Goal: Task Accomplishment & Management: Use online tool/utility

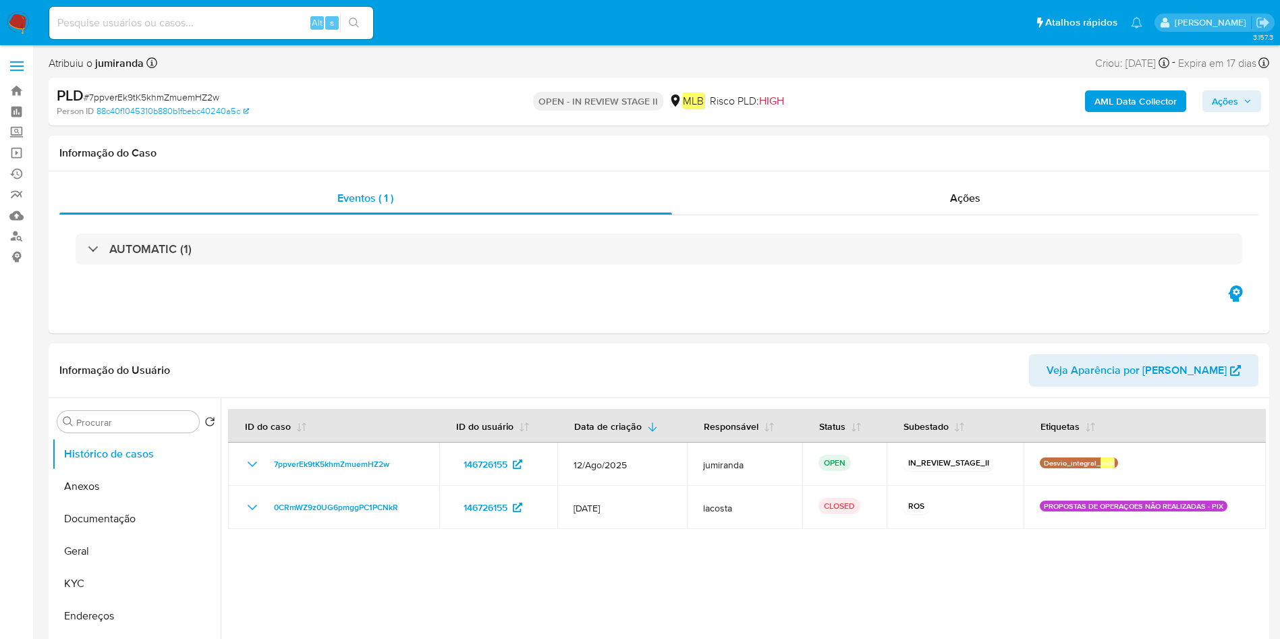
select select "10"
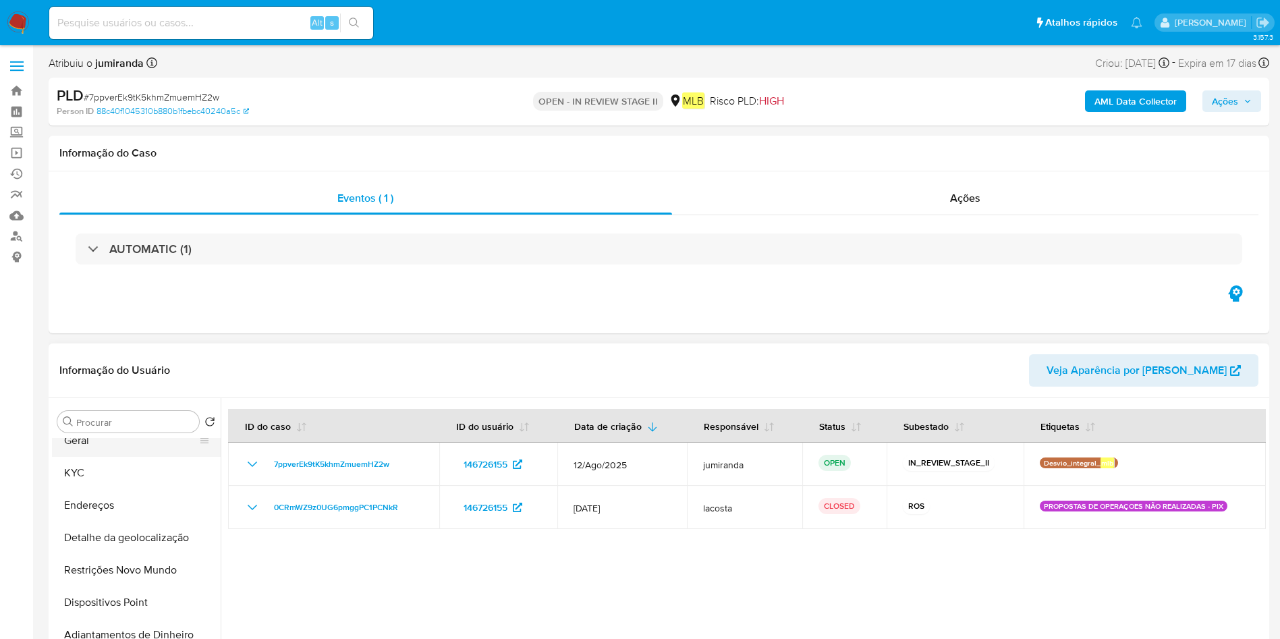
scroll to position [202, 0]
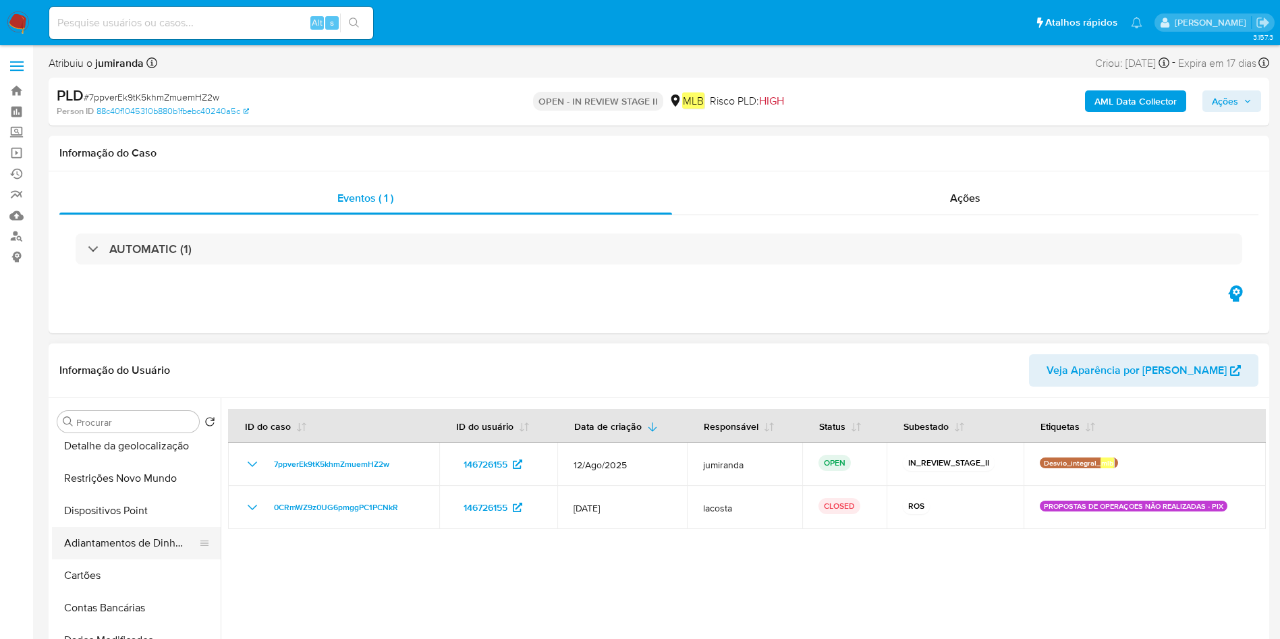
click at [134, 529] on button "Adiantamentos de Dinheiro" at bounding box center [131, 543] width 158 height 32
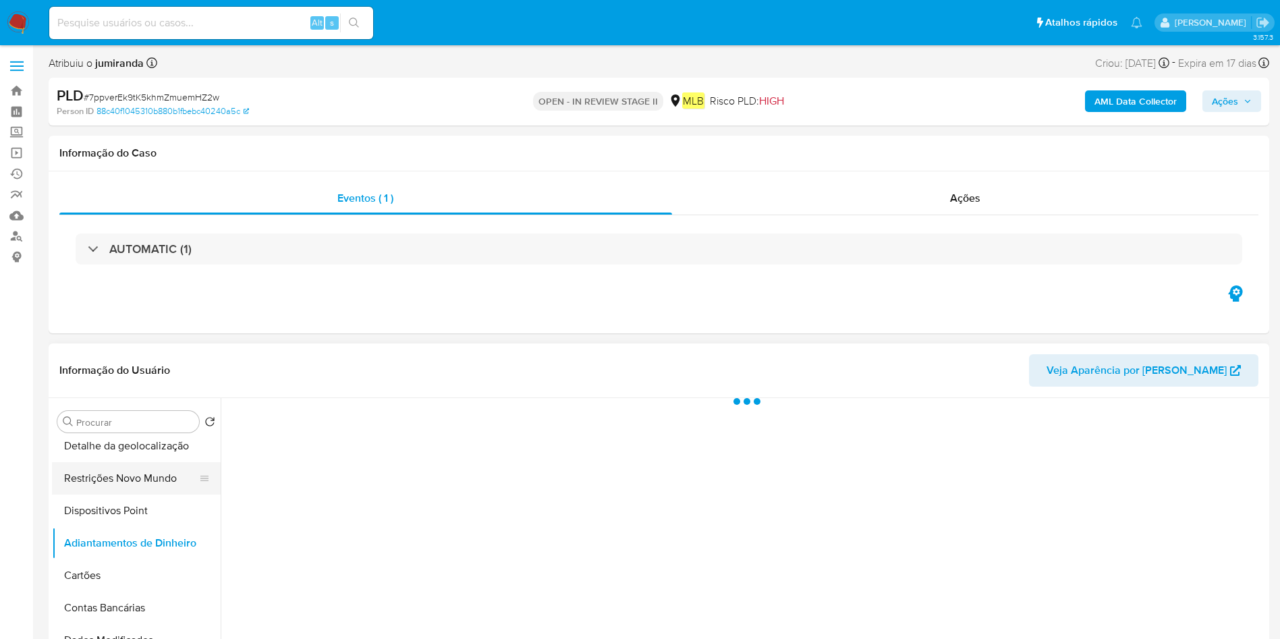
click at [140, 470] on button "Restrições Novo Mundo" at bounding box center [131, 478] width 158 height 32
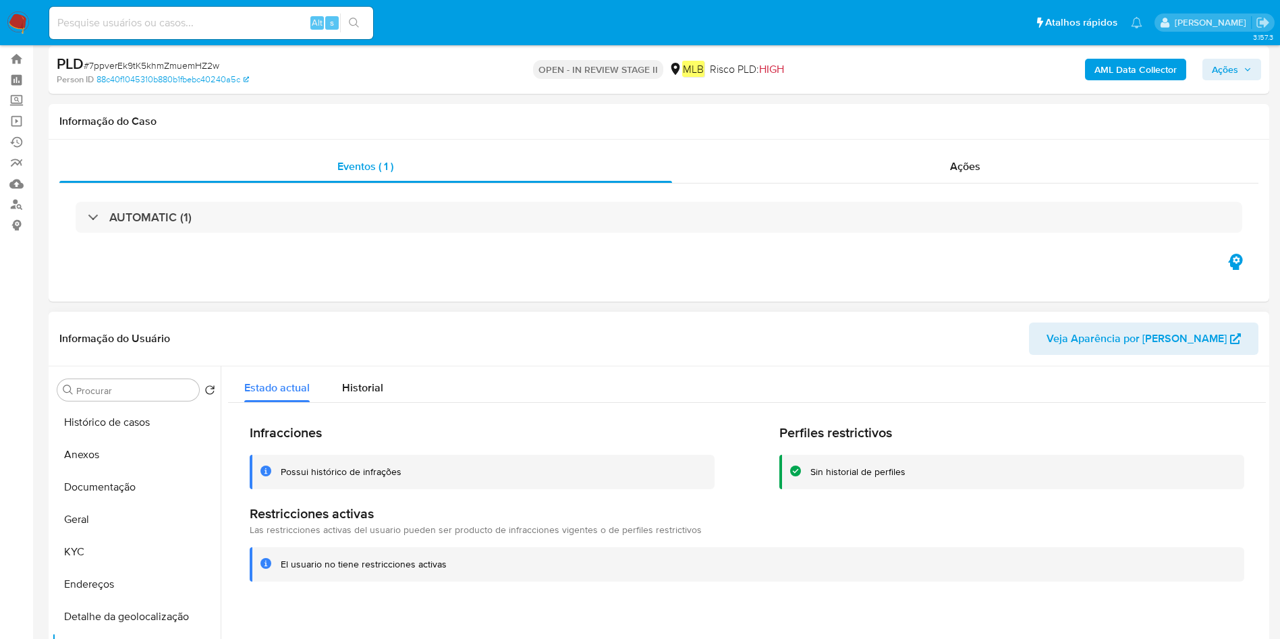
scroll to position [0, 0]
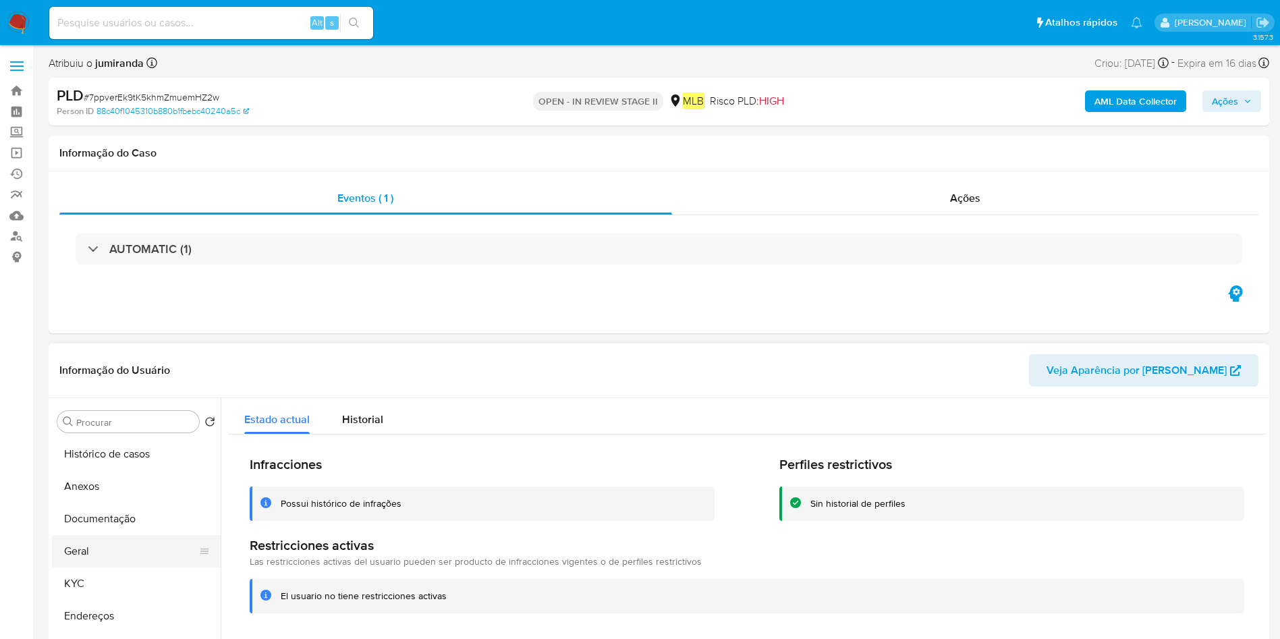
click at [85, 556] on button "Geral" at bounding box center [131, 551] width 158 height 32
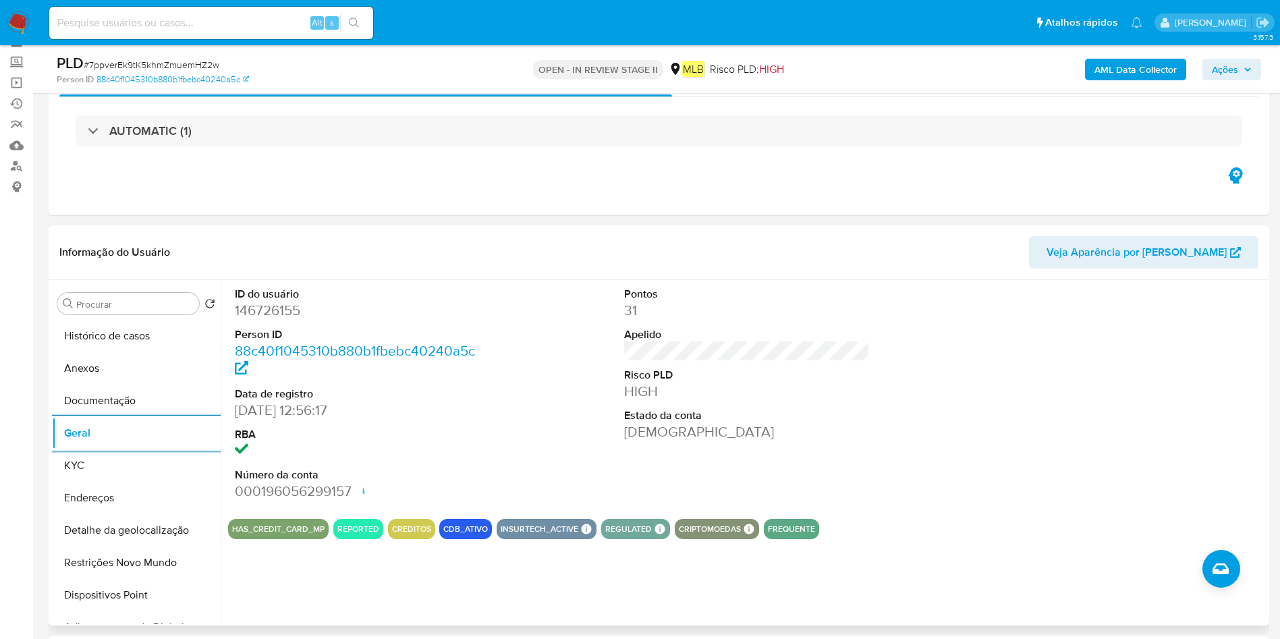
scroll to position [101, 0]
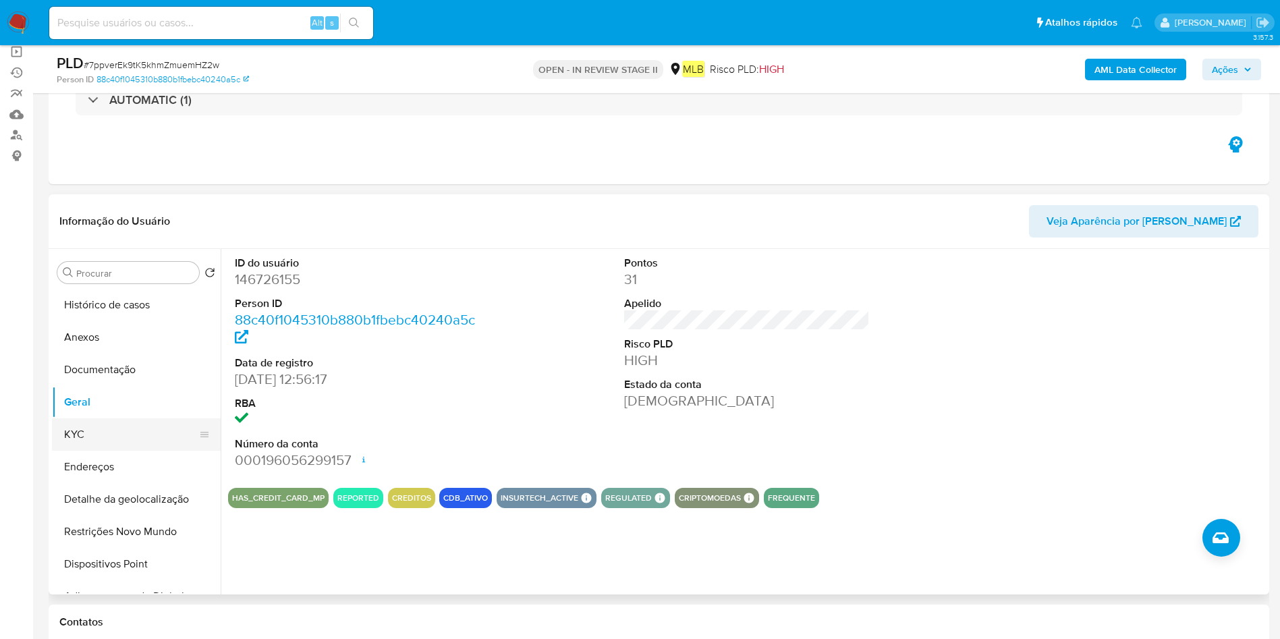
click at [84, 431] on button "KYC" at bounding box center [131, 434] width 158 height 32
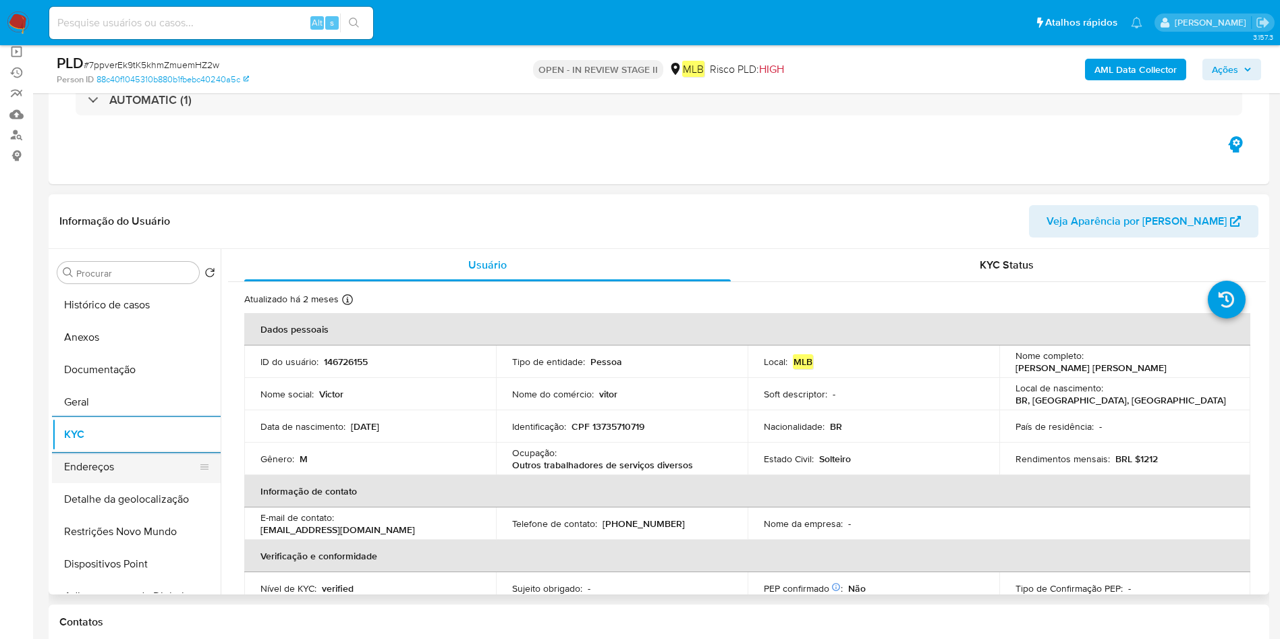
click at [128, 468] on button "Endereços" at bounding box center [131, 467] width 158 height 32
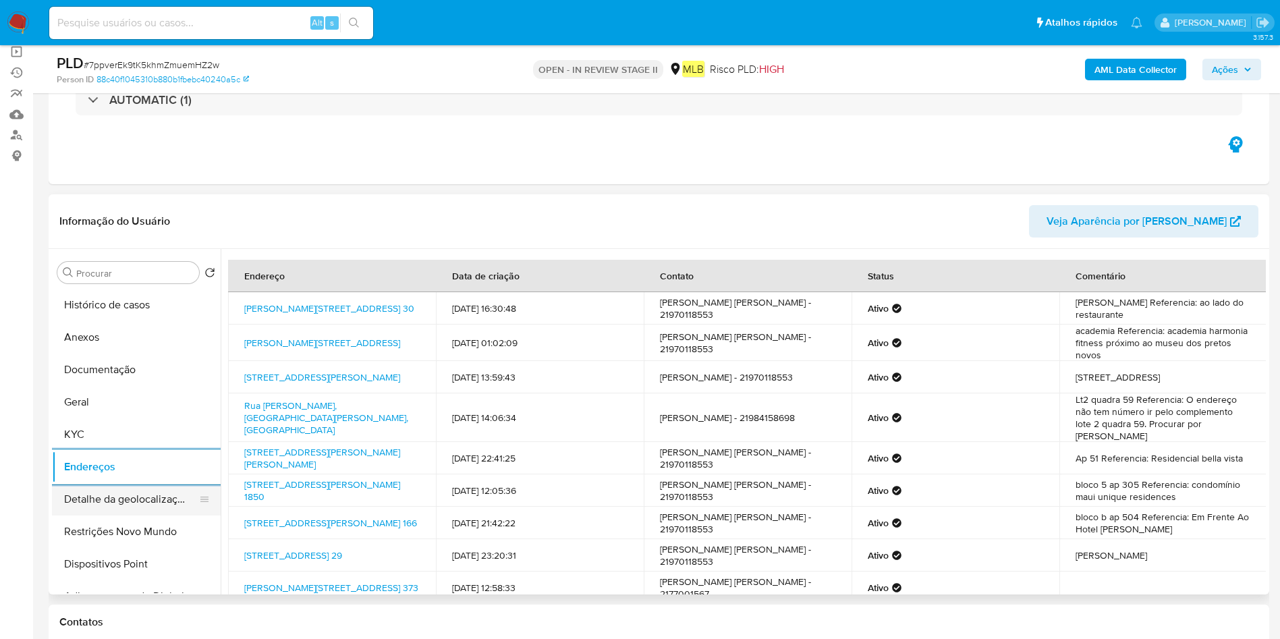
click at [113, 493] on button "Detalhe da geolocalização" at bounding box center [131, 499] width 158 height 32
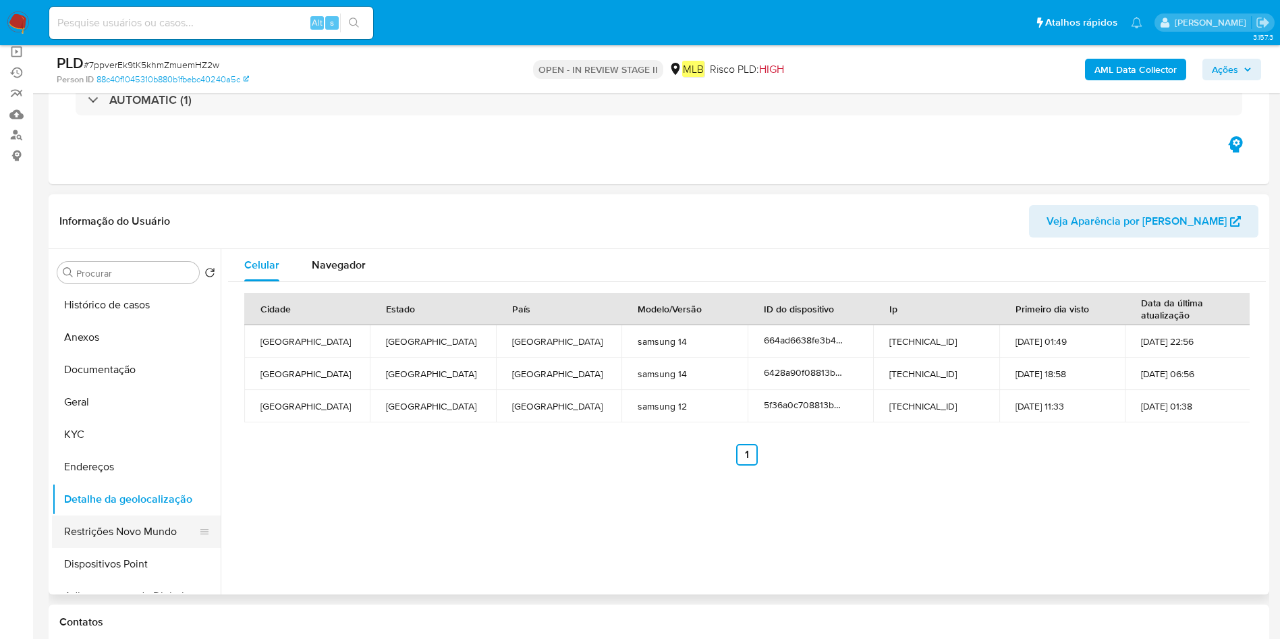
click at [79, 520] on button "Restrições Novo Mundo" at bounding box center [131, 532] width 158 height 32
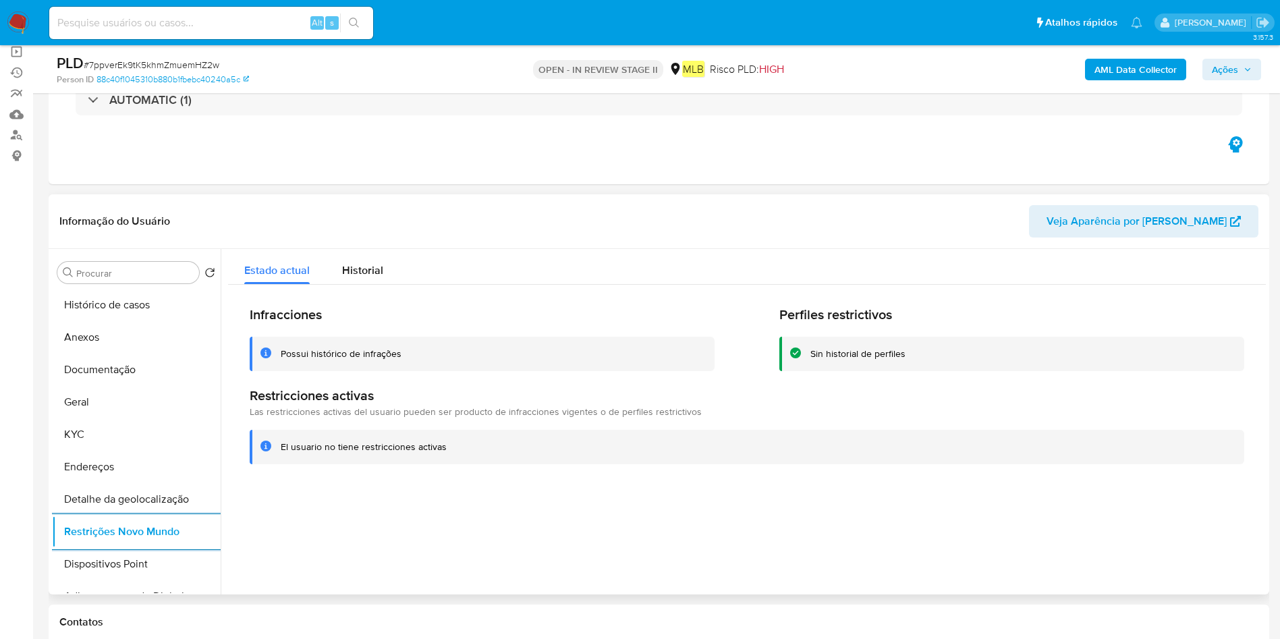
click at [71, 570] on button "Dispositivos Point" at bounding box center [136, 564] width 169 height 32
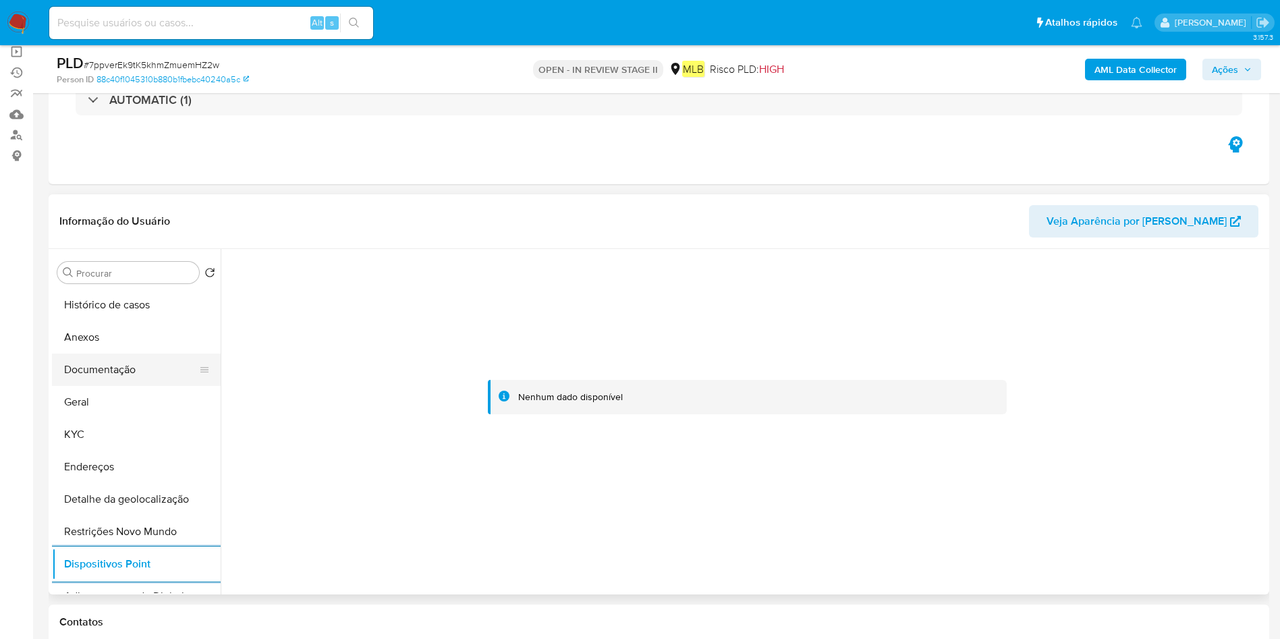
click at [129, 366] on button "Documentação" at bounding box center [131, 370] width 158 height 32
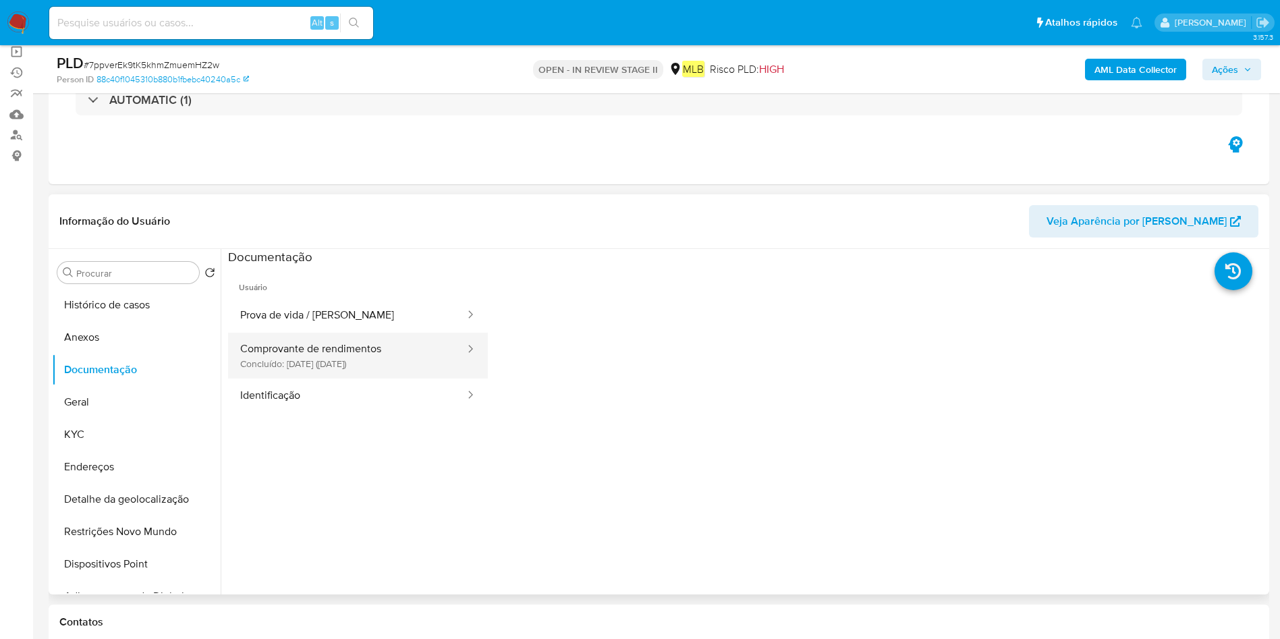
click at [381, 366] on button "Comprovante de rendimentos Concluído: 16/01/2024 (hace 2 años)" at bounding box center [347, 356] width 238 height 46
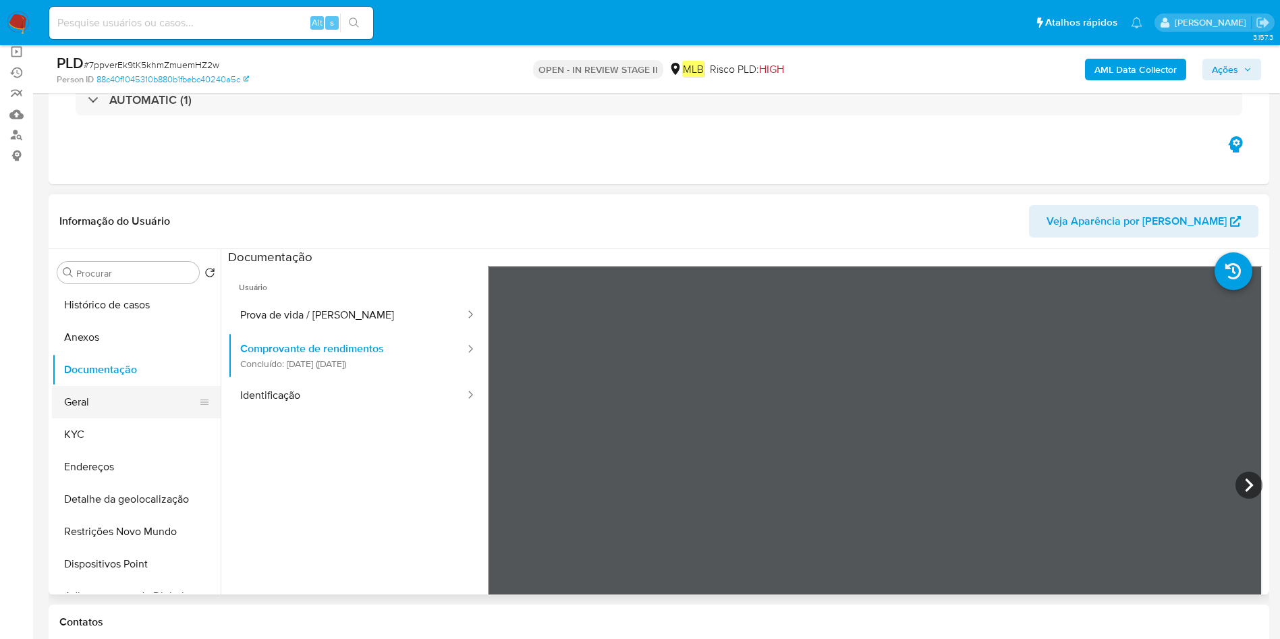
click at [93, 417] on button "Geral" at bounding box center [131, 402] width 158 height 32
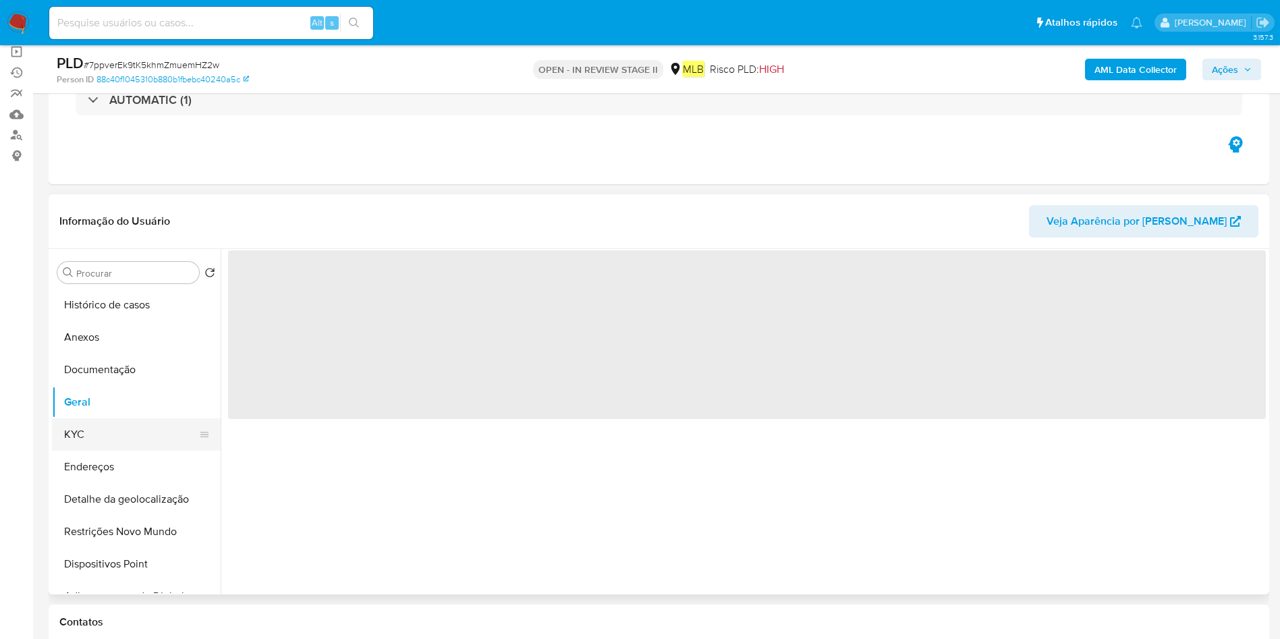
click at [100, 427] on button "KYC" at bounding box center [131, 434] width 158 height 32
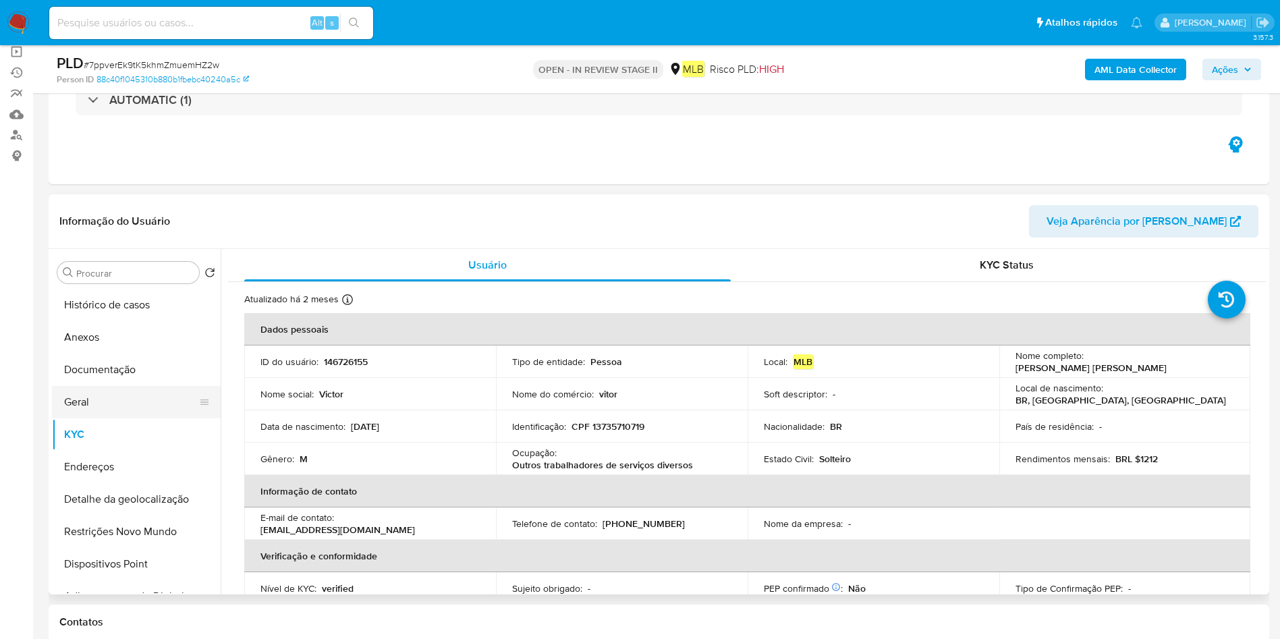
click at [80, 402] on button "Geral" at bounding box center [131, 402] width 158 height 32
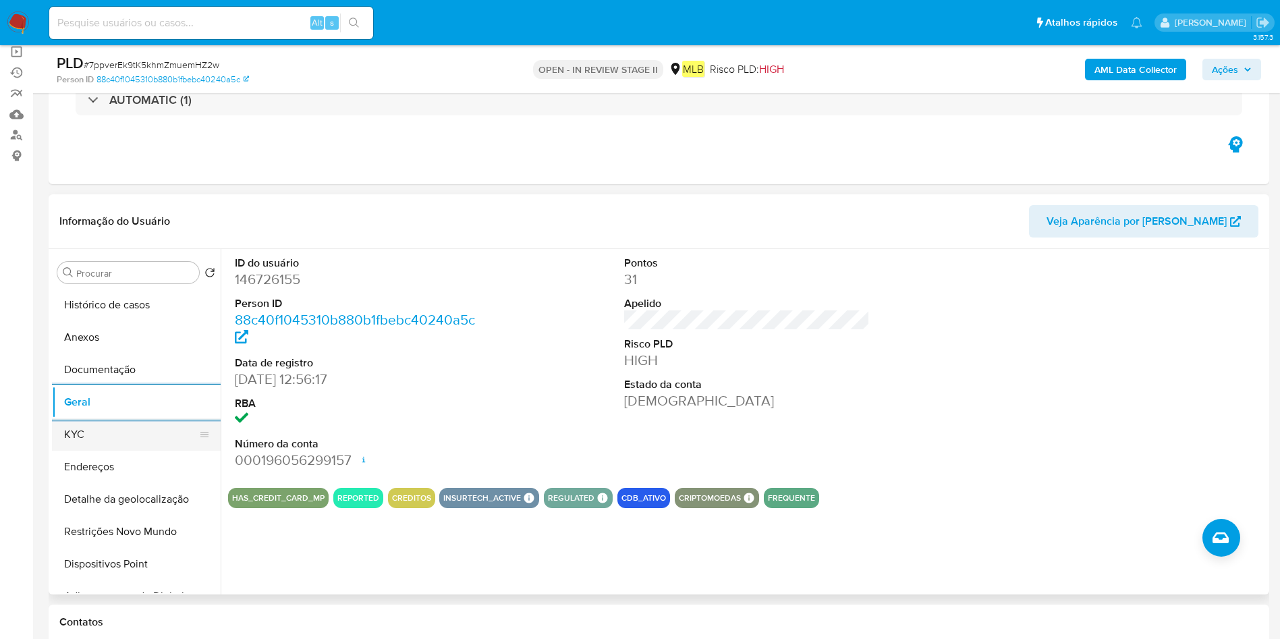
click at [105, 443] on button "KYC" at bounding box center [131, 434] width 158 height 32
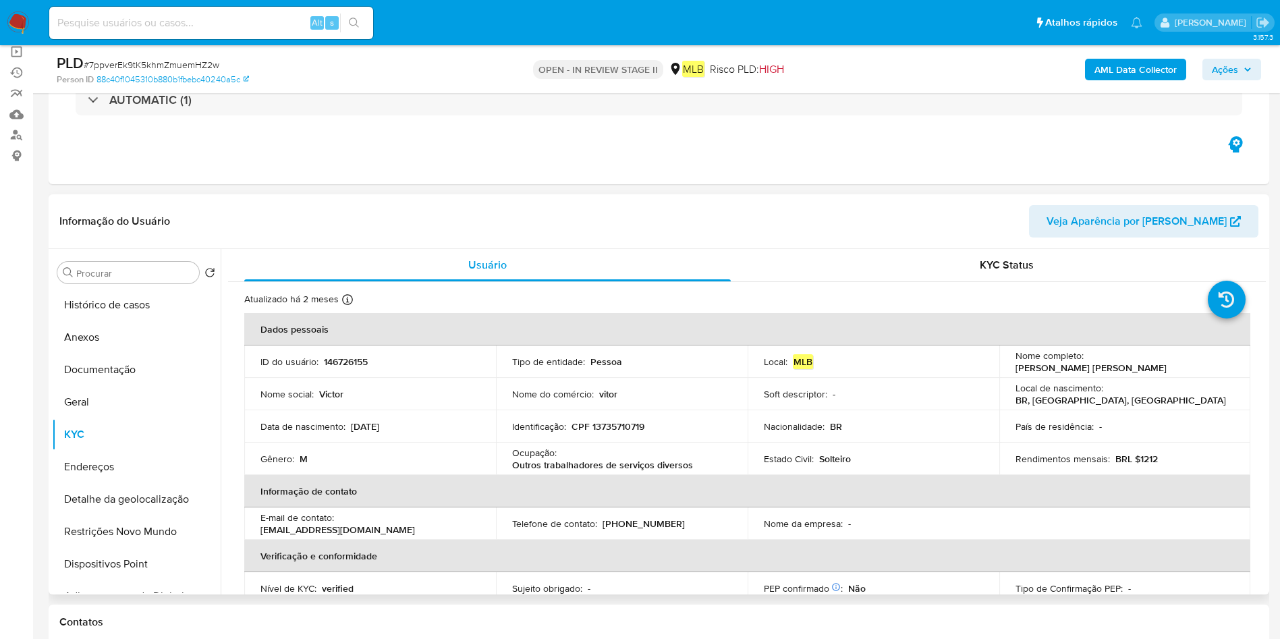
click at [563, 454] on div "Ocupação : Outros trabalhadores de serviços diversos" at bounding box center [621, 459] width 219 height 24
copy div "Ocupação : Outros trabalhadores de serviços diversos"
click at [96, 464] on button "Endereços" at bounding box center [131, 467] width 158 height 32
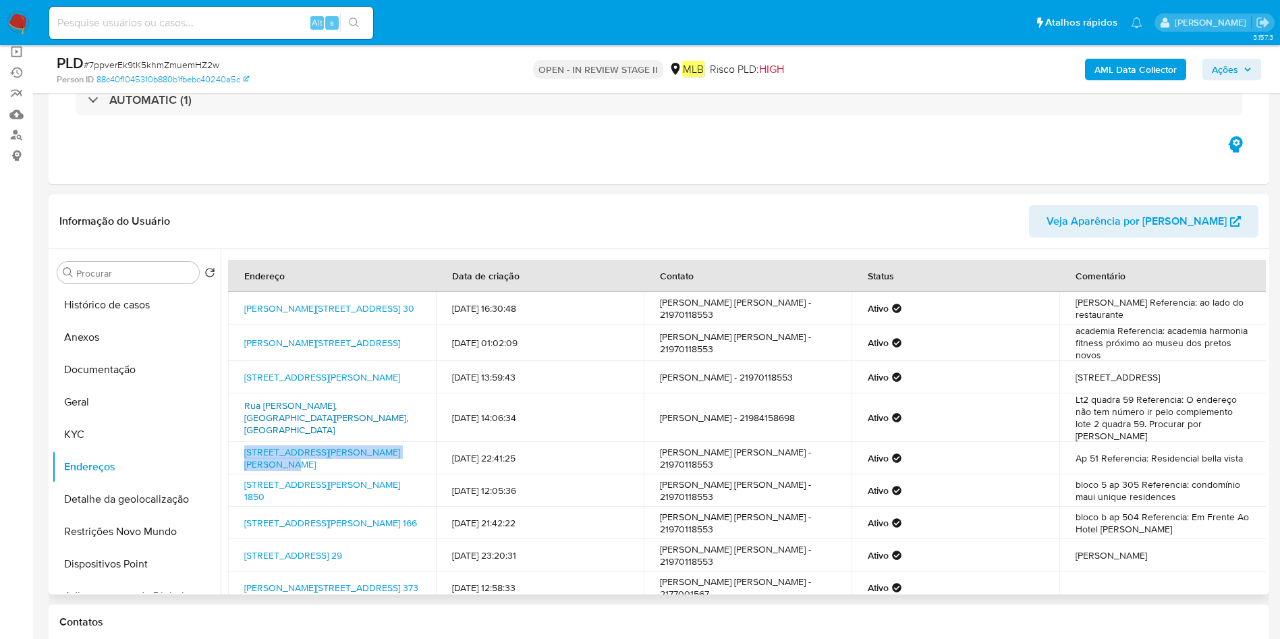
drag, startPoint x: 237, startPoint y: 439, endPoint x: 328, endPoint y: 430, distance: 91.6
click at [267, 456] on td "Rua Conde De São Joaquim 211, São Paulo, São Paulo, 01320010, Brasil 211" at bounding box center [332, 458] width 208 height 32
copy link "Rua Conde De São Joaquim 211, São Paulo"
click at [115, 366] on button "Documentação" at bounding box center [131, 370] width 158 height 32
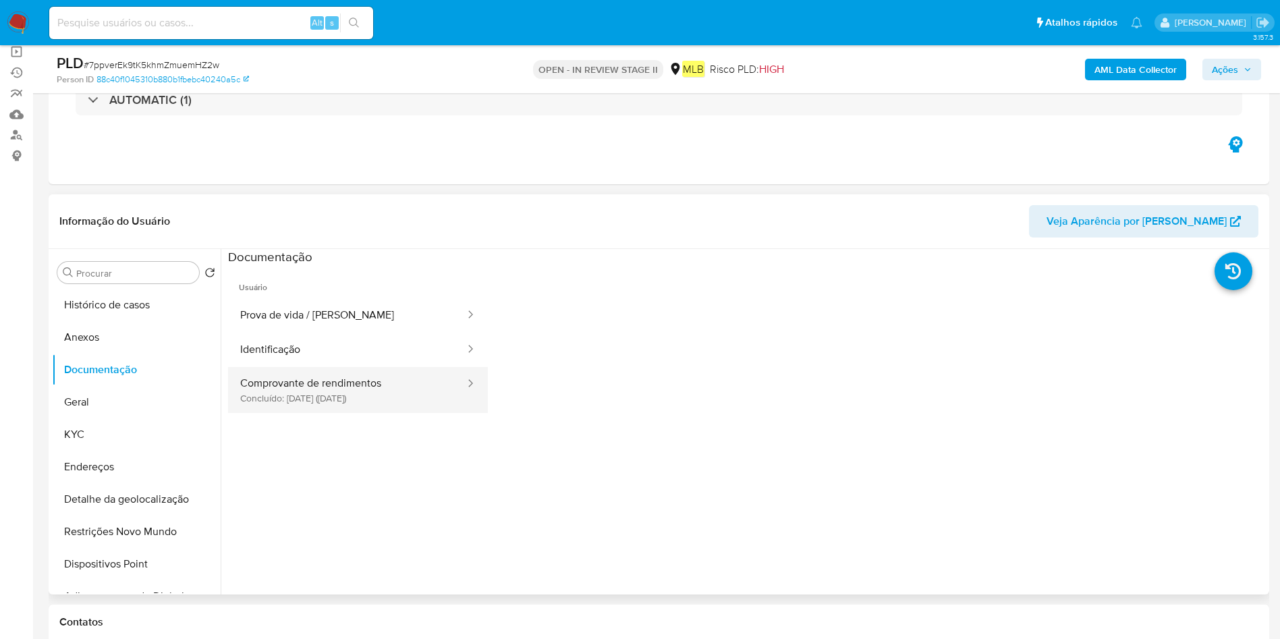
click at [402, 393] on button "Comprovante de rendimentos Concluído: 16/01/2024 (hace 2 años)" at bounding box center [347, 390] width 238 height 46
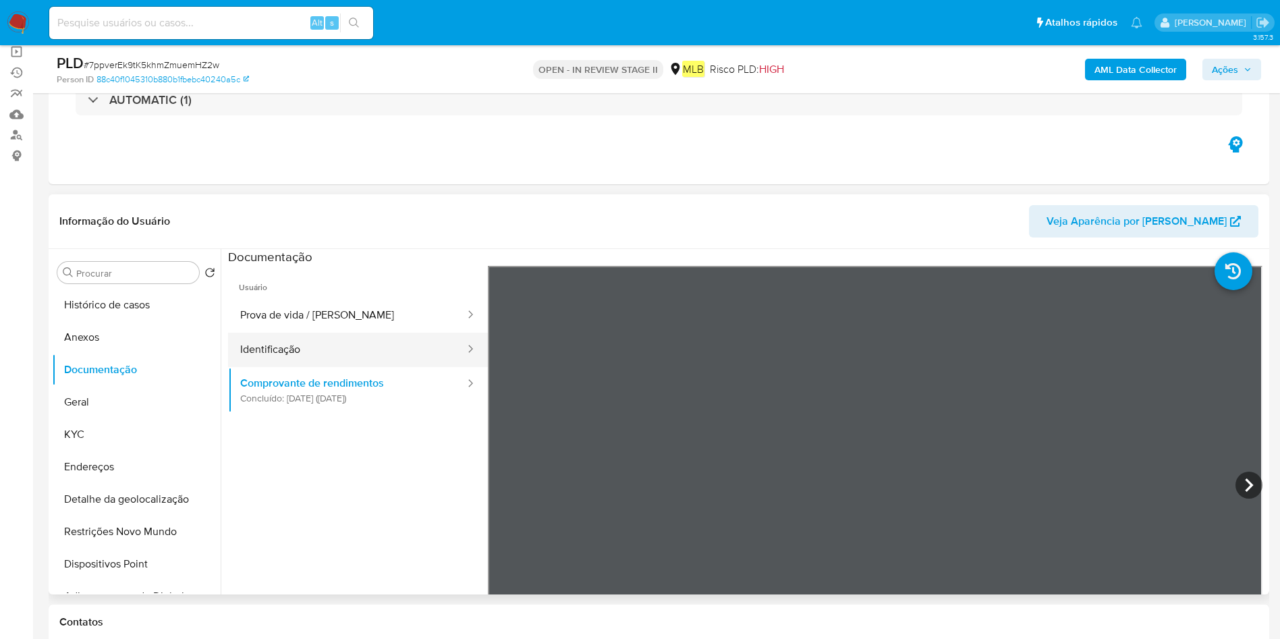
click at [412, 350] on button "Identificação" at bounding box center [347, 350] width 238 height 34
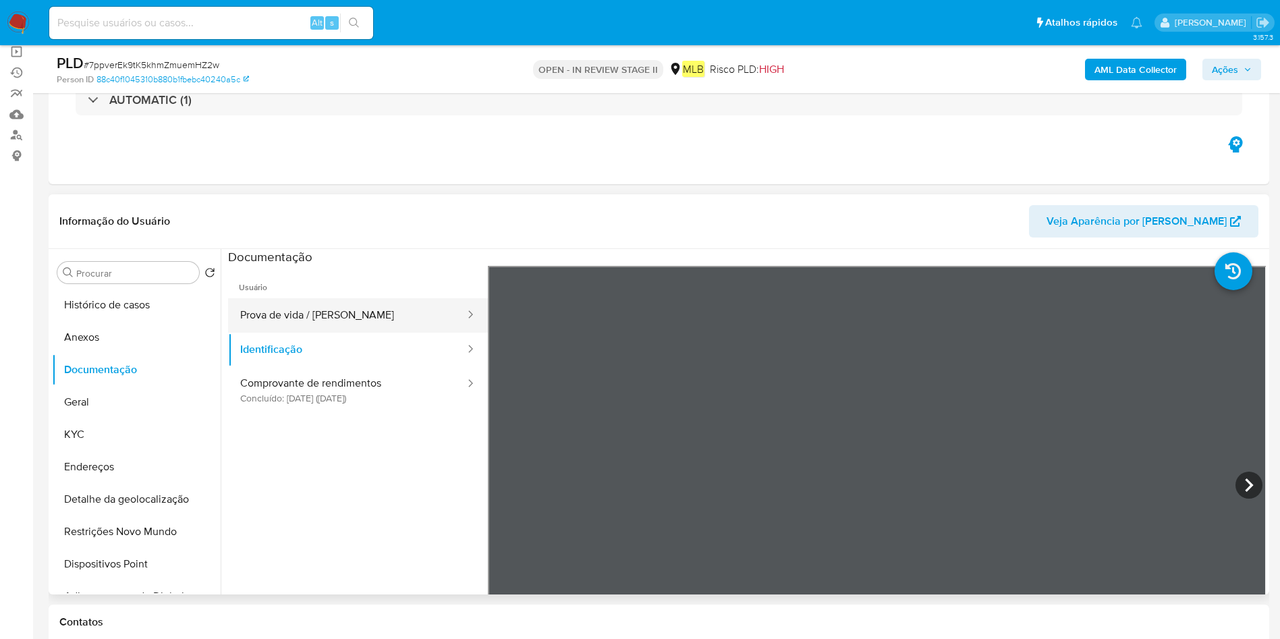
click at [418, 309] on button "Prova de vida / Selfie" at bounding box center [347, 315] width 238 height 34
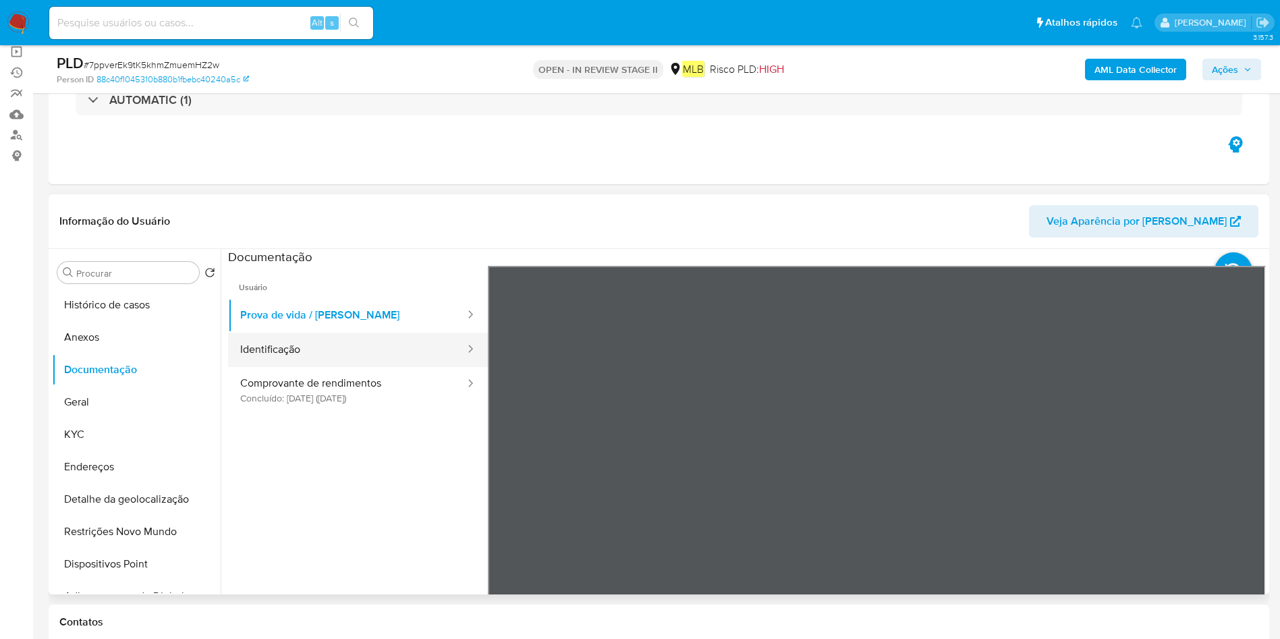
click at [339, 335] on button "Identificação" at bounding box center [347, 350] width 238 height 34
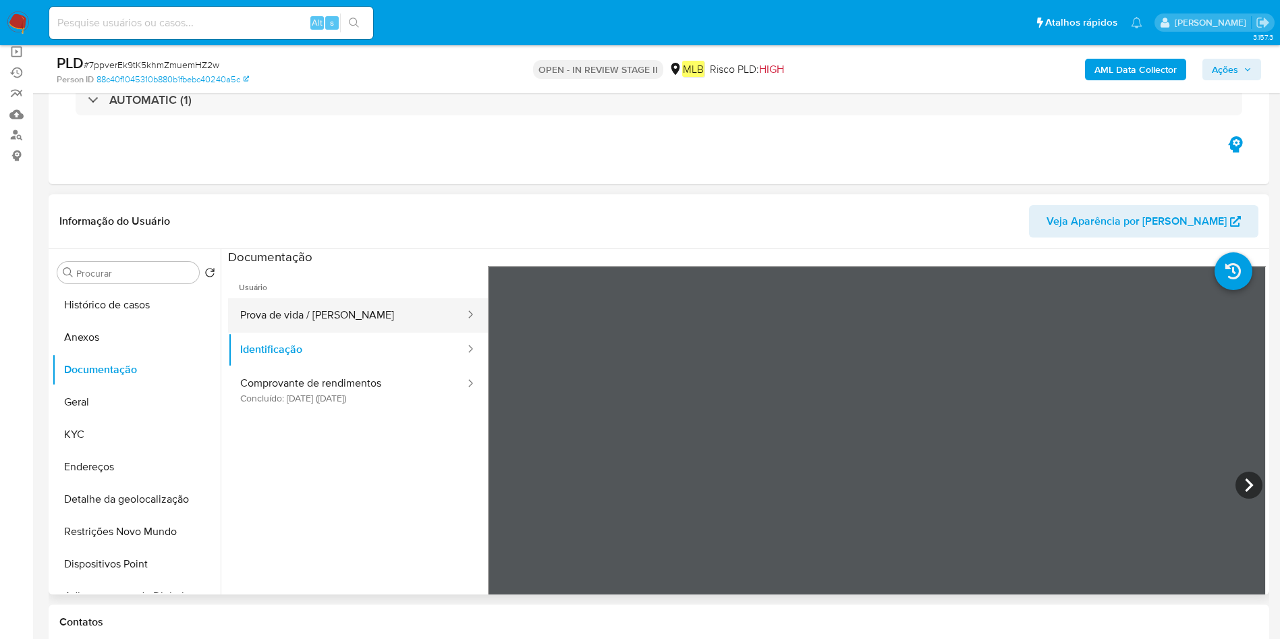
click at [278, 309] on button "Prova de vida / Selfie" at bounding box center [347, 315] width 238 height 34
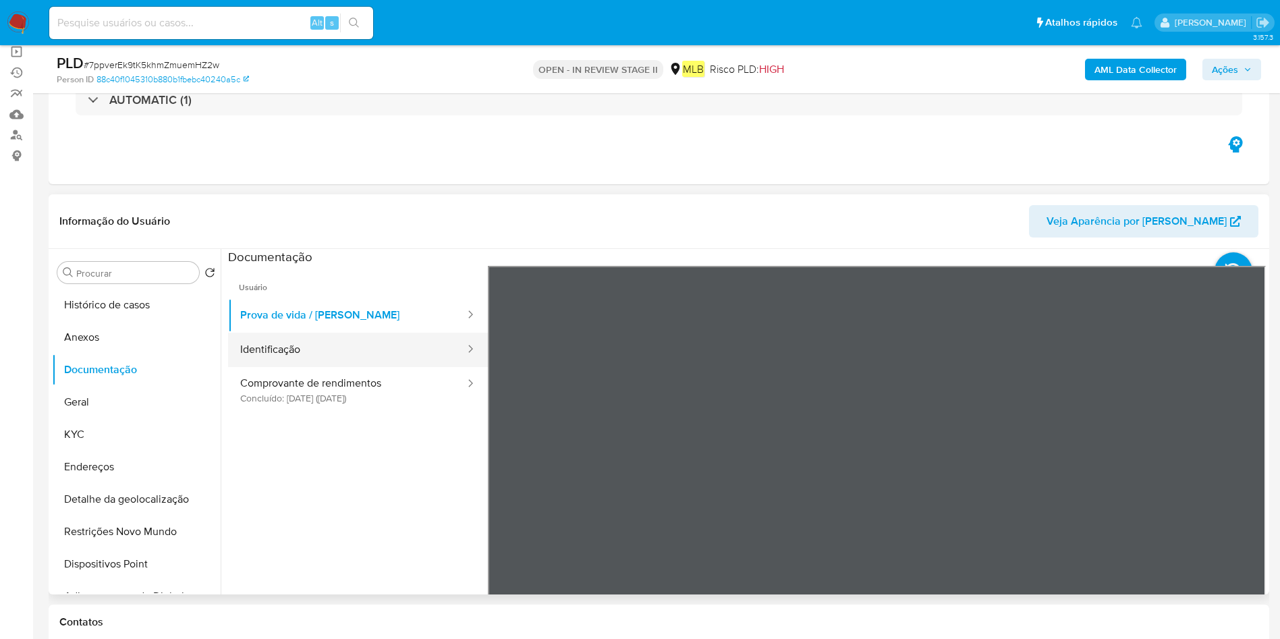
click at [344, 364] on button "Identificação" at bounding box center [347, 350] width 238 height 34
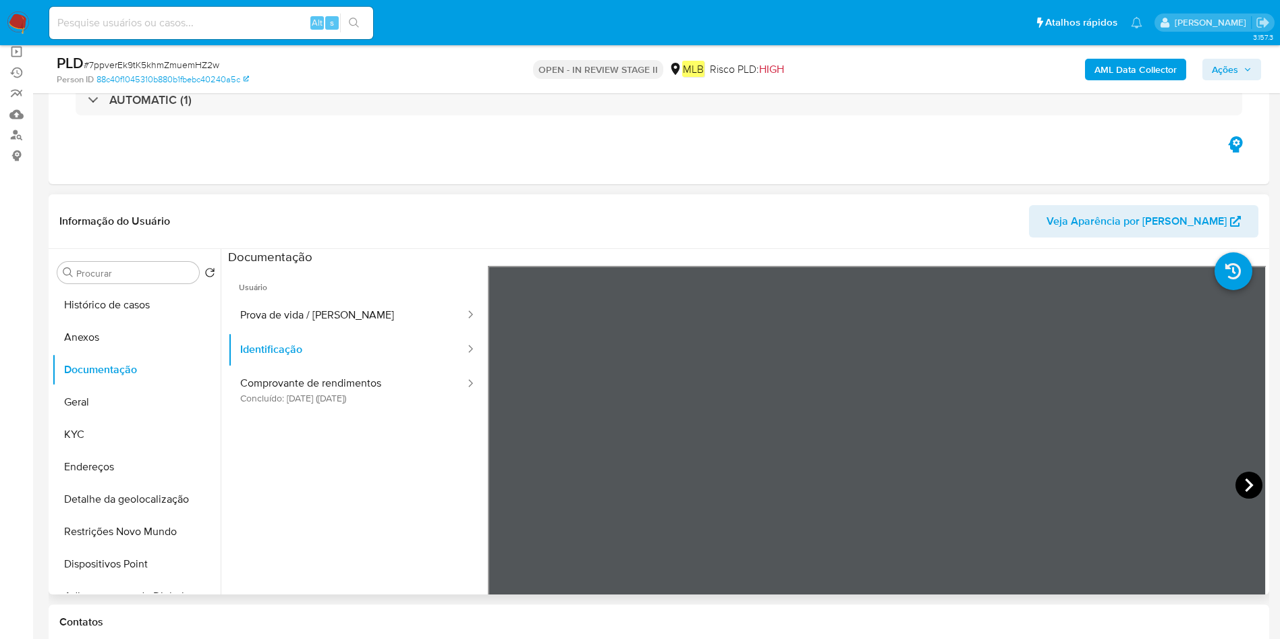
click at [1236, 484] on icon at bounding box center [1249, 485] width 27 height 27
click at [121, 403] on button "Geral" at bounding box center [131, 402] width 158 height 32
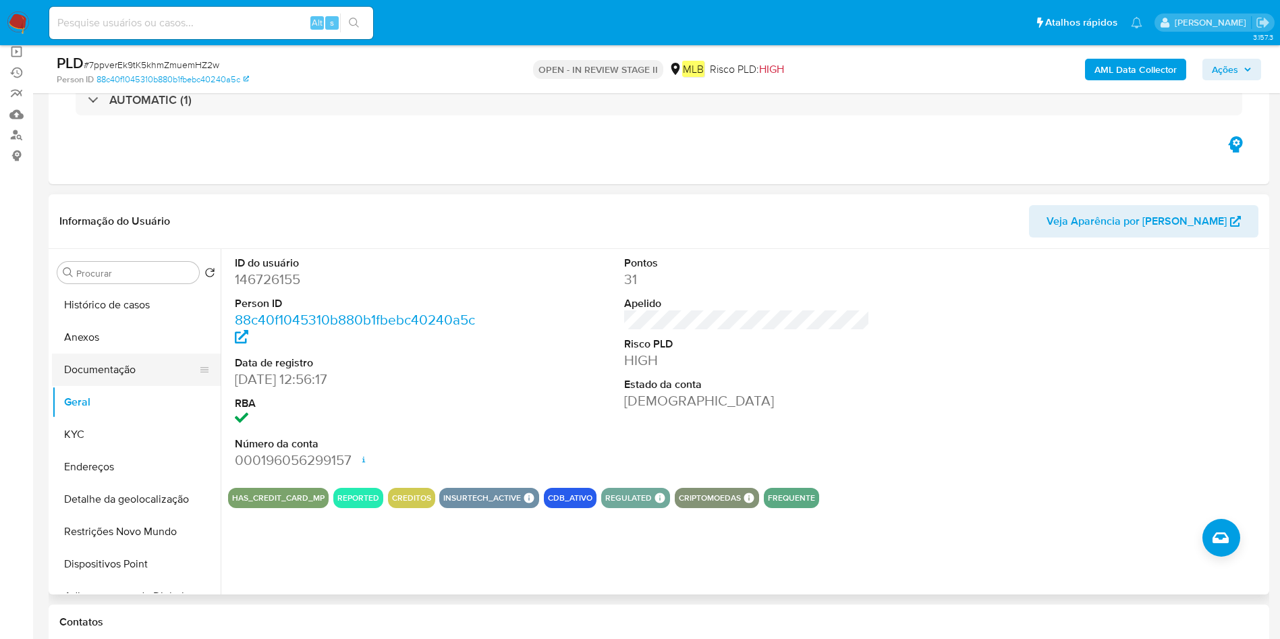
click at [156, 379] on button "Documentação" at bounding box center [131, 370] width 158 height 32
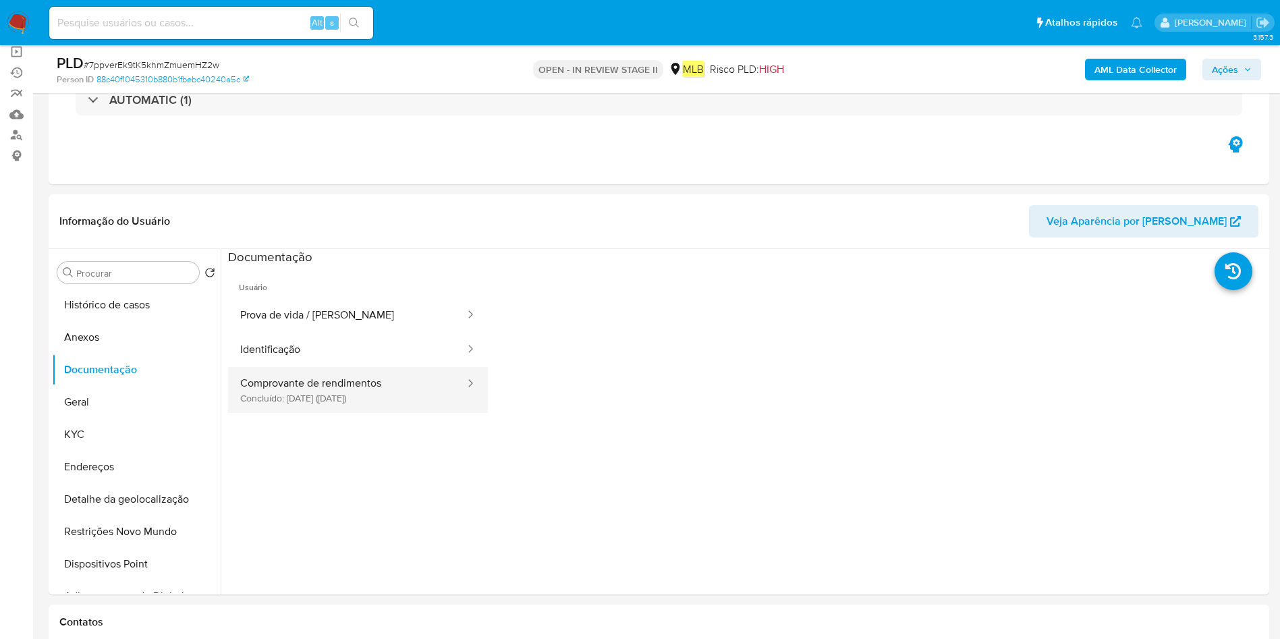
click at [378, 410] on button "Comprovante de rendimentos Concluído: 16/01/2024 (hace 2 años)" at bounding box center [347, 390] width 238 height 46
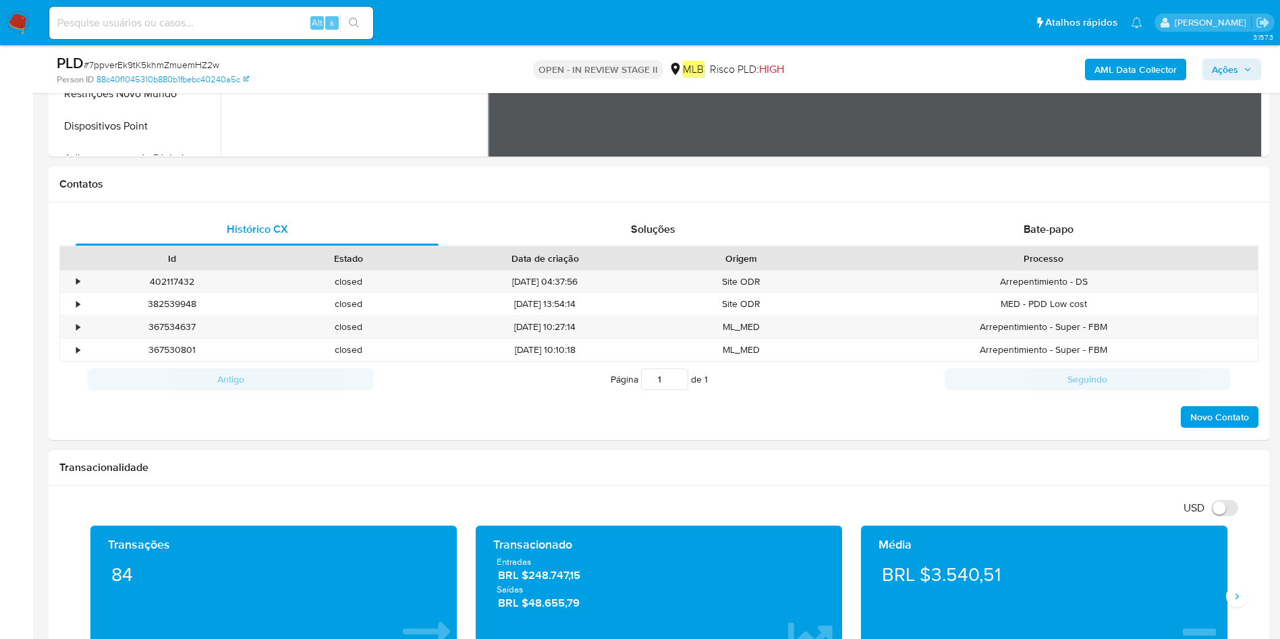
scroll to position [506, 0]
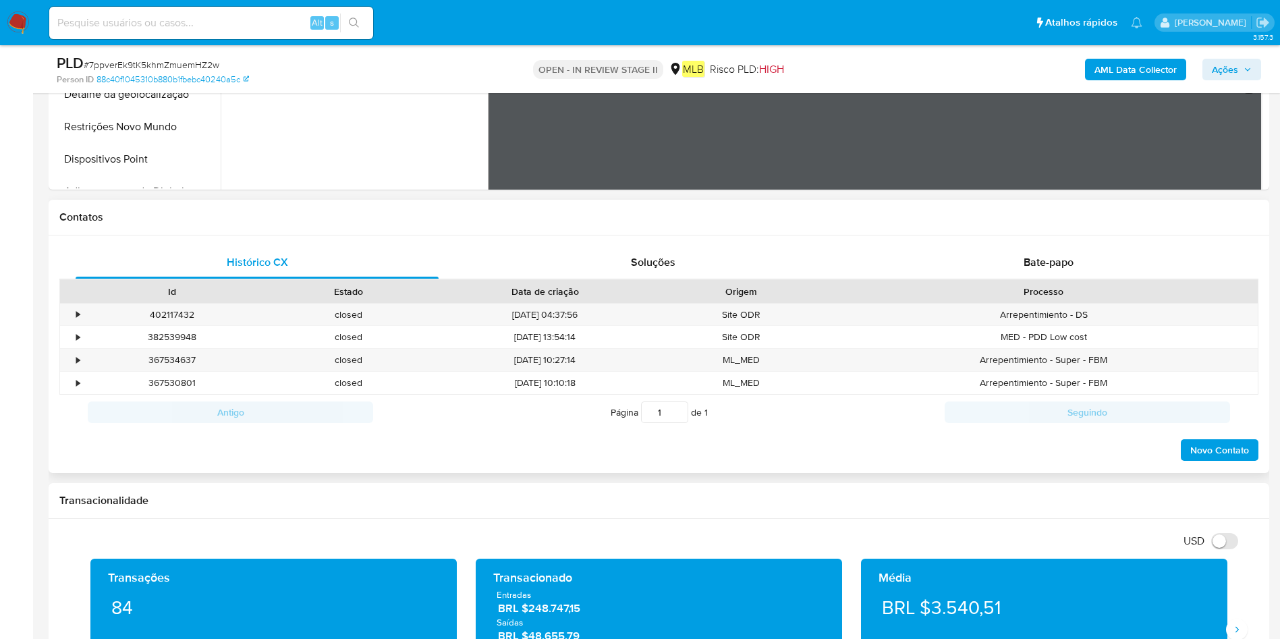
click at [1039, 244] on div "Histórico CX Soluções Bate-papo Id Estado Data de criação Origem Processo • 402…" at bounding box center [659, 355] width 1221 height 238
click at [1045, 255] on span "Bate-papo" at bounding box center [1049, 262] width 50 height 16
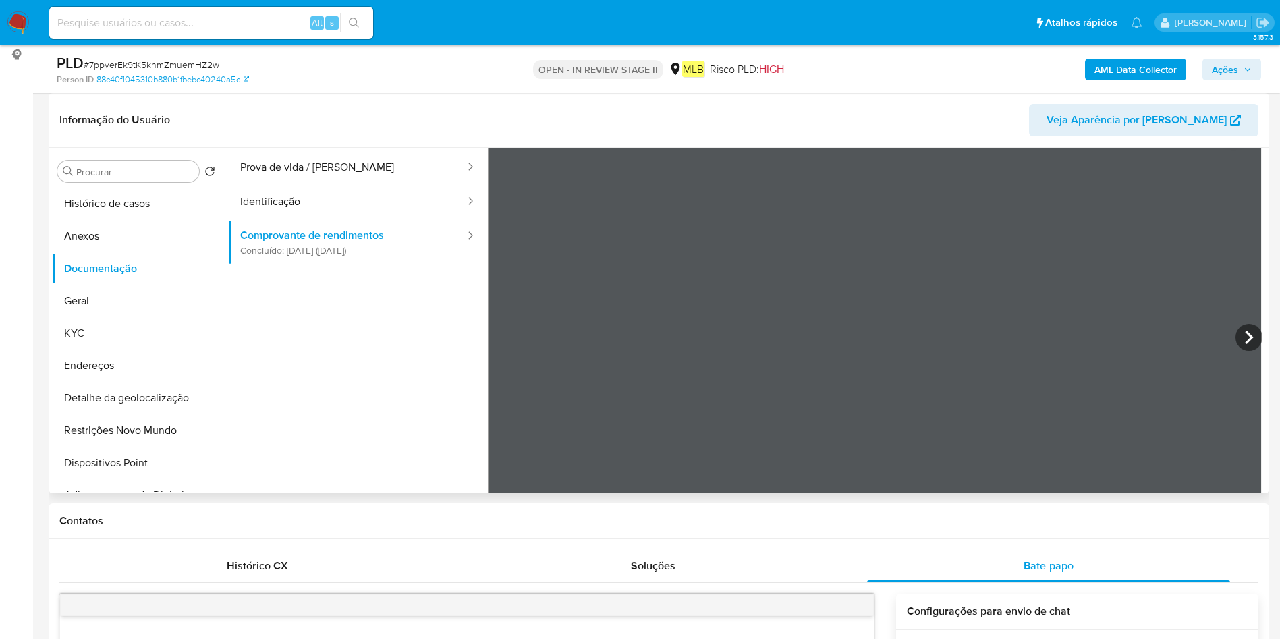
scroll to position [16, 0]
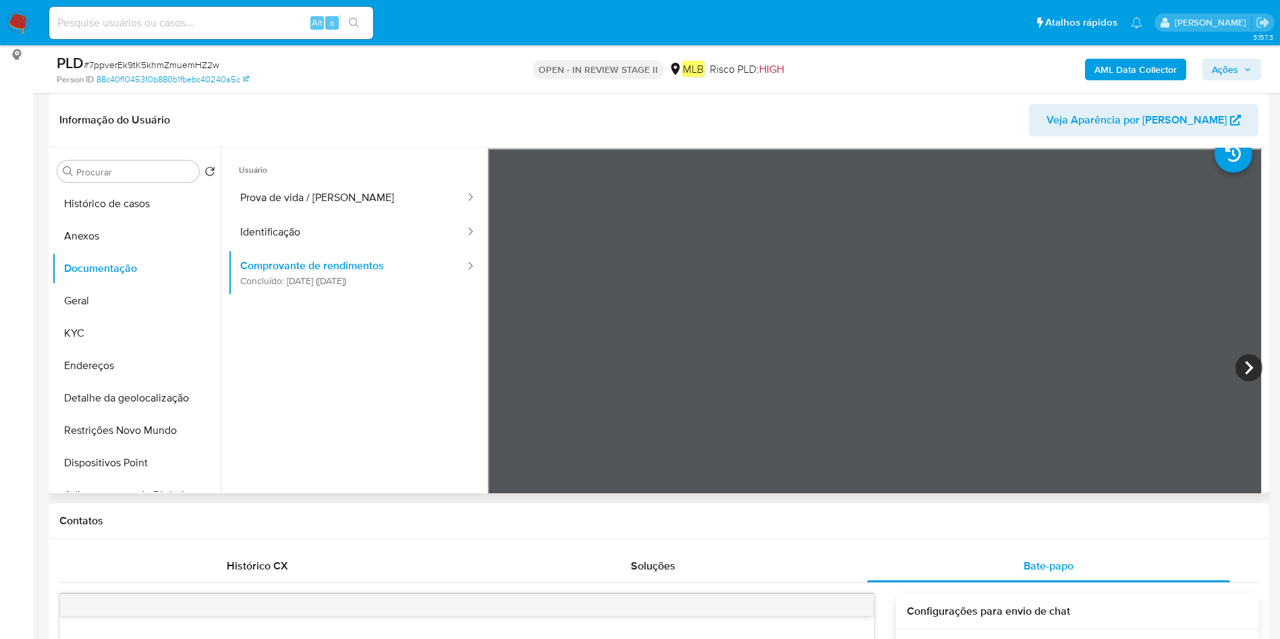
drag, startPoint x: 136, startPoint y: 237, endPoint x: 306, endPoint y: 227, distance: 171.0
click at [136, 237] on button "Anexos" at bounding box center [136, 236] width 169 height 32
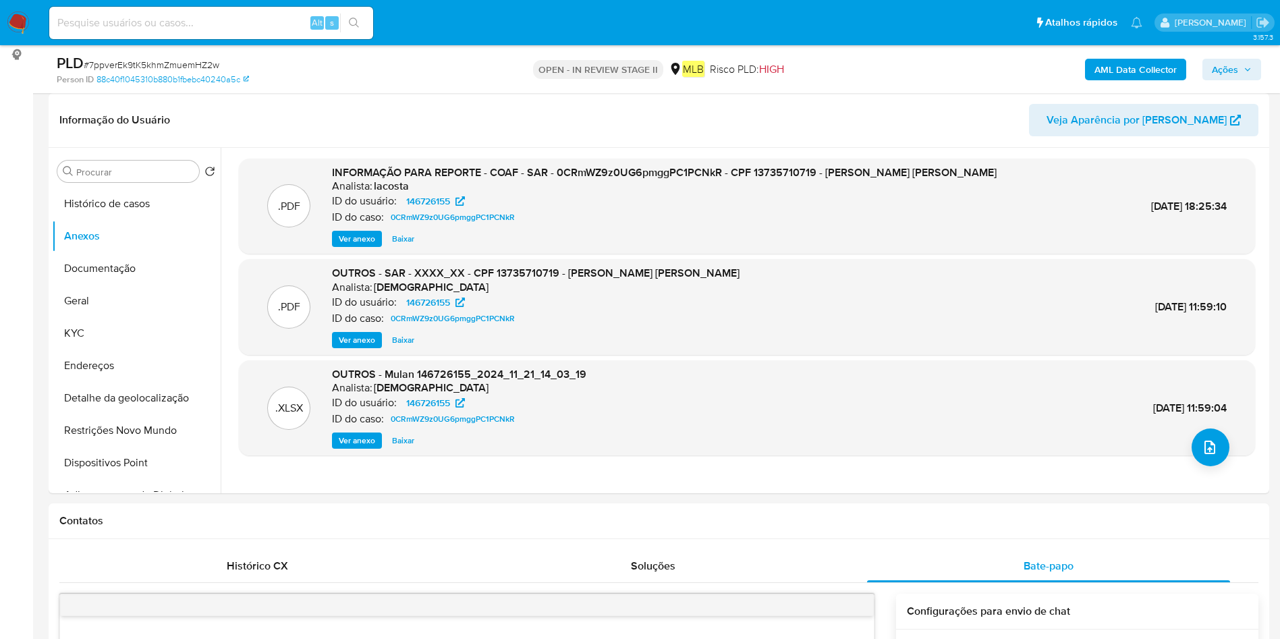
click at [1153, 68] on b "AML Data Collector" at bounding box center [1136, 70] width 82 height 22
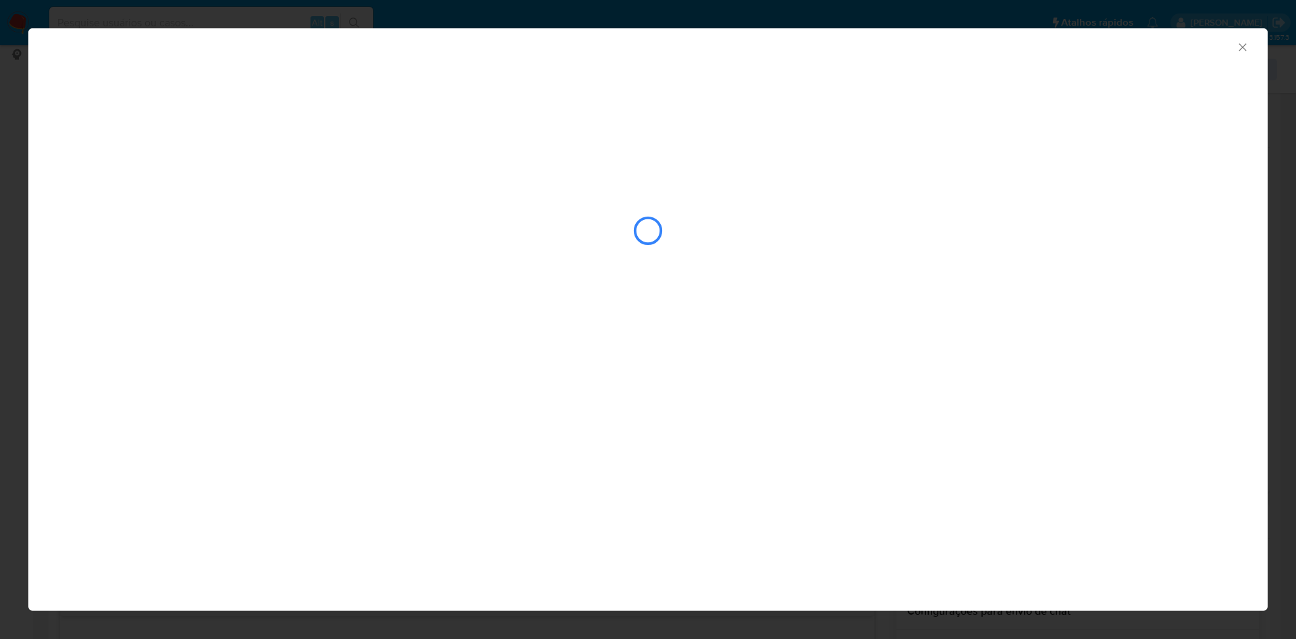
click at [1247, 47] on icon "Fechar a janela" at bounding box center [1242, 46] width 13 height 13
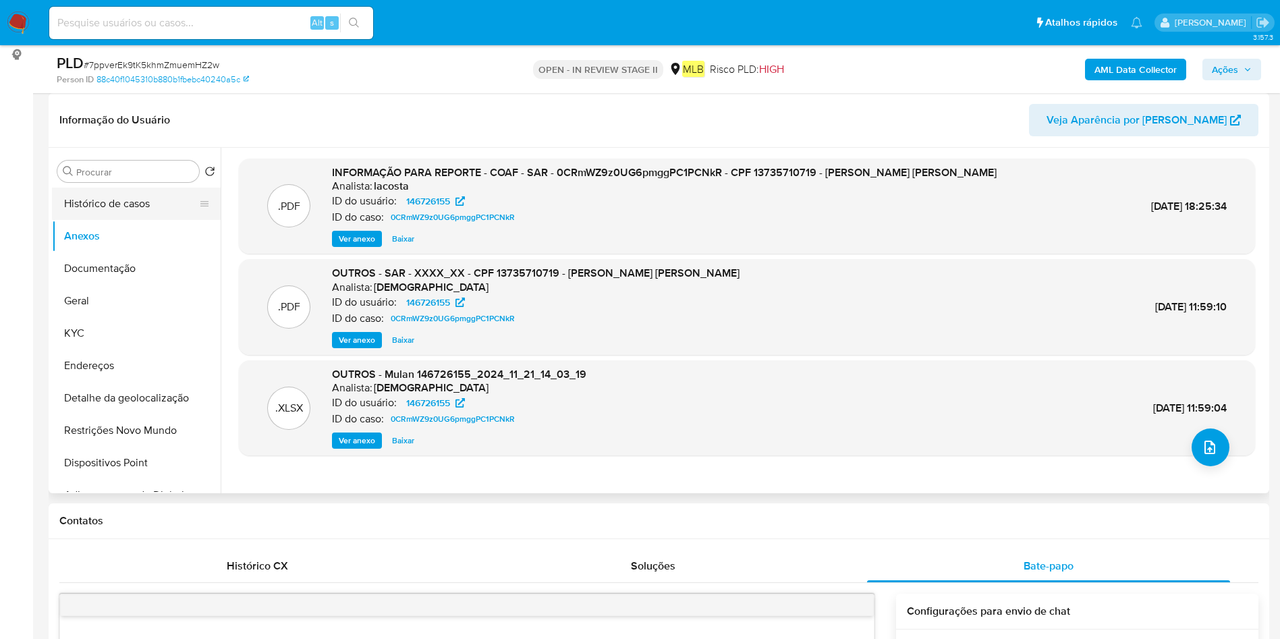
click at [90, 201] on button "Histórico de casos" at bounding box center [131, 204] width 158 height 32
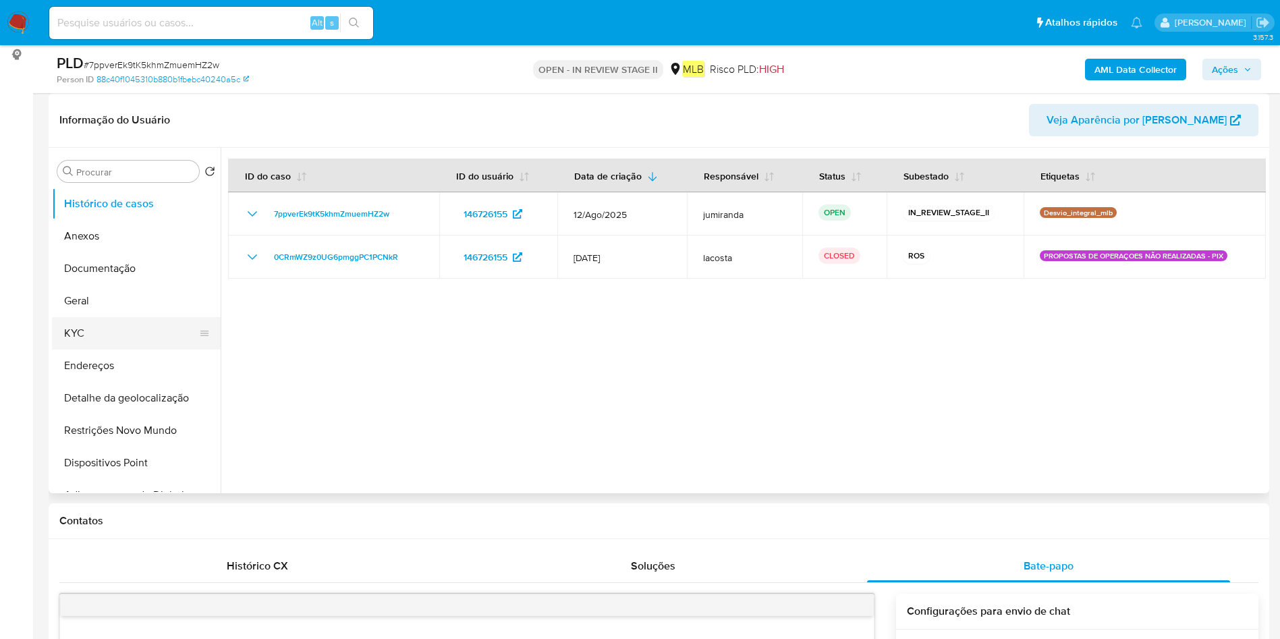
drag, startPoint x: 143, startPoint y: 333, endPoint x: 151, endPoint y: 334, distance: 7.5
click at [143, 333] on button "KYC" at bounding box center [131, 333] width 158 height 32
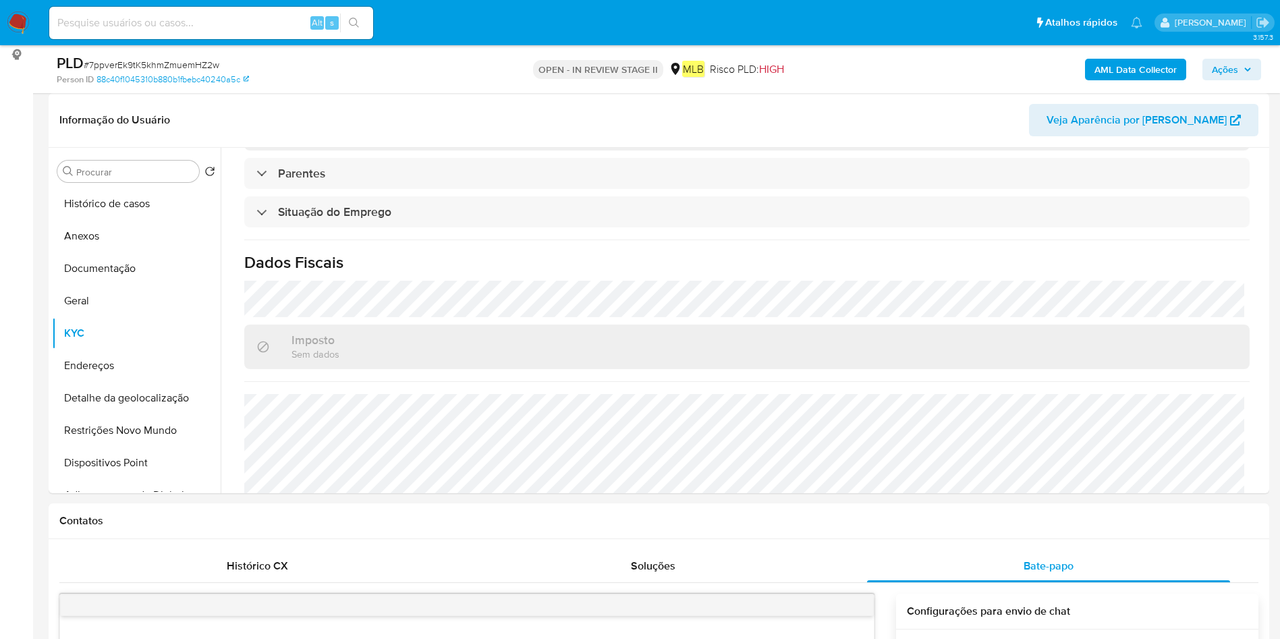
scroll to position [562, 0]
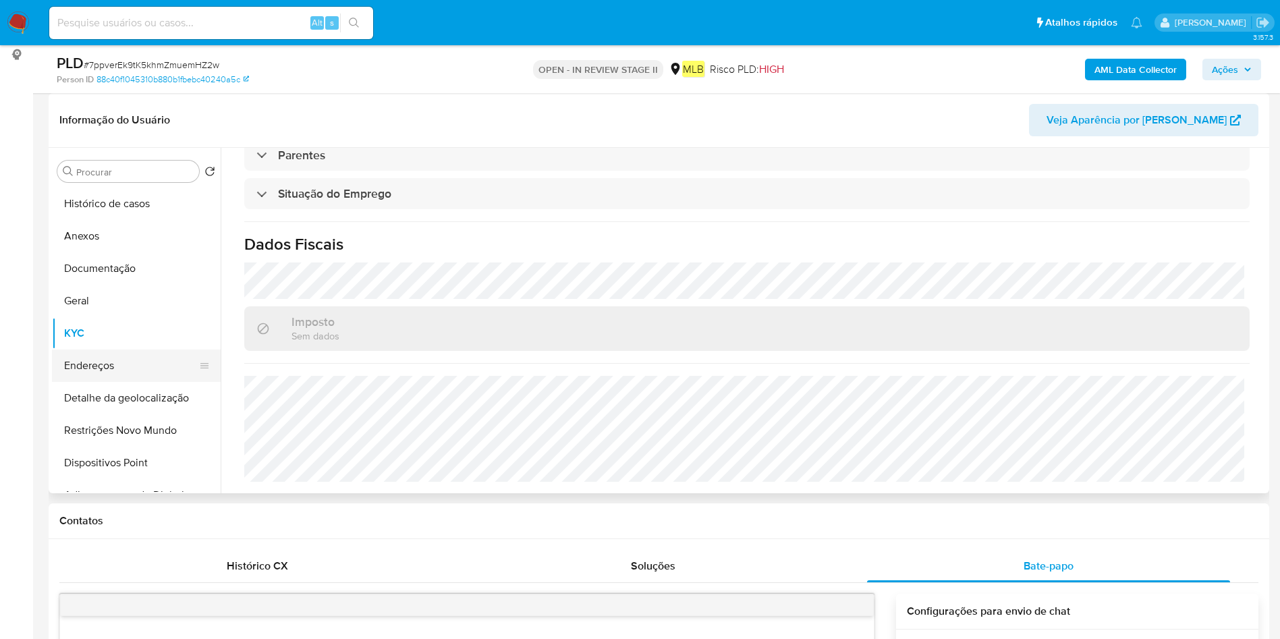
click at [136, 377] on button "Endereços" at bounding box center [131, 366] width 158 height 32
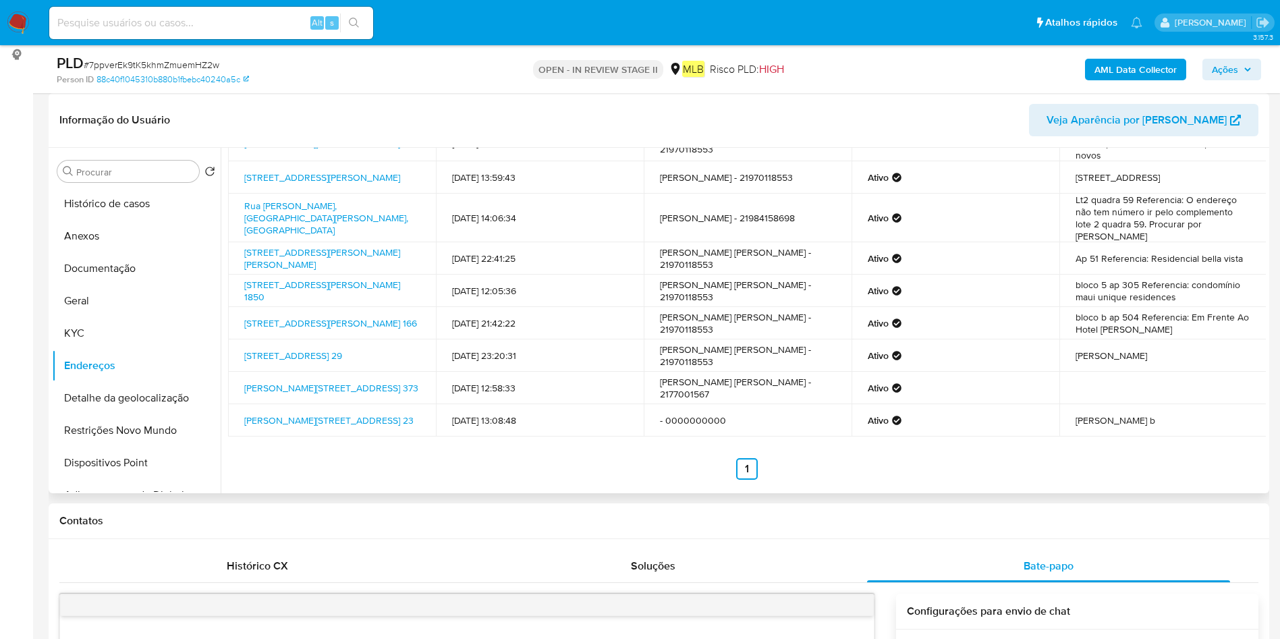
scroll to position [0, 0]
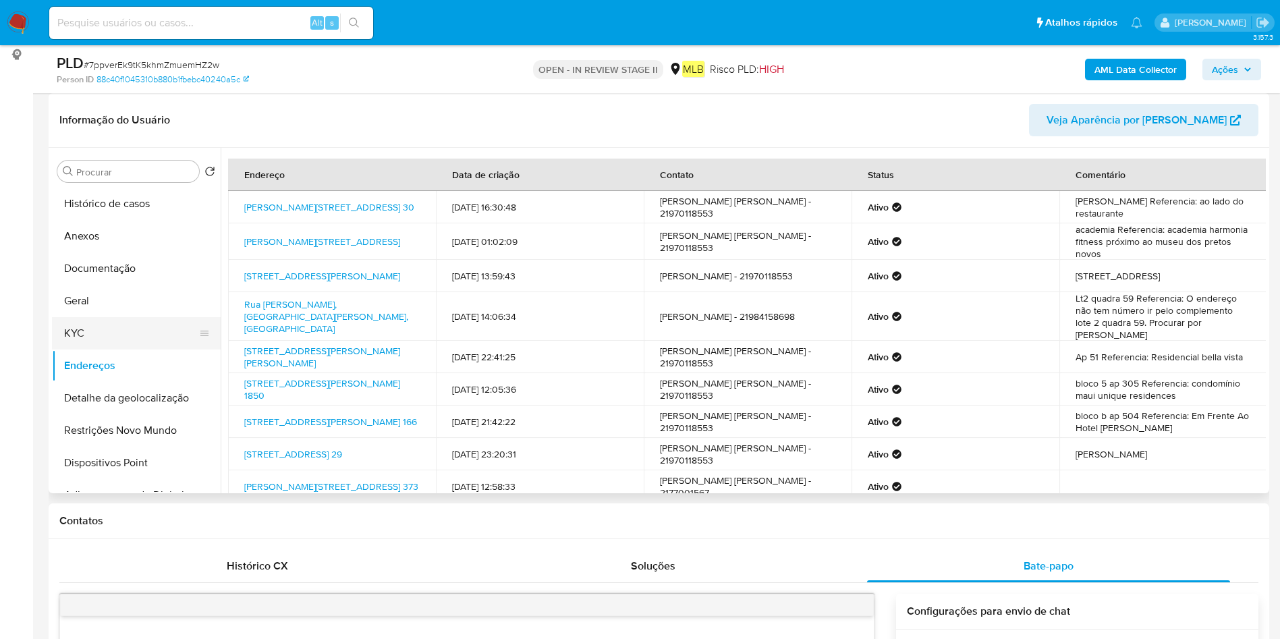
click at [124, 339] on button "KYC" at bounding box center [131, 333] width 158 height 32
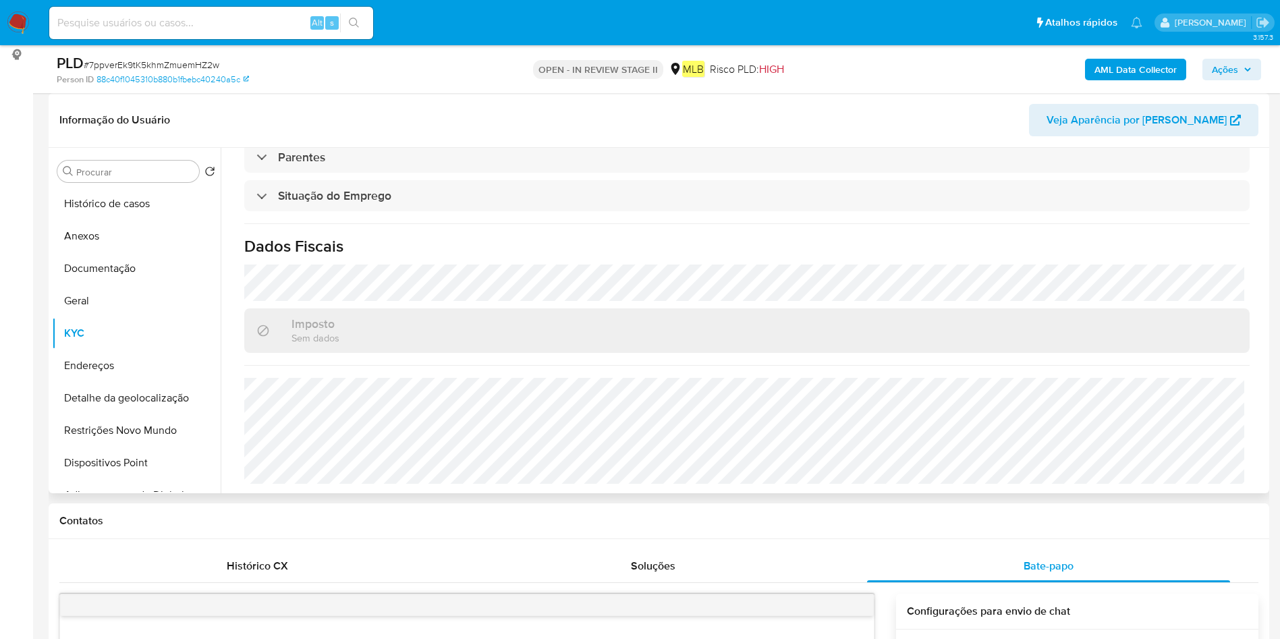
scroll to position [562, 0]
click at [105, 369] on button "Endereços" at bounding box center [131, 366] width 158 height 32
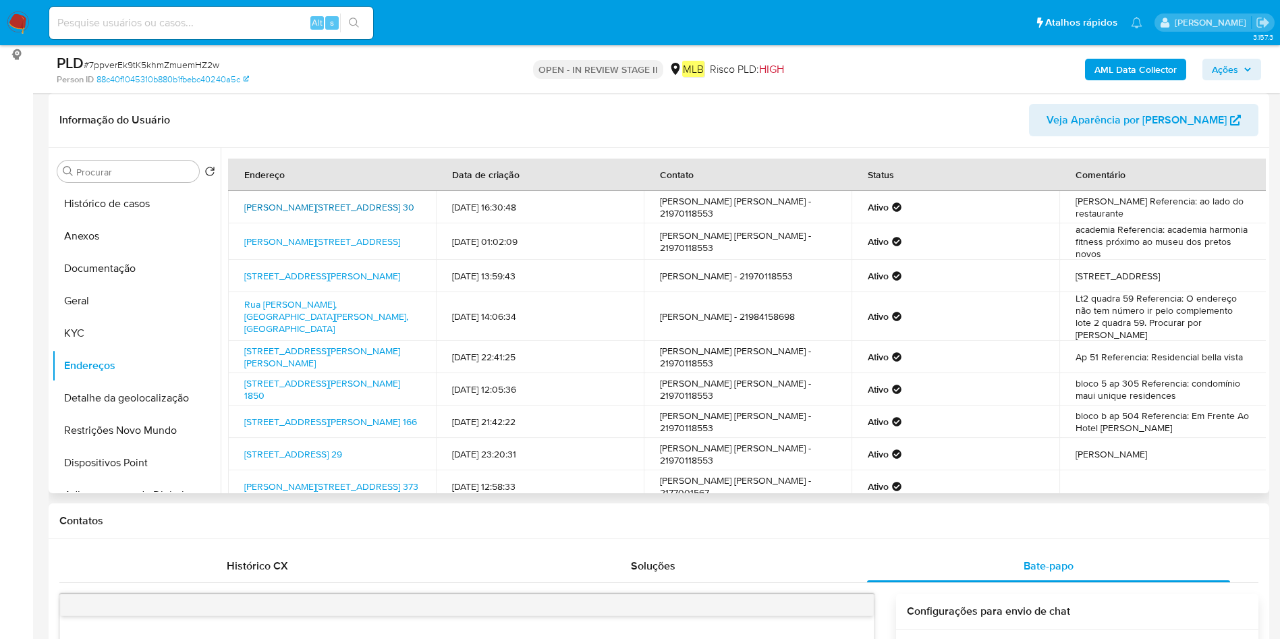
drag, startPoint x: 242, startPoint y: 198, endPoint x: 290, endPoint y: 212, distance: 50.6
click at [290, 212] on td "Rua Pedro Ernesto 30, Rio De Janeiro, Rio De Janeiro, 20220350, Brasil 30" at bounding box center [332, 207] width 208 height 32
copy link "Rua Pedro Ernesto 30, Rio De Janeiro, Rio De Janeiro"
click at [94, 246] on button "Anexos" at bounding box center [131, 236] width 158 height 32
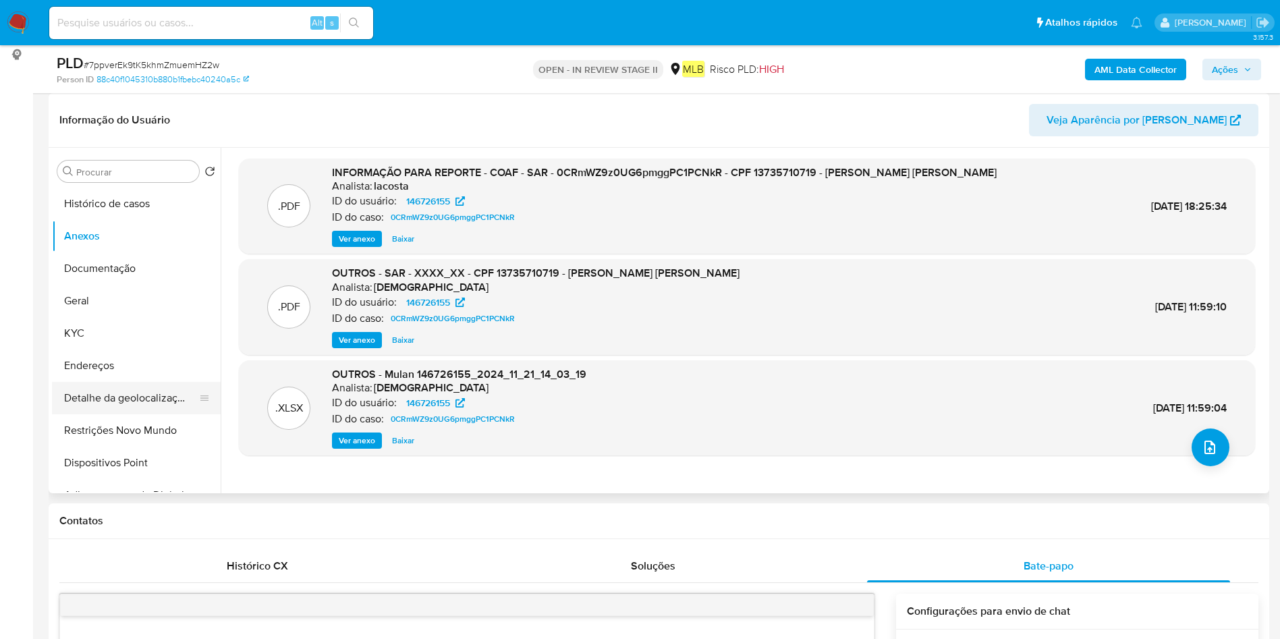
click at [103, 404] on button "Detalhe da geolocalização" at bounding box center [131, 398] width 158 height 32
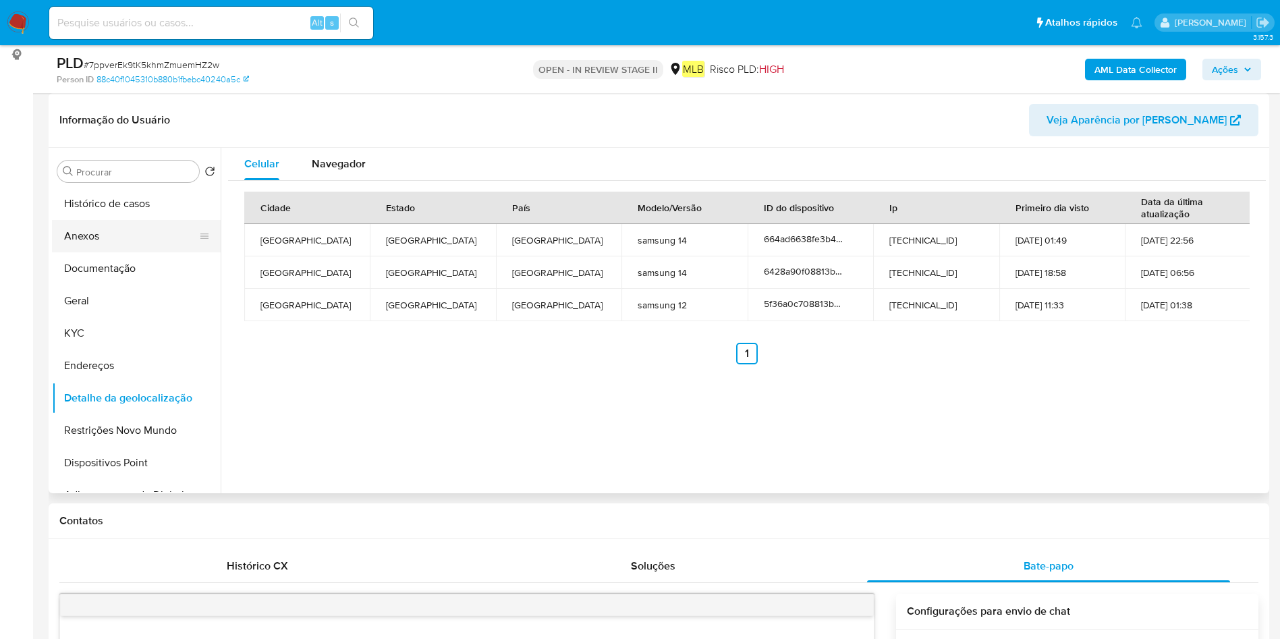
click at [131, 227] on button "Anexos" at bounding box center [131, 236] width 158 height 32
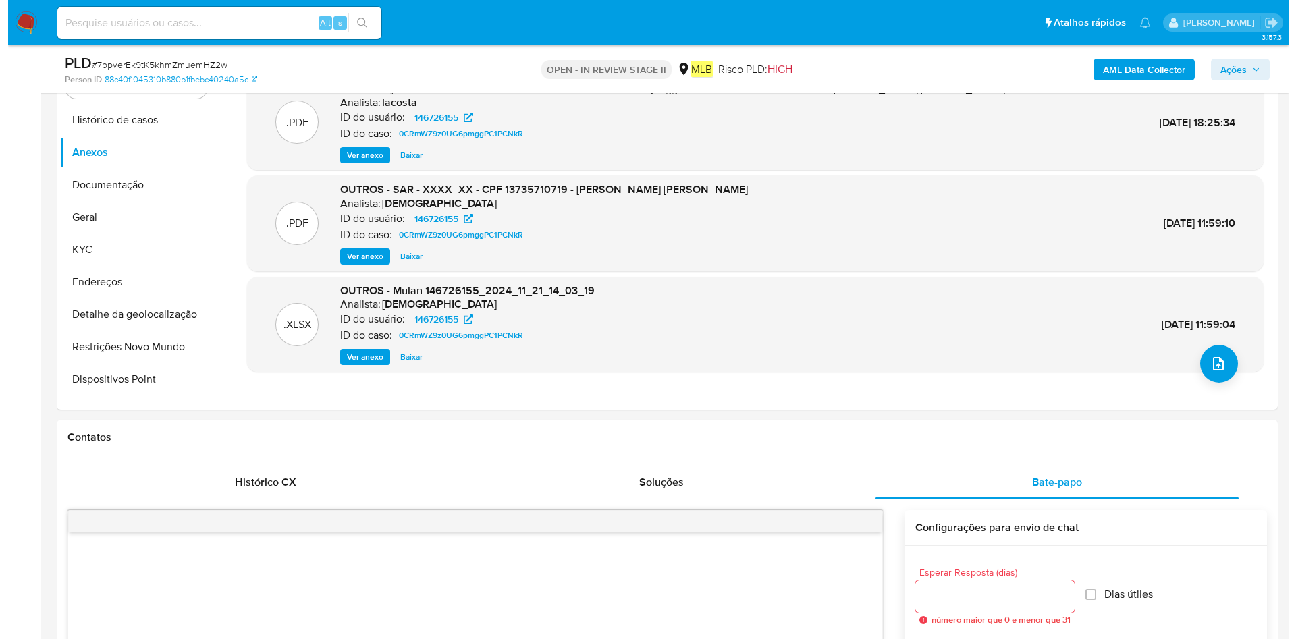
scroll to position [101, 0]
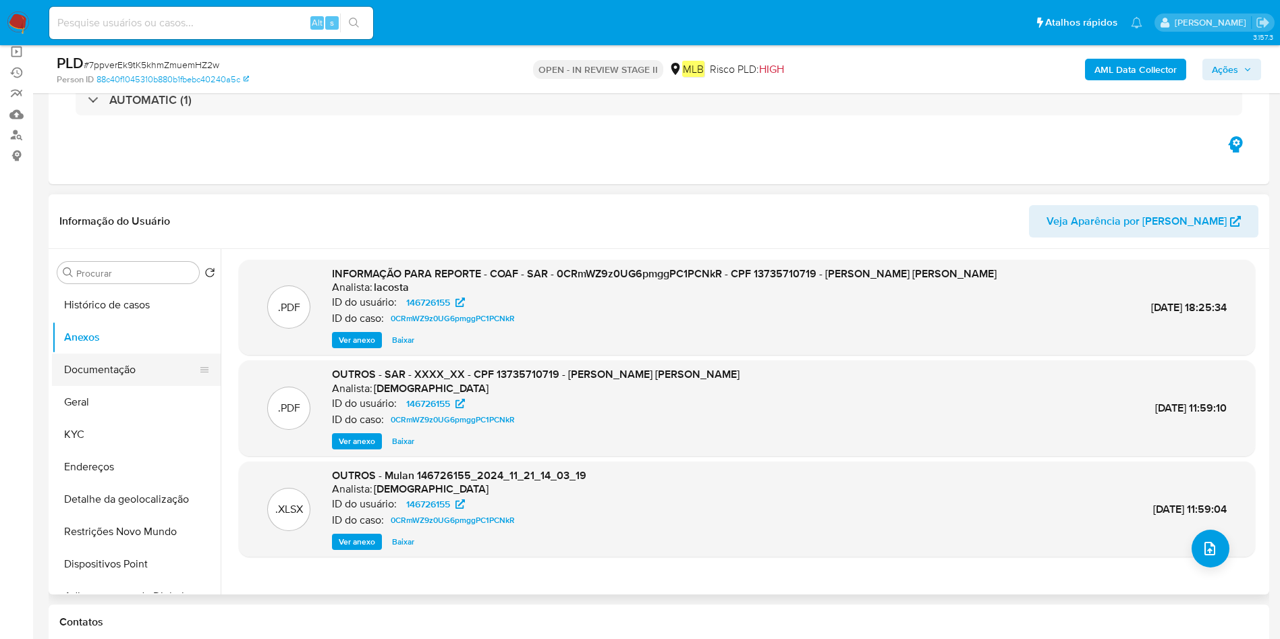
click at [111, 375] on button "Documentação" at bounding box center [131, 370] width 158 height 32
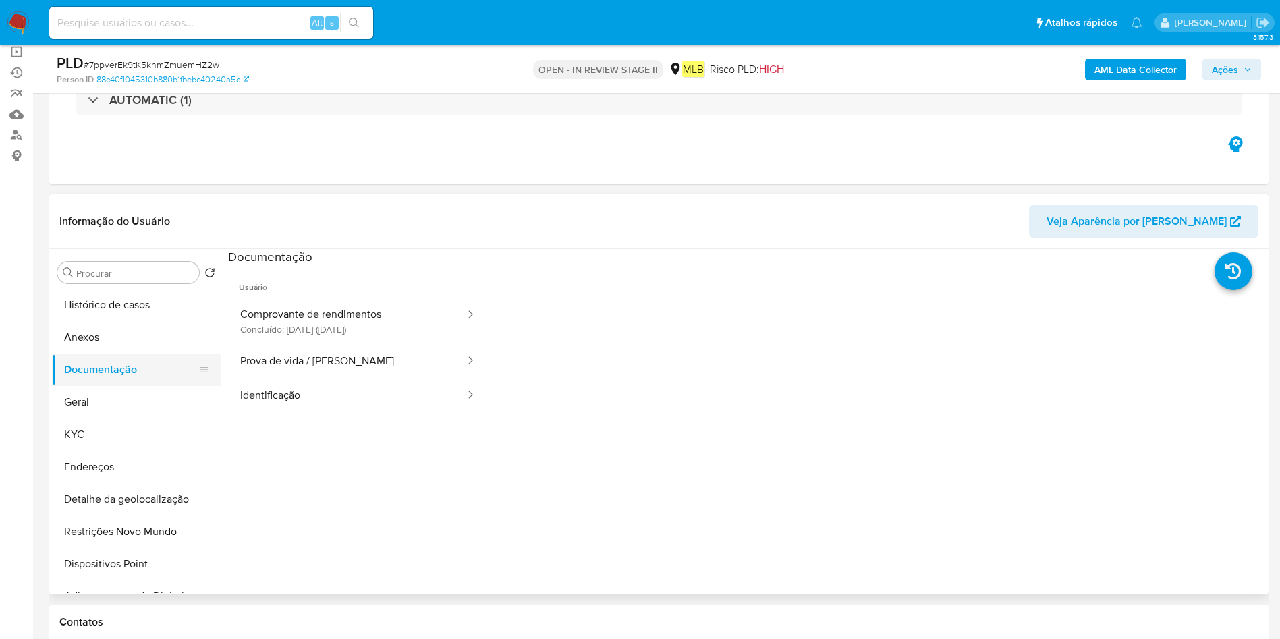
click at [117, 384] on button "Documentação" at bounding box center [131, 370] width 158 height 32
click at [175, 409] on button "Geral" at bounding box center [131, 402] width 158 height 32
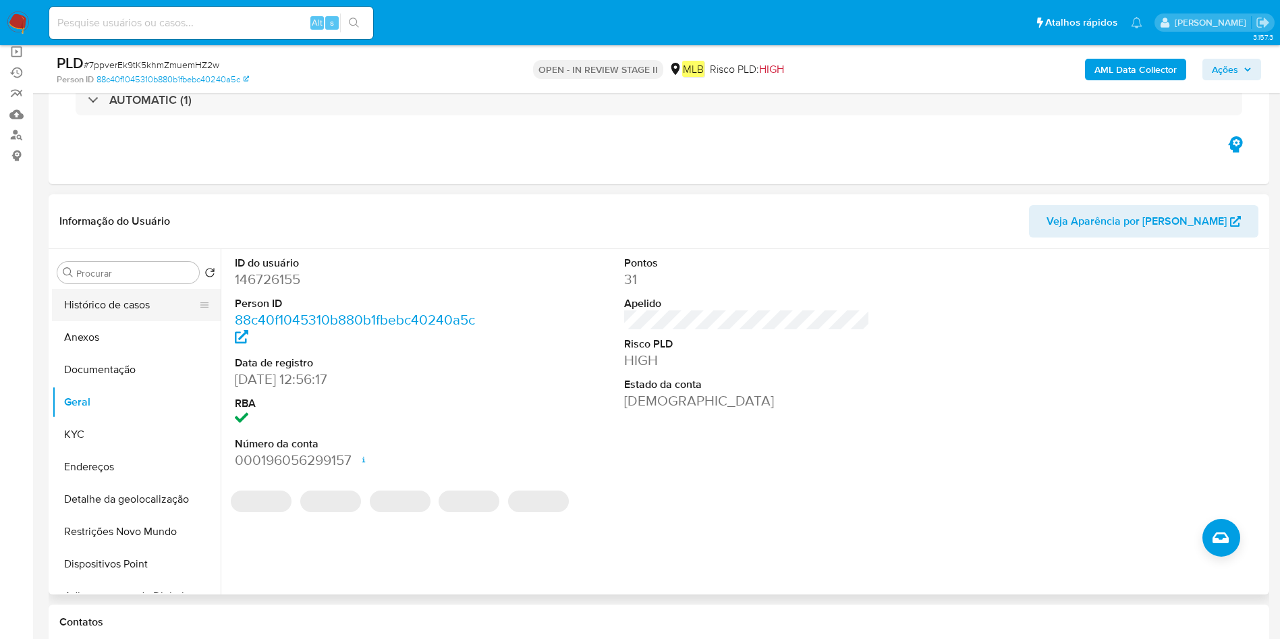
click at [134, 317] on button "Histórico de casos" at bounding box center [131, 305] width 158 height 32
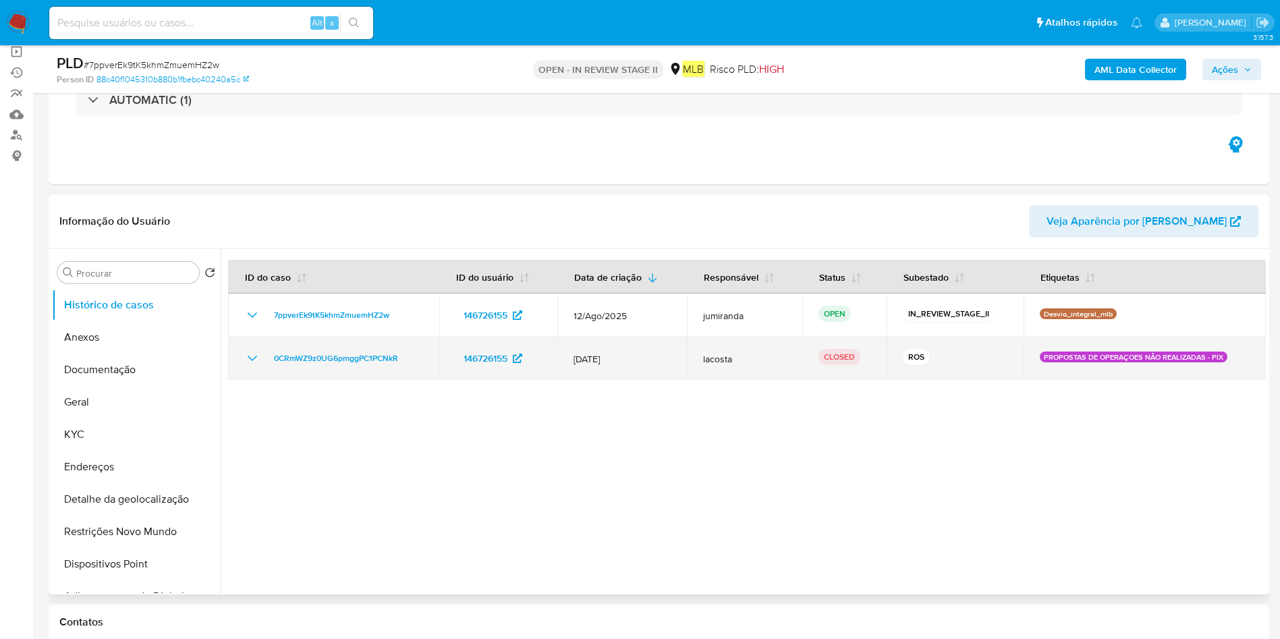
click at [611, 364] on span "19/Nov/2024" at bounding box center [622, 359] width 97 height 12
click at [377, 371] on td "0CRmWZ9z0UG6pmggPC1PCNkR" at bounding box center [333, 358] width 211 height 43
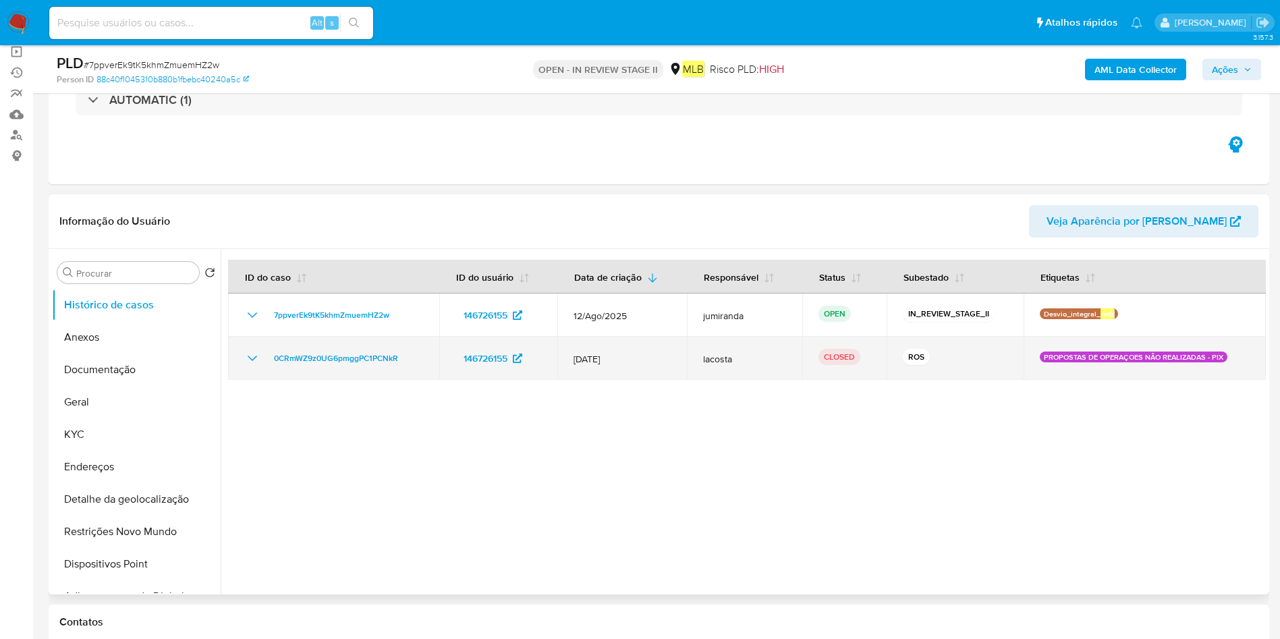
click at [377, 371] on td "0CRmWZ9z0UG6pmggPC1PCNkR" at bounding box center [333, 358] width 211 height 43
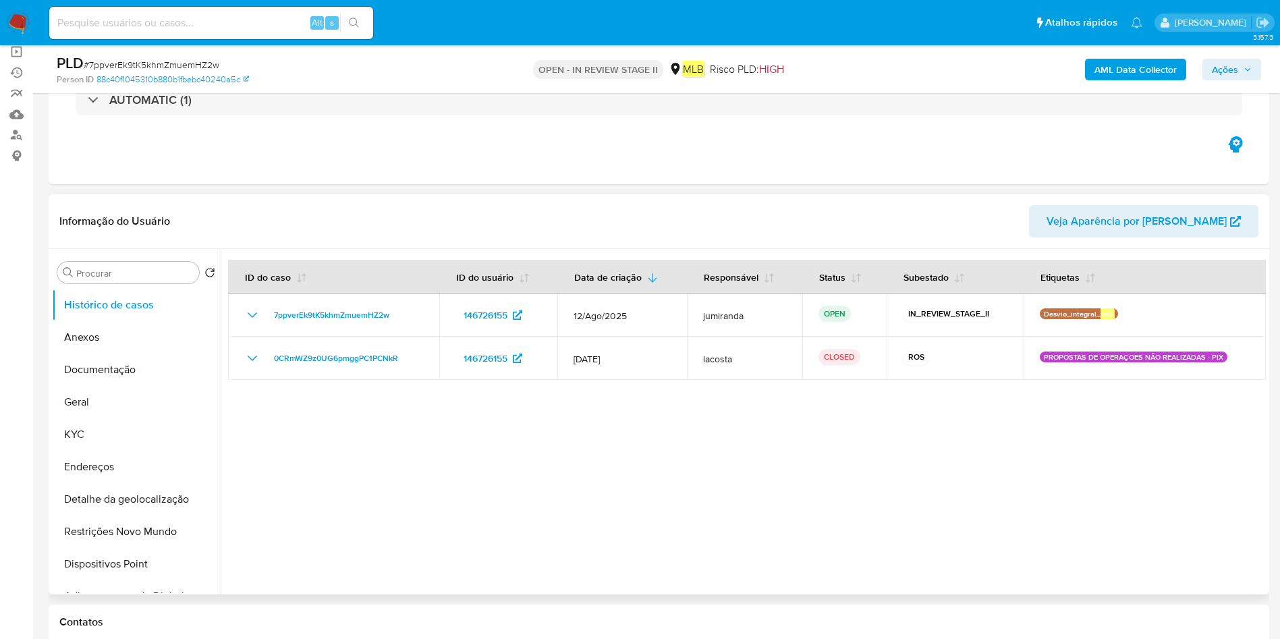
drag, startPoint x: 123, startPoint y: 338, endPoint x: 902, endPoint y: 333, distance: 779.6
click at [128, 338] on button "Anexos" at bounding box center [136, 337] width 169 height 32
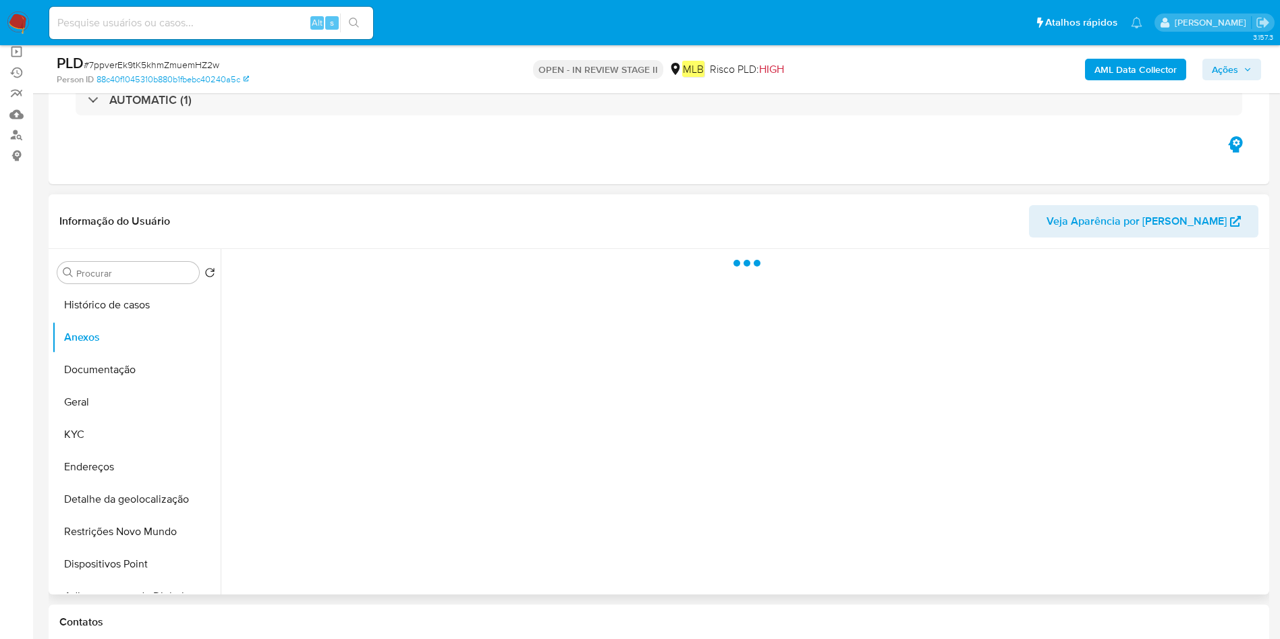
click at [1219, 549] on div at bounding box center [743, 422] width 1045 height 346
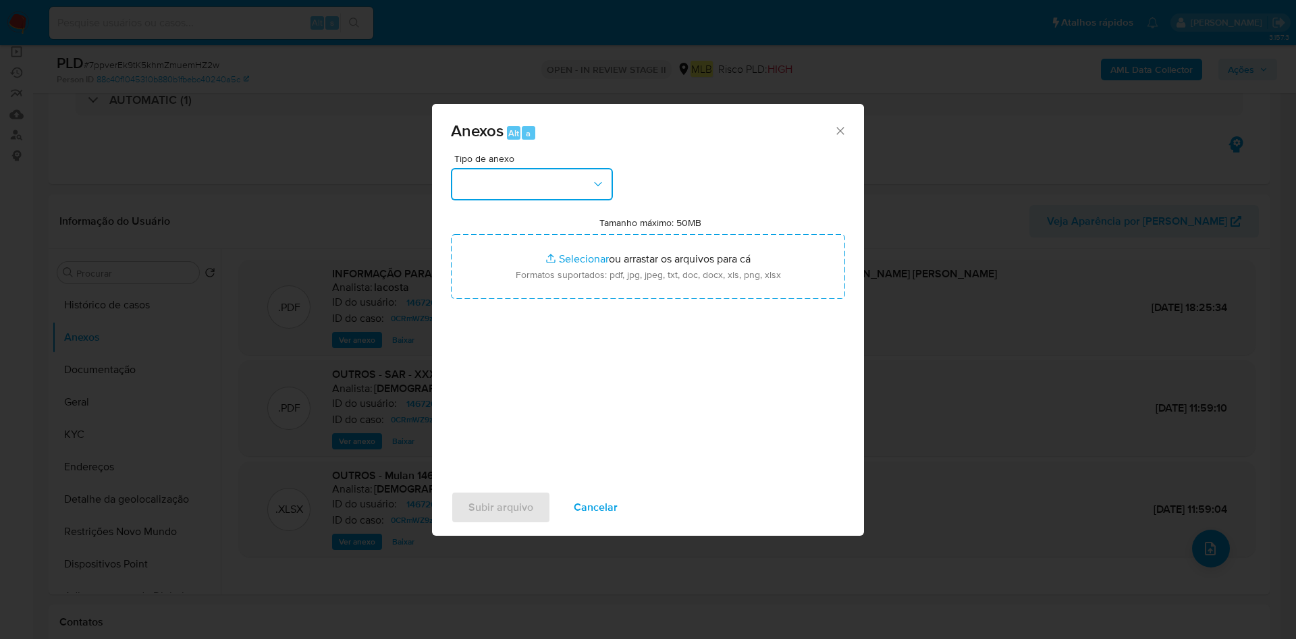
click at [564, 169] on button "button" at bounding box center [532, 184] width 162 height 32
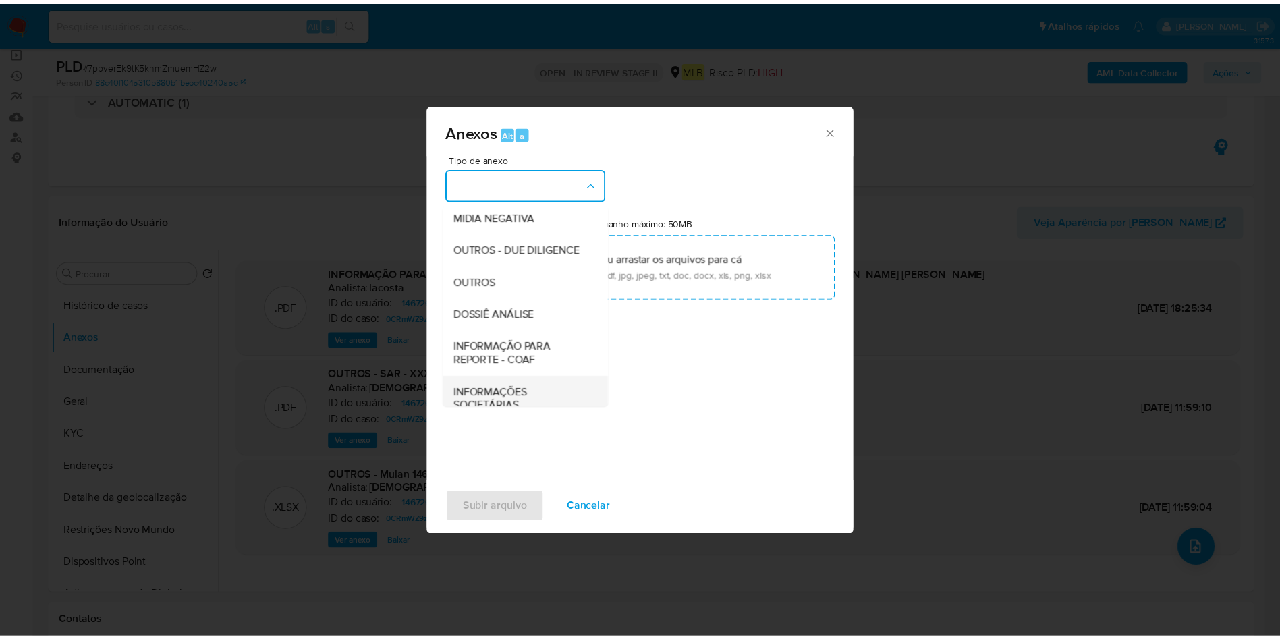
scroll to position [208, 0]
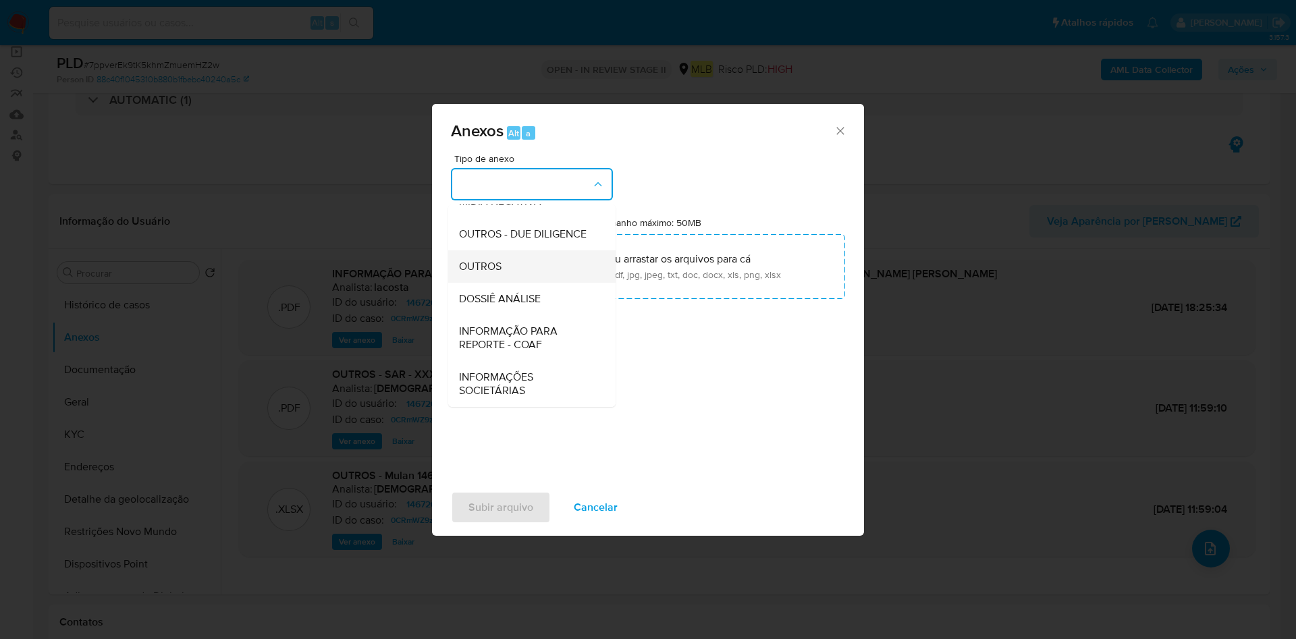
click at [522, 274] on div "OUTROS" at bounding box center [528, 266] width 138 height 32
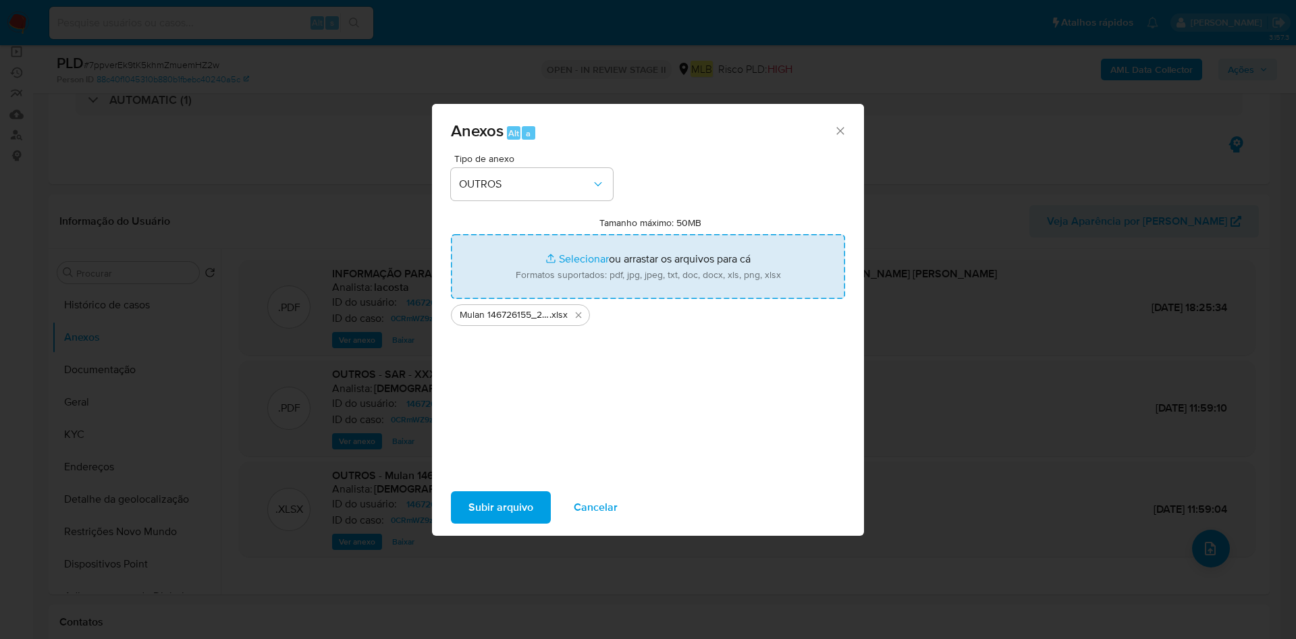
type input "C:\fakepath\2º SAR - XXX - CPF 13735710719 - VICTOR HUGO VENTURA PINTO.pdf"
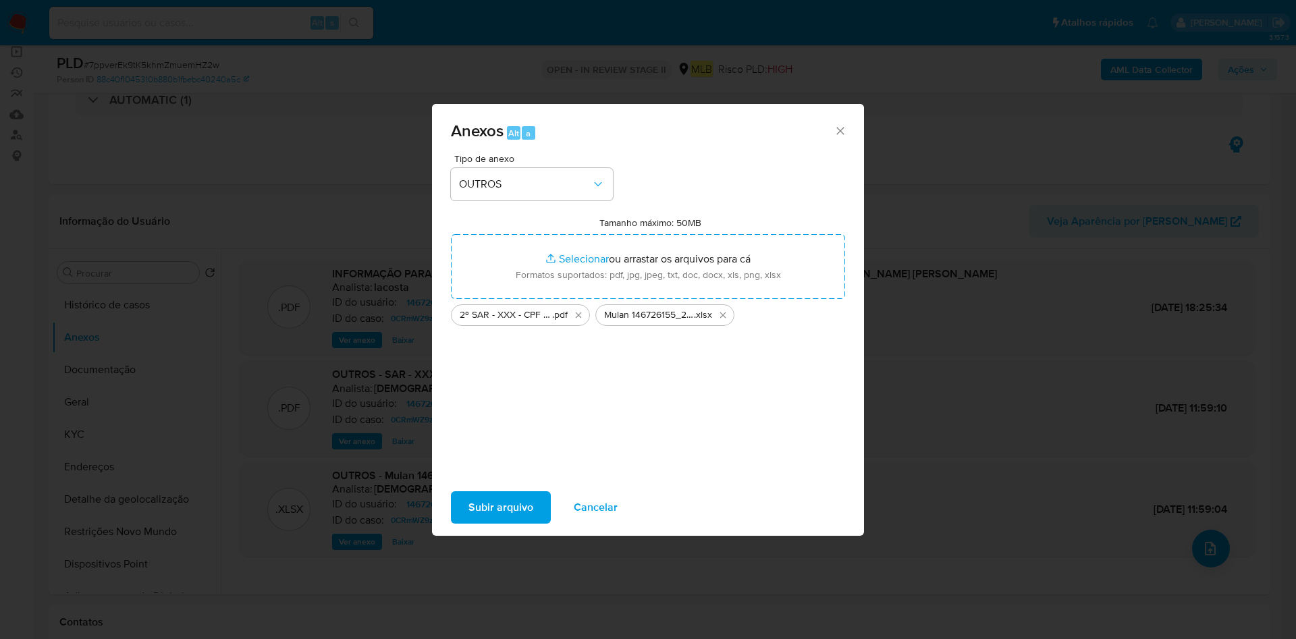
click at [504, 496] on span "Subir arquivo" at bounding box center [500, 508] width 65 height 30
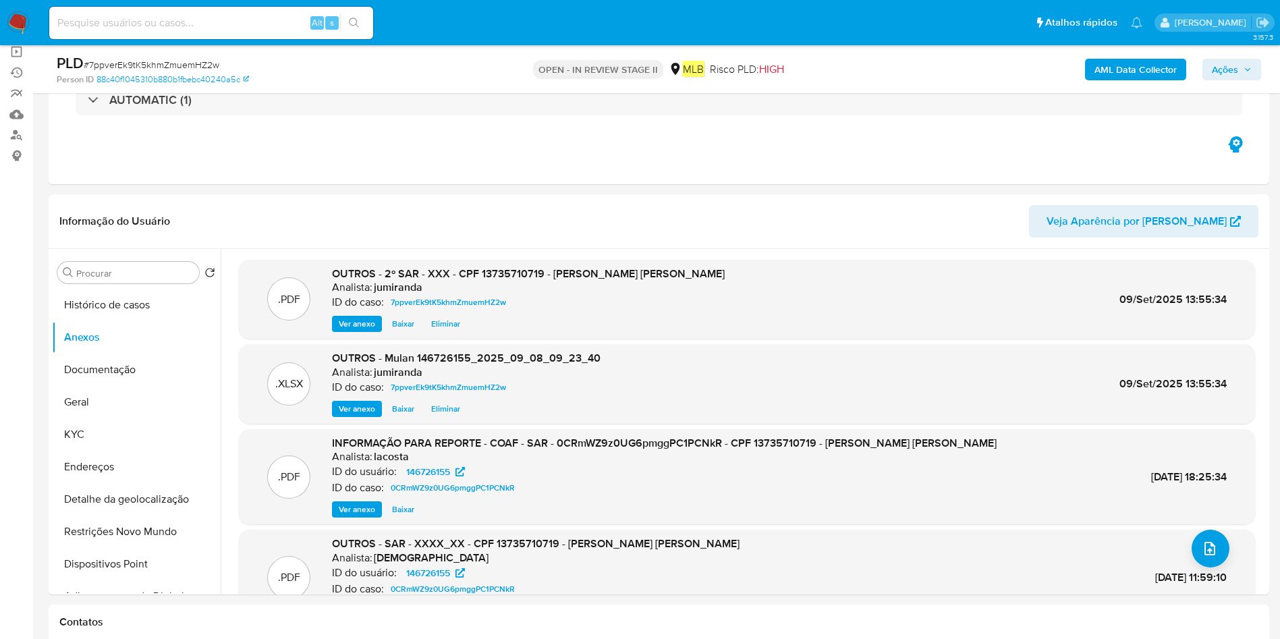
click at [1166, 66] on b "AML Data Collector" at bounding box center [1136, 70] width 82 height 22
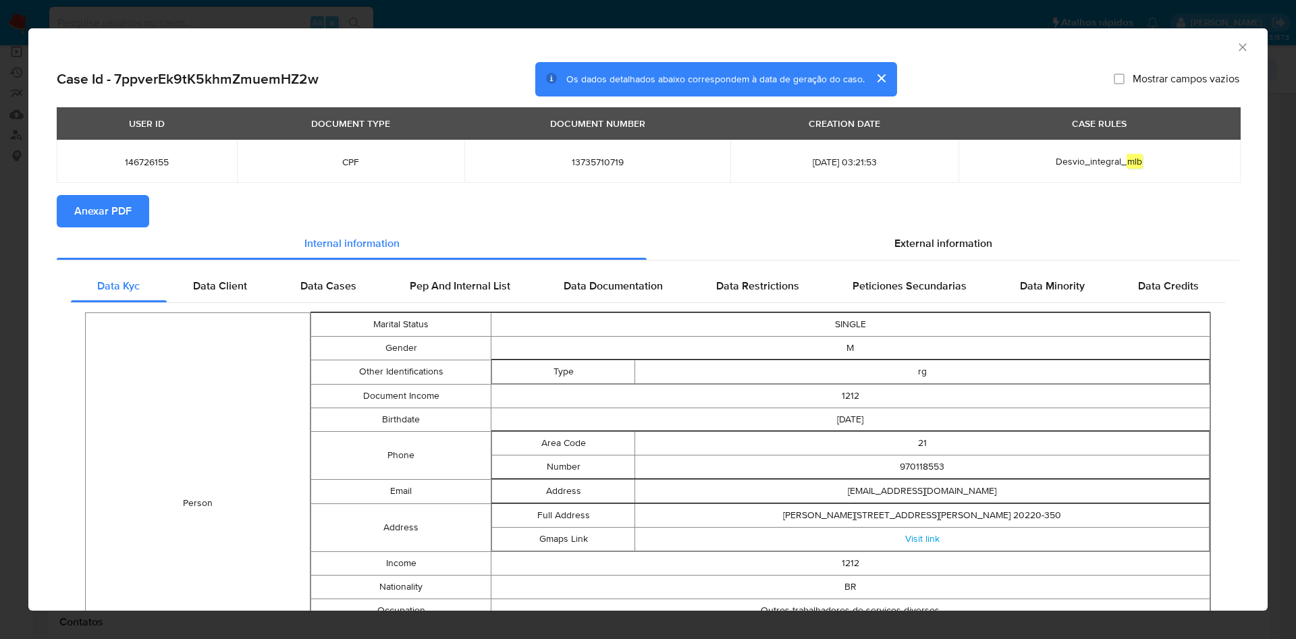
click at [114, 203] on span "Anexar PDF" at bounding box center [102, 211] width 57 height 30
click at [1235, 51] on div "AML Data Collector" at bounding box center [647, 45] width 1239 height 34
click at [1236, 49] on icon "Fechar a janela" at bounding box center [1242, 46] width 13 height 13
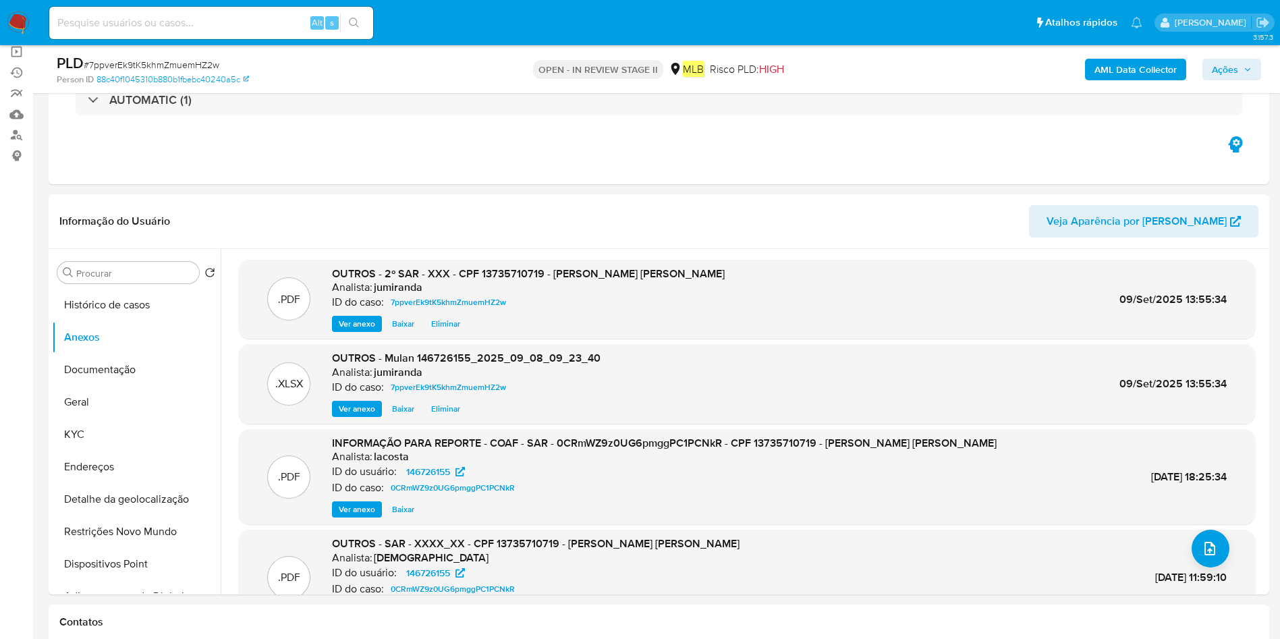
click at [1216, 75] on span "Ações" at bounding box center [1225, 70] width 26 height 22
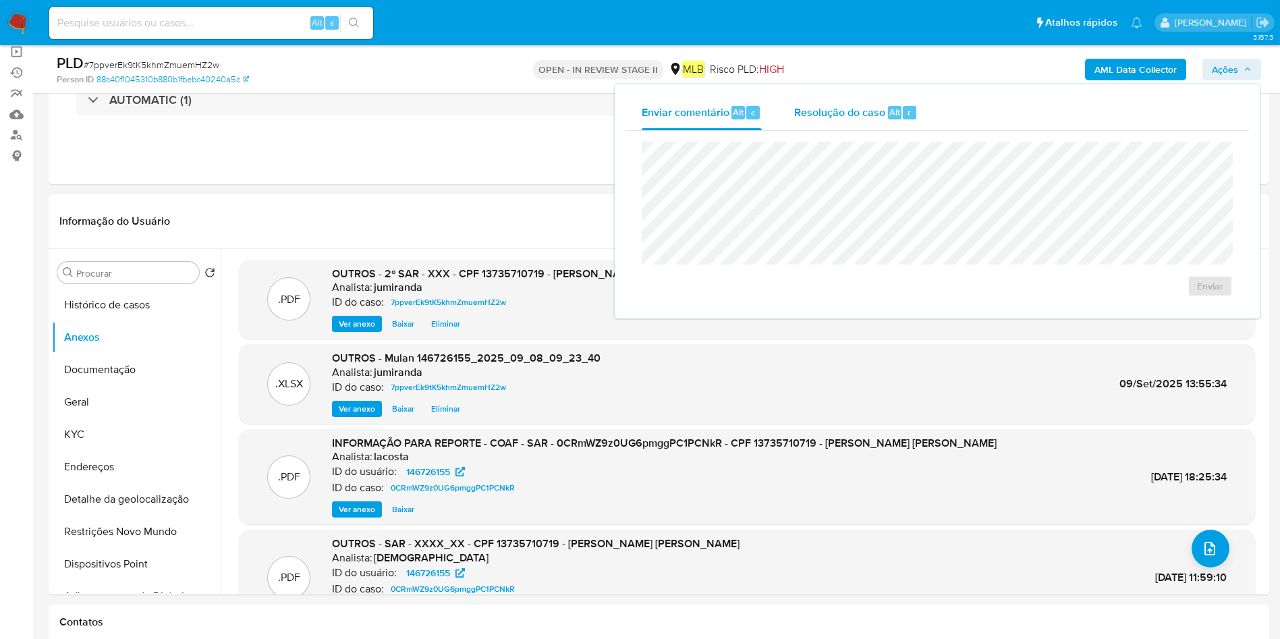
click at [844, 115] on span "Resolução do caso" at bounding box center [839, 112] width 91 height 16
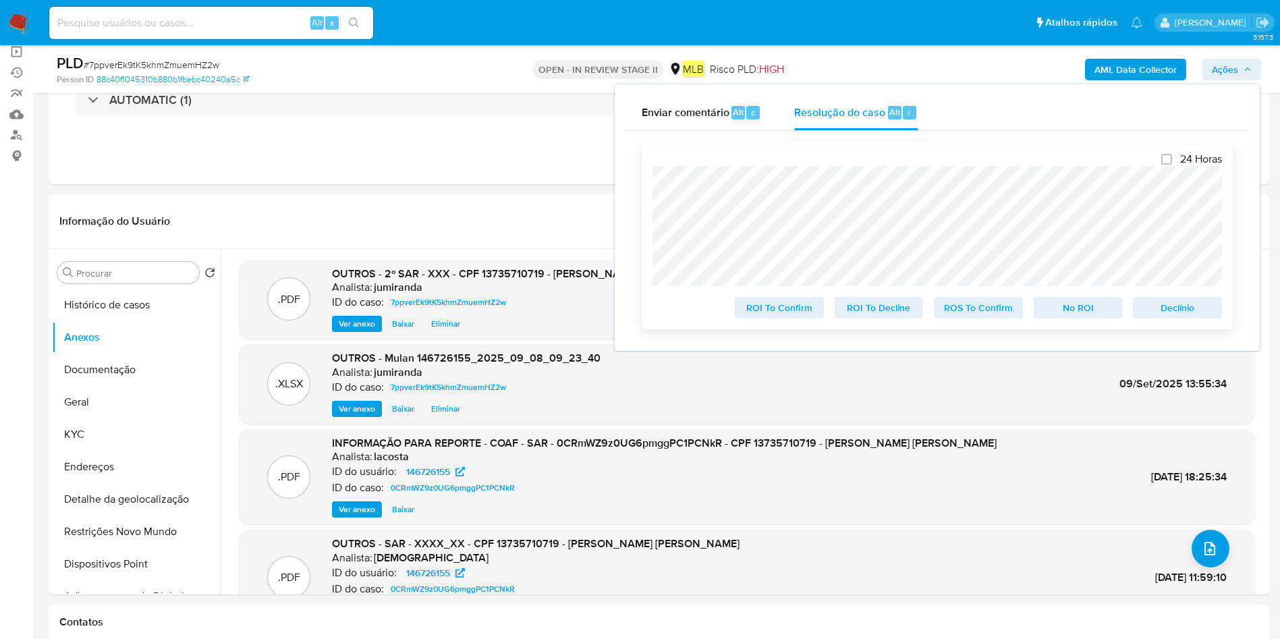
click at [974, 305] on span "ROS To Confirm" at bounding box center [979, 307] width 70 height 19
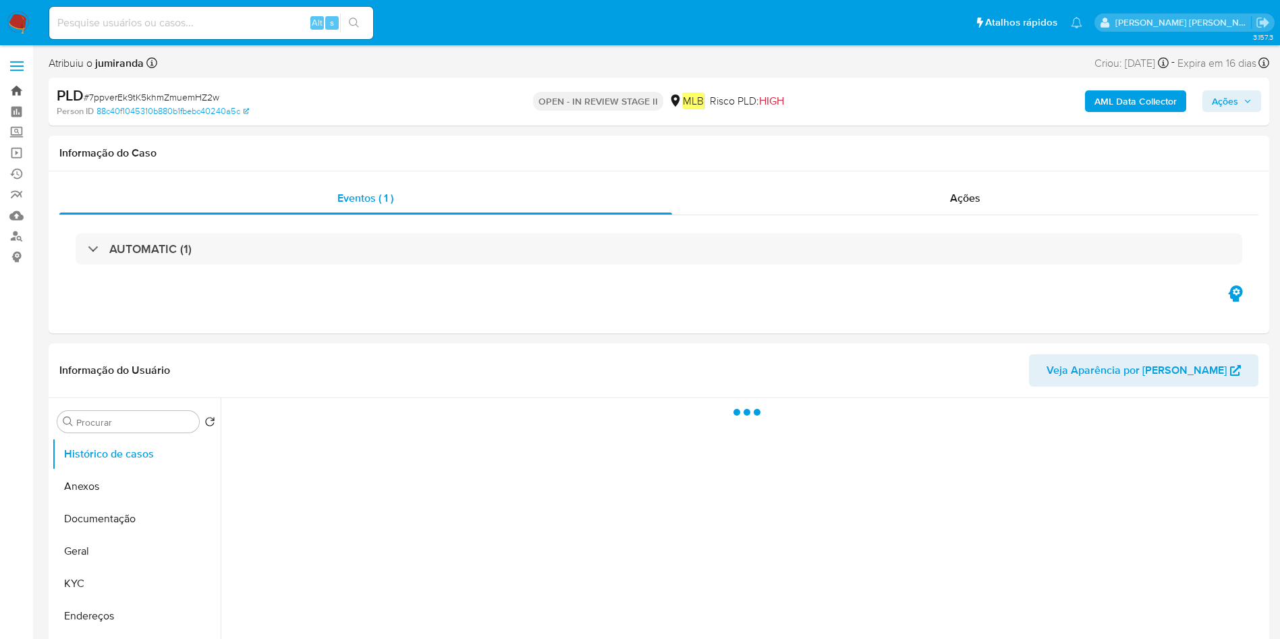
click at [15, 90] on link "Bandeja" at bounding box center [80, 90] width 161 height 21
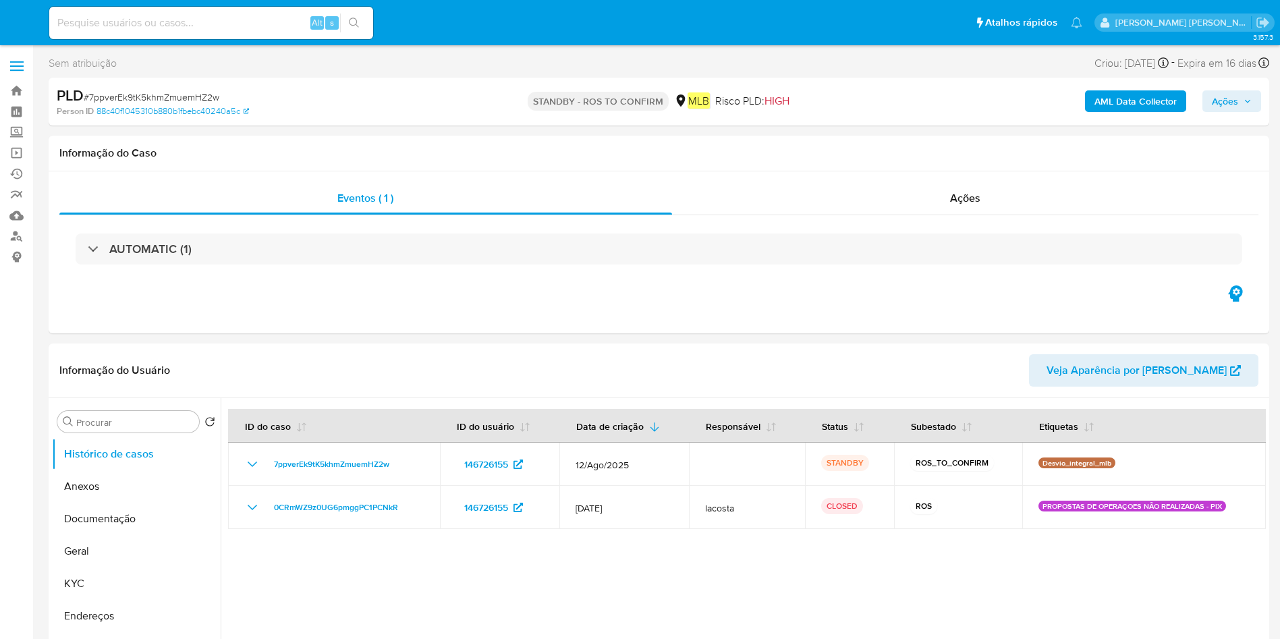
select select "10"
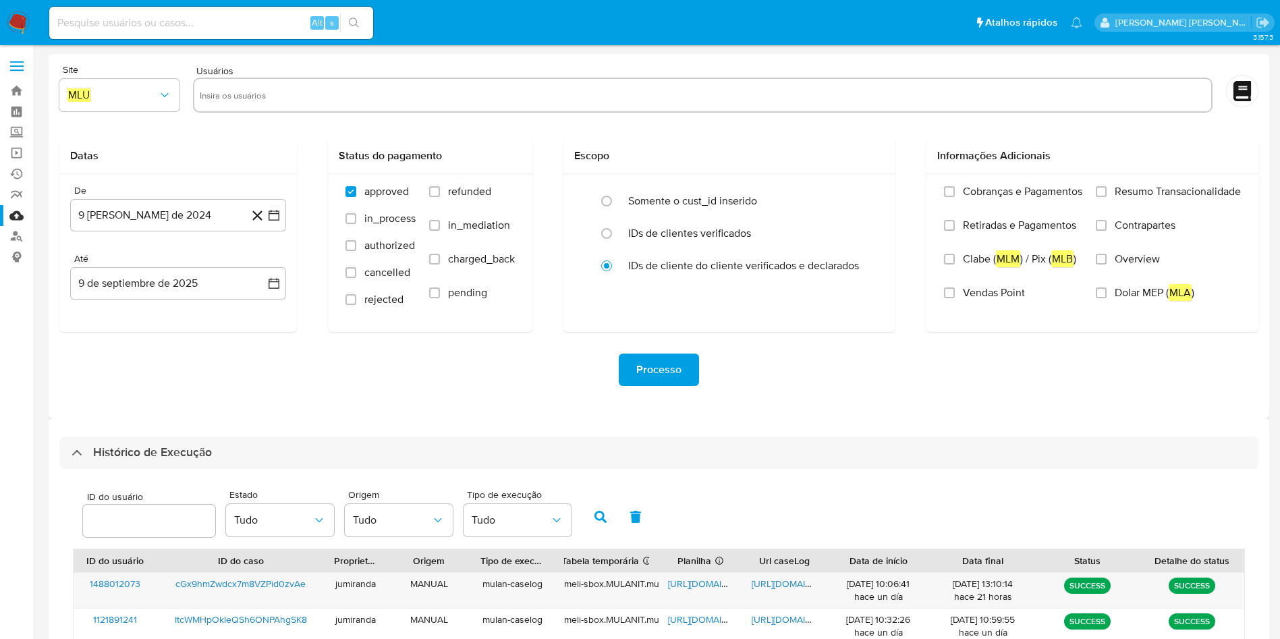
select select "10"
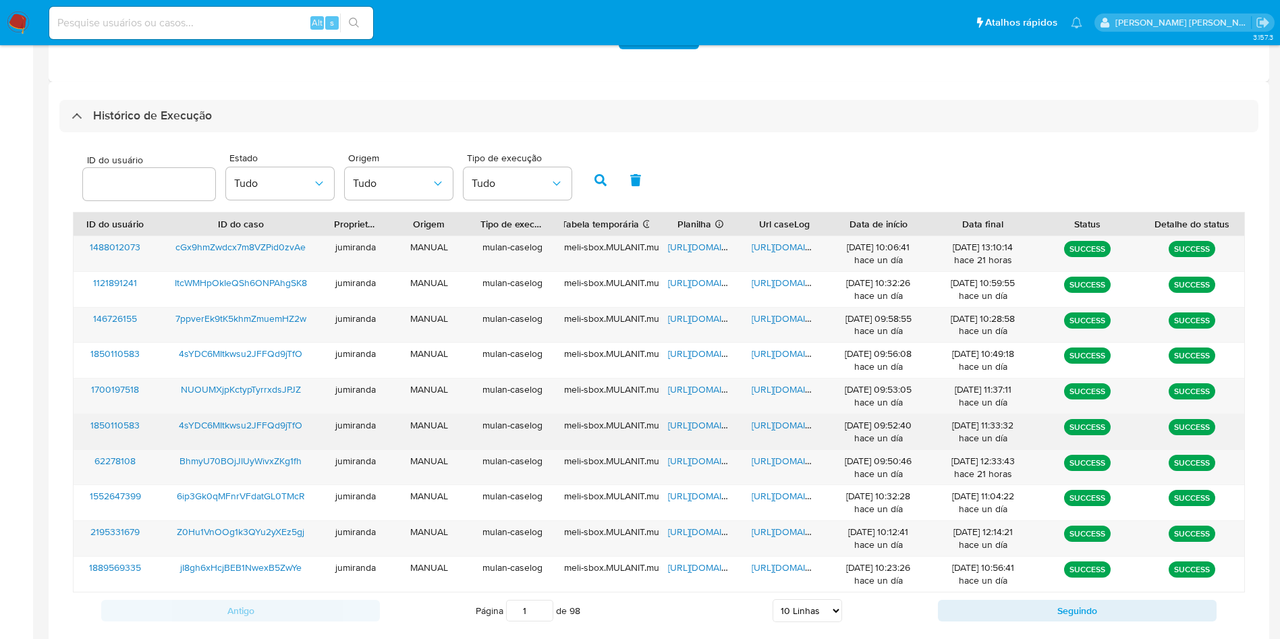
scroll to position [367, 0]
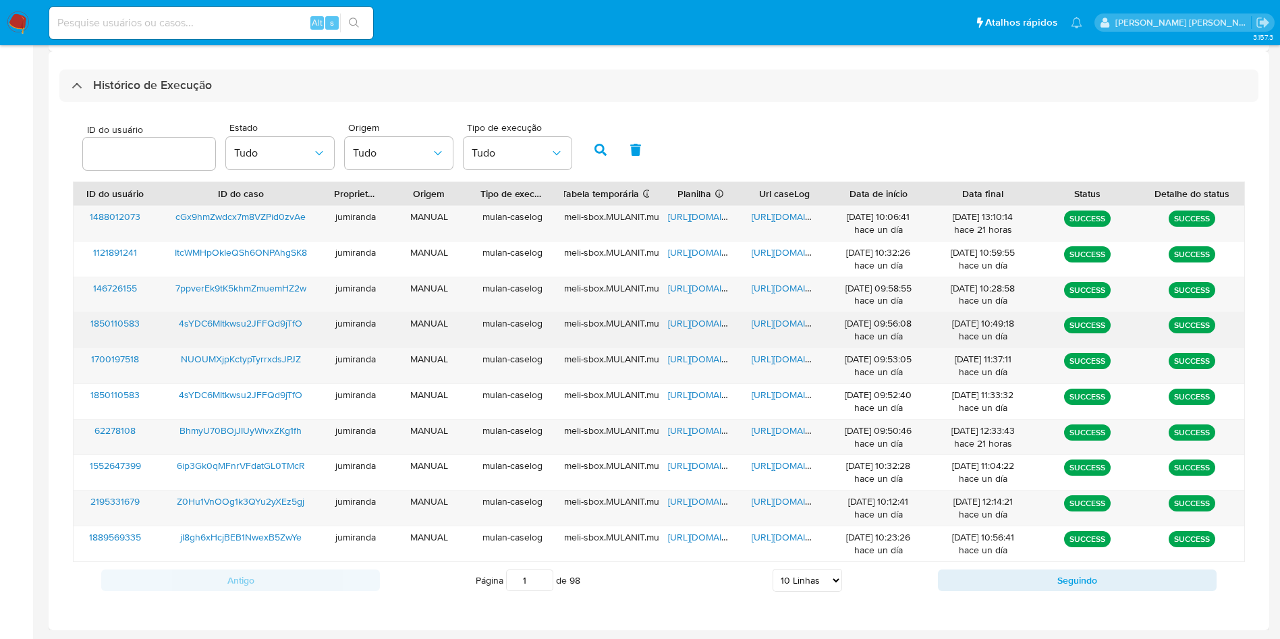
click at [678, 319] on span "[URL][DOMAIN_NAME]" at bounding box center [714, 323] width 93 height 13
click at [762, 322] on span "https://docs.google.com/document/d/1L7axirRYdkN2JJt8eJYrXDOHNfFXAaMyX_aep02Ln5M…" at bounding box center [798, 323] width 93 height 13
click at [209, 323] on span "4sYDC6MItkwsu2JFFQd9jTfO" at bounding box center [241, 323] width 124 height 13
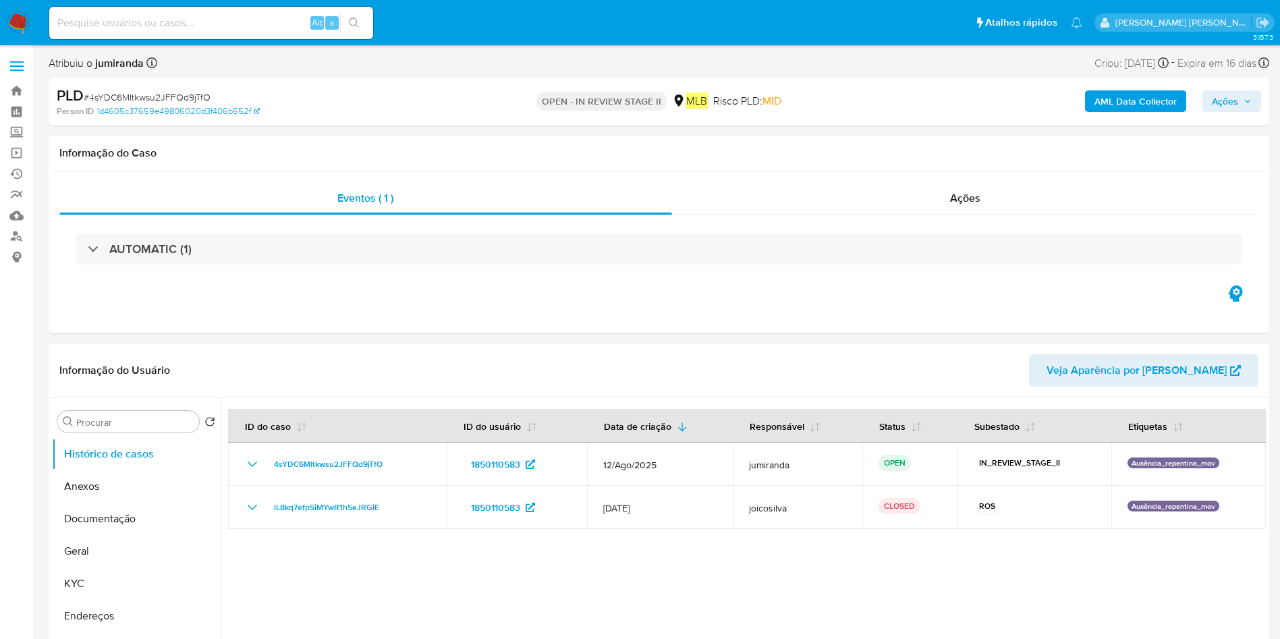
select select "10"
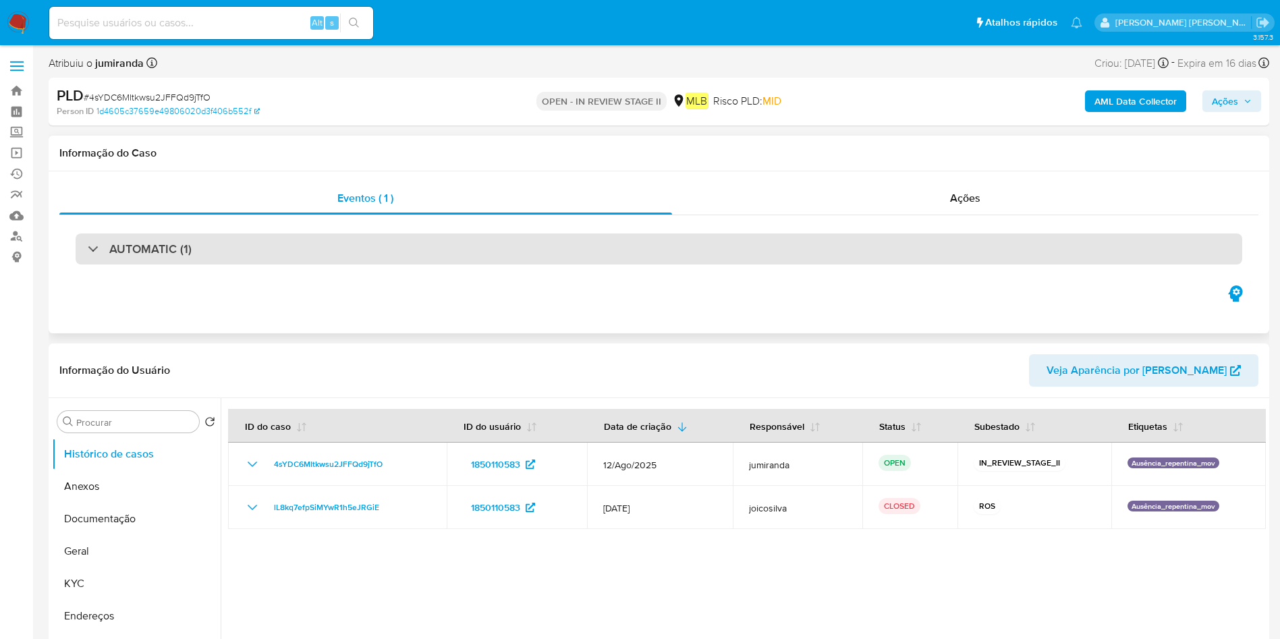
click at [680, 248] on div "AUTOMATIC (1)" at bounding box center [659, 249] width 1167 height 31
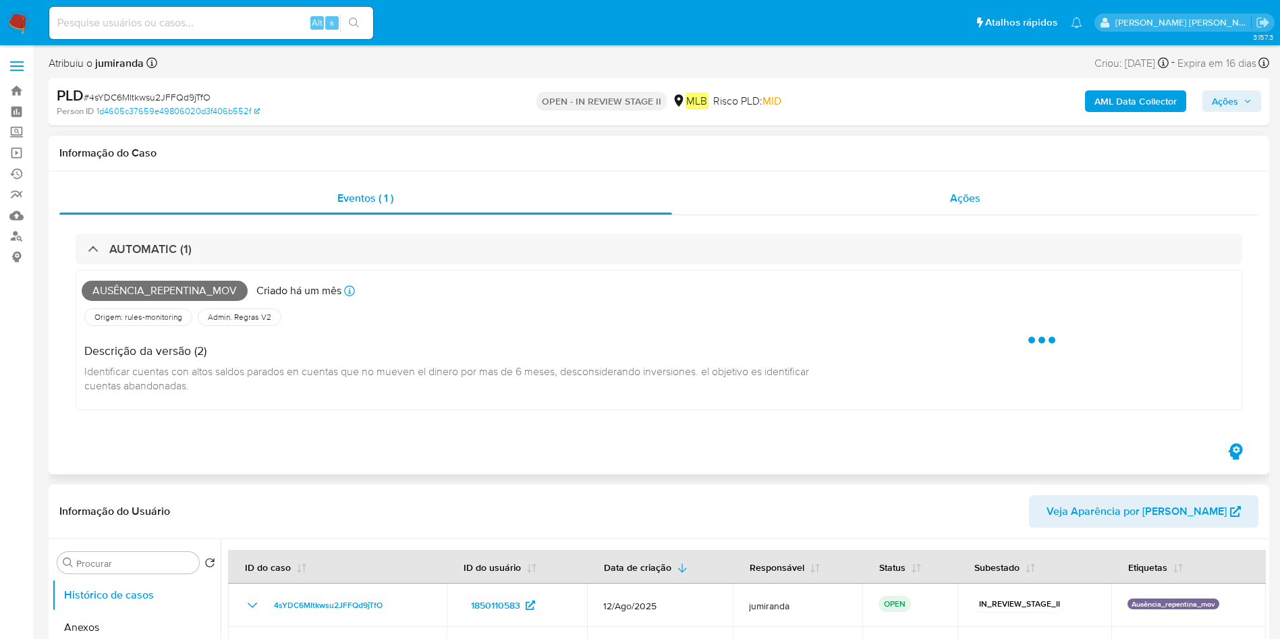
click at [903, 199] on div "Ações" at bounding box center [965, 198] width 587 height 32
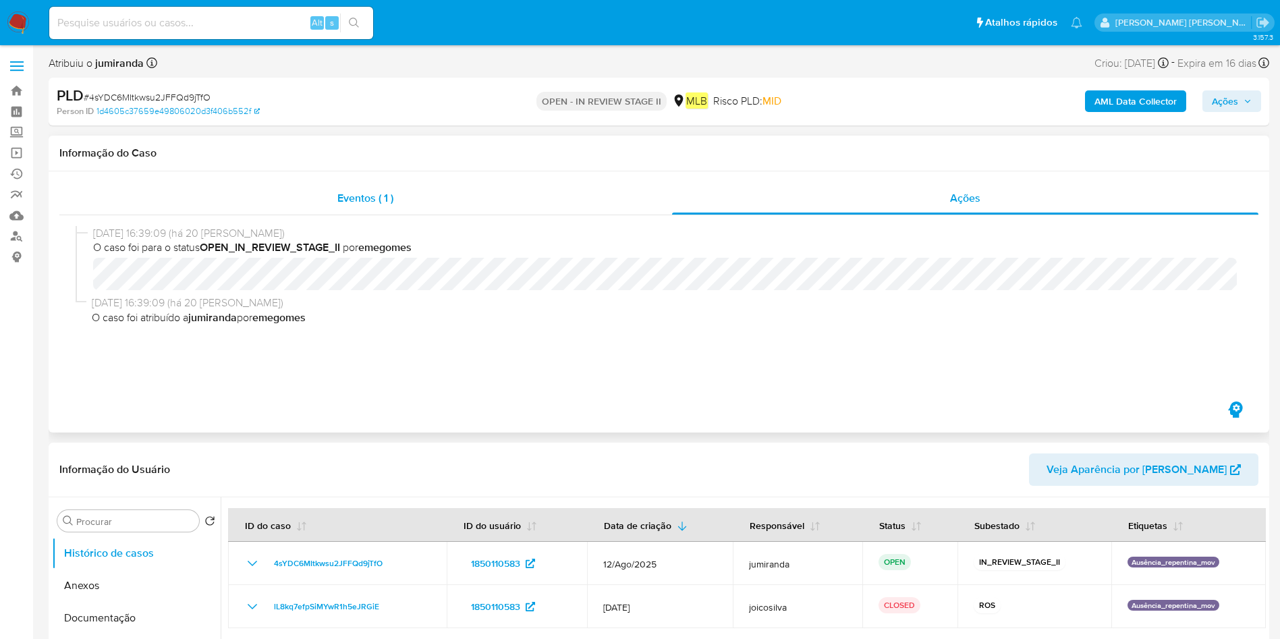
click at [632, 201] on div "Eventos ( 1 )" at bounding box center [365, 198] width 613 height 32
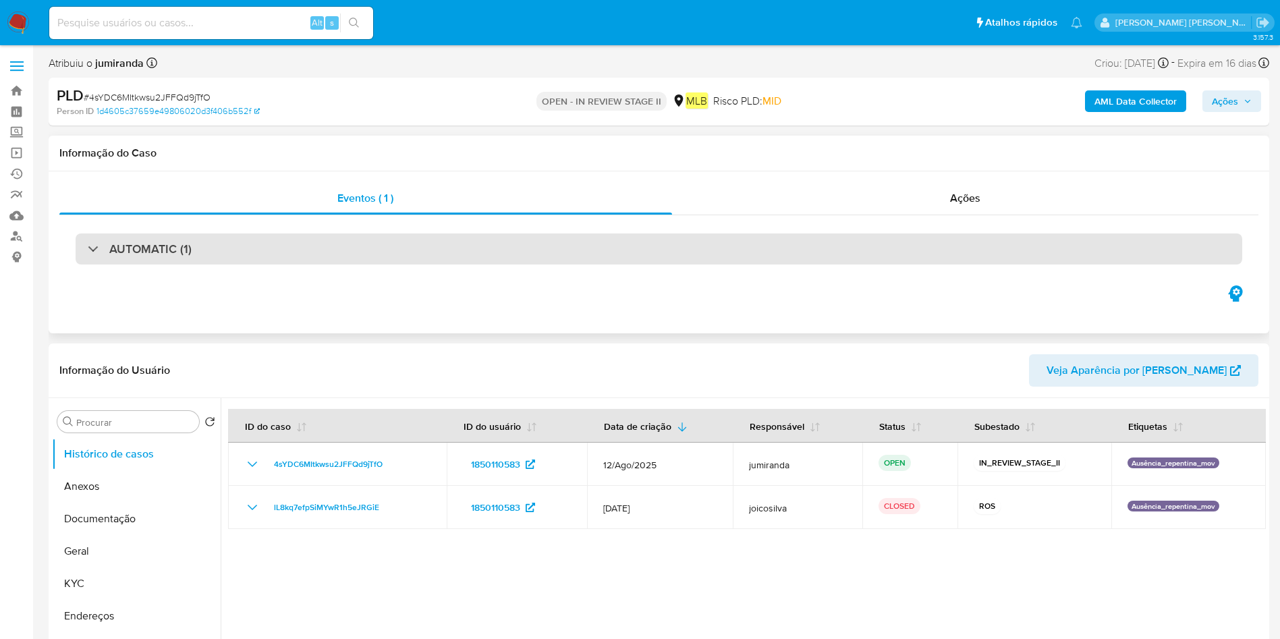
click at [667, 262] on div "AUTOMATIC (1)" at bounding box center [659, 249] width 1167 height 31
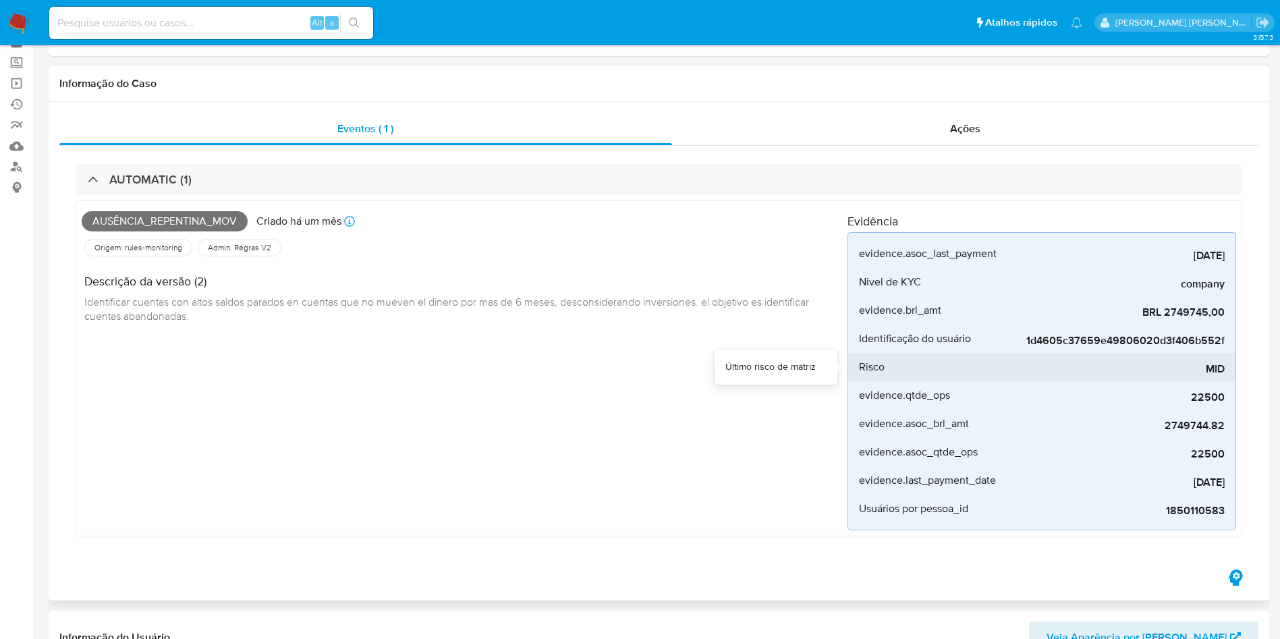
scroll to position [101, 0]
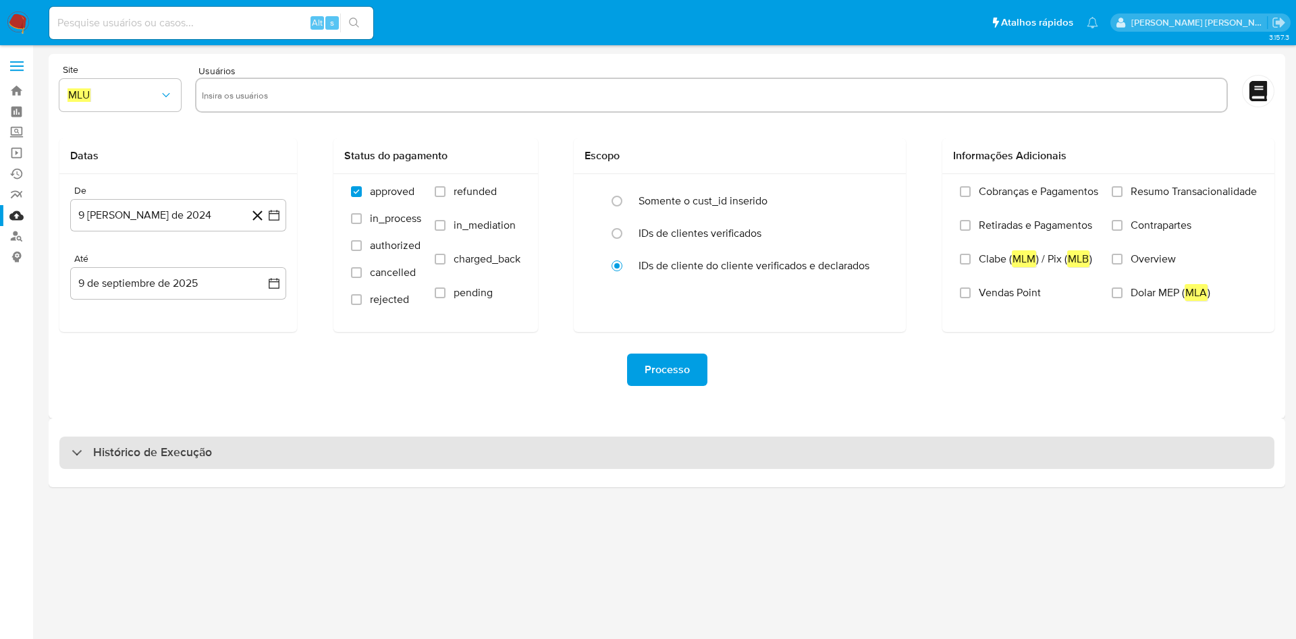
click at [244, 462] on div "Histórico de Execução" at bounding box center [666, 453] width 1215 height 32
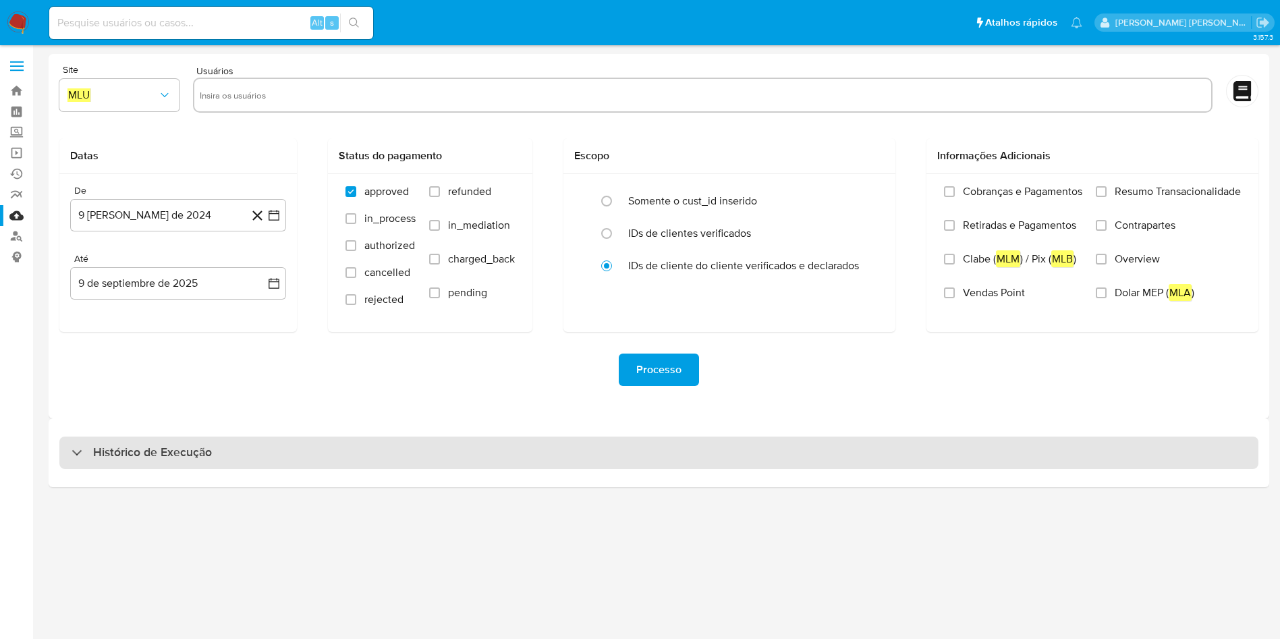
select select "10"
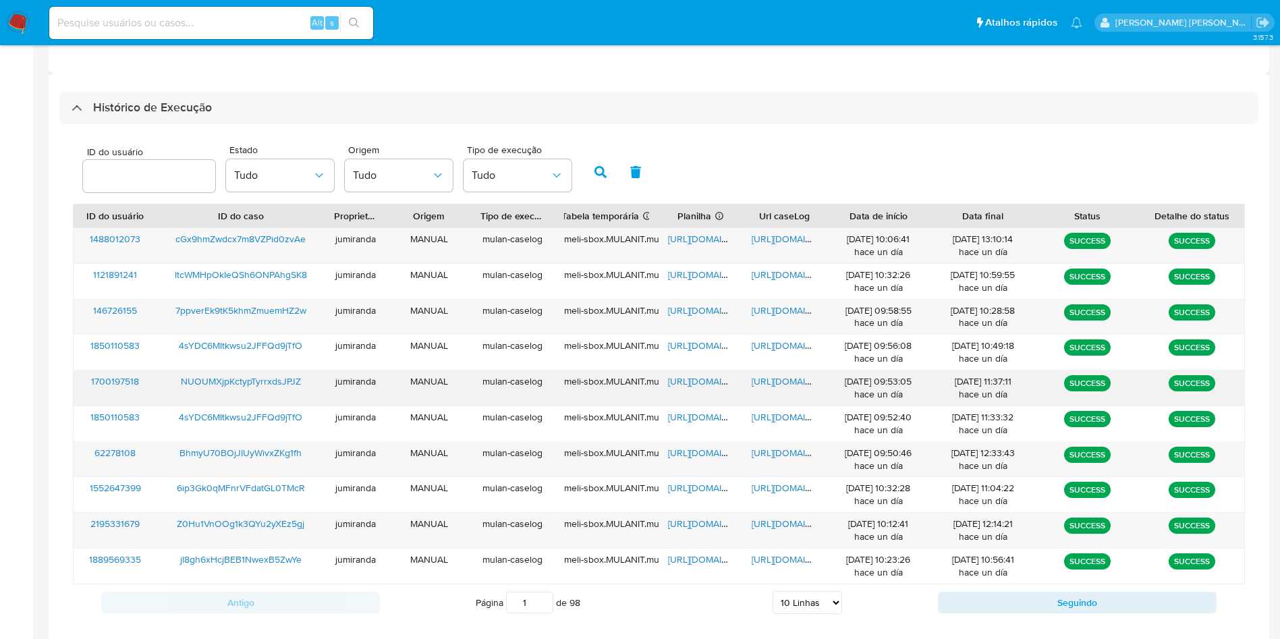
scroll to position [367, 0]
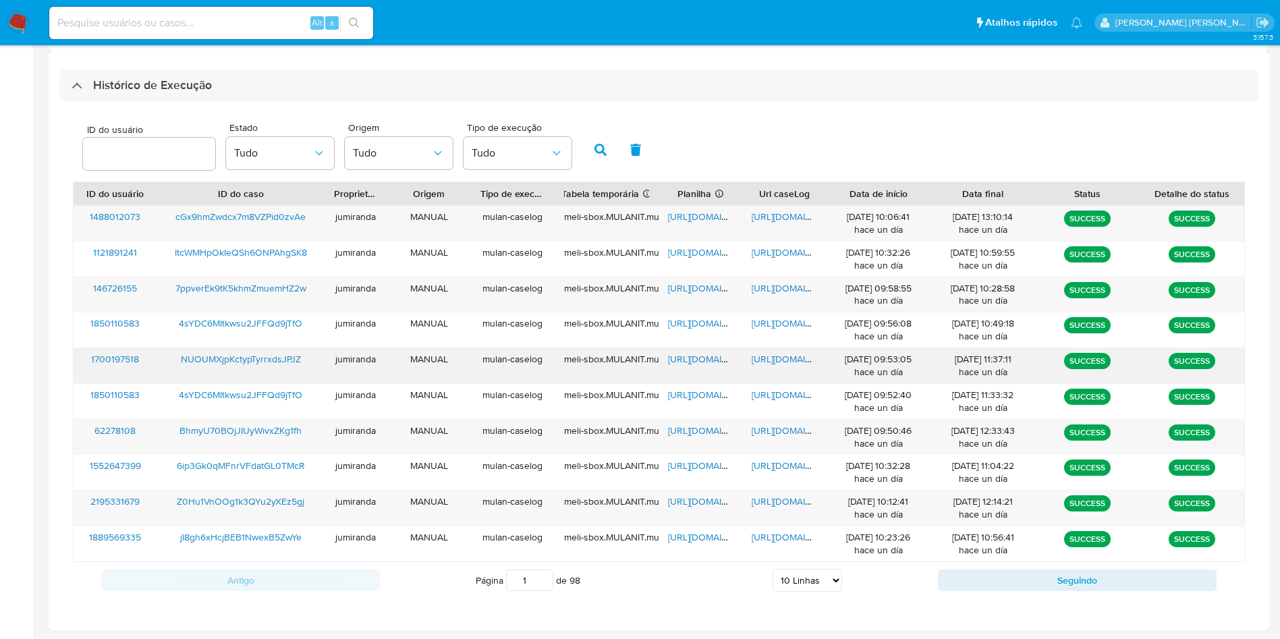
click at [715, 360] on span "https://docs.google.com/spreadsheets/d/1WR_y0WNeT5K2jQYIyEFNXJH07MwNEu6froEO_aT…" at bounding box center [714, 358] width 93 height 13
click at [771, 358] on span "https://docs.google.com/document/d/1mcyZPbyt3MByHKxRndelbiEyfDKlW1OxnN6ftrZlkNI…" at bounding box center [798, 358] width 93 height 13
click at [253, 362] on span "NUOUMXjpKctypTyrrxdsJPJZ" at bounding box center [241, 358] width 120 height 13
click at [703, 354] on span "https://docs.google.com/spreadsheets/d/1WR_y0WNeT5K2jQYIyEFNXJH07MwNEu6froEO_aT…" at bounding box center [714, 358] width 93 height 13
drag, startPoint x: 757, startPoint y: 359, endPoint x: 742, endPoint y: 360, distance: 15.6
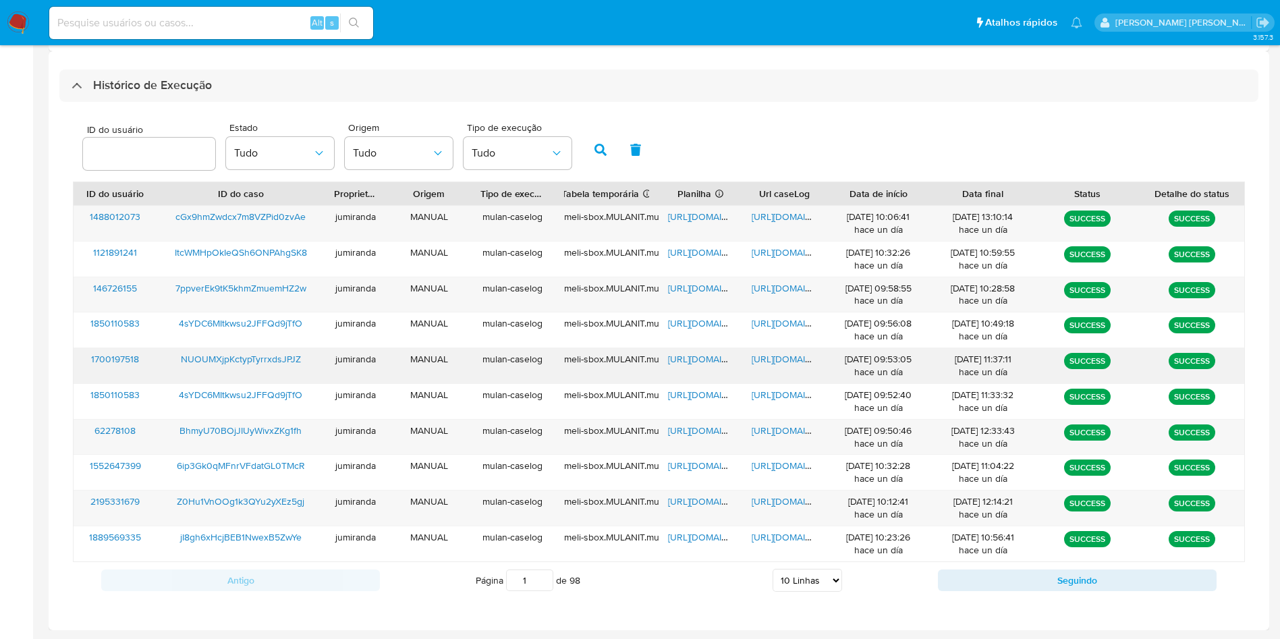
click at [759, 358] on span "https://docs.google.com/document/d/1mcyZPbyt3MByHKxRndelbiEyfDKlW1OxnN6ftrZlkNI…" at bounding box center [798, 358] width 93 height 13
click at [285, 356] on span "NUOUMXjpKctypTyrrxdsJPJZ" at bounding box center [241, 358] width 120 height 13
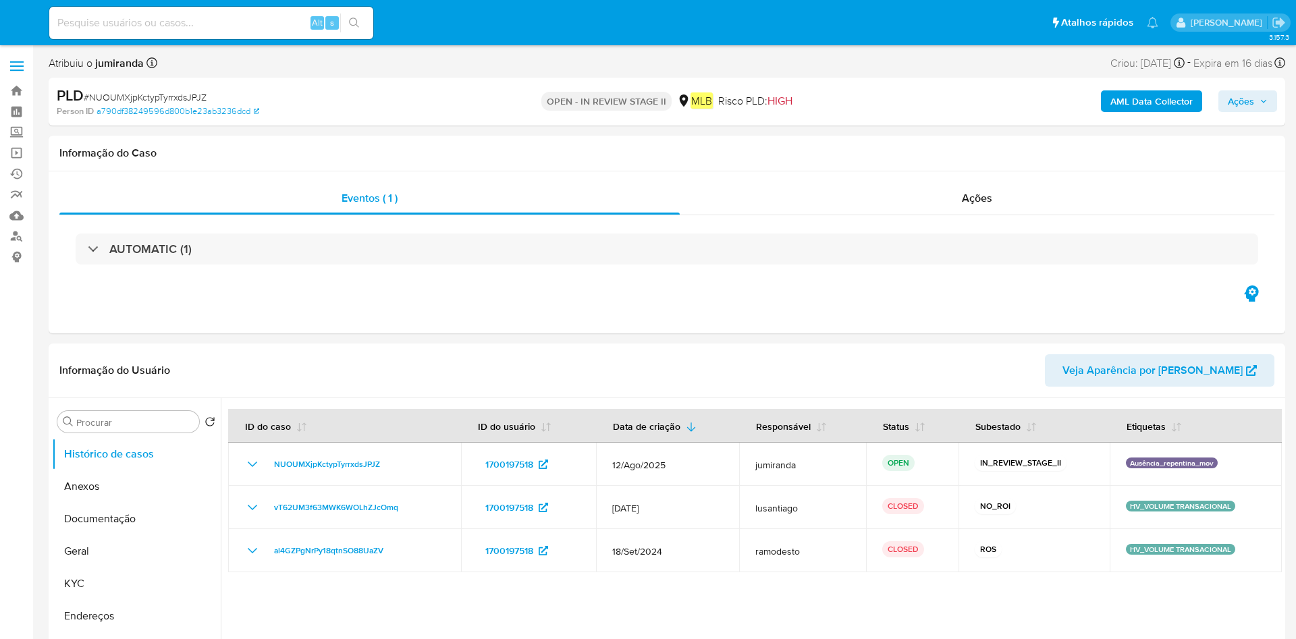
select select "10"
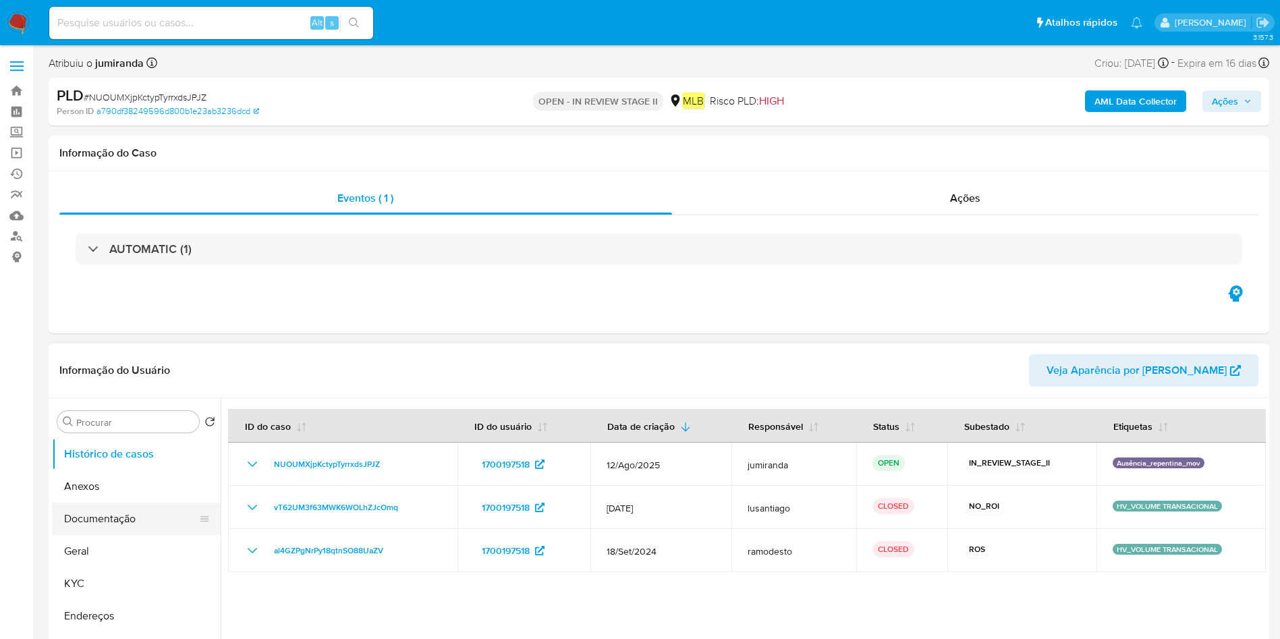
click at [119, 506] on button "Documentação" at bounding box center [131, 519] width 158 height 32
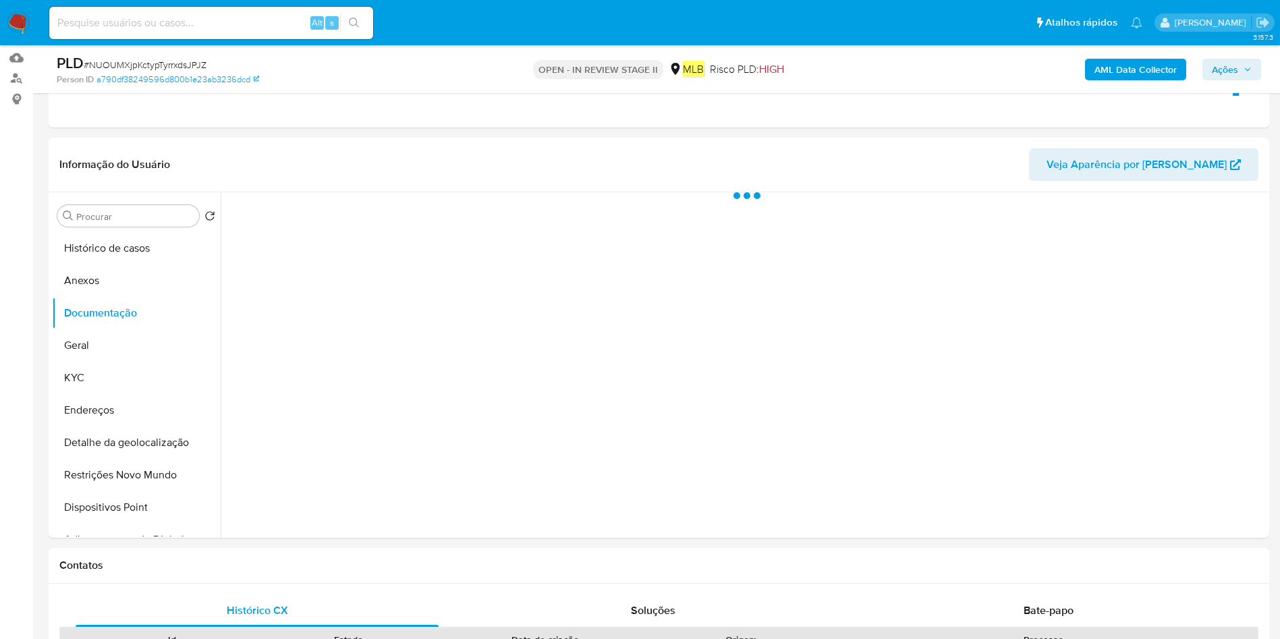
scroll to position [202, 0]
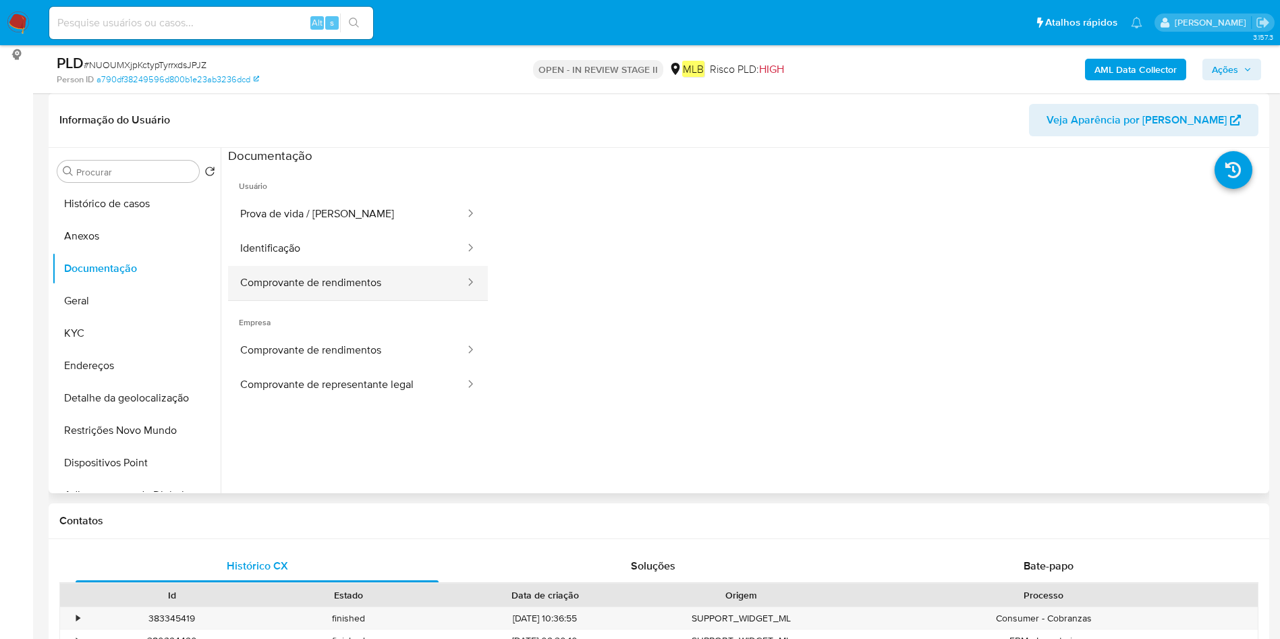
click at [385, 273] on button "Comprovante de rendimentos" at bounding box center [347, 283] width 238 height 34
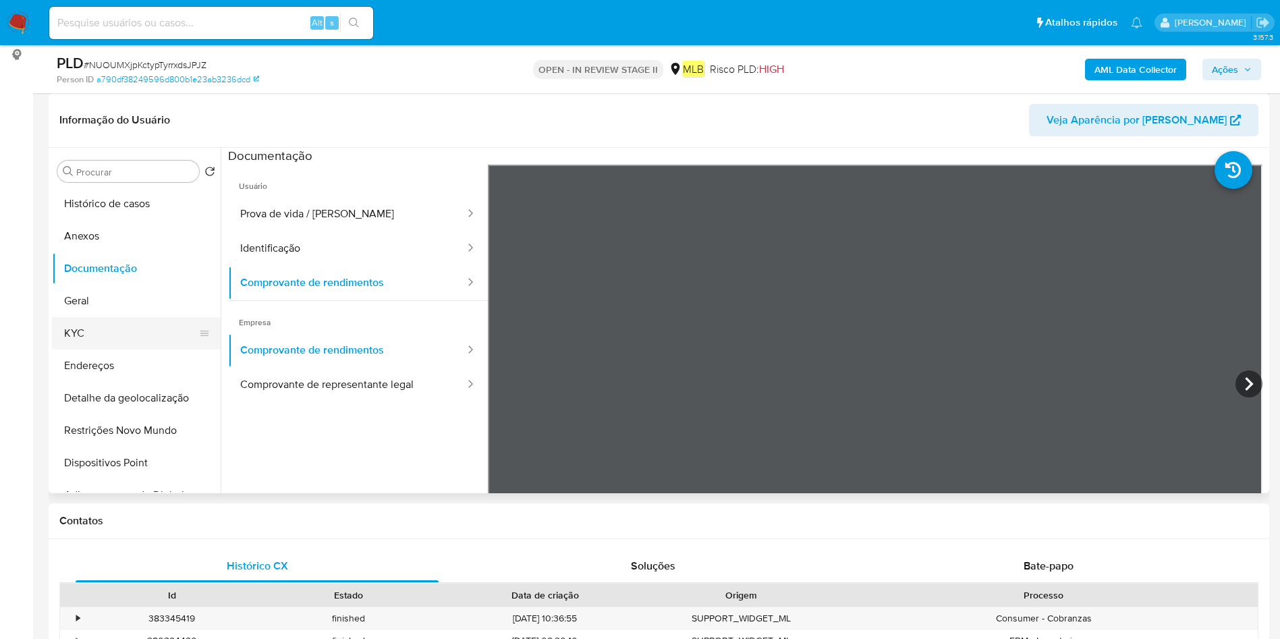
click at [140, 339] on button "KYC" at bounding box center [131, 333] width 158 height 32
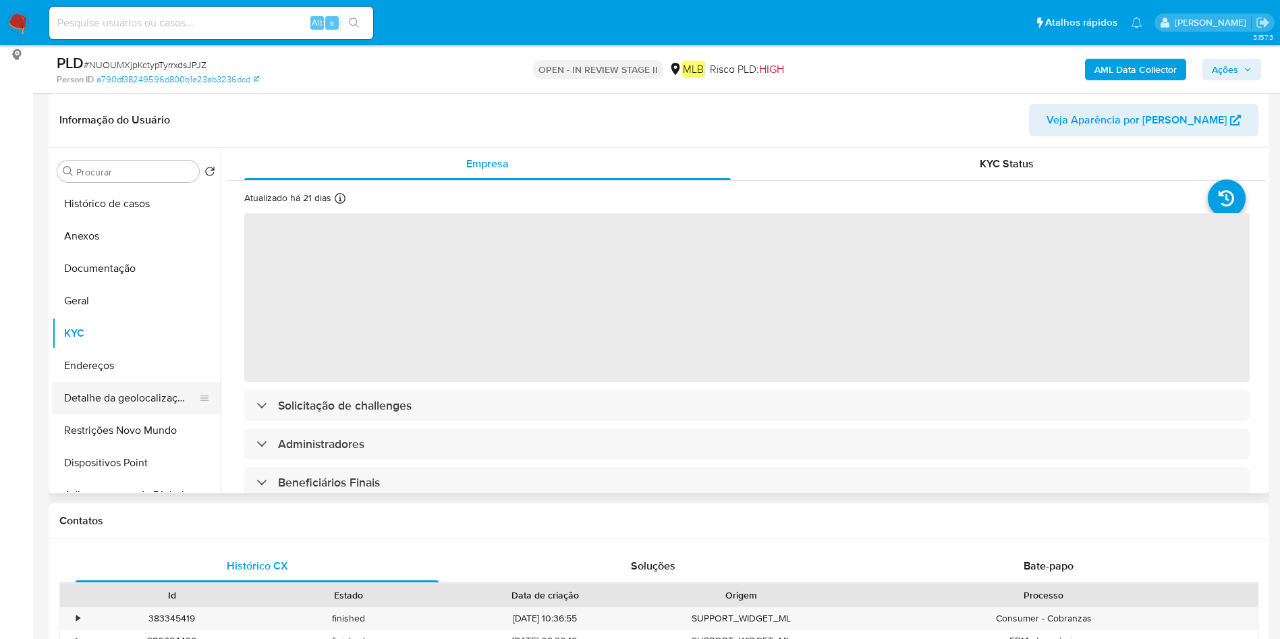
drag, startPoint x: 86, startPoint y: 379, endPoint x: 112, endPoint y: 381, distance: 26.5
click at [86, 379] on button "Endereços" at bounding box center [136, 366] width 169 height 32
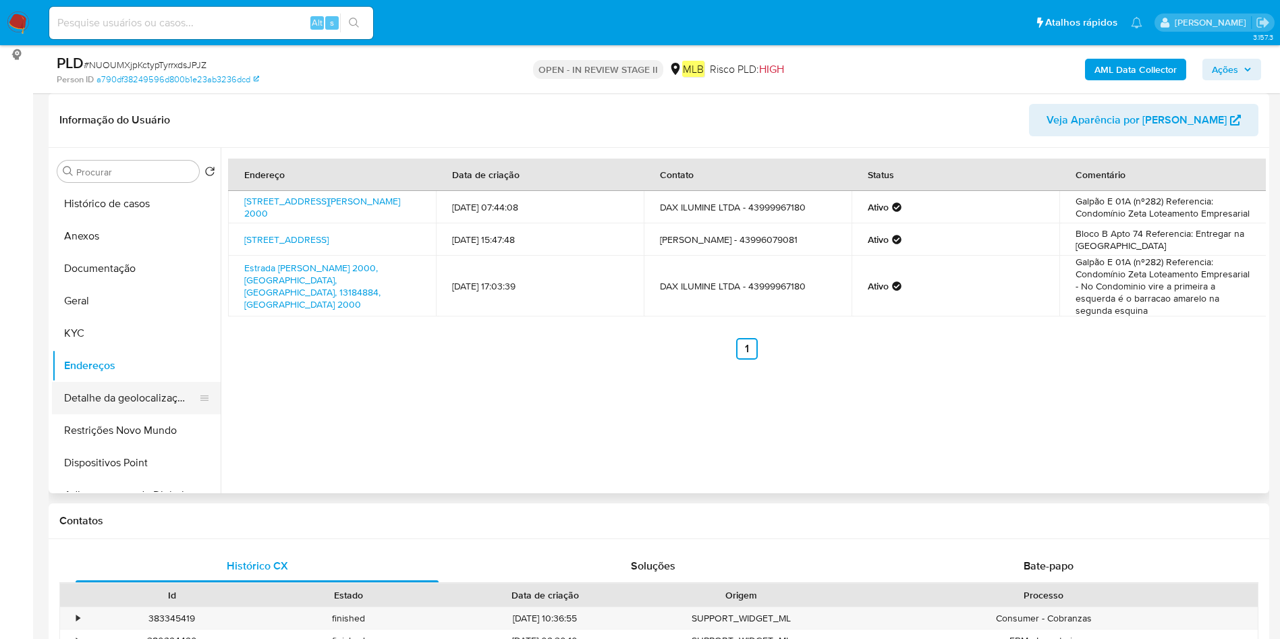
click at [159, 401] on button "Detalhe da geolocalização" at bounding box center [131, 398] width 158 height 32
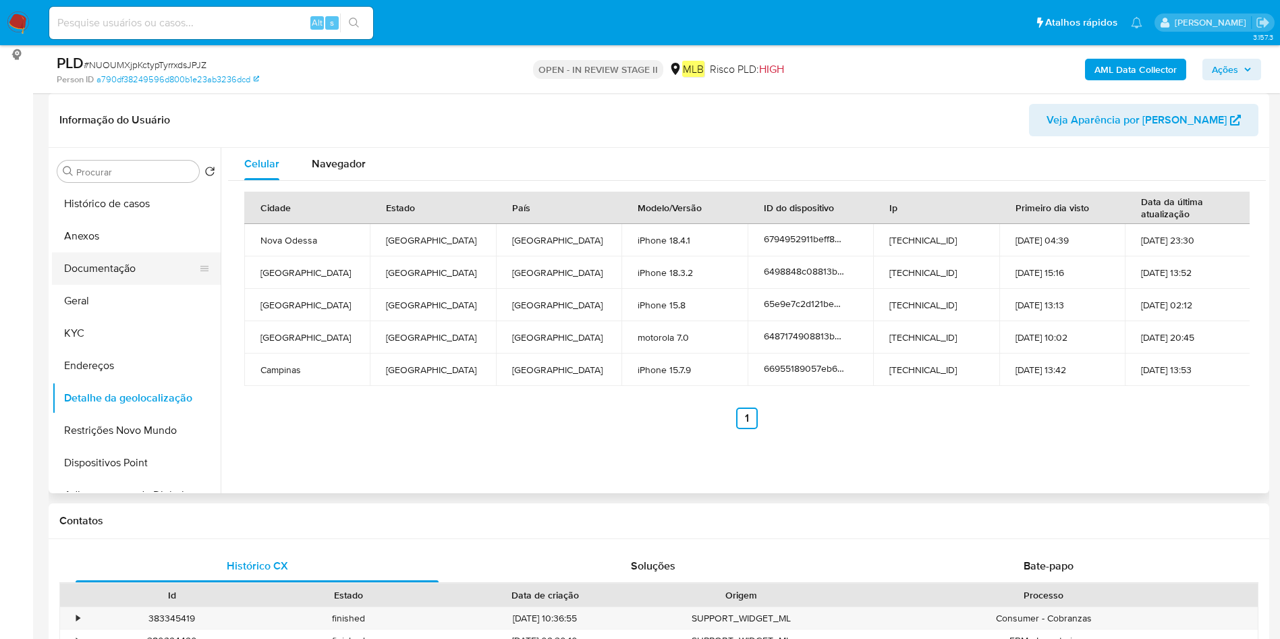
click at [150, 280] on button "Documentação" at bounding box center [131, 268] width 158 height 32
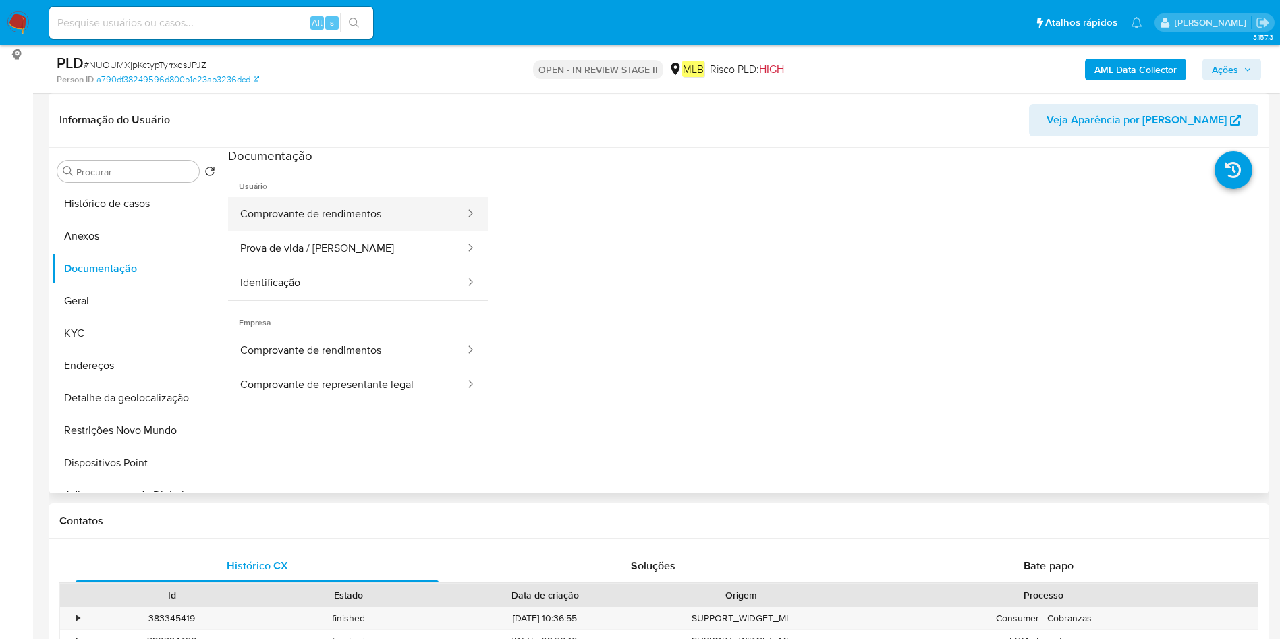
click at [365, 221] on button "Comprovante de rendimentos" at bounding box center [347, 214] width 238 height 34
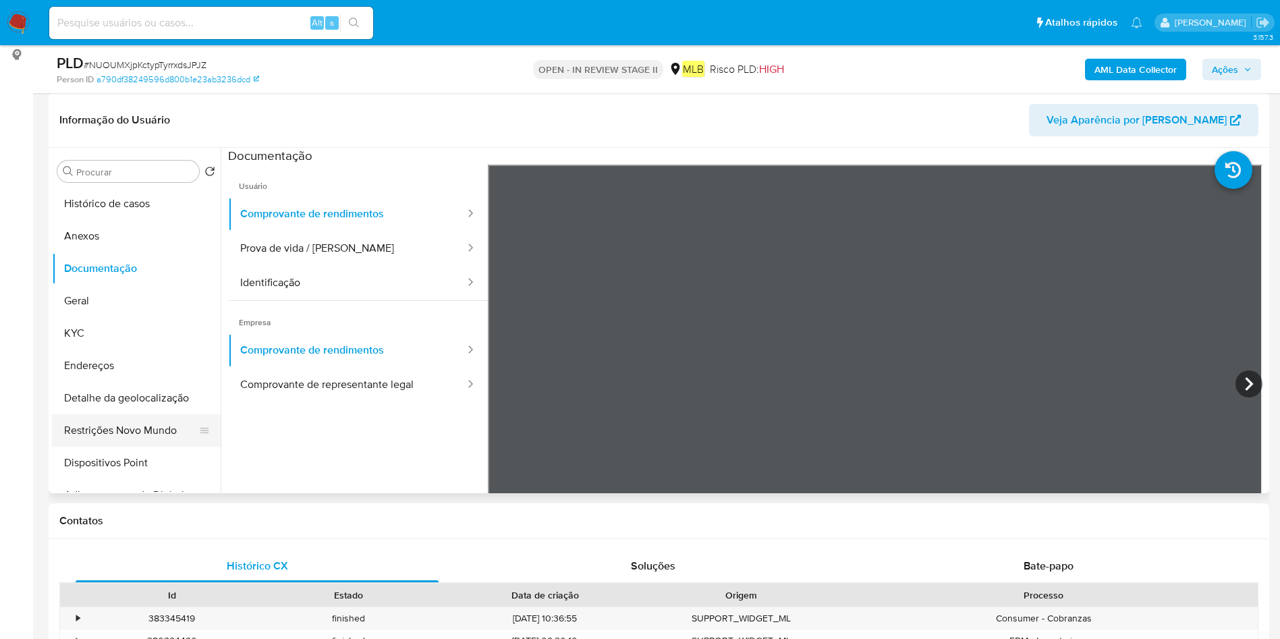
click at [142, 427] on button "Restrições Novo Mundo" at bounding box center [131, 430] width 158 height 32
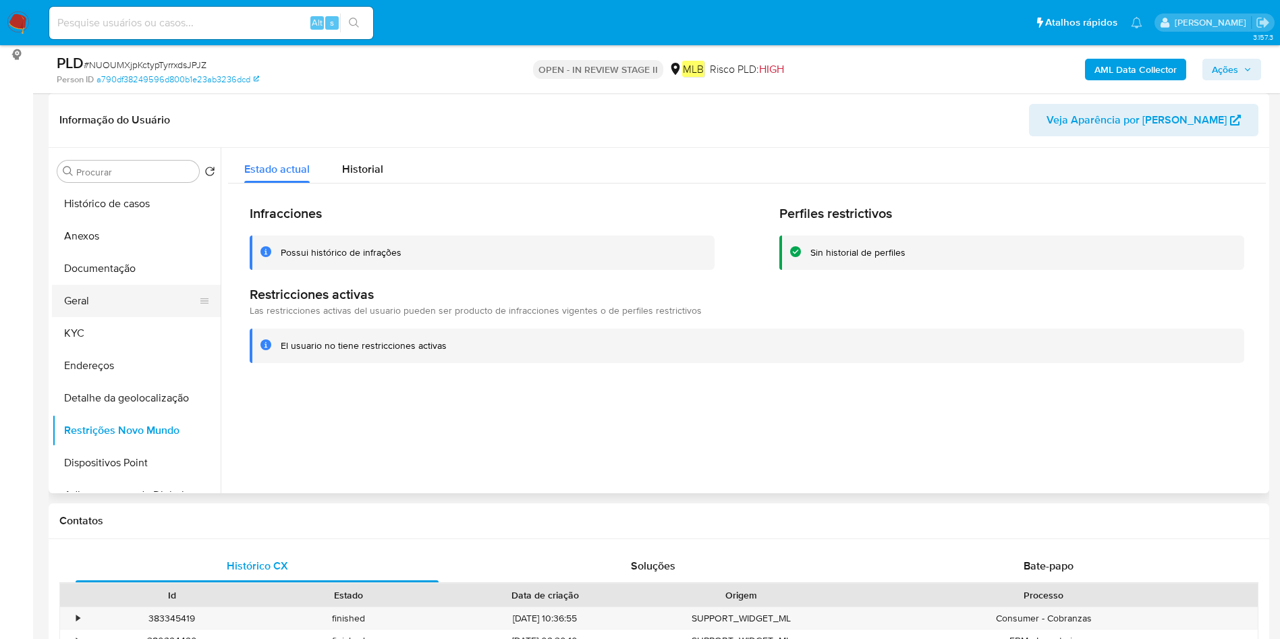
click at [92, 296] on button "Geral" at bounding box center [131, 301] width 158 height 32
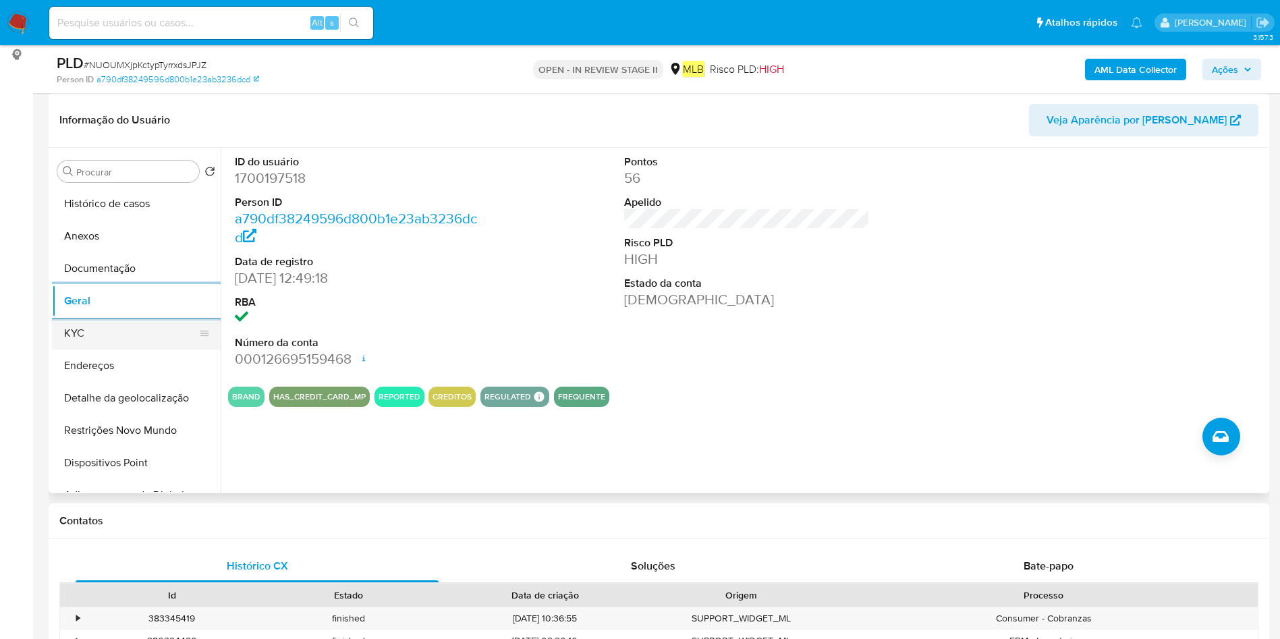
click at [117, 321] on button "KYC" at bounding box center [131, 333] width 158 height 32
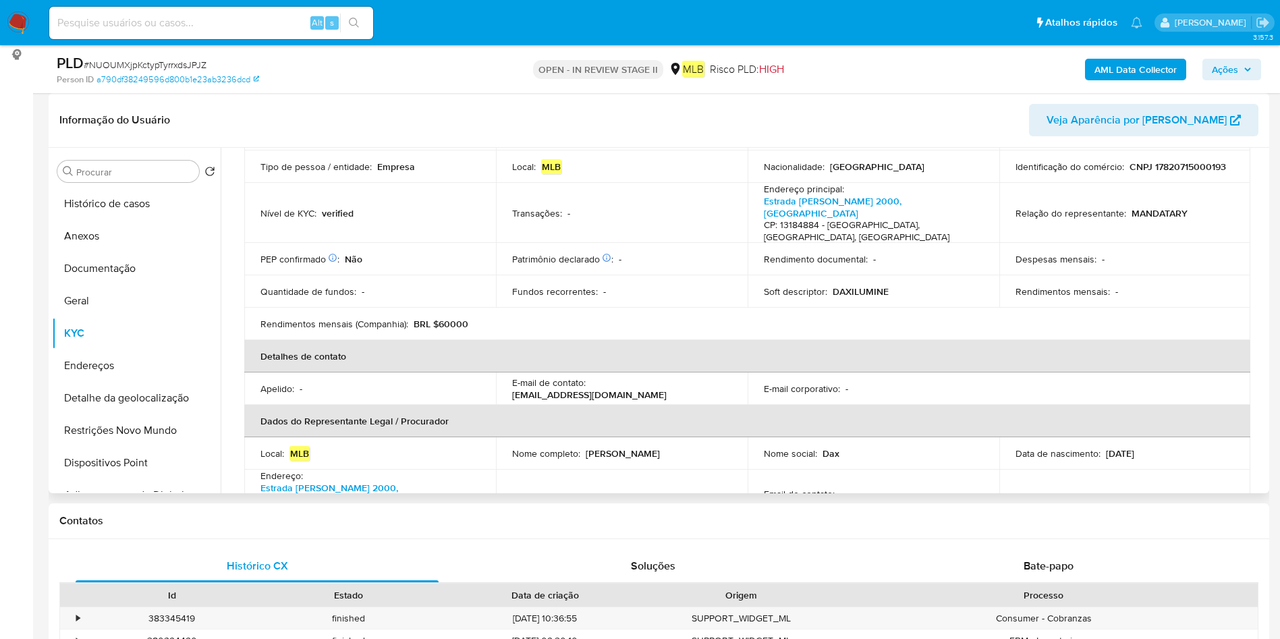
scroll to position [304, 0]
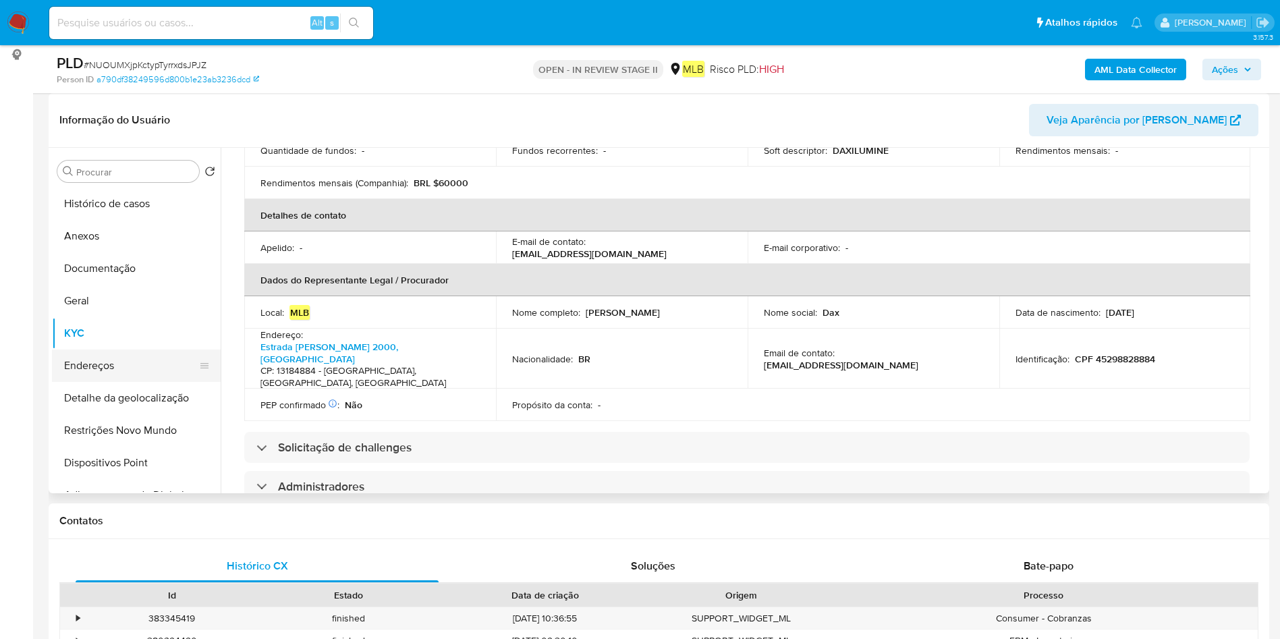
click at [147, 363] on button "Endereços" at bounding box center [131, 366] width 158 height 32
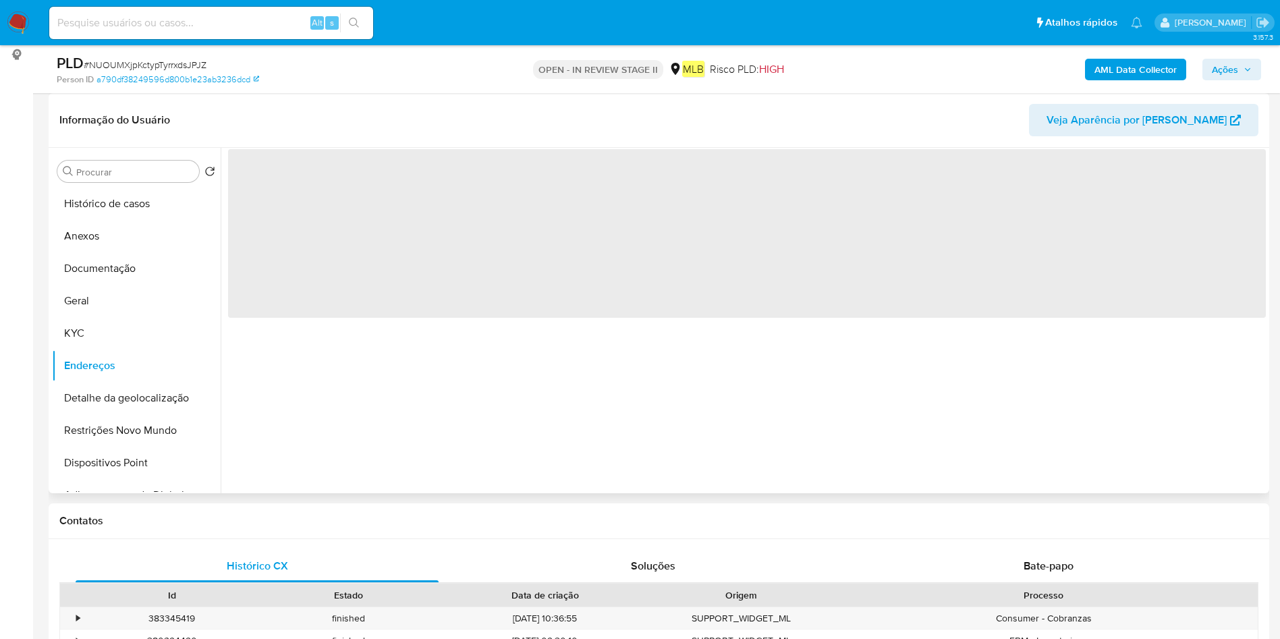
scroll to position [0, 0]
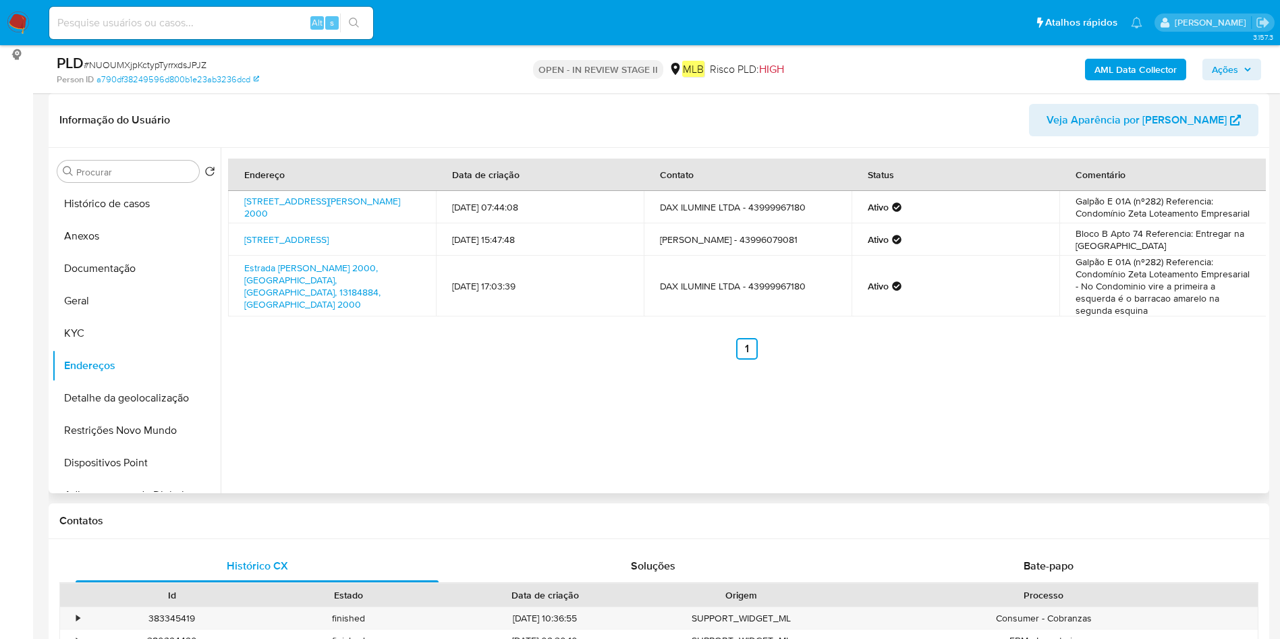
drag, startPoint x: 156, startPoint y: 389, endPoint x: 877, endPoint y: 393, distance: 721.5
click at [156, 389] on button "Detalhe da geolocalização" at bounding box center [136, 398] width 169 height 32
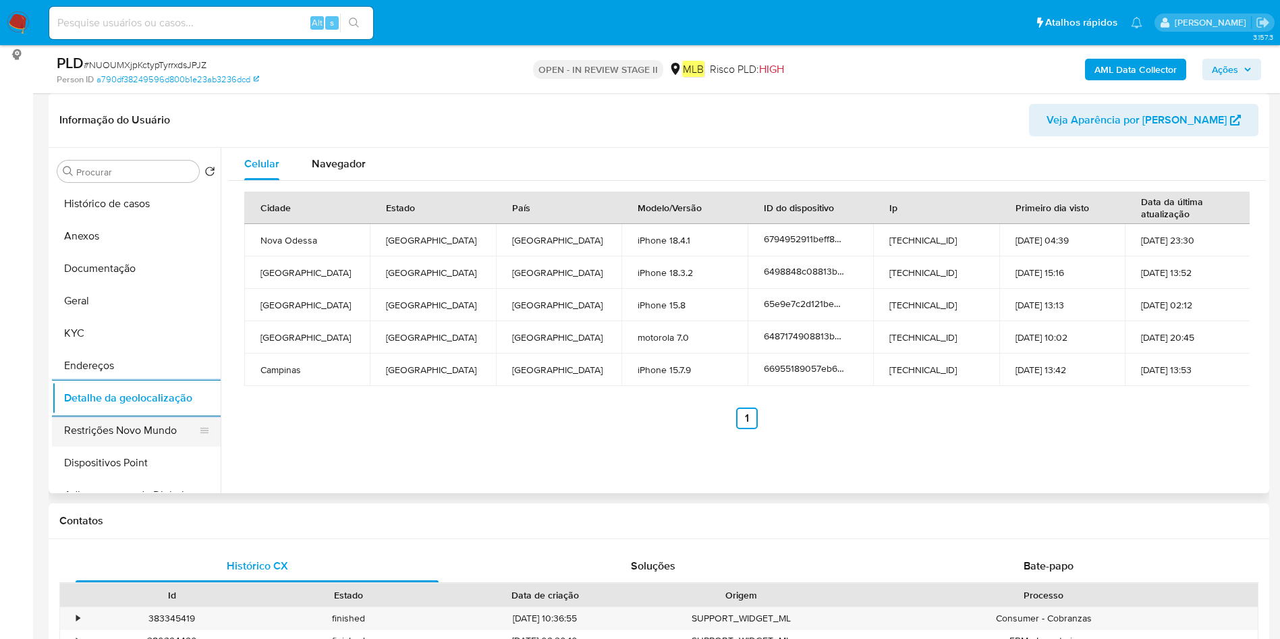
click at [130, 441] on button "Restrições Novo Mundo" at bounding box center [131, 430] width 158 height 32
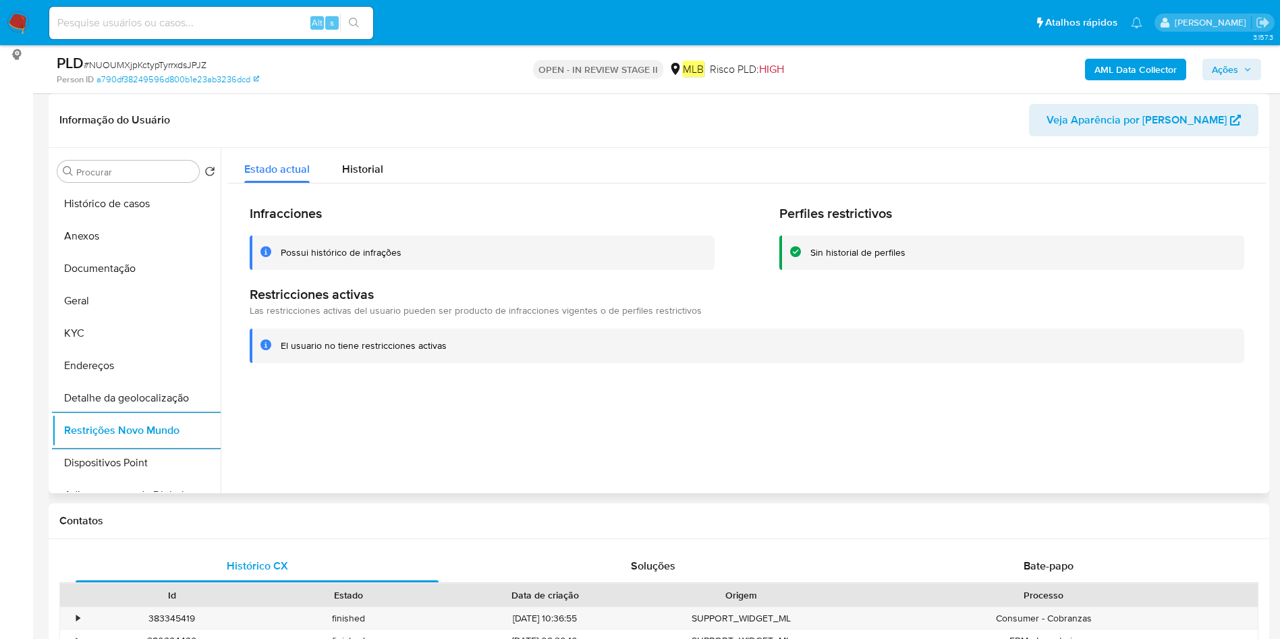
drag, startPoint x: 116, startPoint y: 452, endPoint x: 518, endPoint y: 435, distance: 402.6
click at [122, 452] on button "Dispositivos Point" at bounding box center [136, 463] width 169 height 32
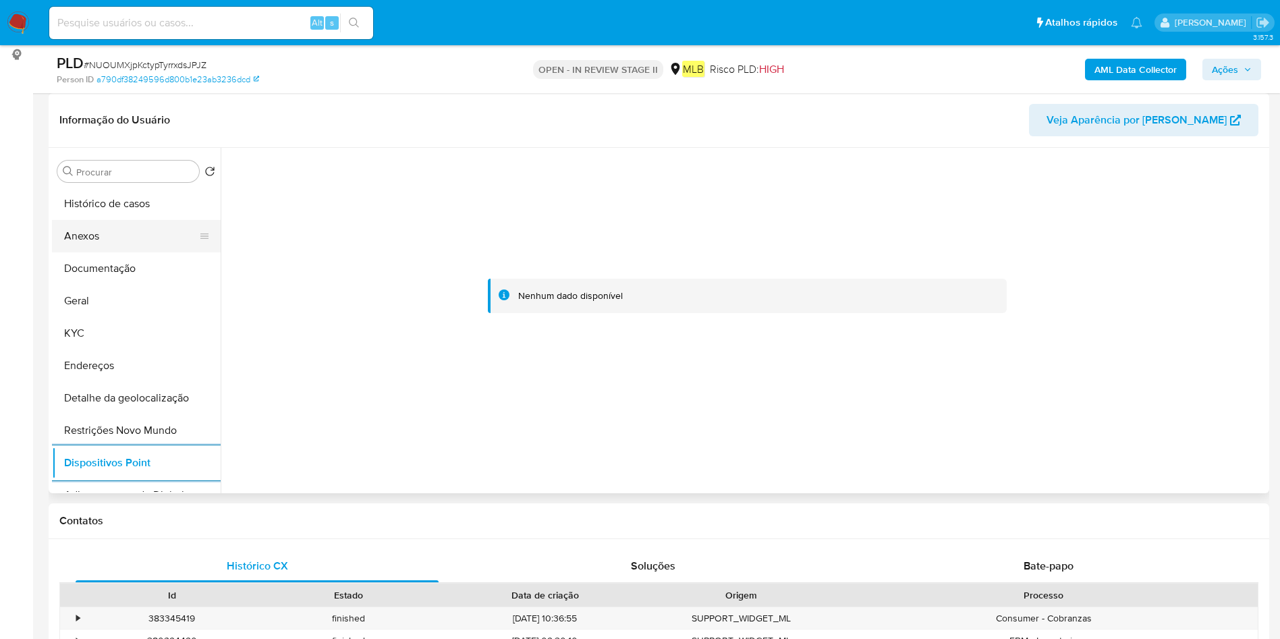
click at [127, 244] on button "Anexos" at bounding box center [131, 236] width 158 height 32
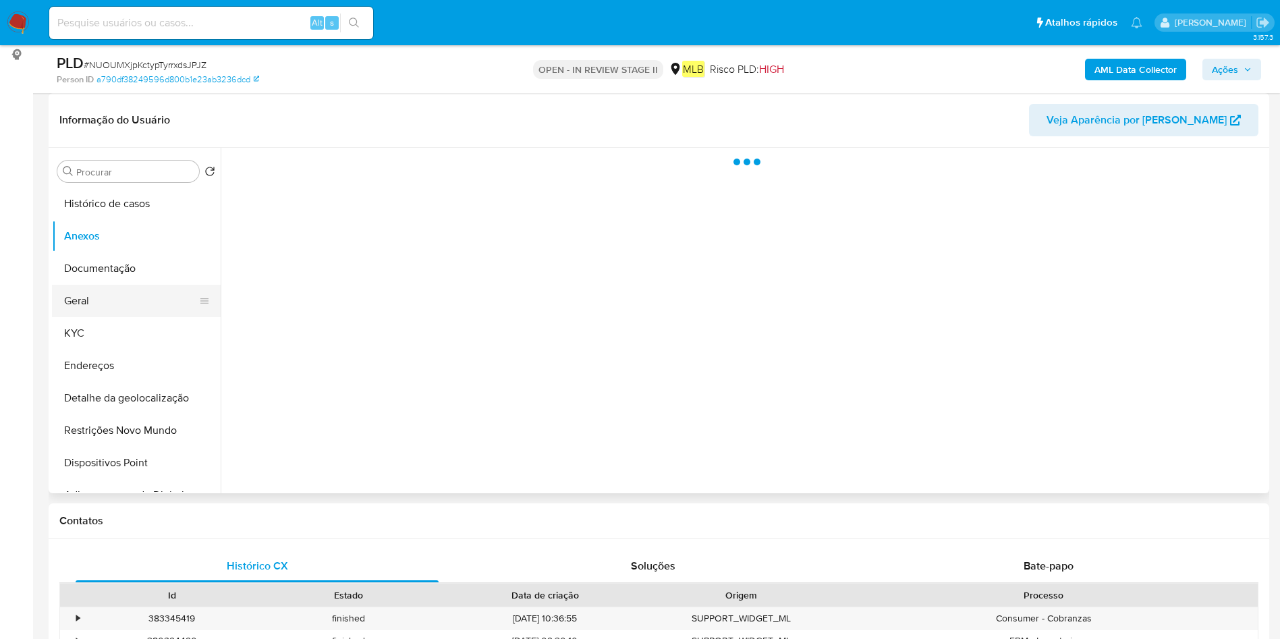
click at [121, 302] on button "Geral" at bounding box center [131, 301] width 158 height 32
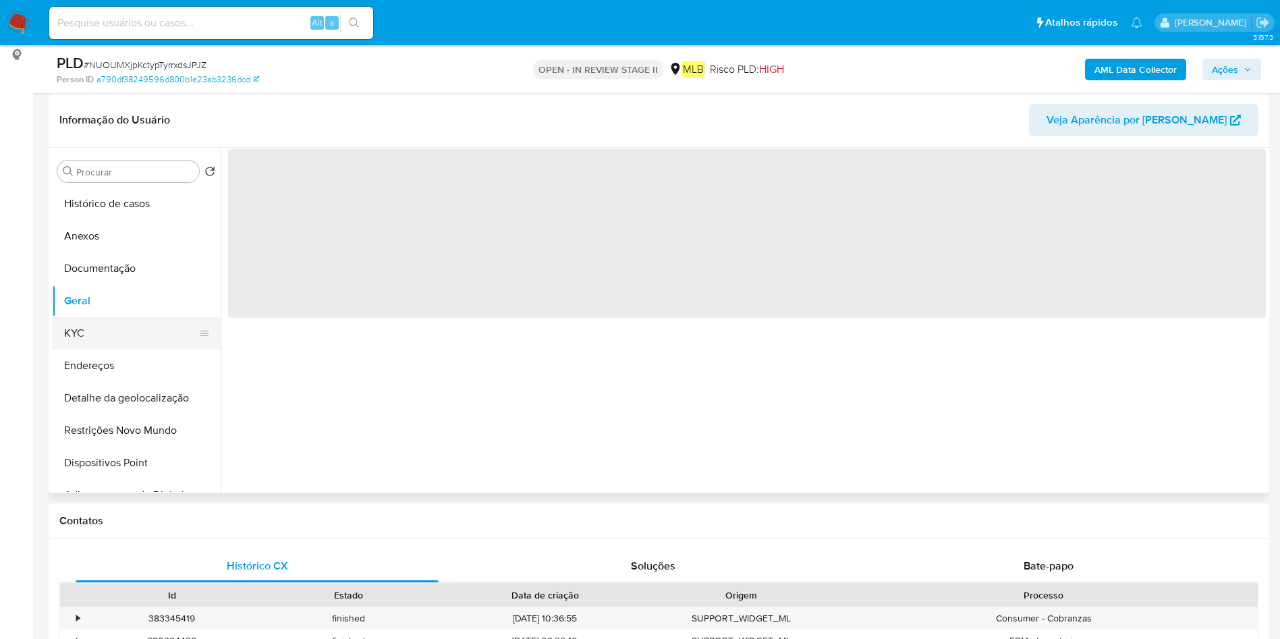
click at [130, 337] on button "KYC" at bounding box center [131, 333] width 158 height 32
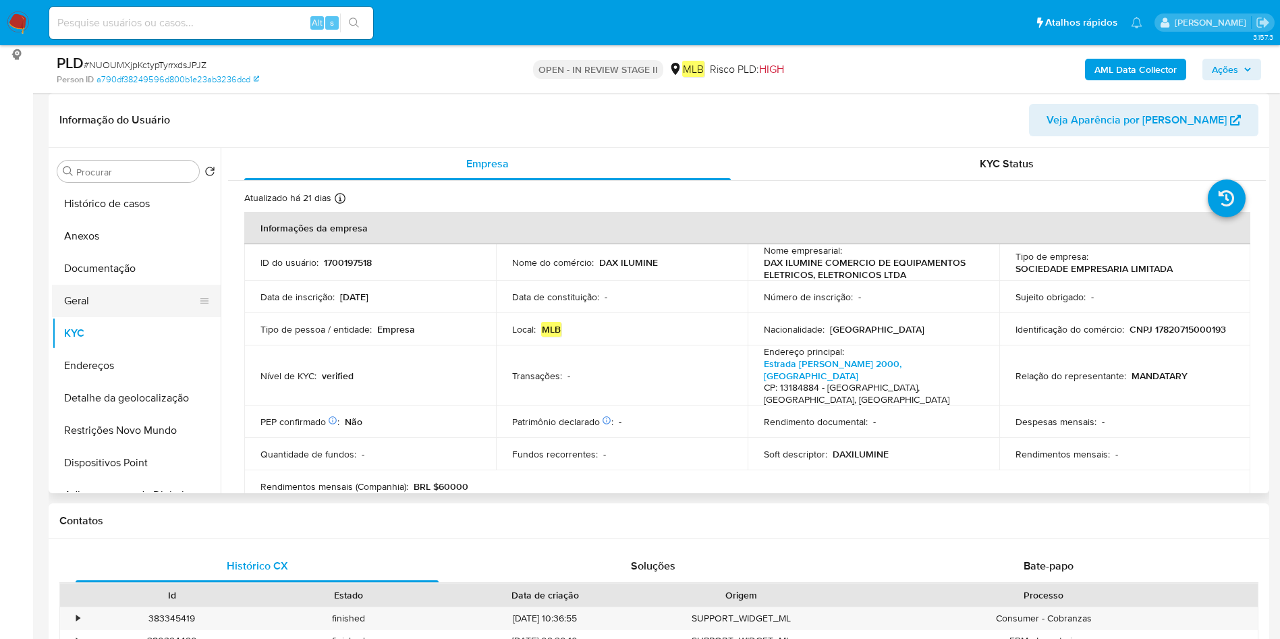
click at [142, 302] on button "Geral" at bounding box center [131, 301] width 158 height 32
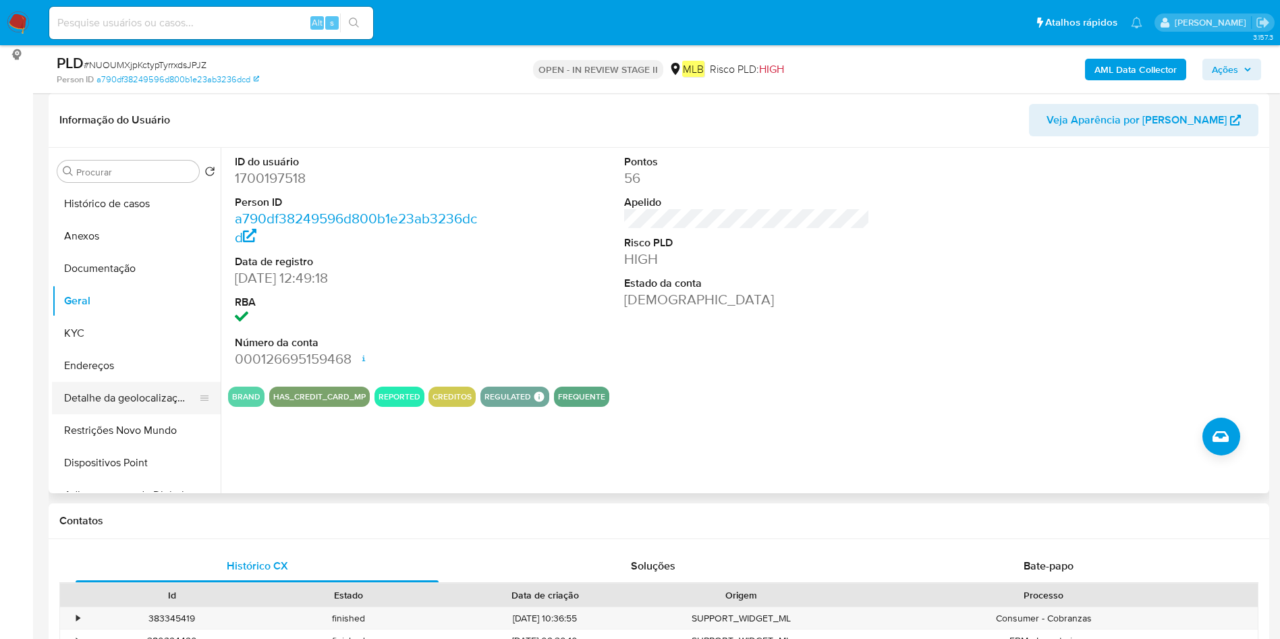
scroll to position [635, 0]
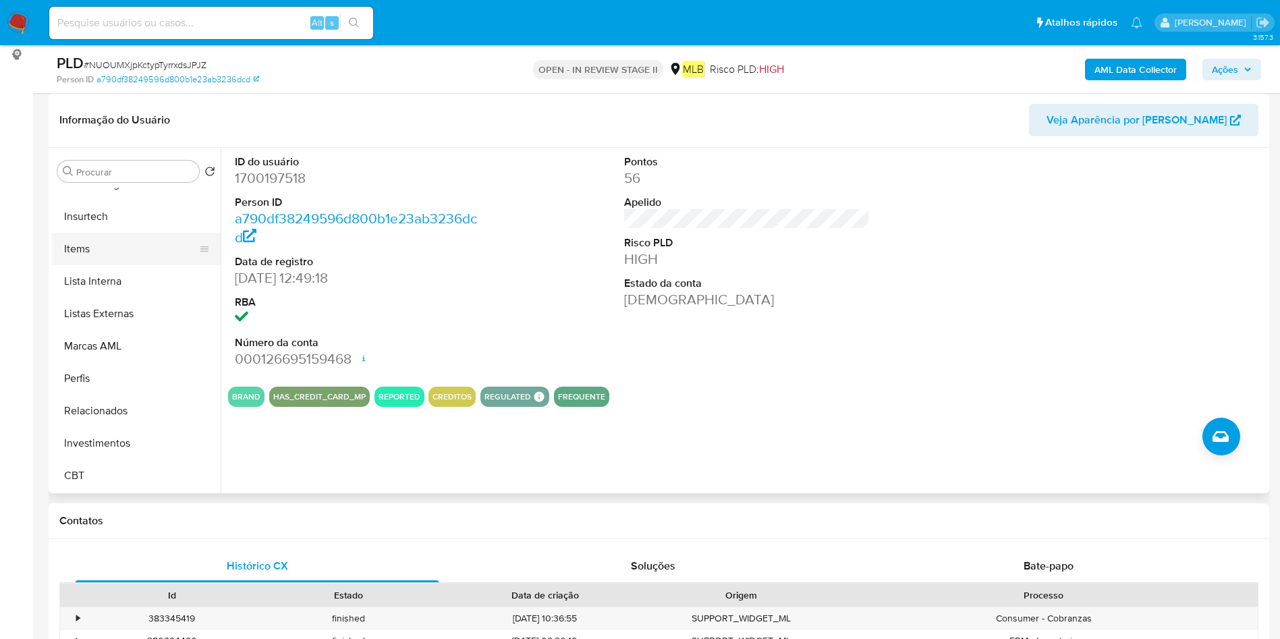
click at [103, 259] on button "Items" at bounding box center [131, 249] width 158 height 32
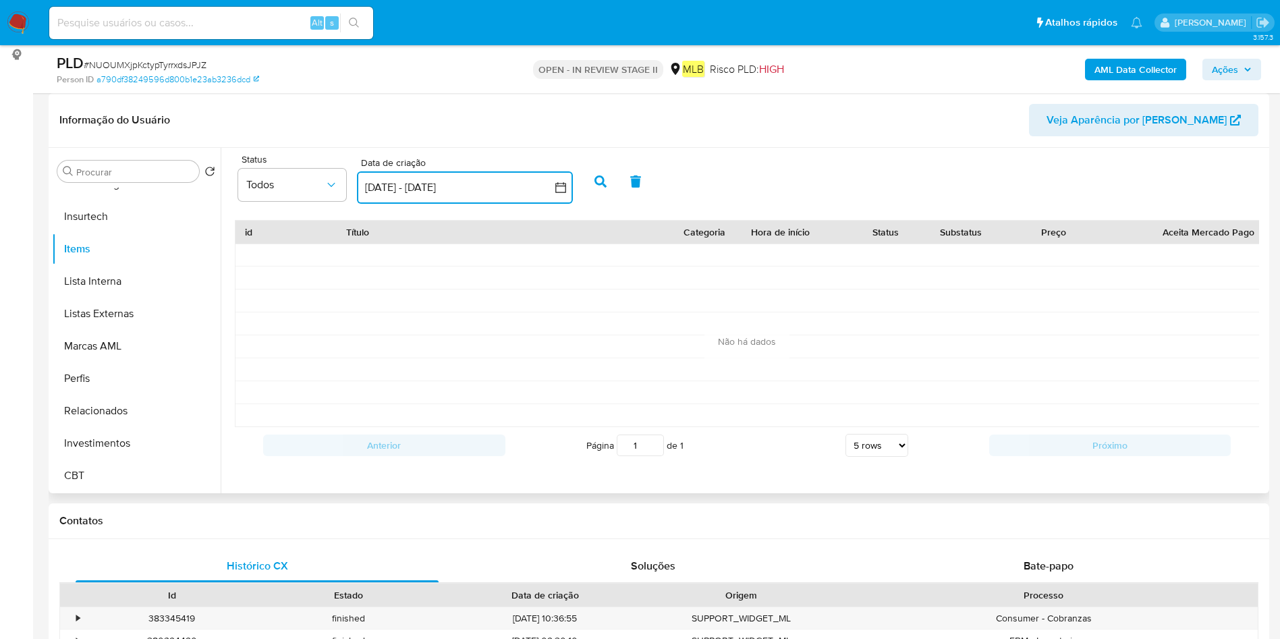
click at [369, 186] on button "10 ago 2025 - 9 sep 2025" at bounding box center [465, 187] width 216 height 32
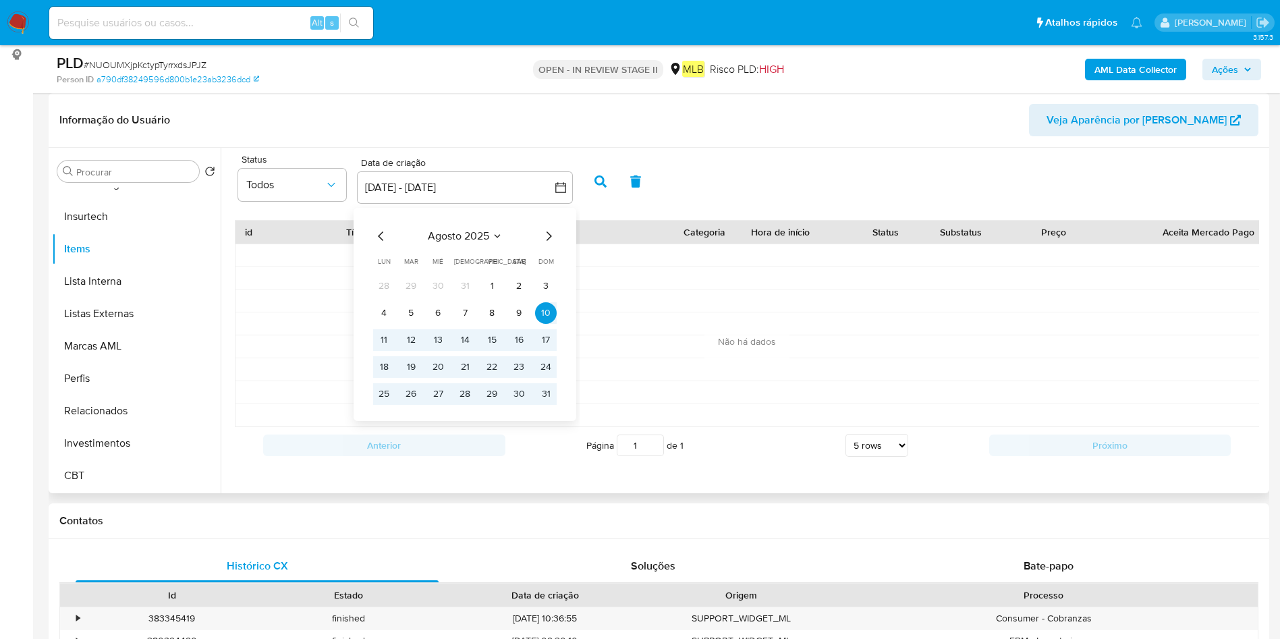
click at [382, 240] on icon "Mes anterior" at bounding box center [381, 236] width 16 height 16
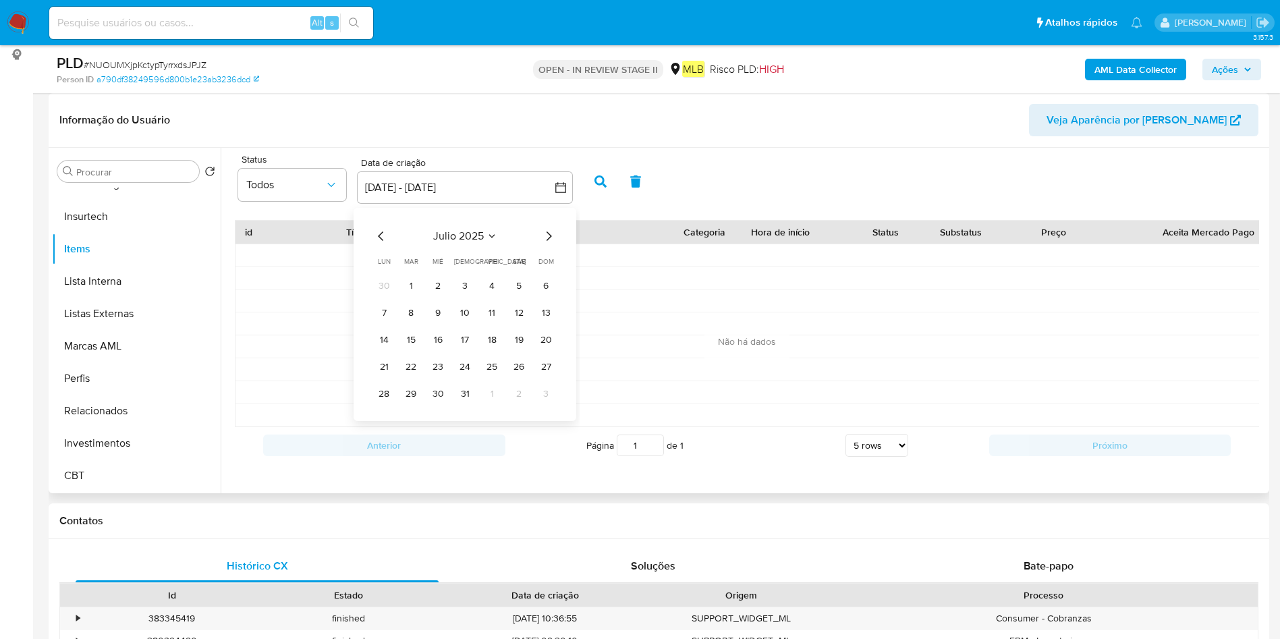
click at [382, 240] on icon "Mes anterior" at bounding box center [381, 236] width 16 height 16
click at [404, 278] on button "1" at bounding box center [411, 286] width 22 height 22
click at [547, 238] on icon "Mes siguiente" at bounding box center [549, 236] width 16 height 16
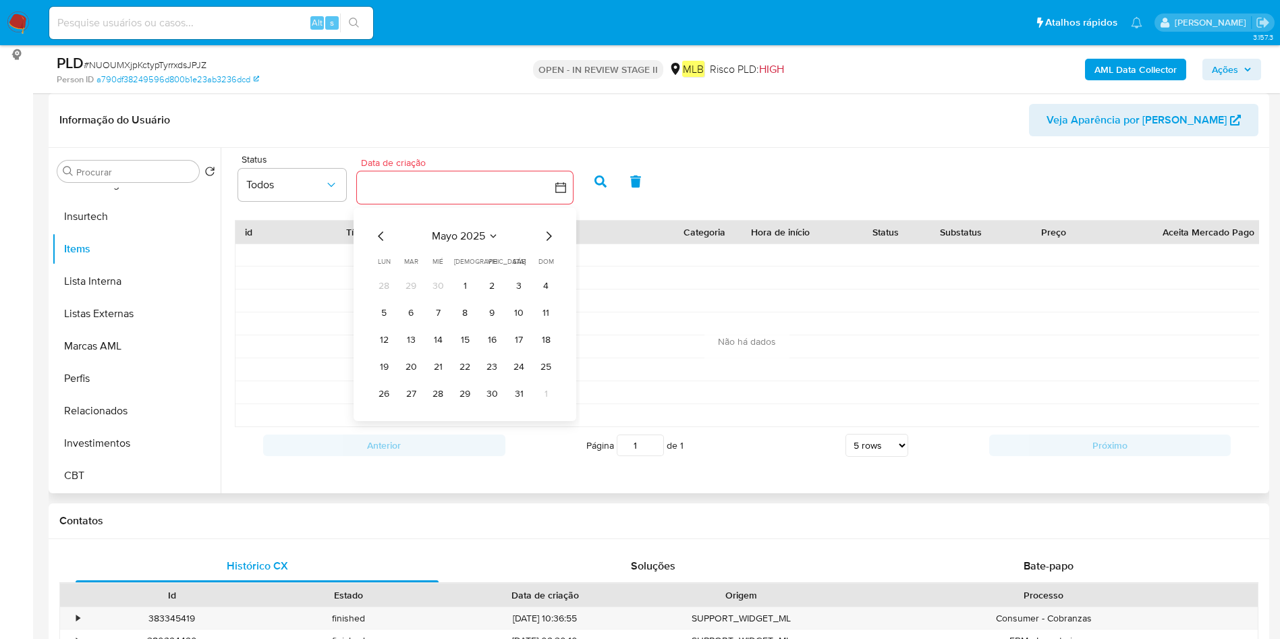
click at [547, 238] on icon "Mes siguiente" at bounding box center [549, 236] width 16 height 16
click at [543, 229] on icon "Mes siguiente" at bounding box center [549, 236] width 16 height 16
click at [544, 229] on icon "Mes siguiente" at bounding box center [549, 236] width 16 height 16
click at [488, 285] on button "5" at bounding box center [492, 286] width 22 height 22
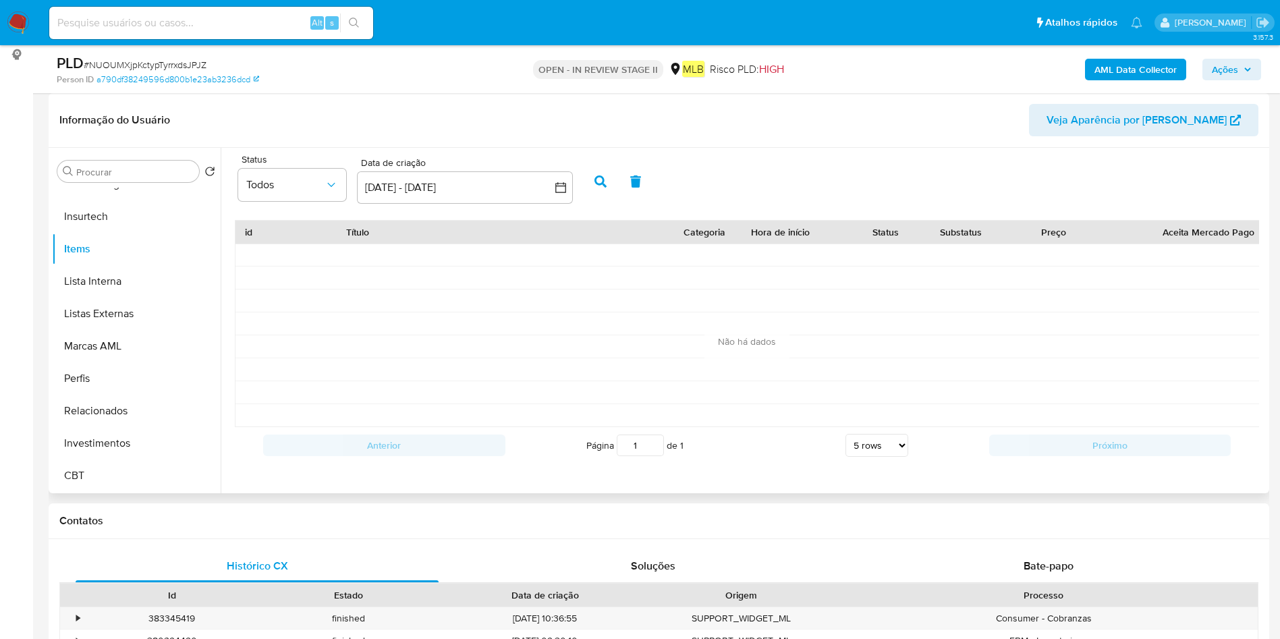
click at [611, 174] on button "button" at bounding box center [600, 181] width 35 height 32
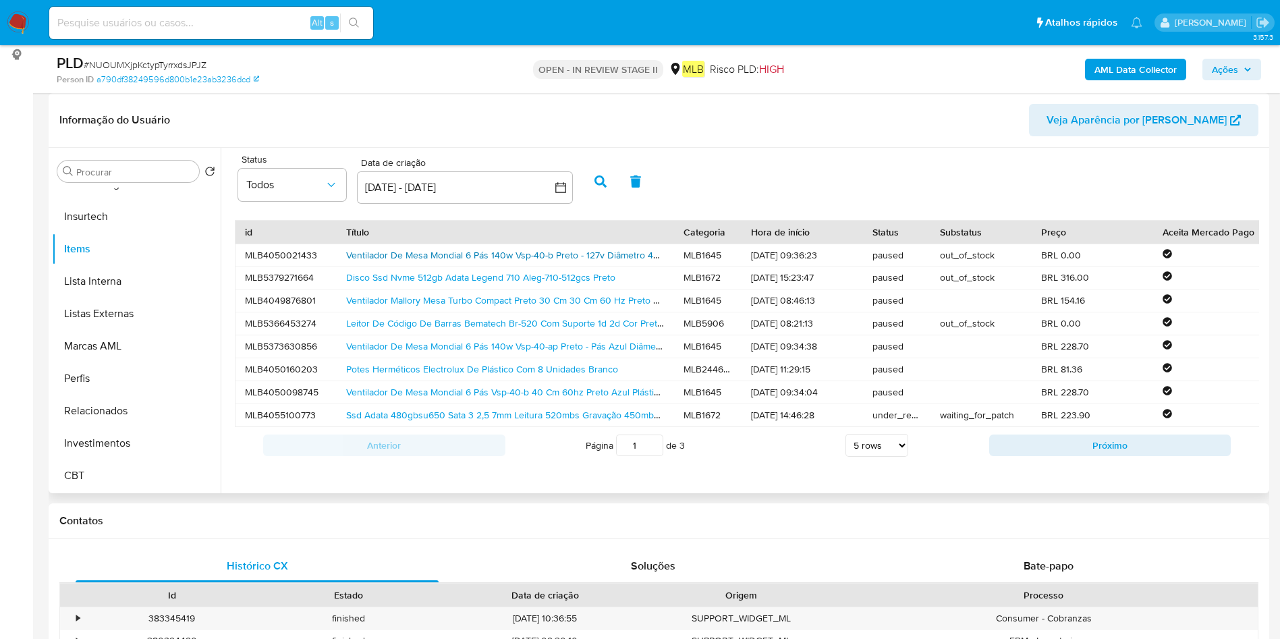
click at [542, 252] on link "Ventilador De Mesa Mondial 6 Pás 140w Vsp-40-b Preto - 127v Diâmetro 40 Cm." at bounding box center [511, 254] width 331 height 13
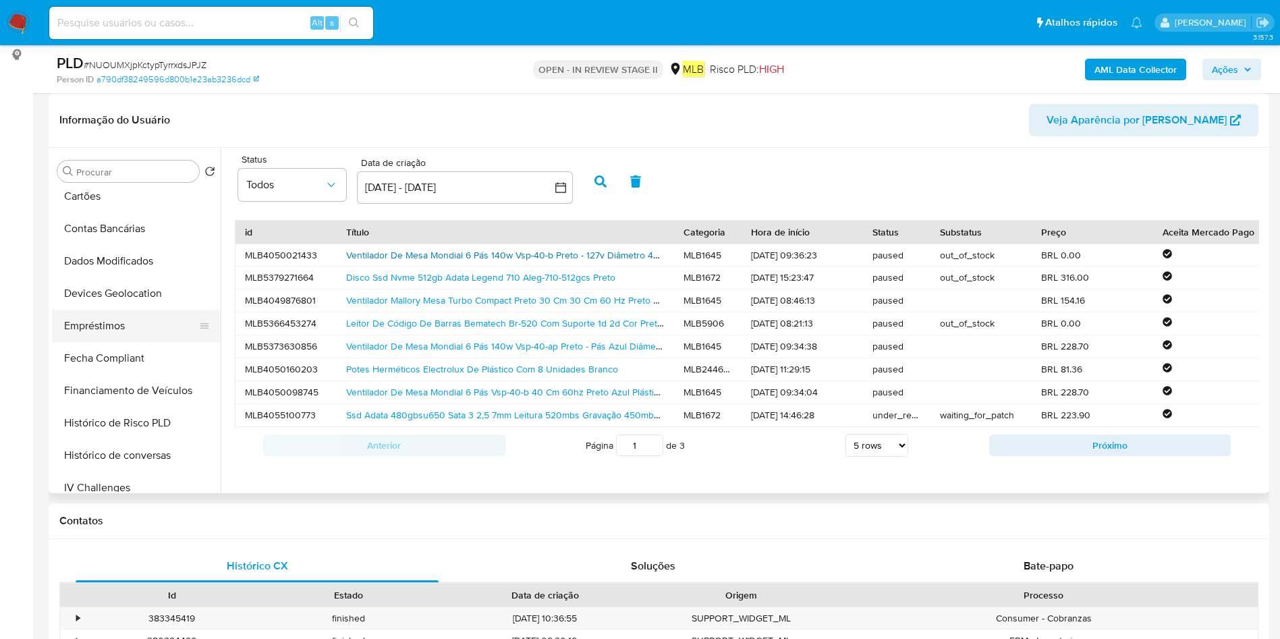
scroll to position [129, 0]
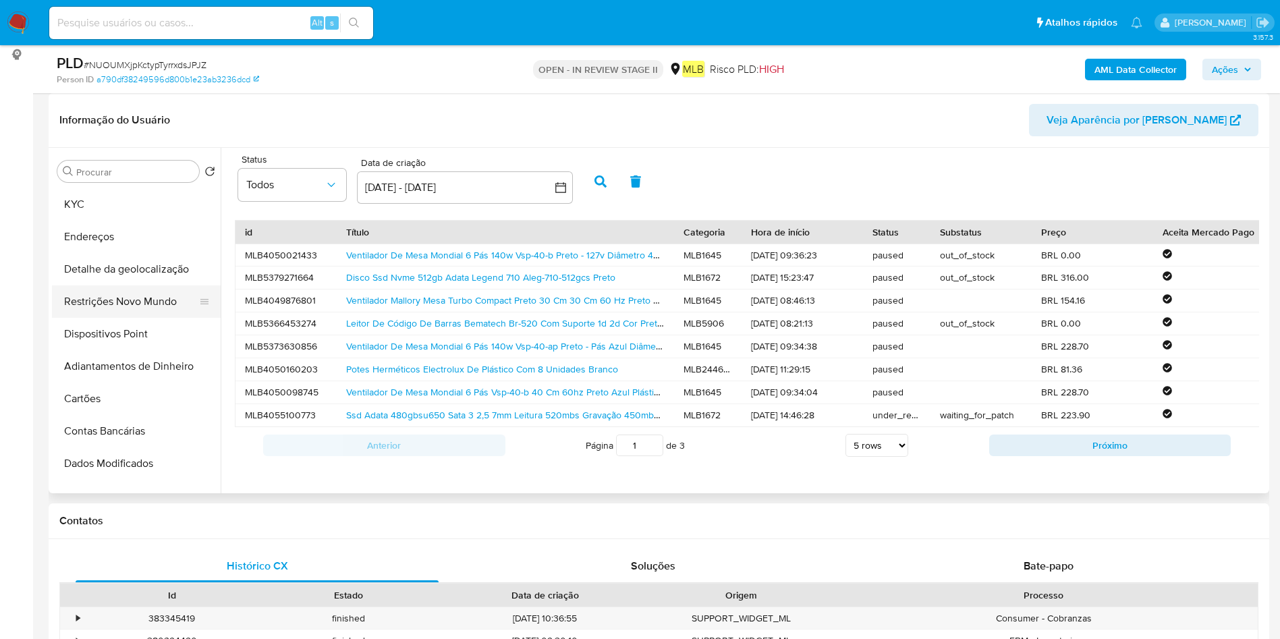
click at [143, 303] on button "Restrições Novo Mundo" at bounding box center [131, 301] width 158 height 32
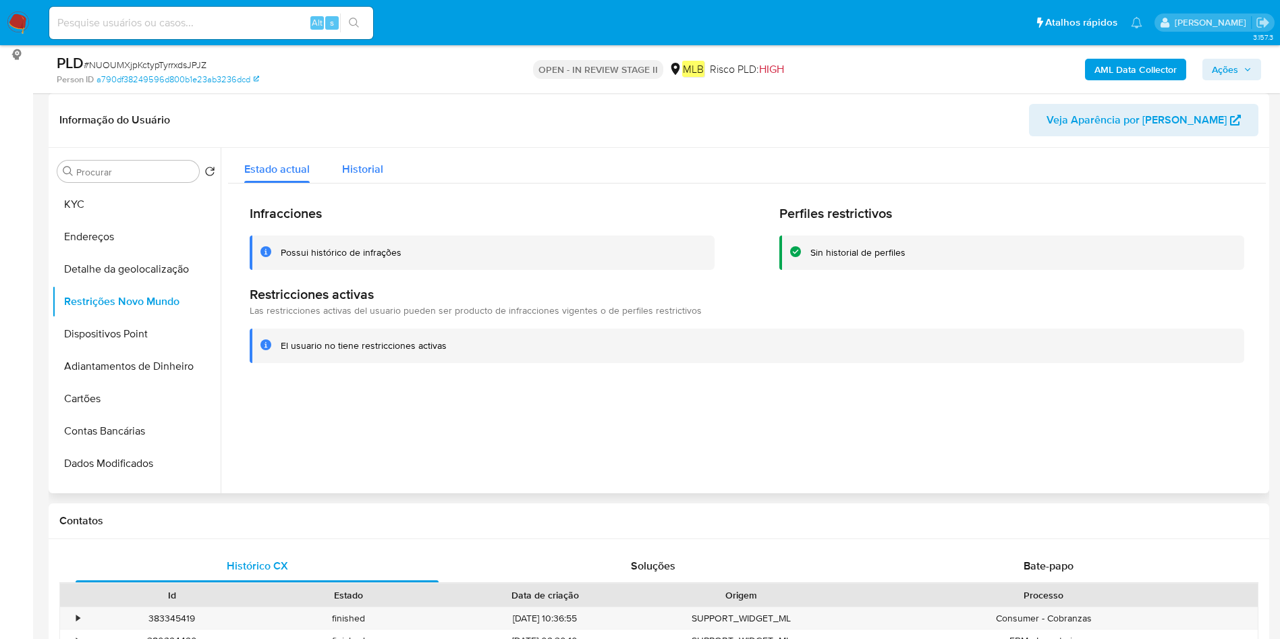
click at [371, 157] on div "Historial" at bounding box center [362, 166] width 41 height 36
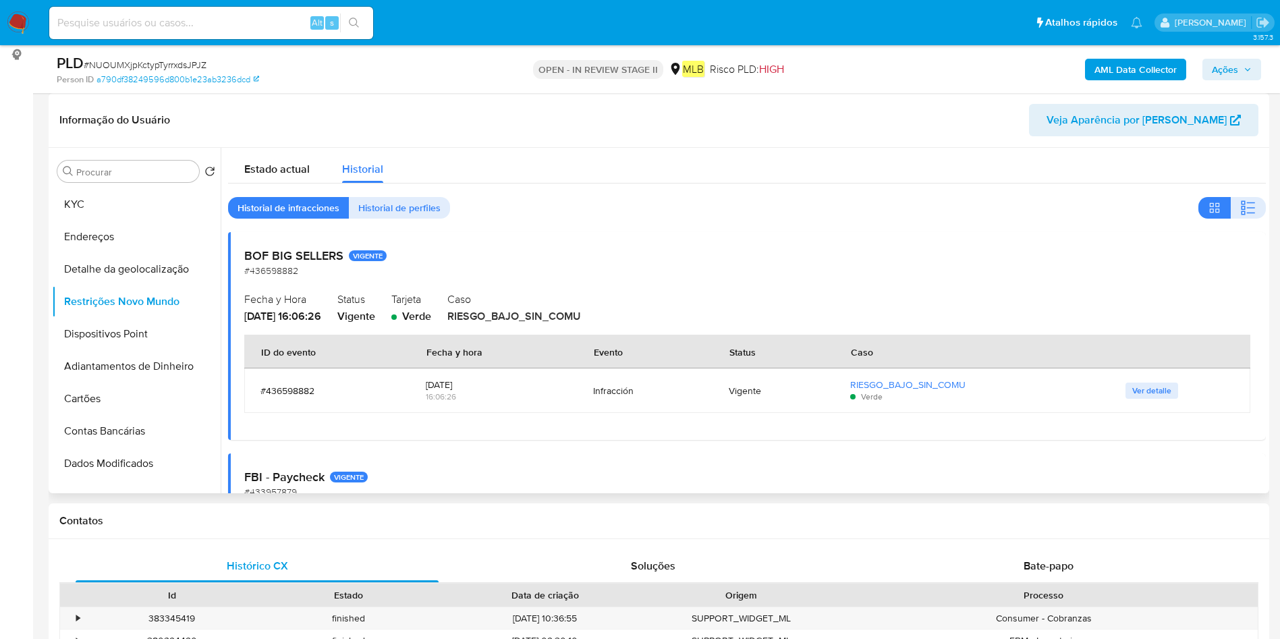
click at [287, 257] on h2 "BOF BIG SELLERS VIGENTE" at bounding box center [747, 255] width 1006 height 15
click at [286, 257] on h2 "BOF BIG SELLERS VIGENTE" at bounding box center [747, 255] width 1006 height 15
click at [296, 168] on span "Estado actual" at bounding box center [276, 169] width 65 height 16
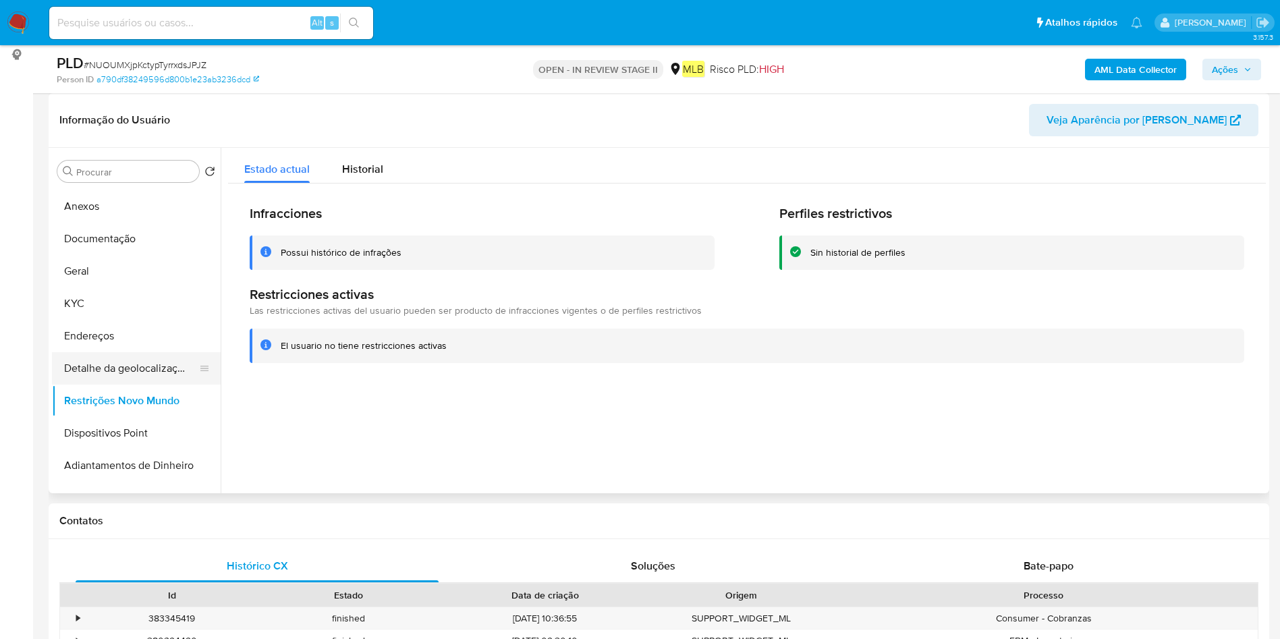
scroll to position [0, 0]
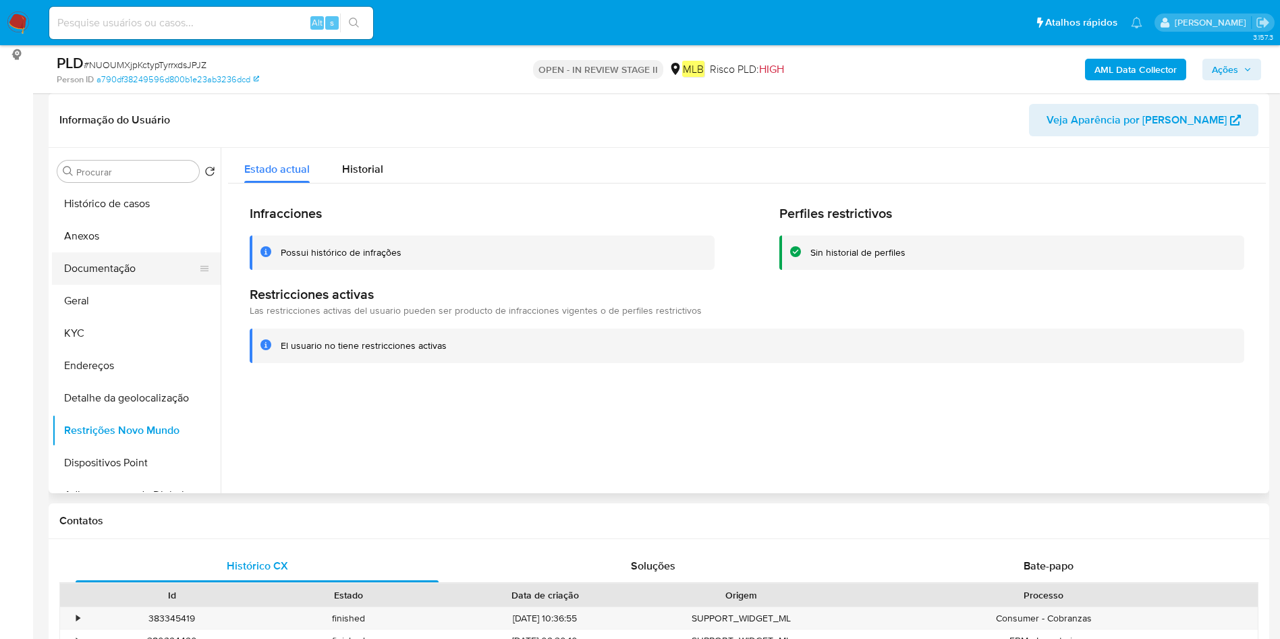
click at [135, 263] on button "Documentação" at bounding box center [131, 268] width 158 height 32
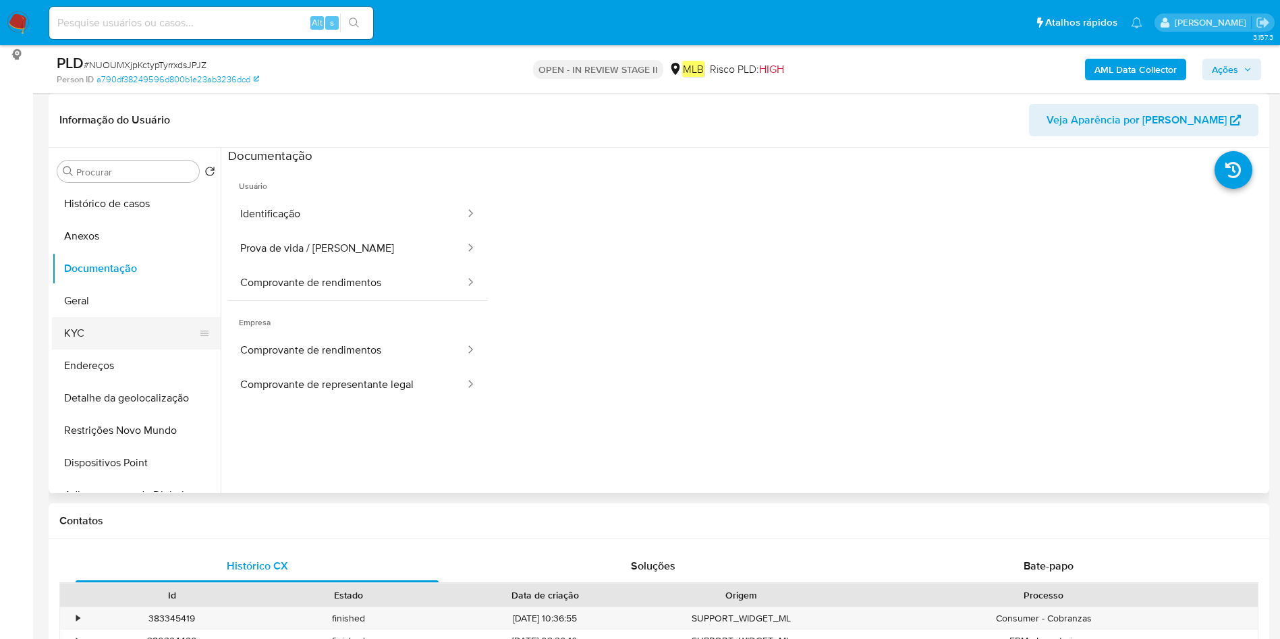
click at [94, 331] on button "KYC" at bounding box center [131, 333] width 158 height 32
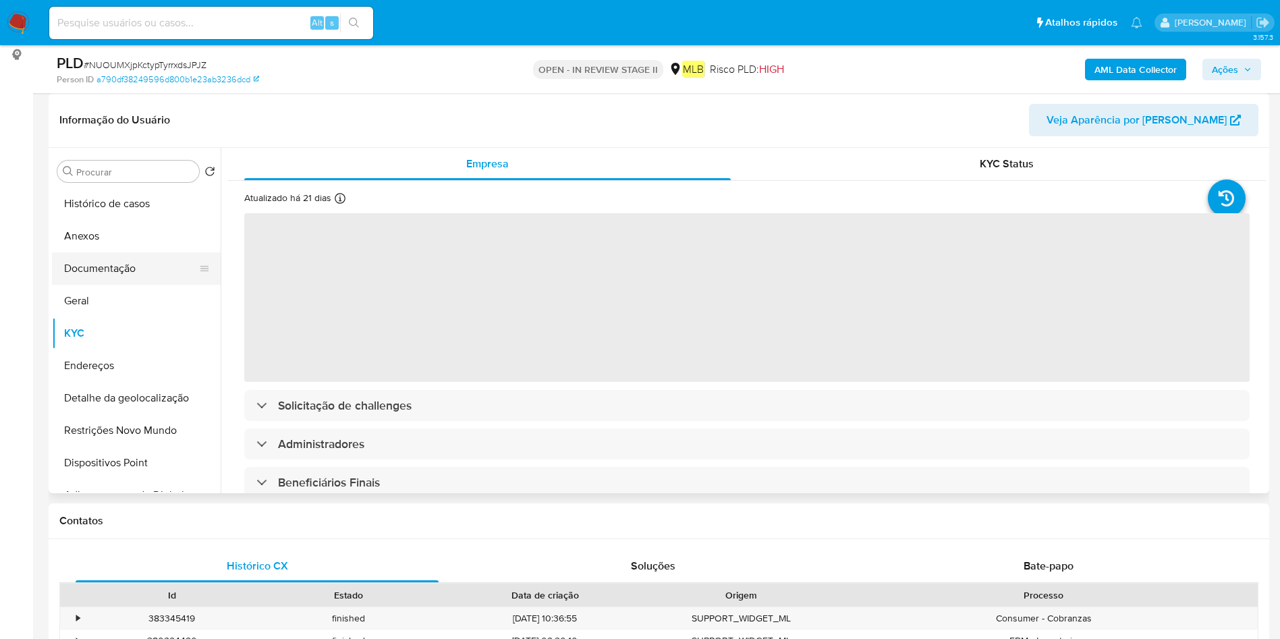
click at [114, 263] on button "Documentação" at bounding box center [131, 268] width 158 height 32
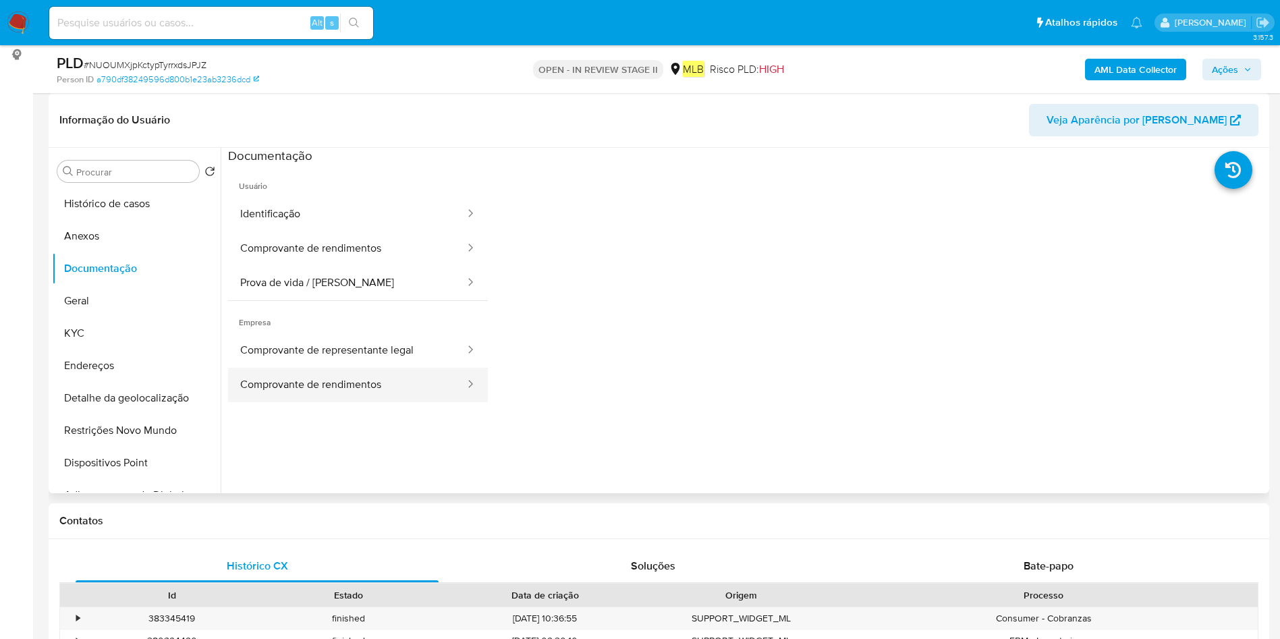
click at [429, 389] on button "Comprovante de rendimentos" at bounding box center [347, 385] width 238 height 34
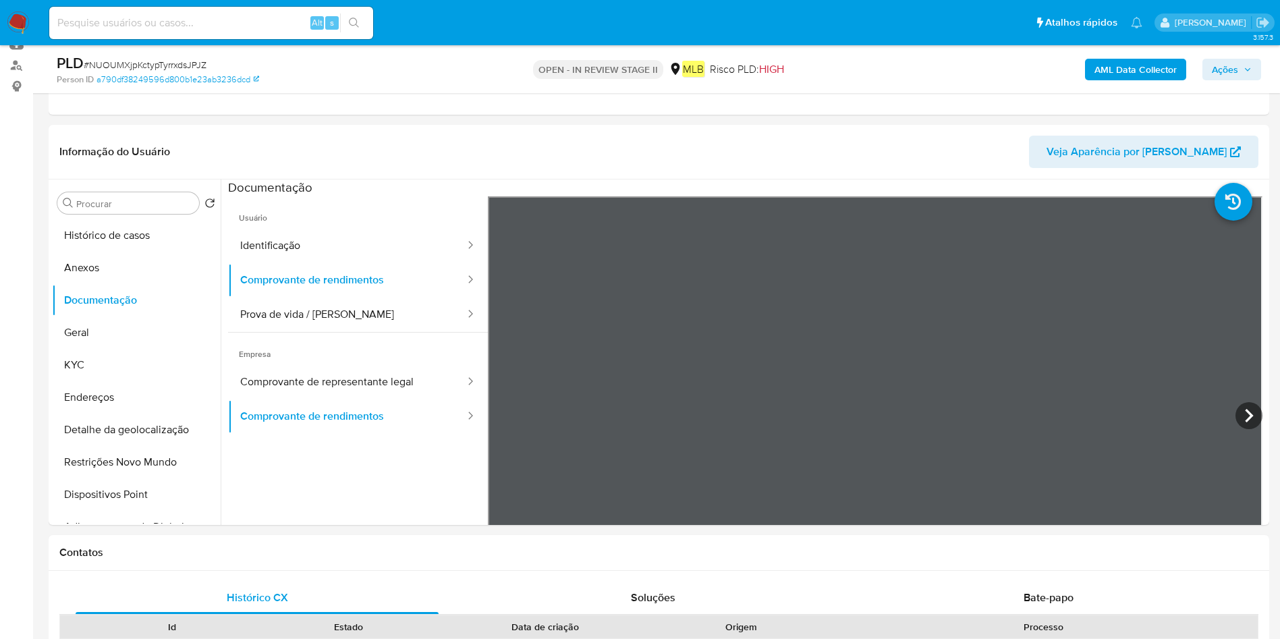
scroll to position [202, 0]
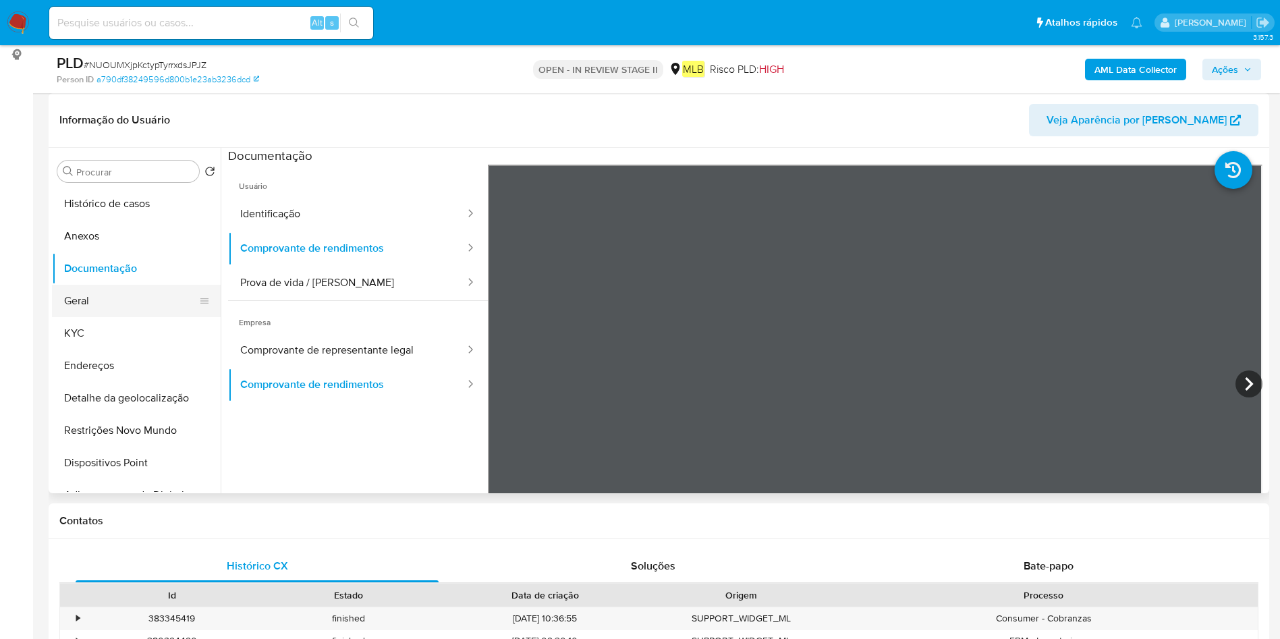
click at [101, 295] on button "Geral" at bounding box center [131, 301] width 158 height 32
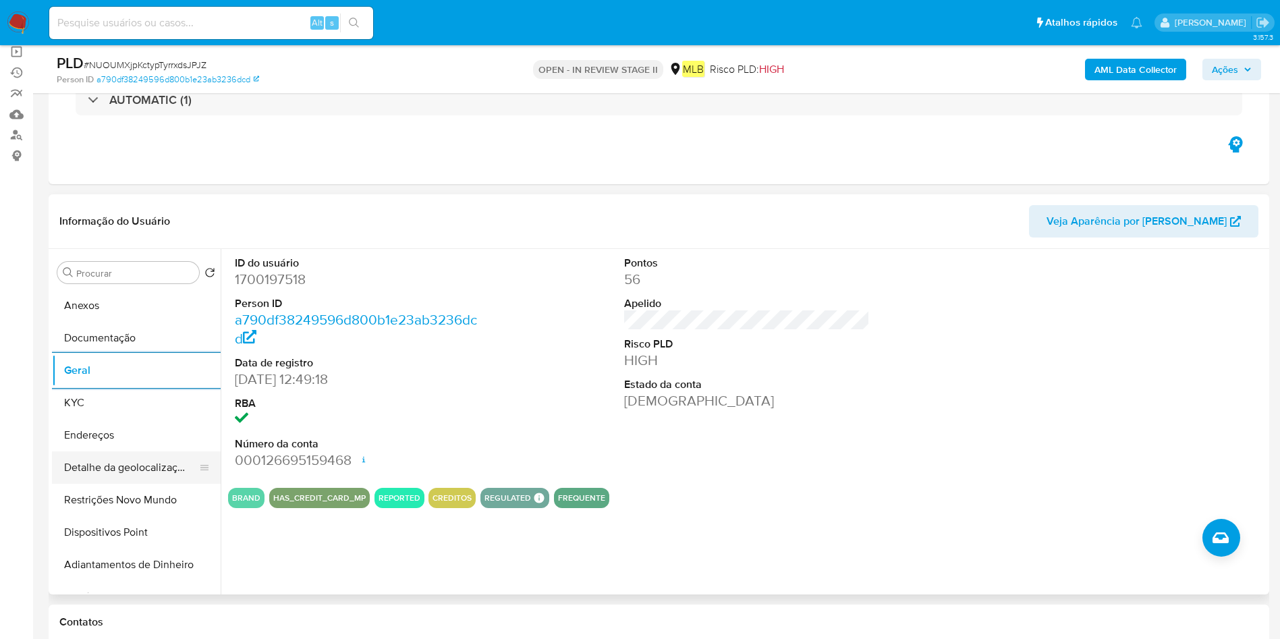
scroll to position [0, 0]
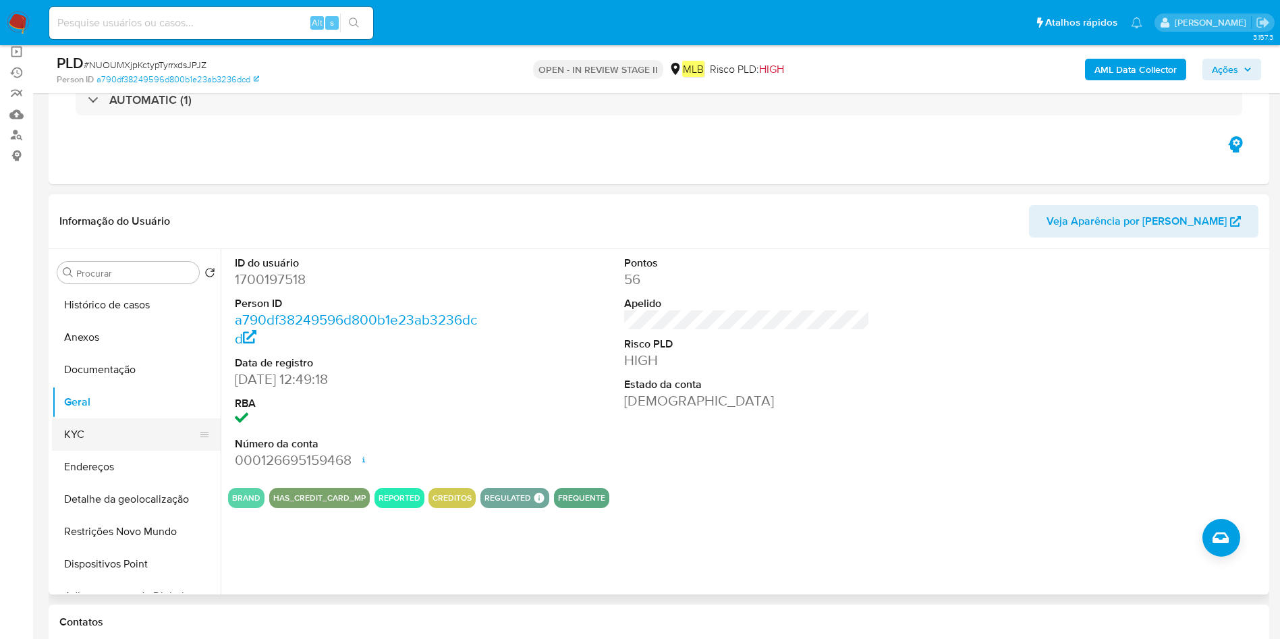
click at [111, 428] on button "KYC" at bounding box center [131, 434] width 158 height 32
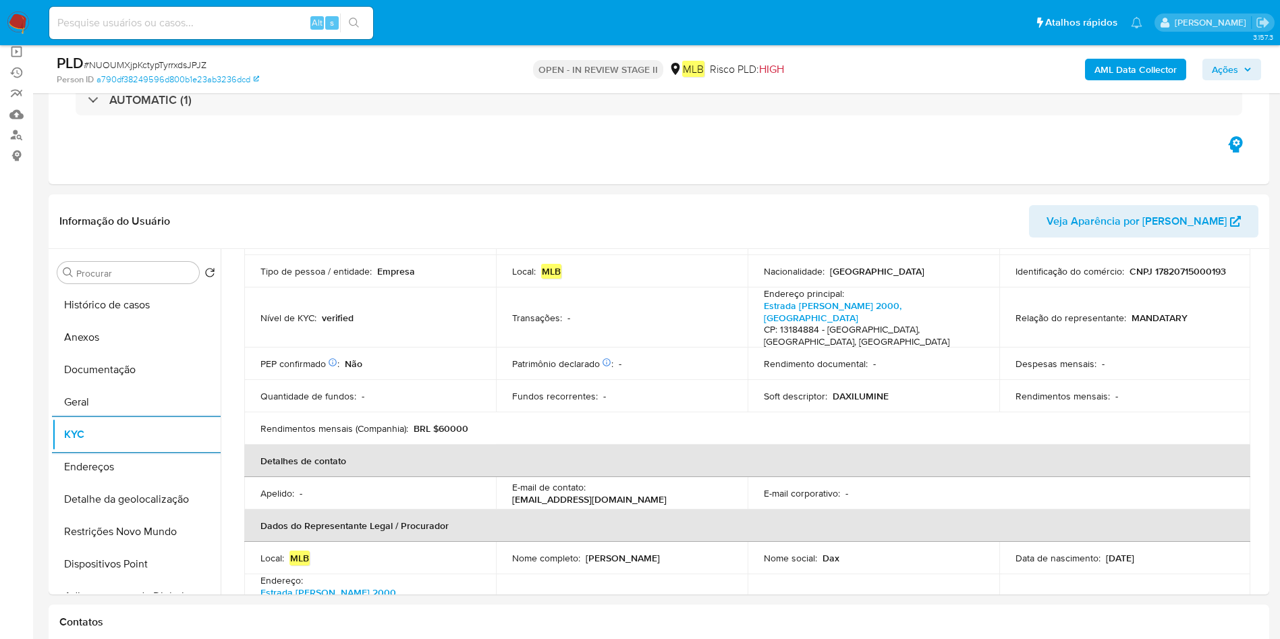
scroll to position [304, 0]
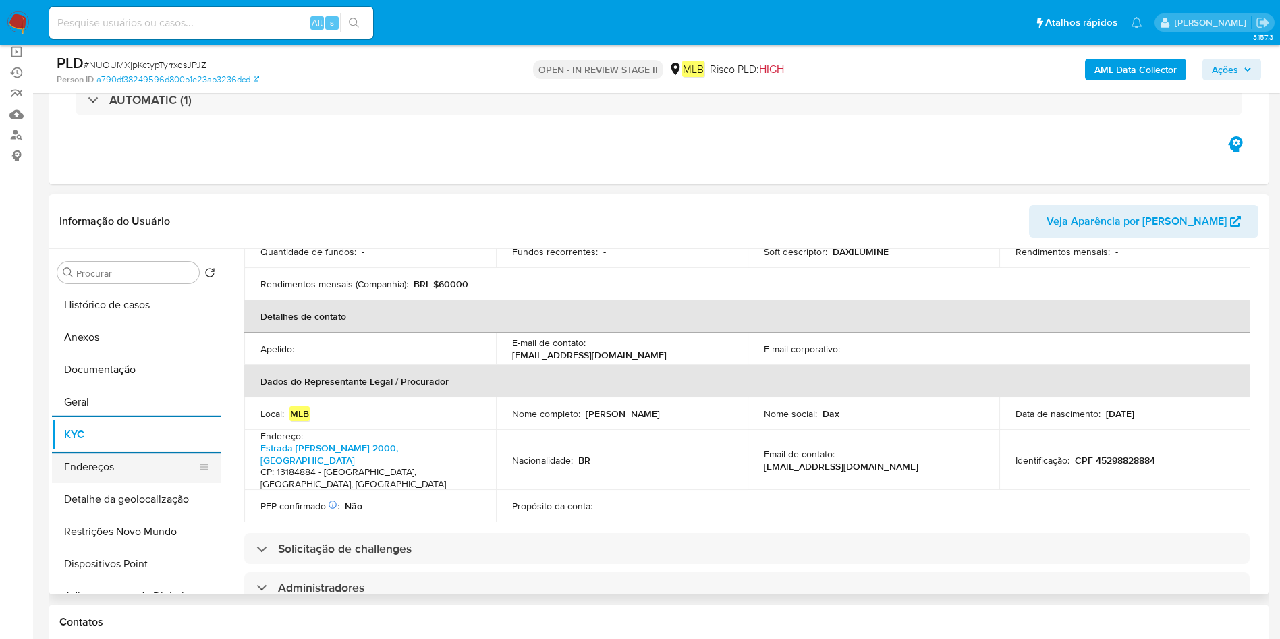
click at [85, 463] on button "Endereços" at bounding box center [131, 467] width 158 height 32
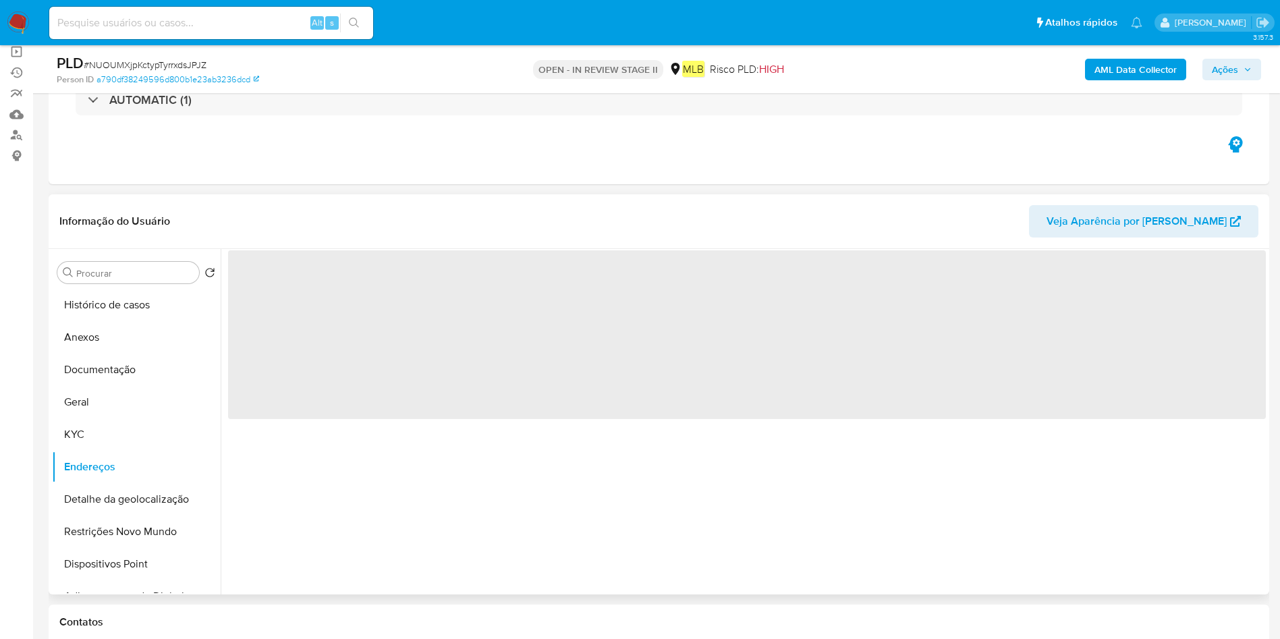
scroll to position [0, 0]
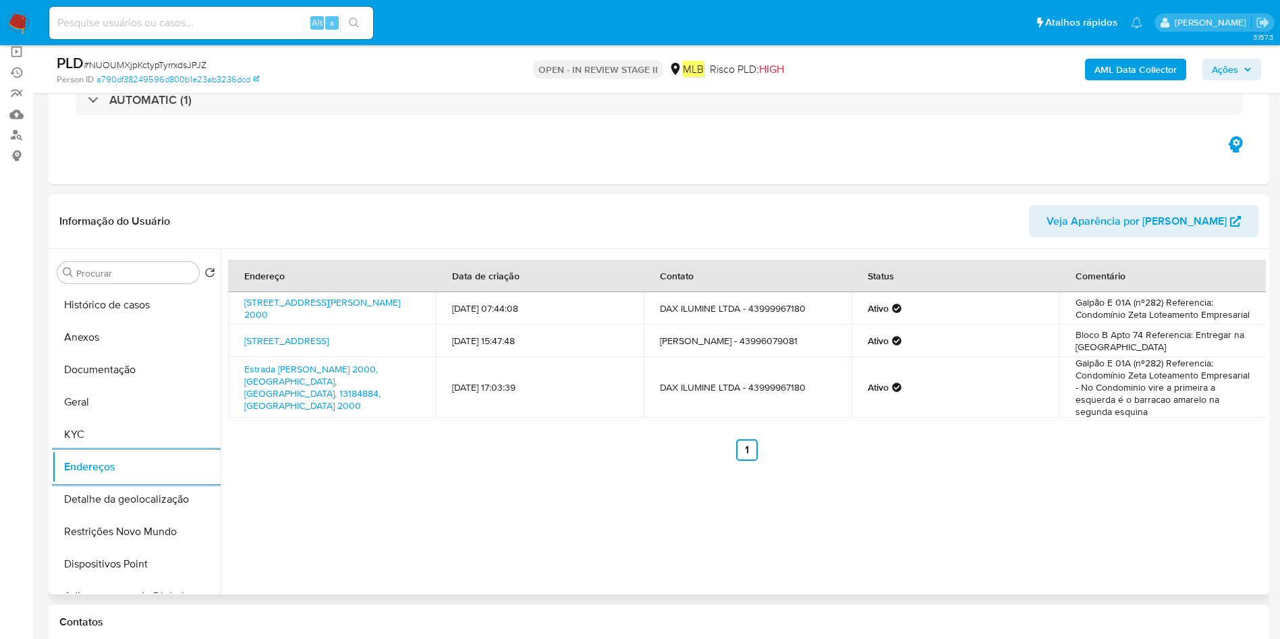
click at [108, 492] on button "Detalhe da geolocalização" at bounding box center [136, 499] width 169 height 32
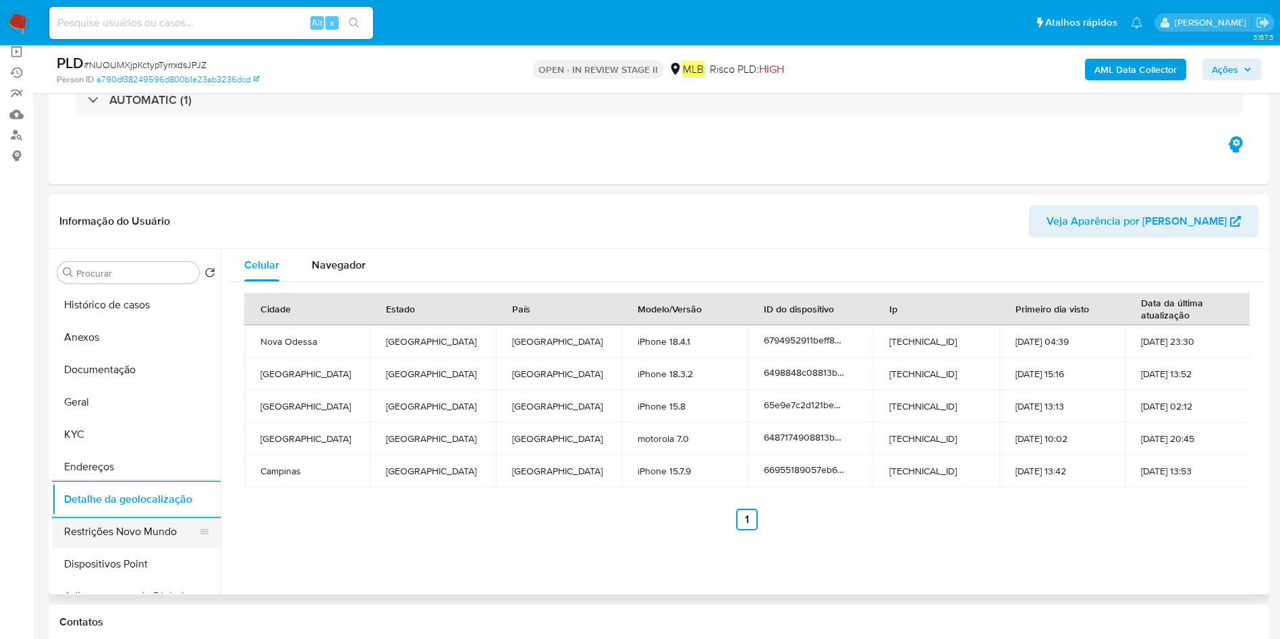
click at [100, 528] on button "Restrições Novo Mundo" at bounding box center [131, 532] width 158 height 32
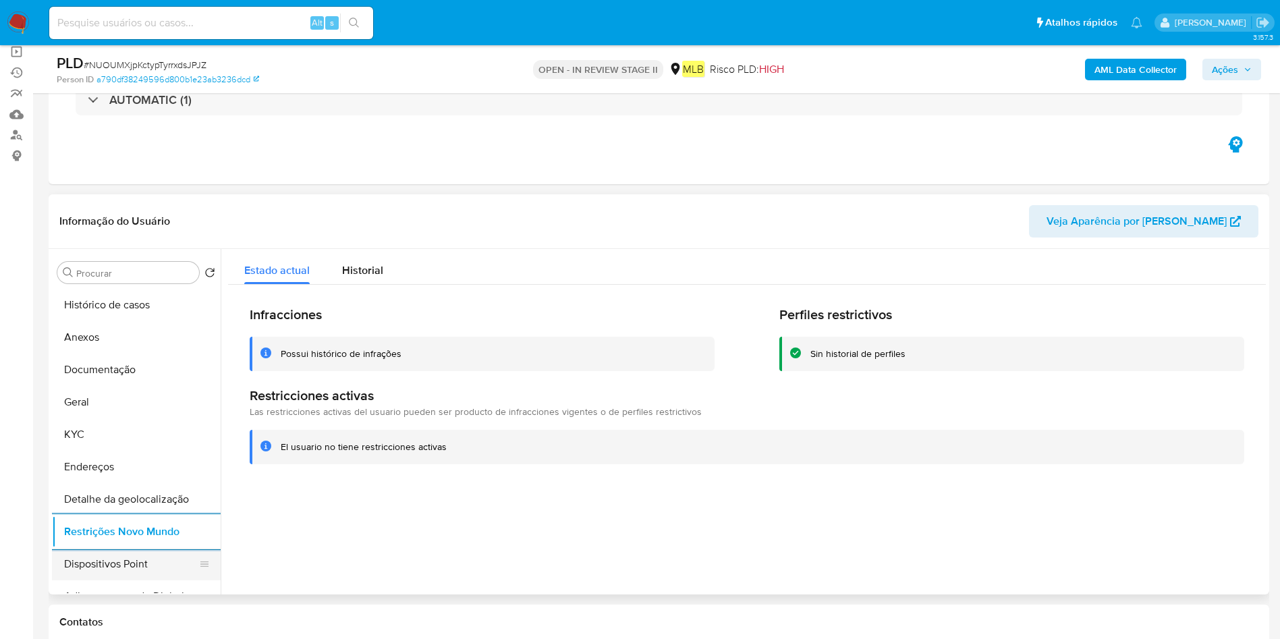
click at [79, 560] on button "Dispositivos Point" at bounding box center [131, 564] width 158 height 32
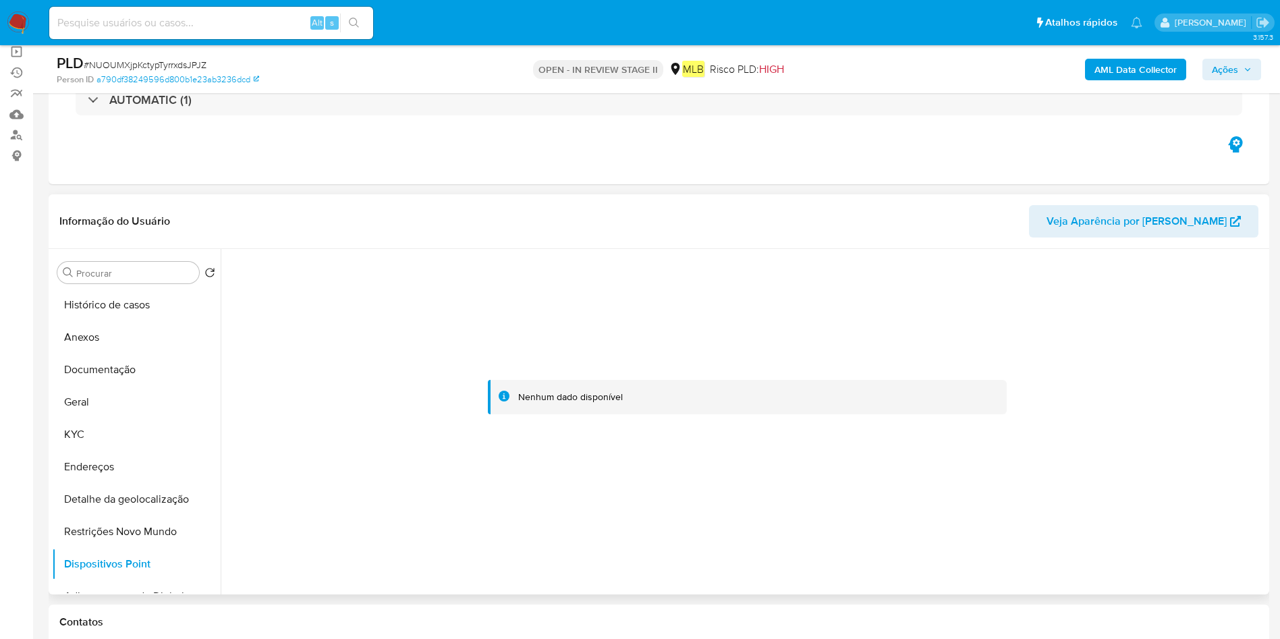
click at [78, 464] on button "Endereços" at bounding box center [136, 467] width 169 height 32
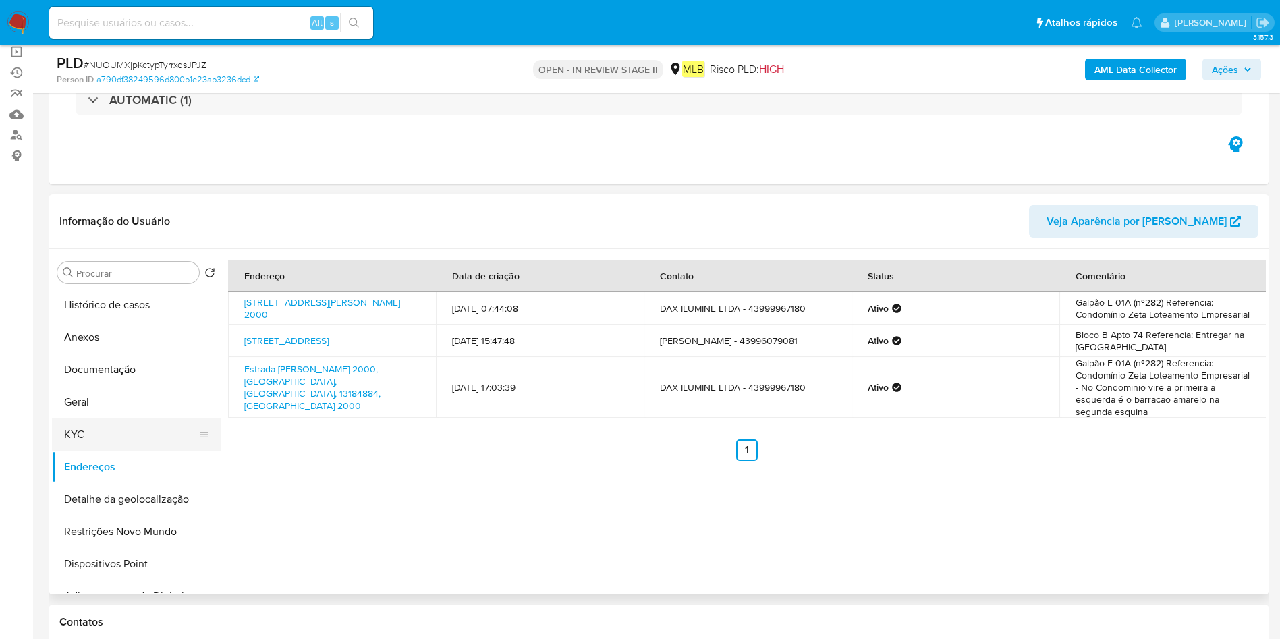
click at [101, 428] on button "KYC" at bounding box center [131, 434] width 158 height 32
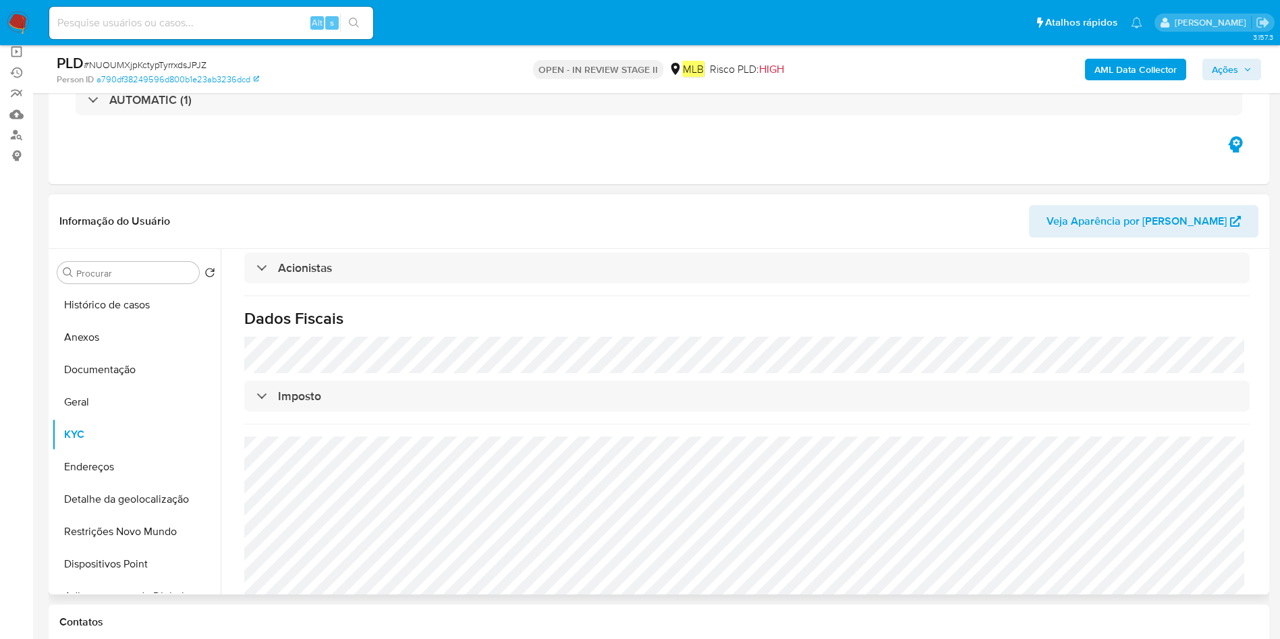
scroll to position [786, 0]
click at [116, 369] on button "Documentação" at bounding box center [131, 370] width 158 height 32
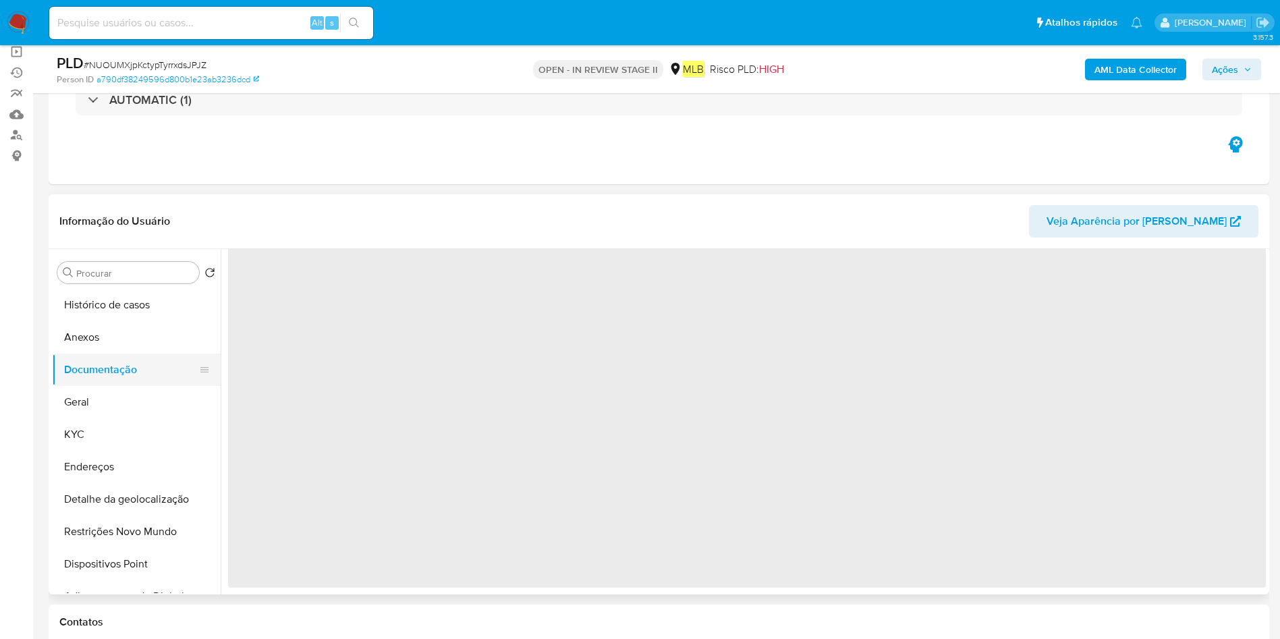
scroll to position [0, 0]
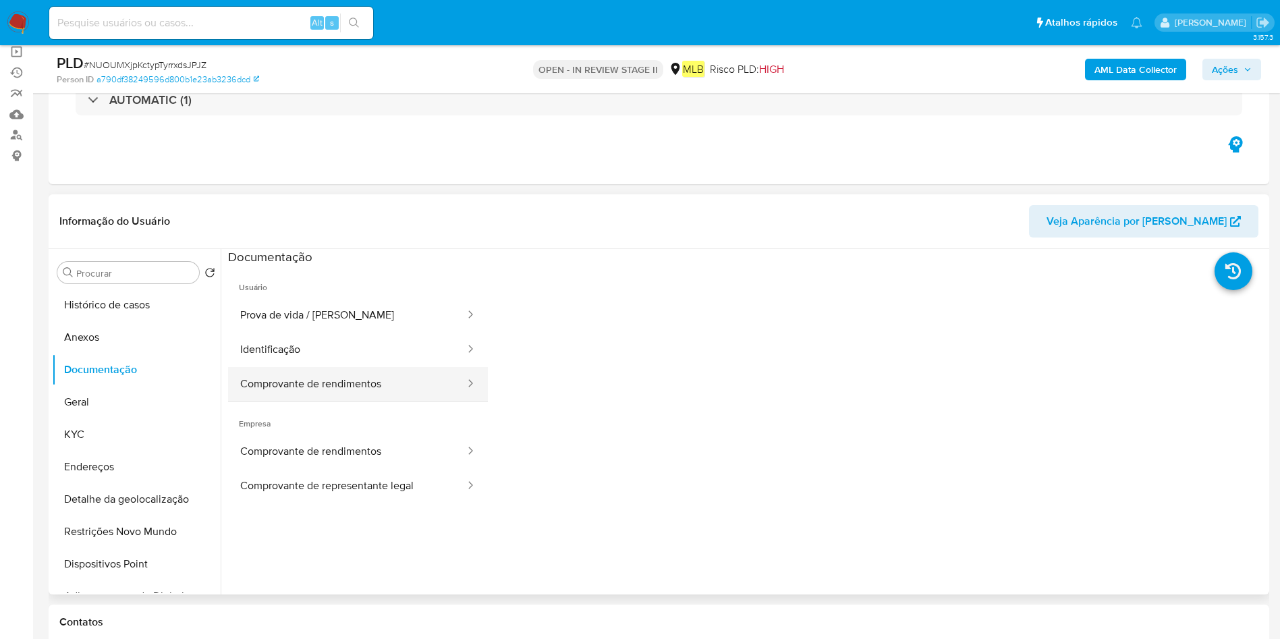
click at [376, 372] on button "Comprovante de rendimentos" at bounding box center [347, 384] width 238 height 34
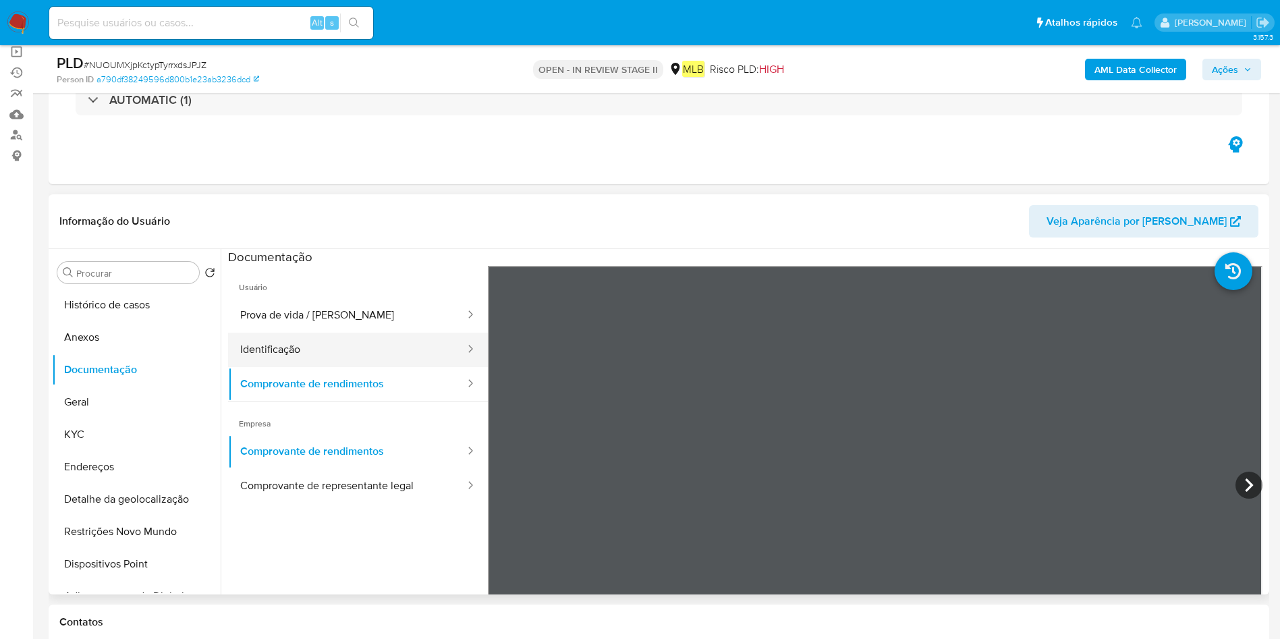
click at [378, 344] on button "Identificação" at bounding box center [347, 350] width 238 height 34
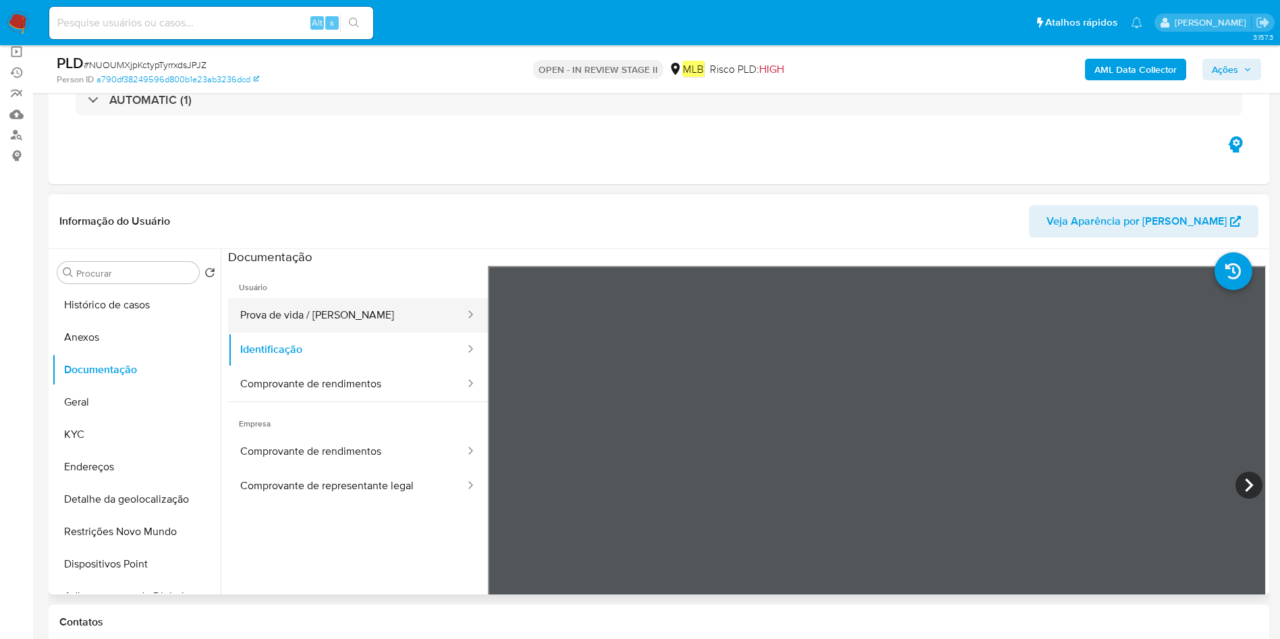
click at [317, 308] on button "Prova de vida / [PERSON_NAME]" at bounding box center [347, 315] width 238 height 34
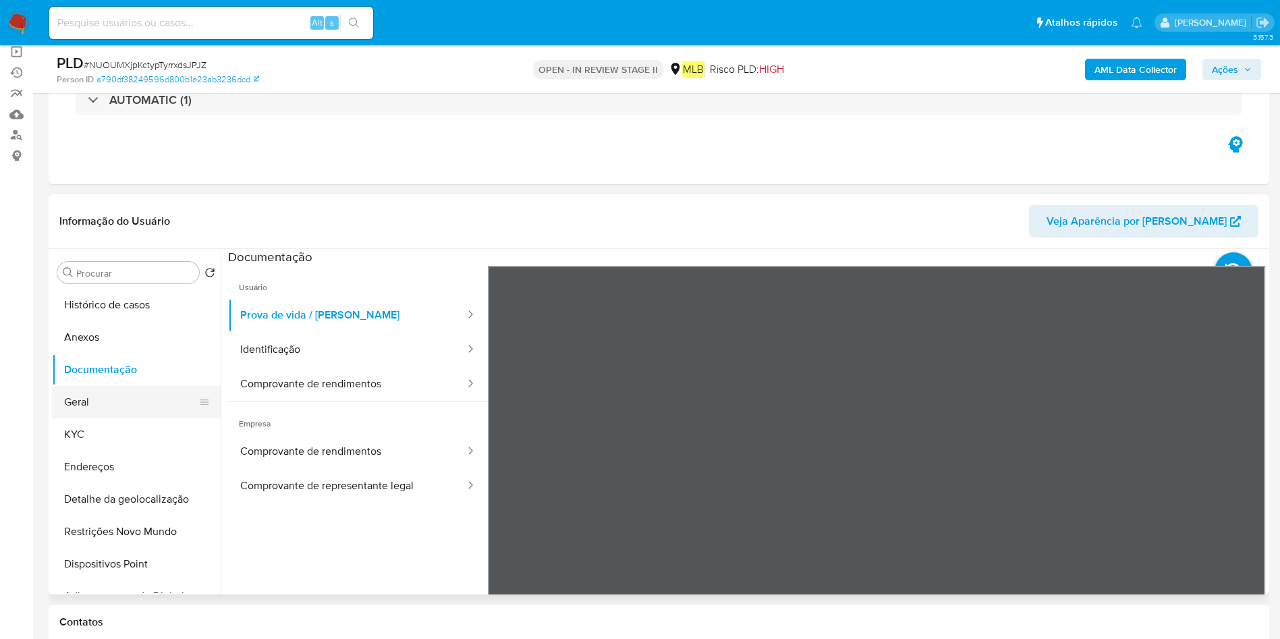
click at [126, 391] on button "Geral" at bounding box center [131, 402] width 158 height 32
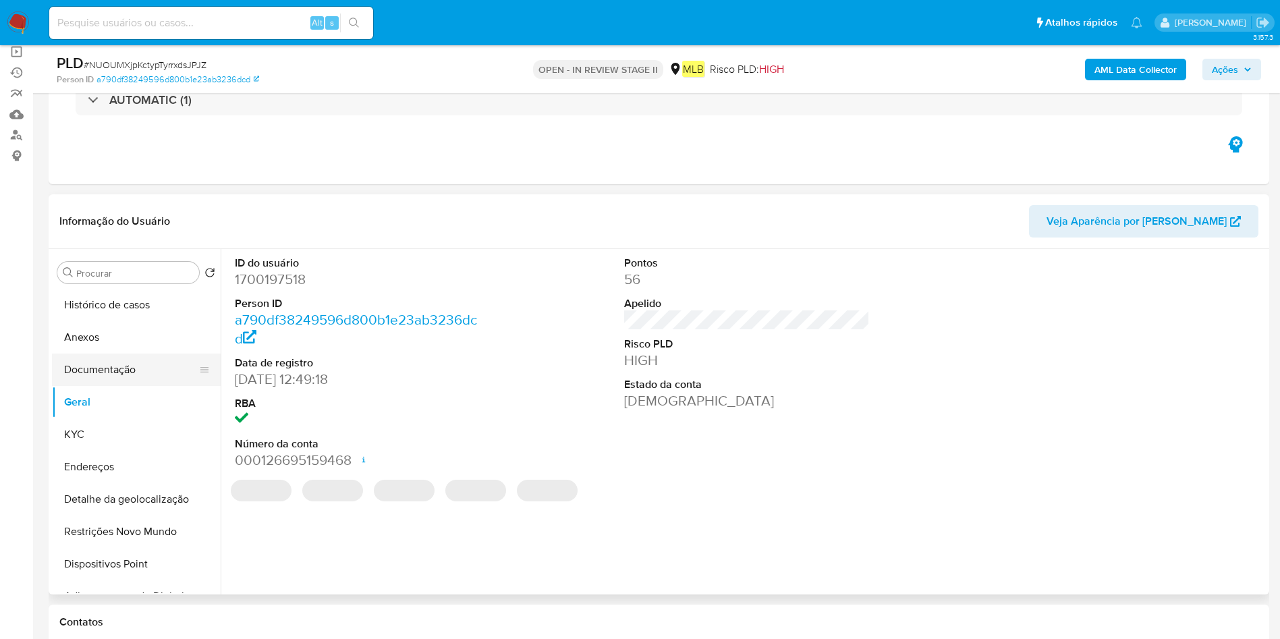
click at [180, 369] on button "Documentação" at bounding box center [131, 370] width 158 height 32
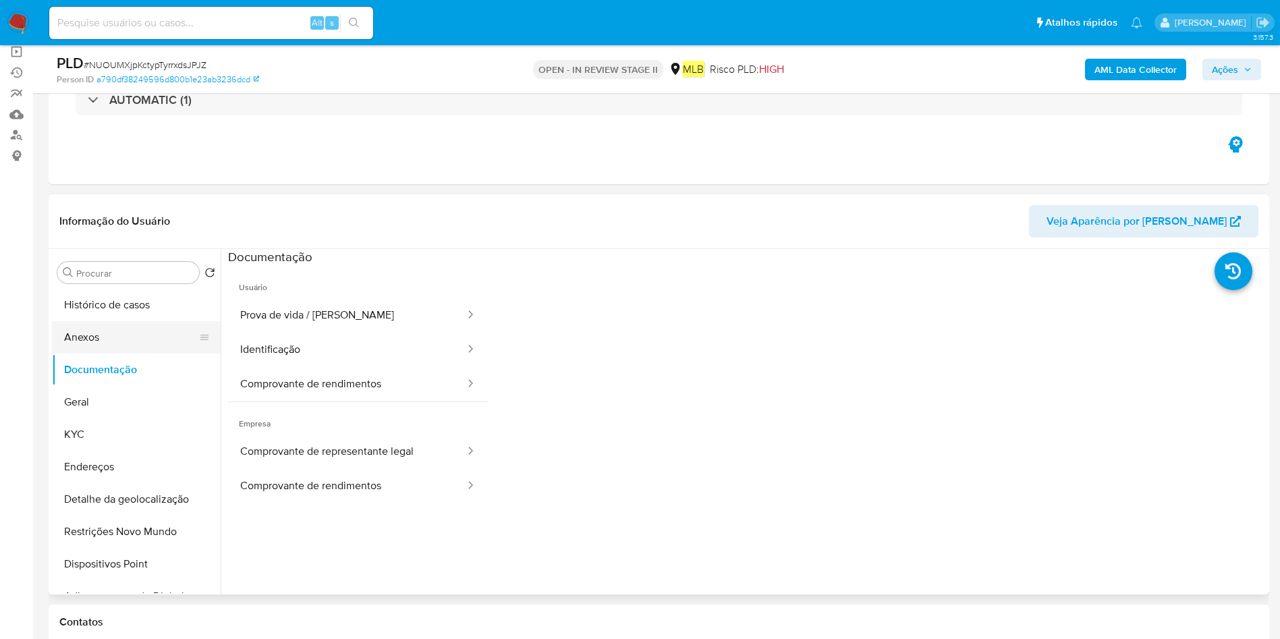
click at [146, 341] on button "Anexos" at bounding box center [131, 337] width 158 height 32
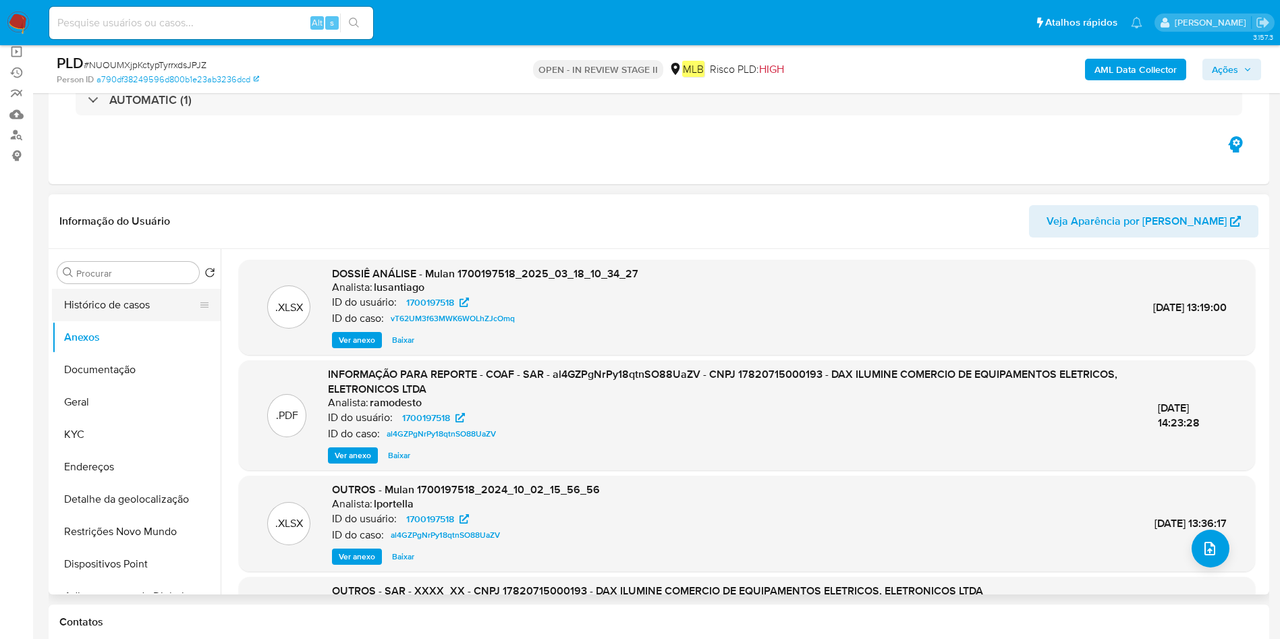
click at [155, 298] on button "Histórico de casos" at bounding box center [131, 305] width 158 height 32
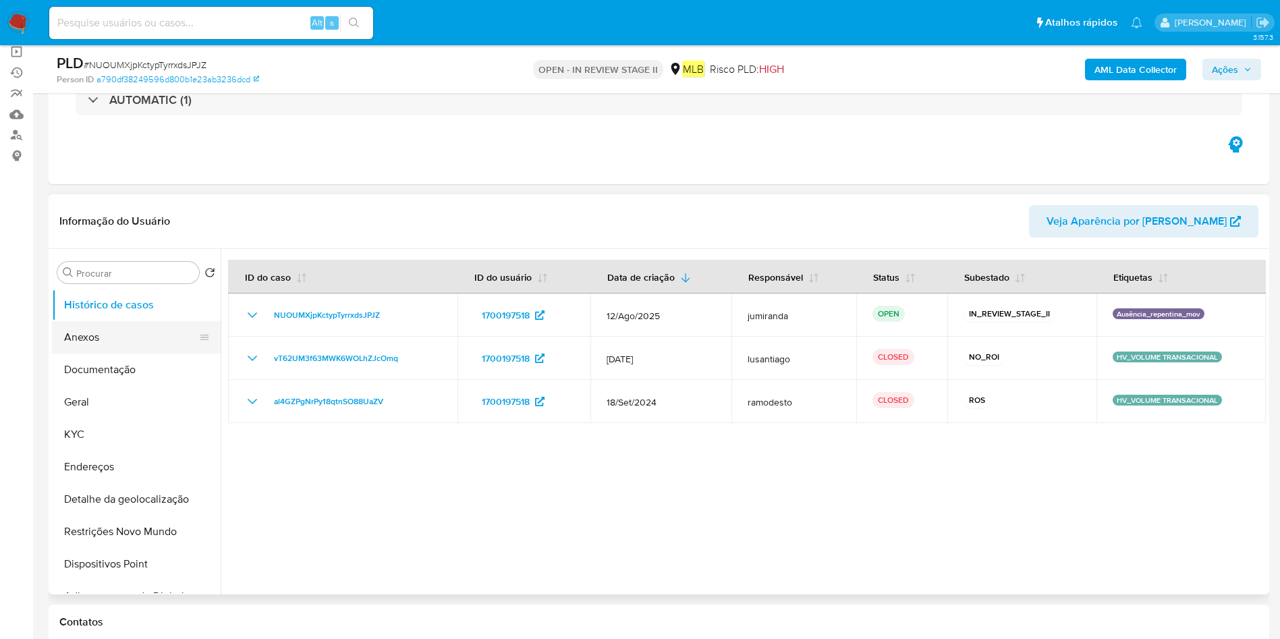
click at [81, 326] on button "Anexos" at bounding box center [131, 337] width 158 height 32
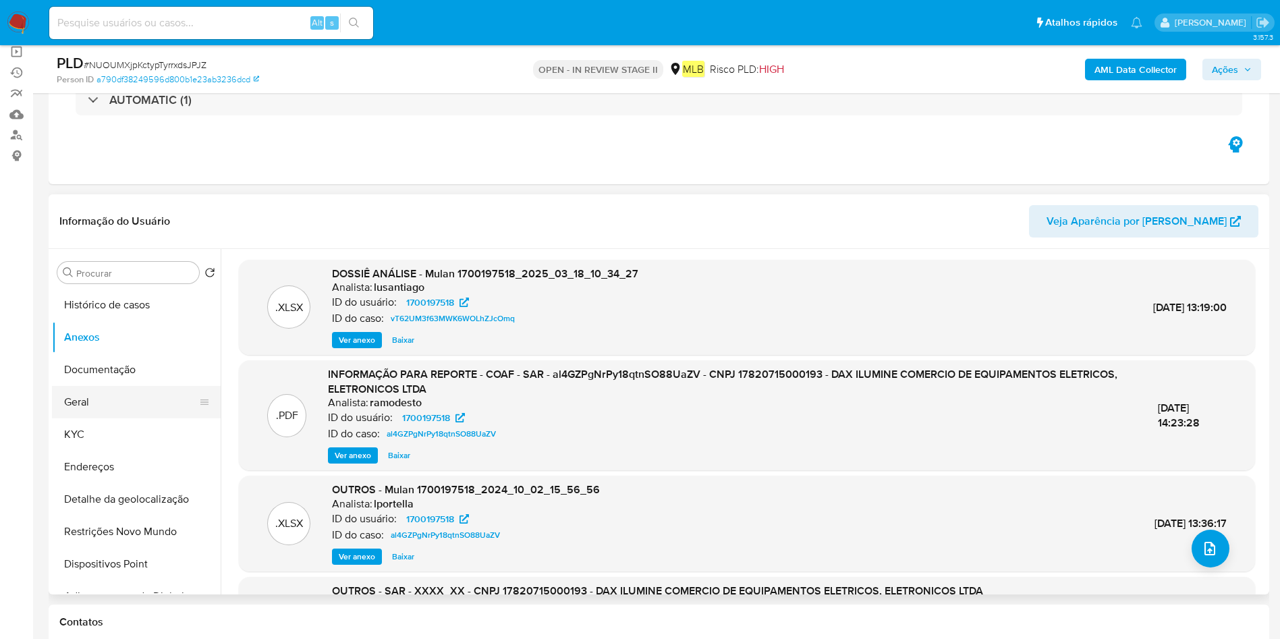
click at [119, 398] on button "Geral" at bounding box center [131, 402] width 158 height 32
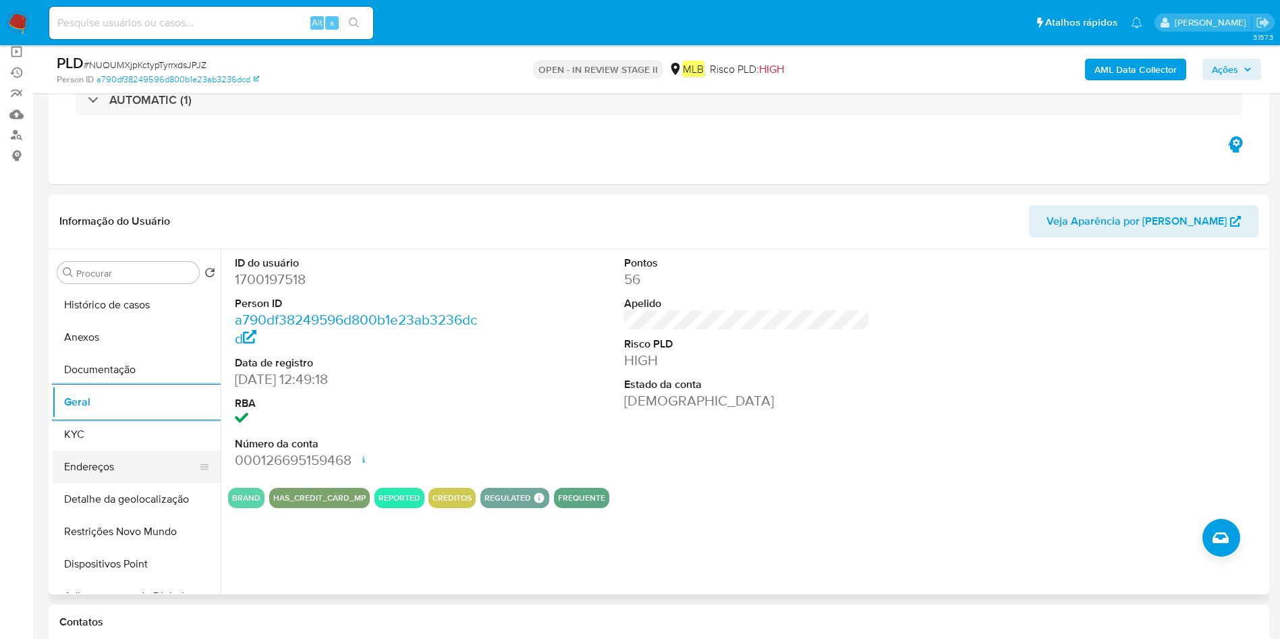
click at [115, 453] on button "Endereços" at bounding box center [131, 467] width 158 height 32
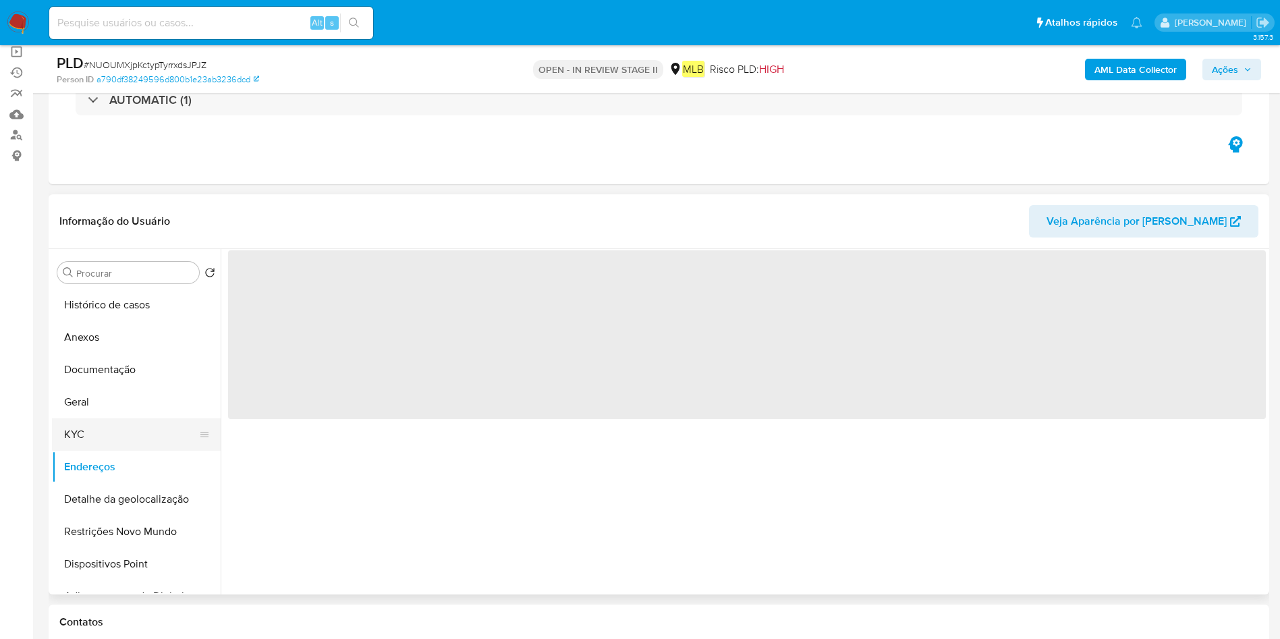
click at [126, 437] on button "KYC" at bounding box center [131, 434] width 158 height 32
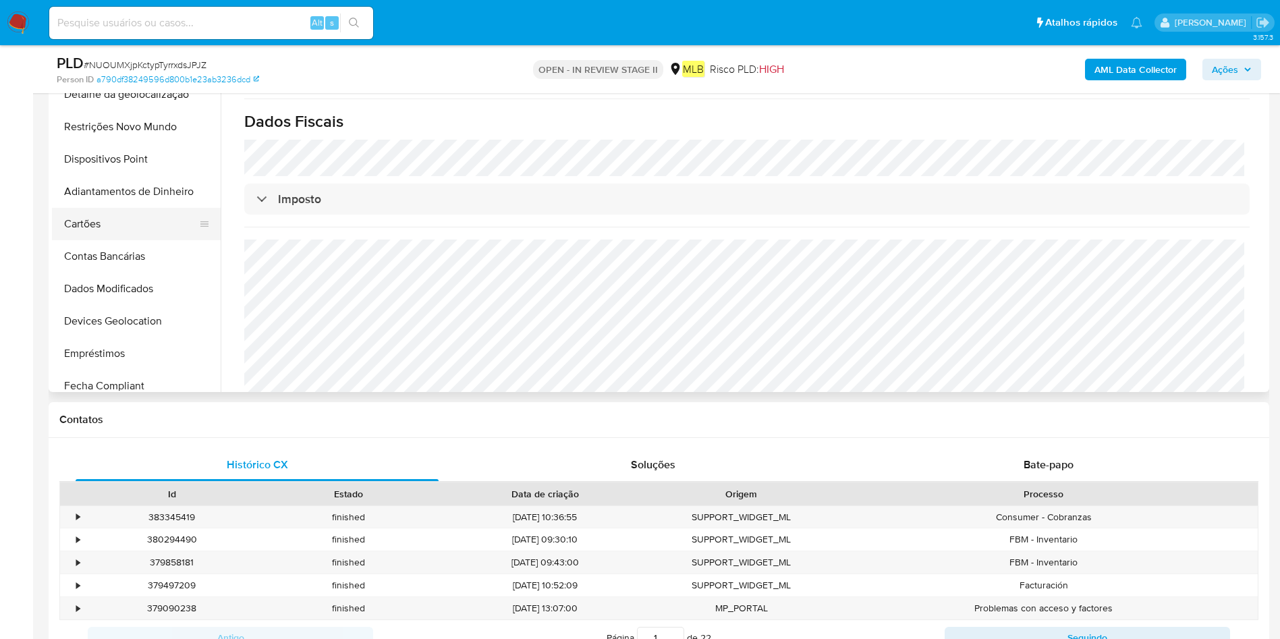
scroll to position [101, 0]
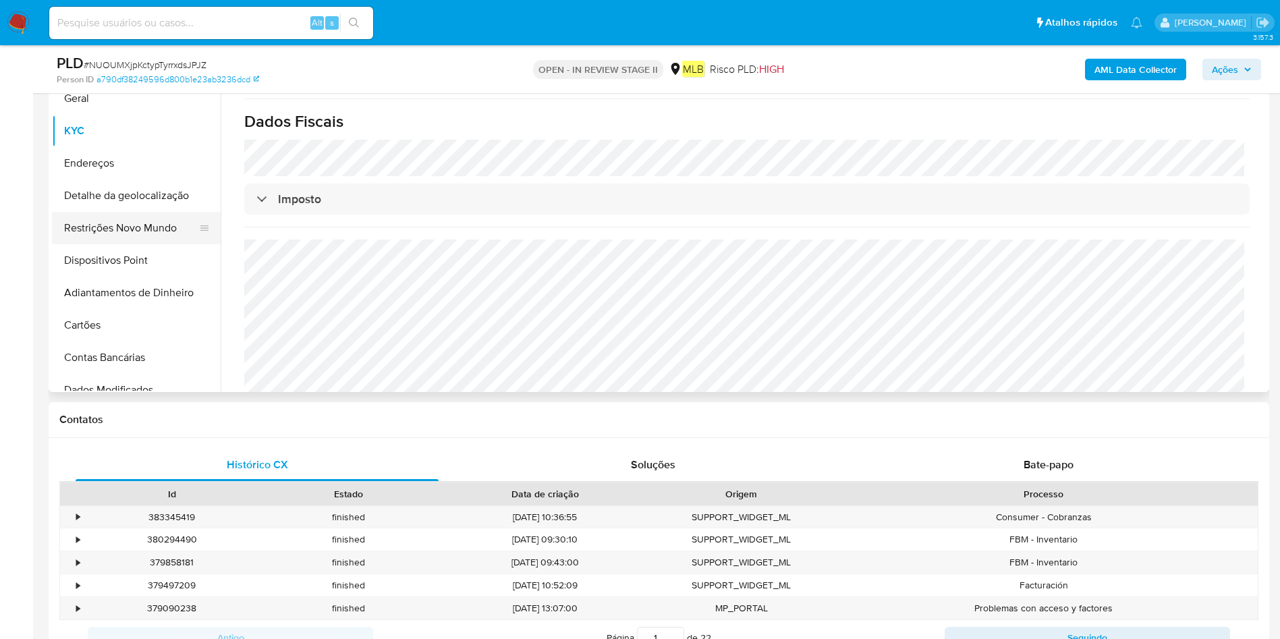
click at [131, 227] on button "Restrições Novo Mundo" at bounding box center [131, 228] width 158 height 32
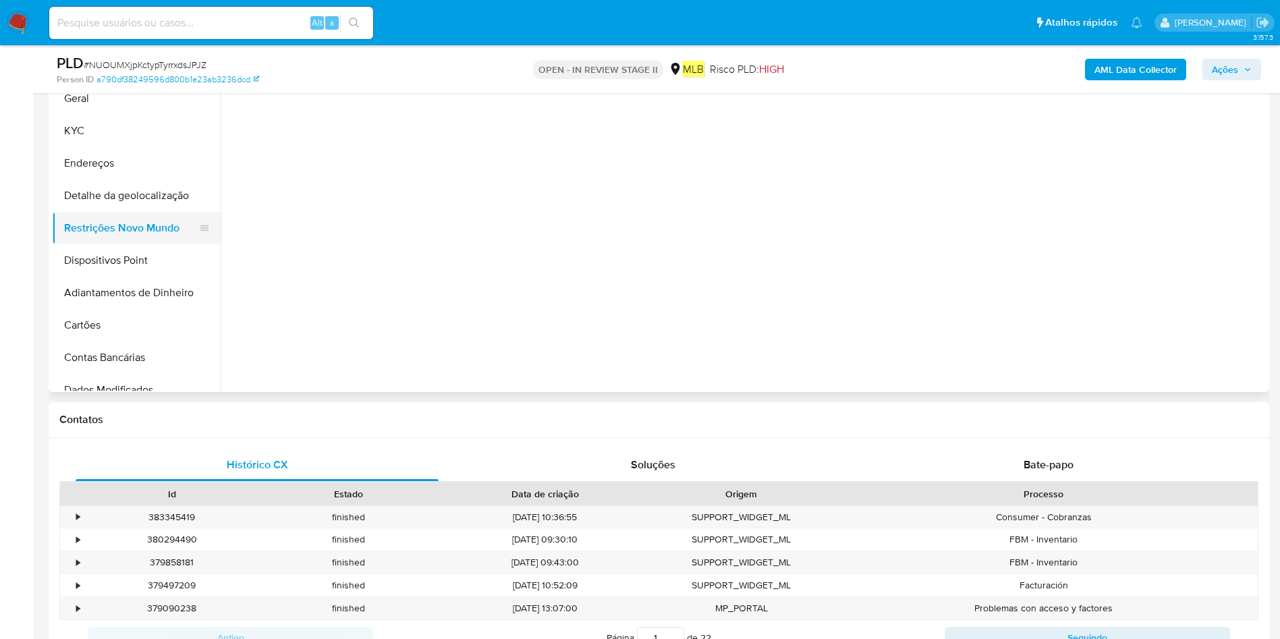
scroll to position [0, 0]
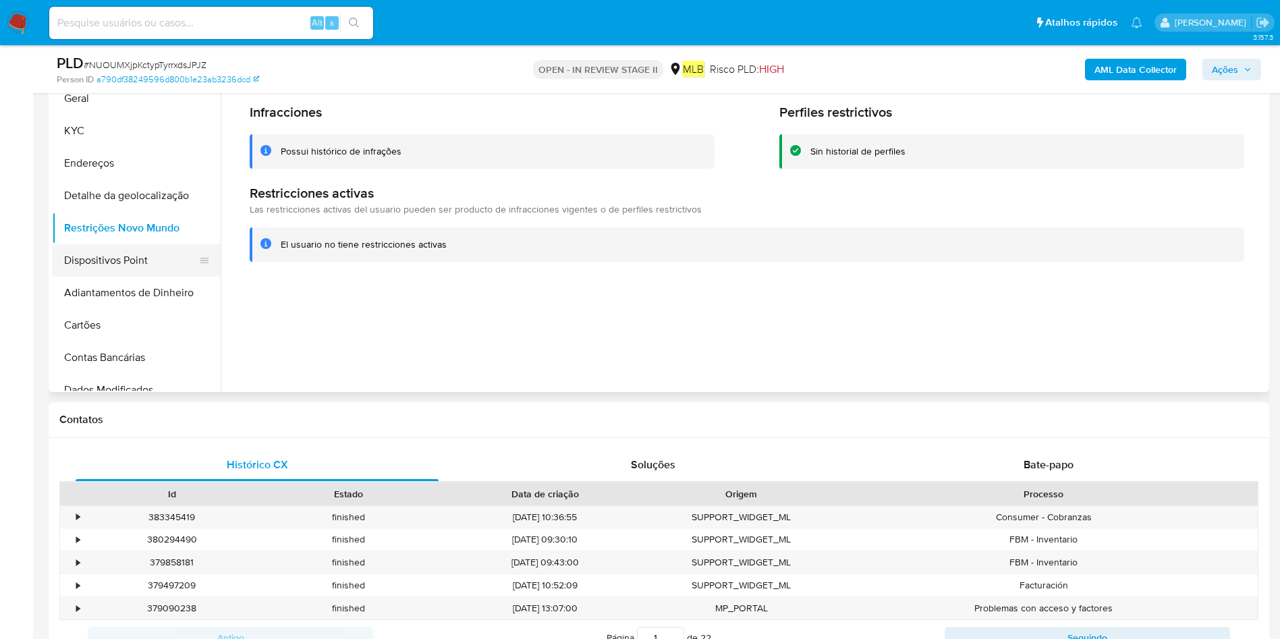
click at [121, 248] on button "Dispositivos Point" at bounding box center [131, 260] width 158 height 32
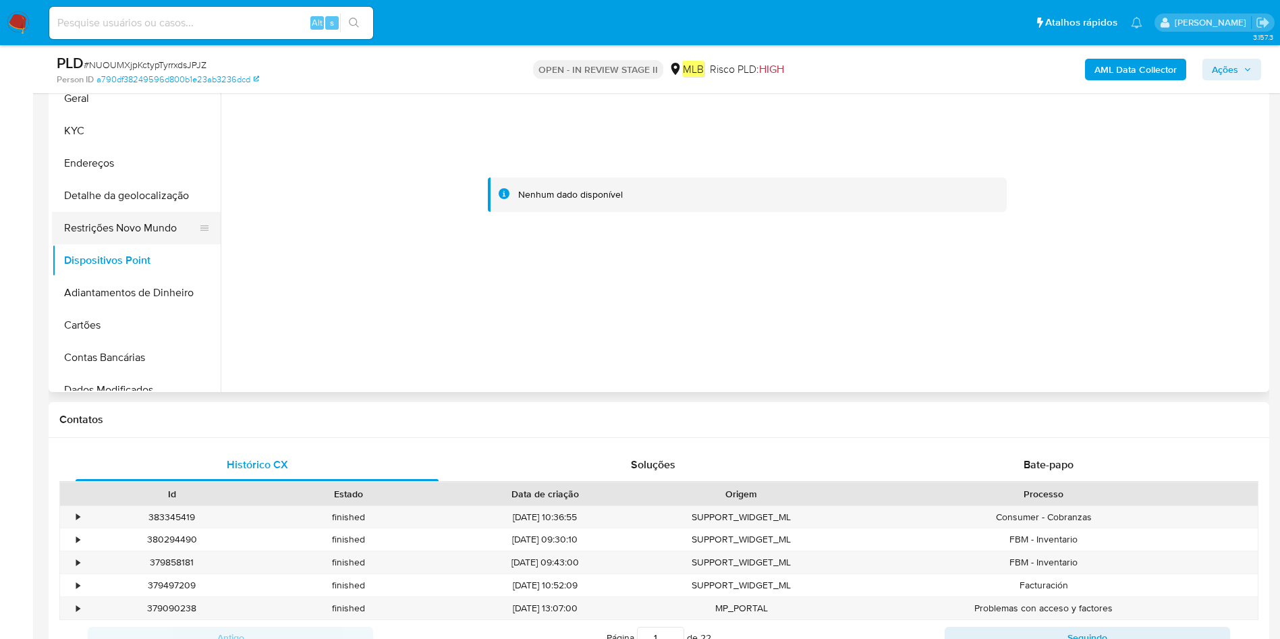
click at [131, 237] on button "Restrições Novo Mundo" at bounding box center [131, 228] width 158 height 32
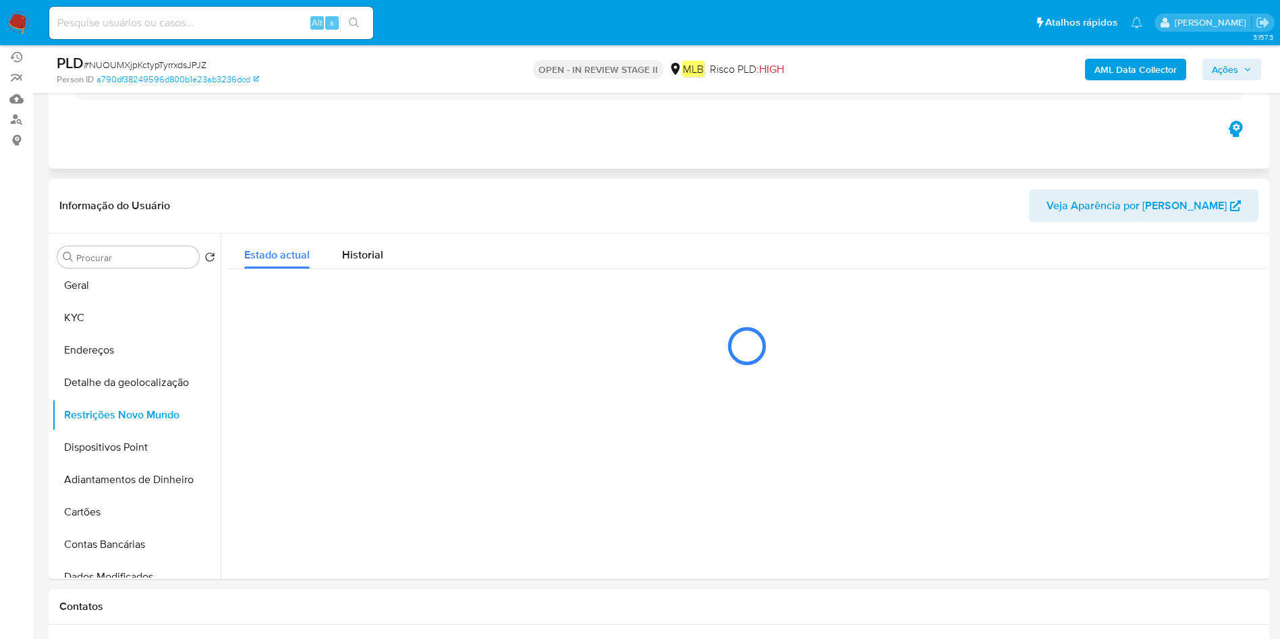
scroll to position [101, 0]
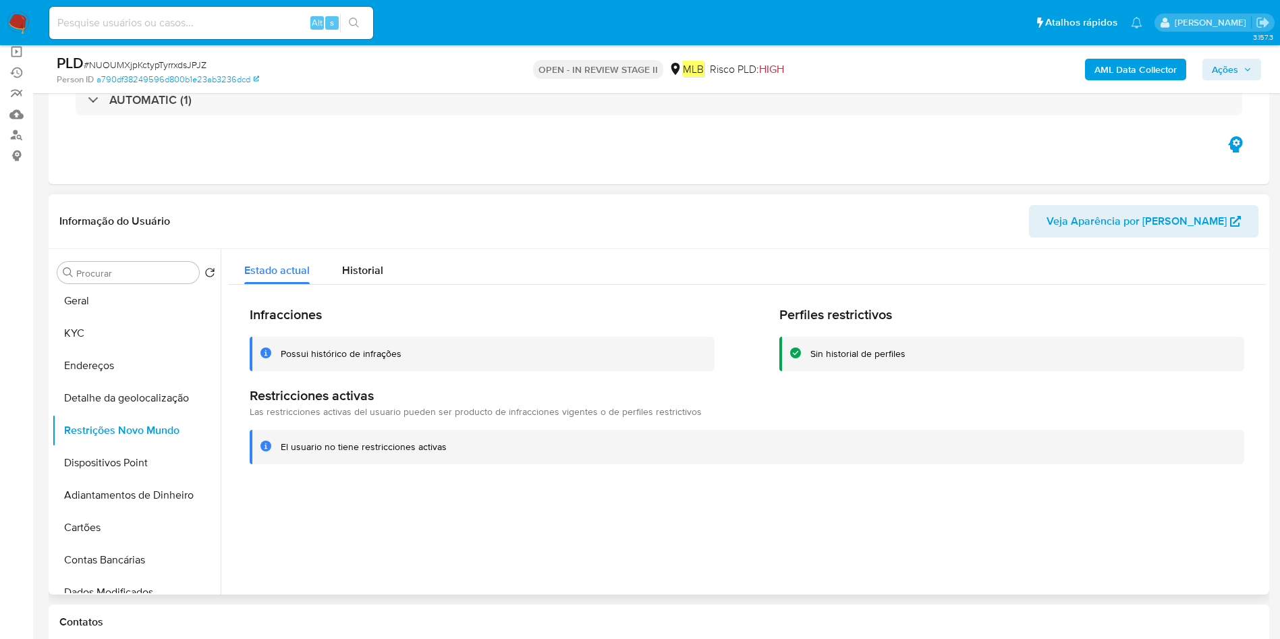
click at [857, 306] on h2 "Perfiles restrictivos" at bounding box center [1012, 314] width 465 height 17
drag, startPoint x: 329, startPoint y: 281, endPoint x: 340, endPoint y: 273, distance: 13.9
click at [329, 281] on button "Historial" at bounding box center [363, 267] width 74 height 36
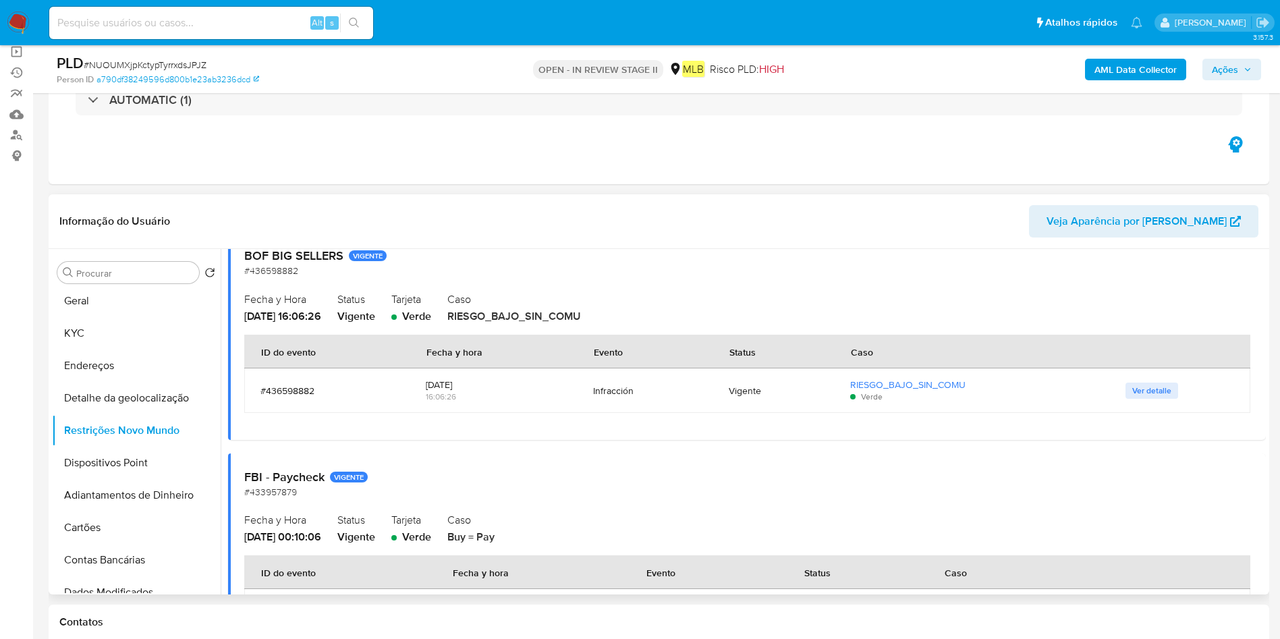
click at [526, 312] on span "RIESGO_BAJO_SIN_COMU" at bounding box center [514, 316] width 134 height 16
click at [527, 312] on span "RIESGO_BAJO_SIN_COMU" at bounding box center [514, 316] width 134 height 16
click at [578, 317] on span "RIESGO_BAJO_SIN_COMU" at bounding box center [514, 316] width 134 height 16
click at [579, 317] on span "RIESGO_BAJO_SIN_COMU" at bounding box center [514, 316] width 134 height 16
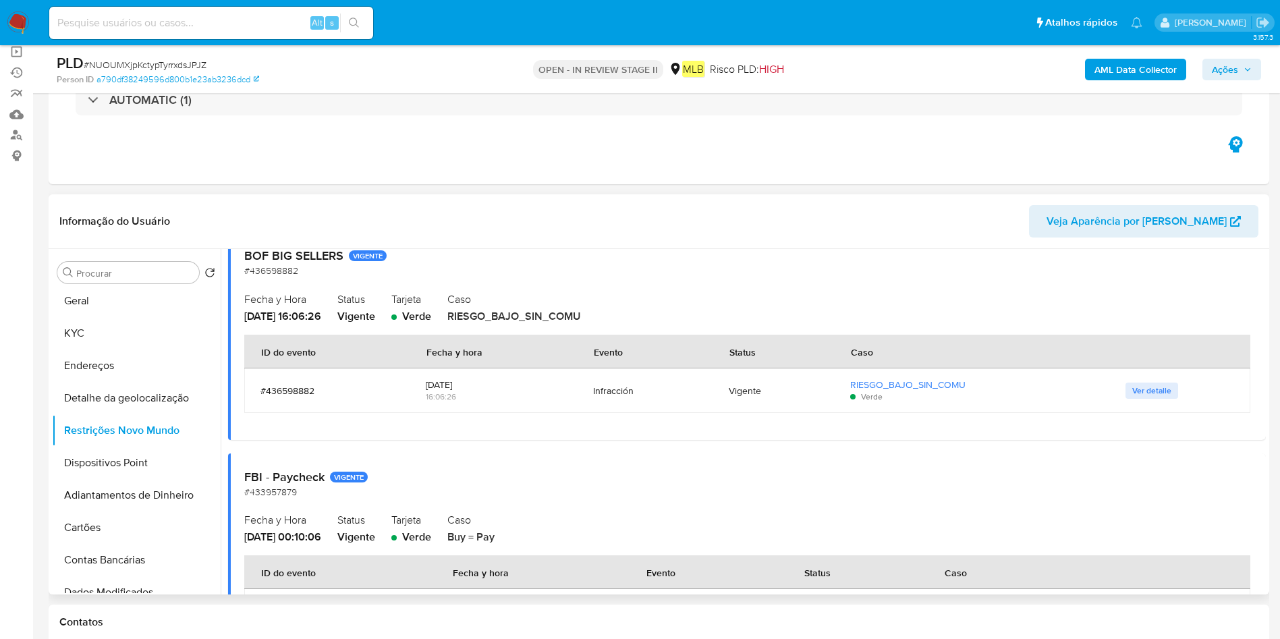
click at [579, 317] on span "RIESGO_BAJO_SIN_COMU" at bounding box center [514, 316] width 134 height 16
click at [581, 315] on span "RIESGO_BAJO_SIN_COMU" at bounding box center [514, 316] width 134 height 16
click at [1133, 385] on span "Ver detalle" at bounding box center [1152, 390] width 39 height 13
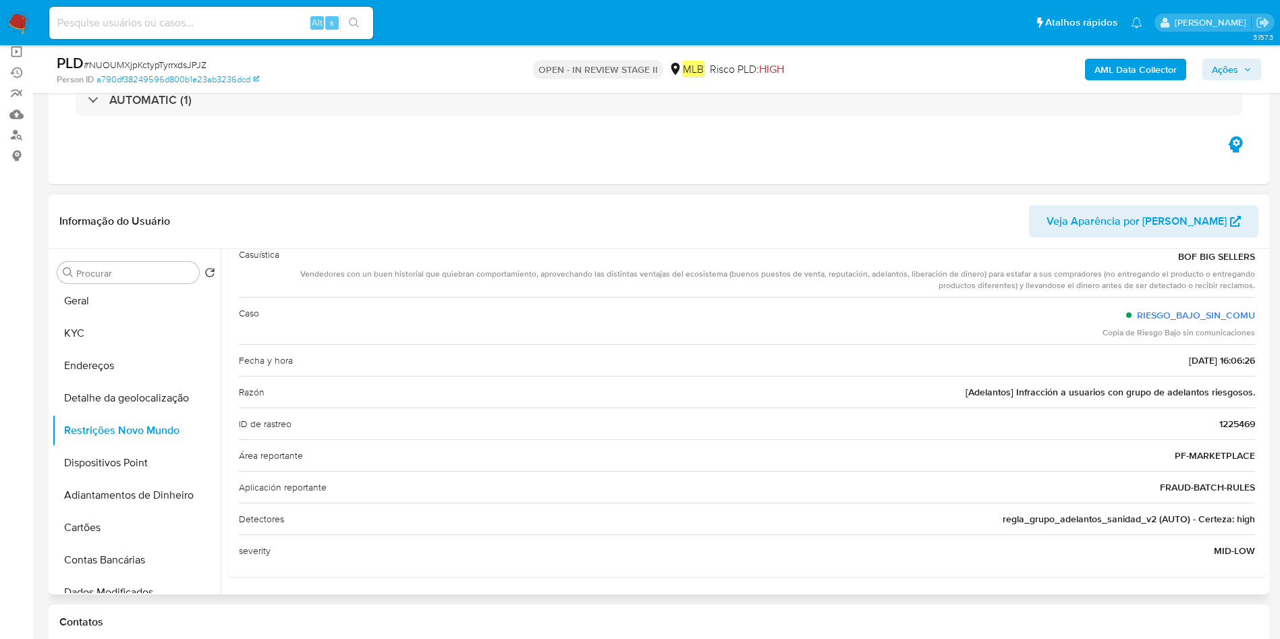
scroll to position [0, 0]
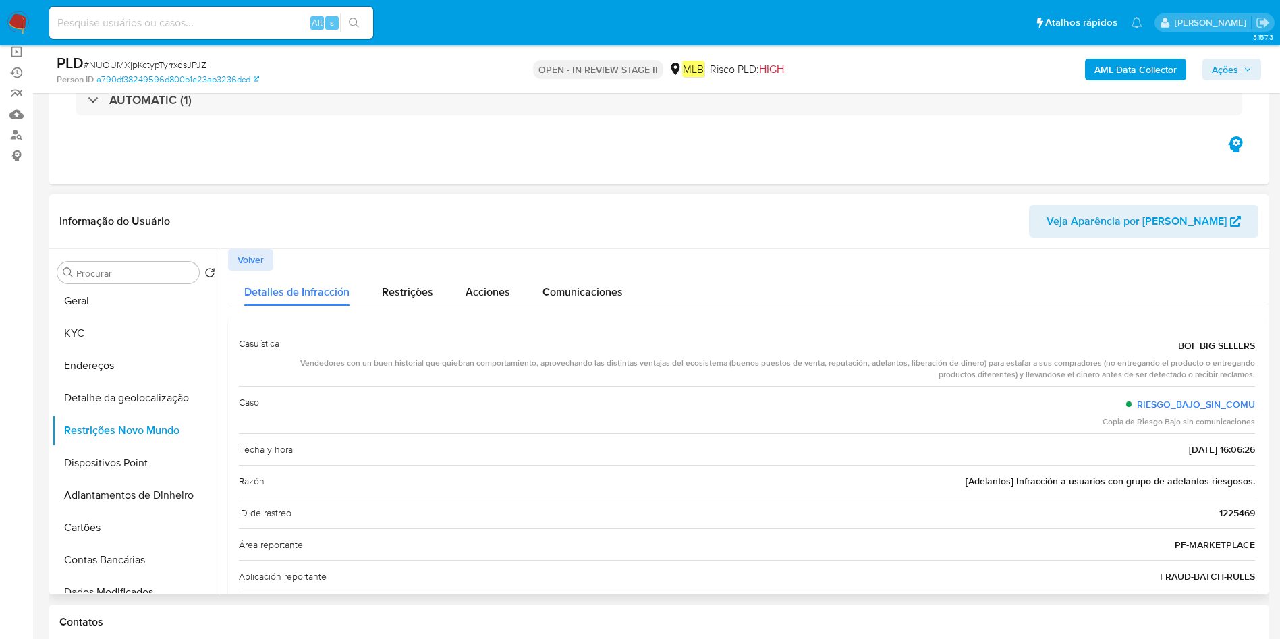
click at [713, 364] on div "Vendedores con un buen historial que quiebran comportamiento, aprovechando las …" at bounding box center [772, 369] width 965 height 23
click at [765, 369] on div "Vendedores con un buen historial que quiebran comportamiento, aprovechando las …" at bounding box center [772, 369] width 965 height 23
click at [784, 369] on div "Vendedores con un buen historial que quiebran comportamiento, aprovechando las …" at bounding box center [772, 369] width 965 height 23
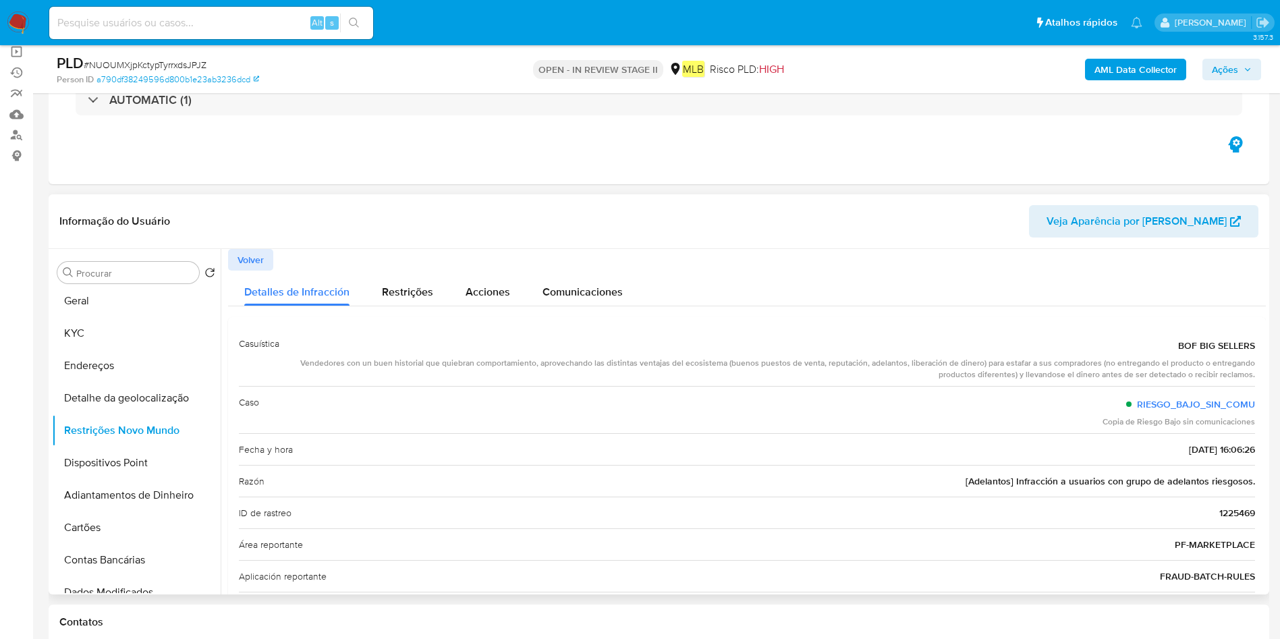
click at [871, 331] on div "Casuística BOF BIG SELLERS Vendedores con un buen historial que quiebran compor…" at bounding box center [747, 357] width 1016 height 58
drag, startPoint x: 902, startPoint y: 385, endPoint x: 896, endPoint y: 396, distance: 12.2
click at [896, 393] on div "Caso RIESGO_BAJO_SIN_COMU Copia de Riesgo Bajo sin comunicaciones" at bounding box center [747, 409] width 1016 height 47
click at [1092, 373] on div "Vendedores con un buen historial que quiebran comportamiento, aprovechando las …" at bounding box center [772, 369] width 965 height 23
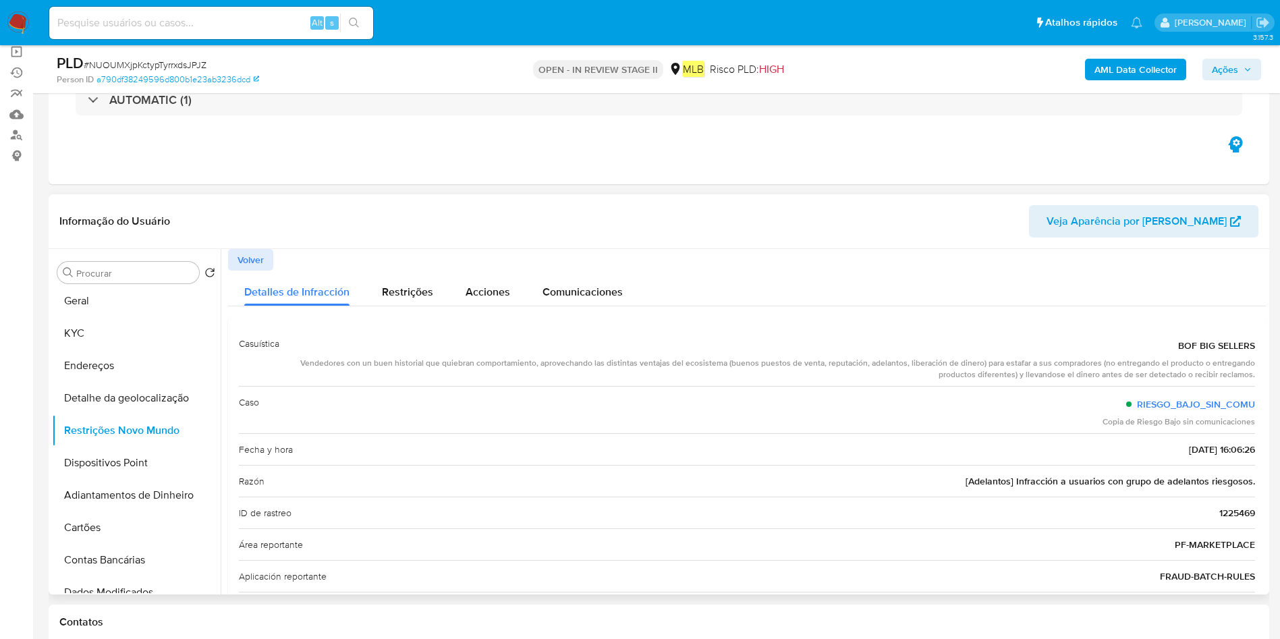
click at [1092, 373] on div "Vendedores con un buen historial que quiebran comportamiento, aprovechando las …" at bounding box center [772, 369] width 965 height 23
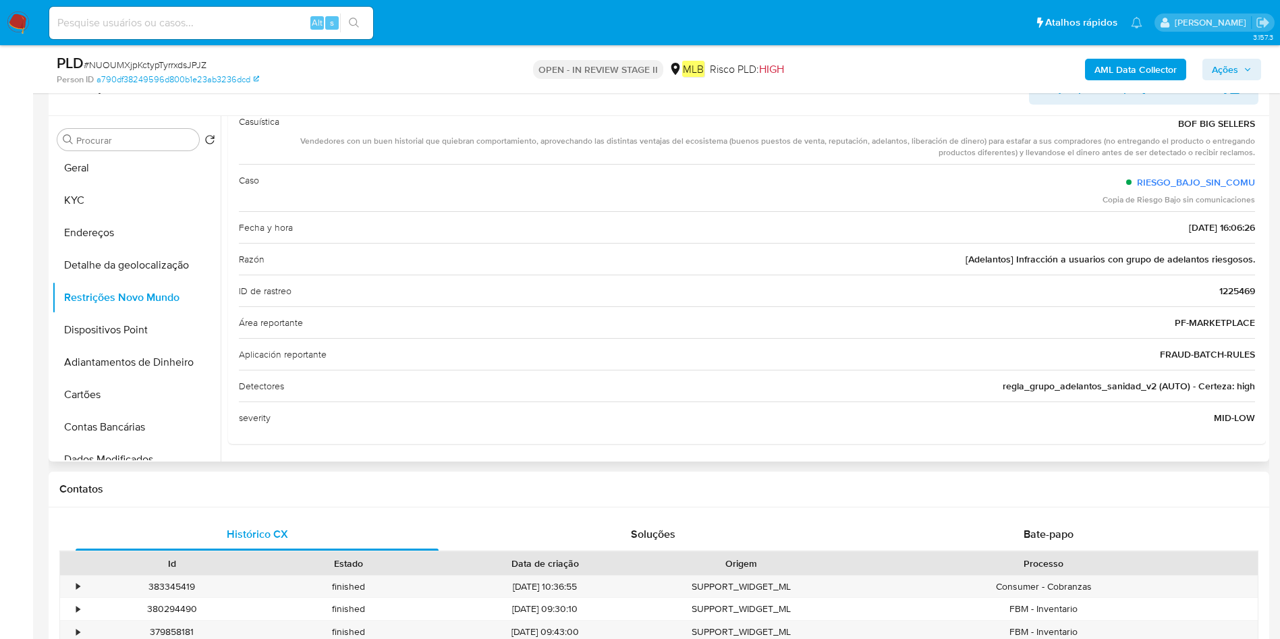
scroll to position [202, 0]
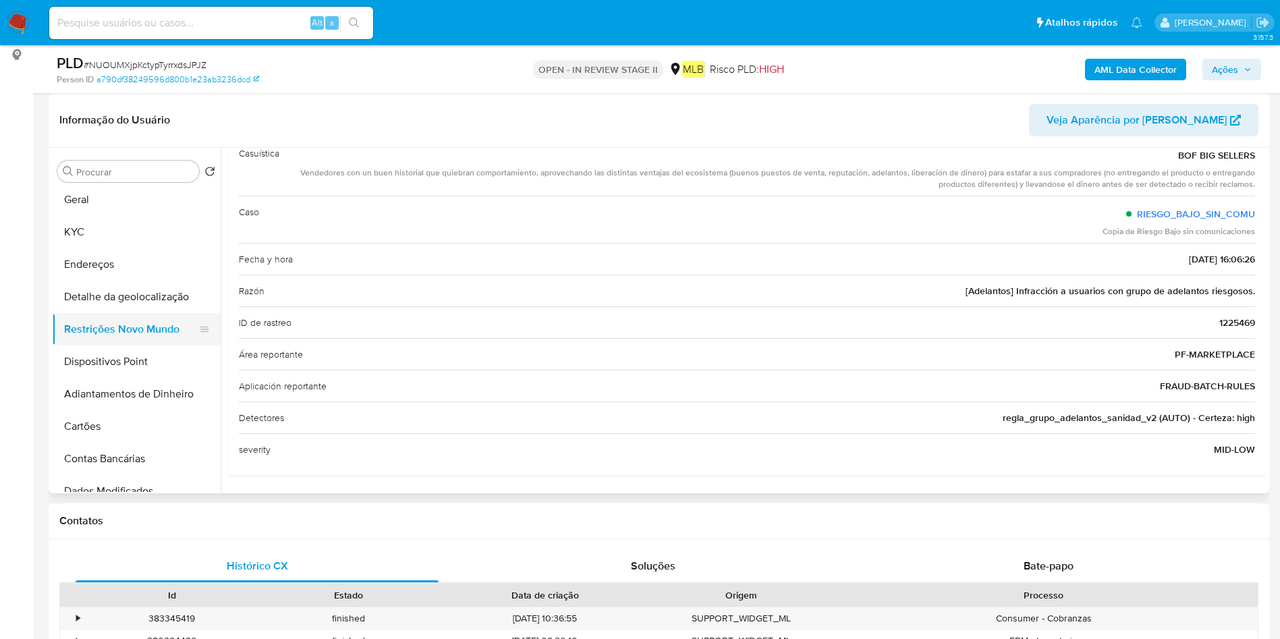
click at [120, 325] on button "Restrições Novo Mundo" at bounding box center [131, 329] width 158 height 32
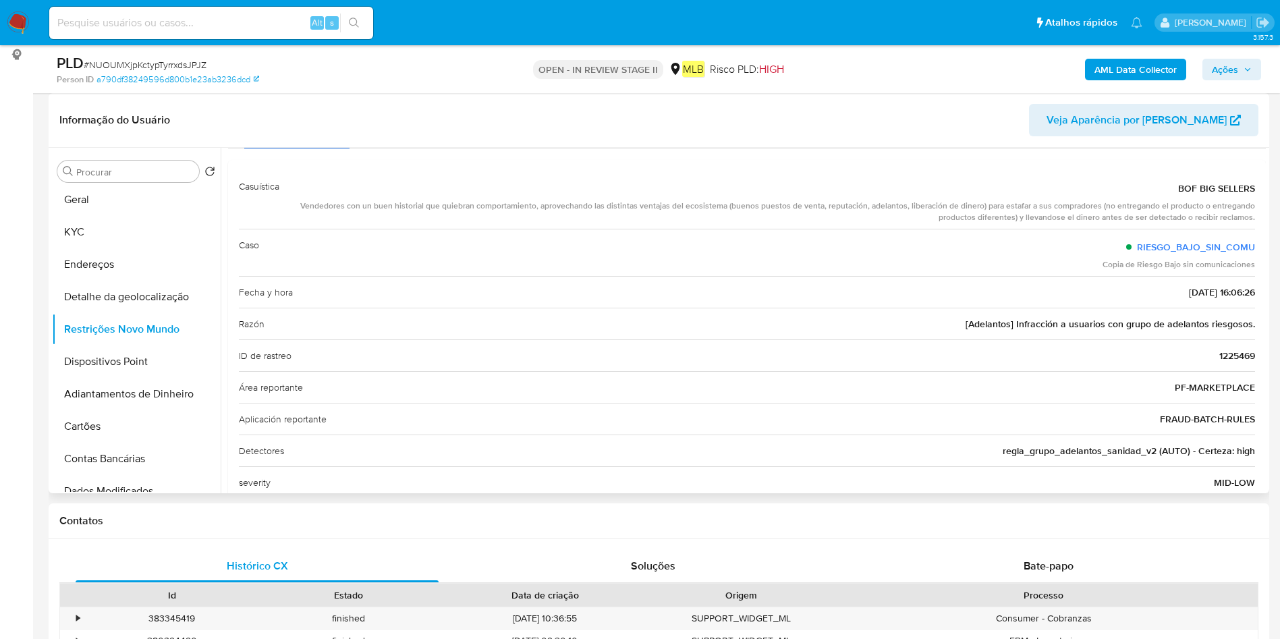
scroll to position [0, 0]
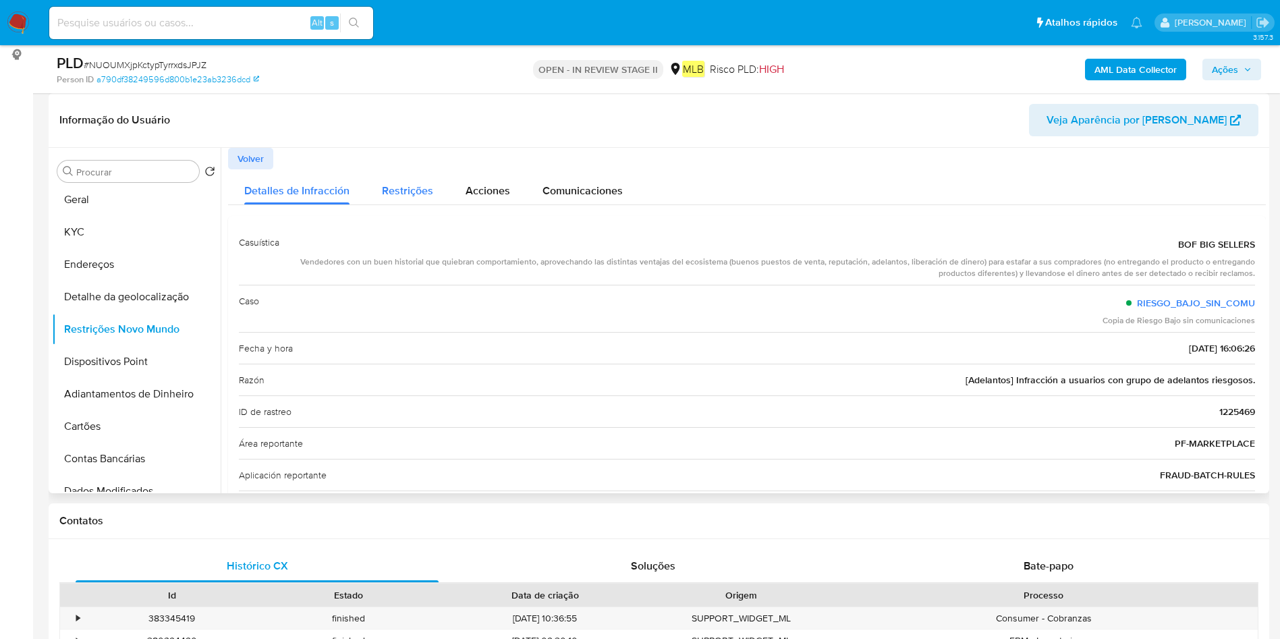
click at [398, 198] on div "Restrições" at bounding box center [407, 187] width 51 height 36
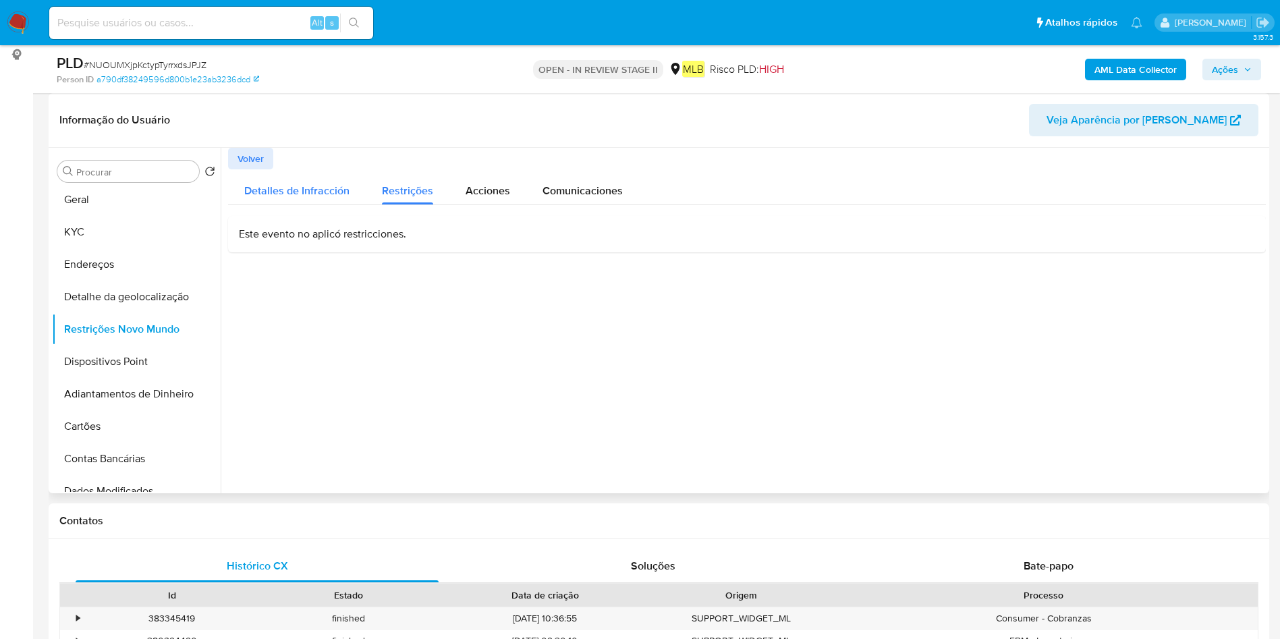
click at [317, 196] on span "Detalles de Infracción" at bounding box center [296, 191] width 105 height 16
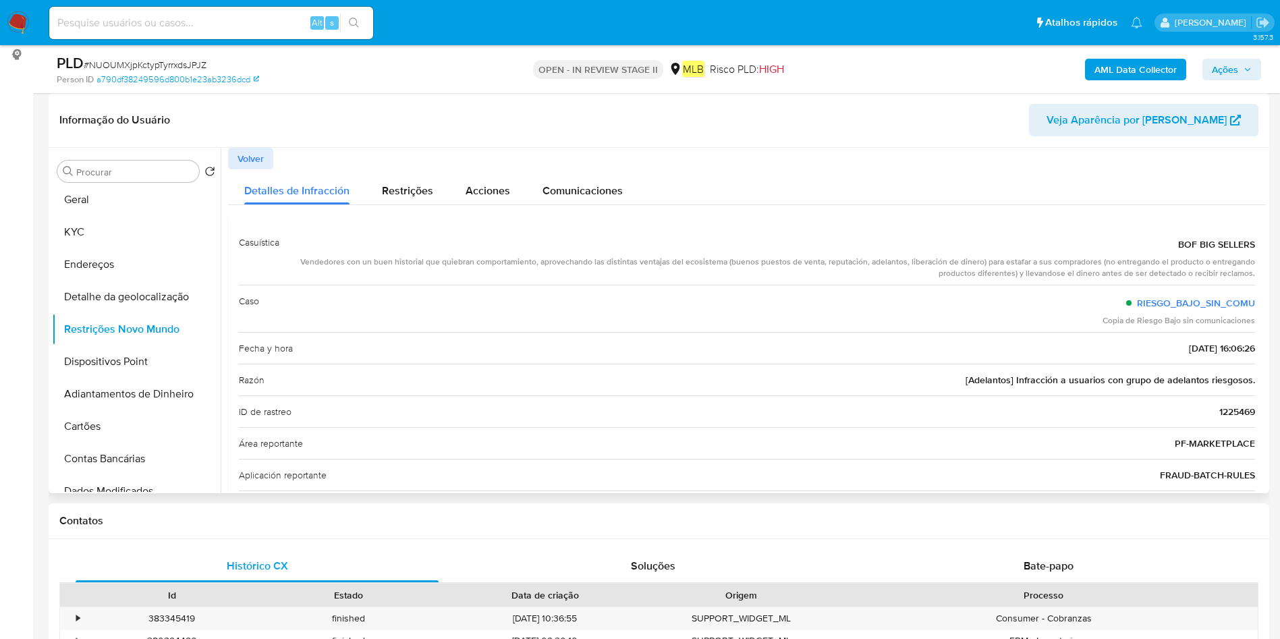
scroll to position [101, 0]
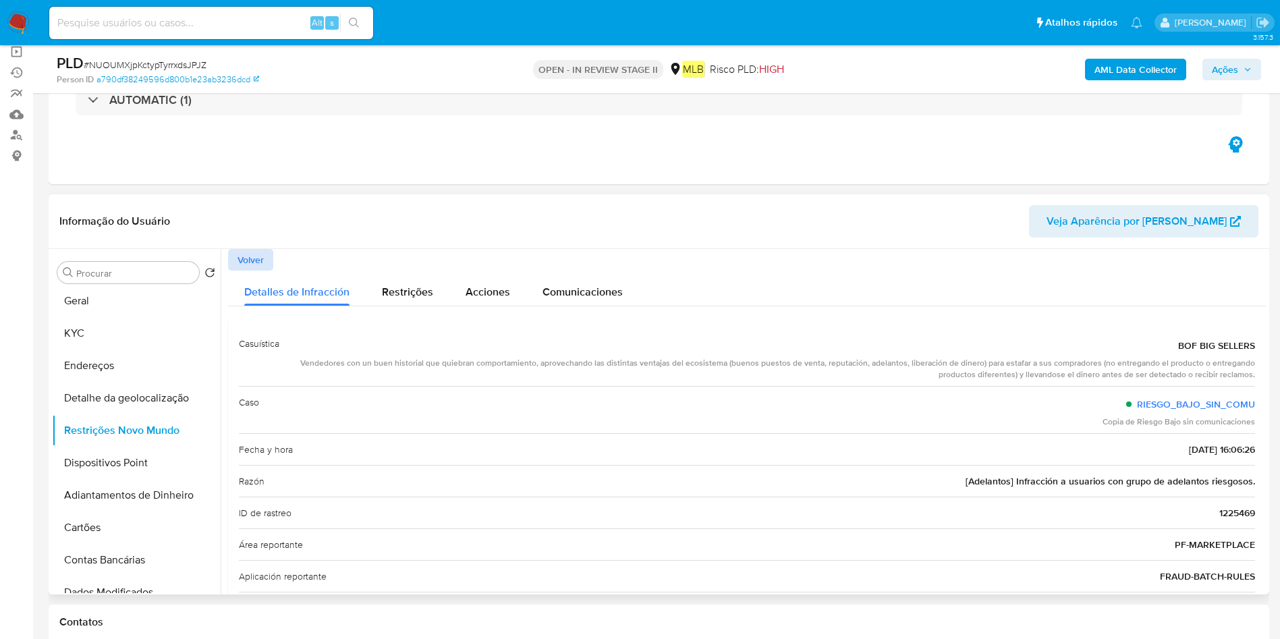
click at [256, 250] on span "Volver" at bounding box center [251, 259] width 26 height 19
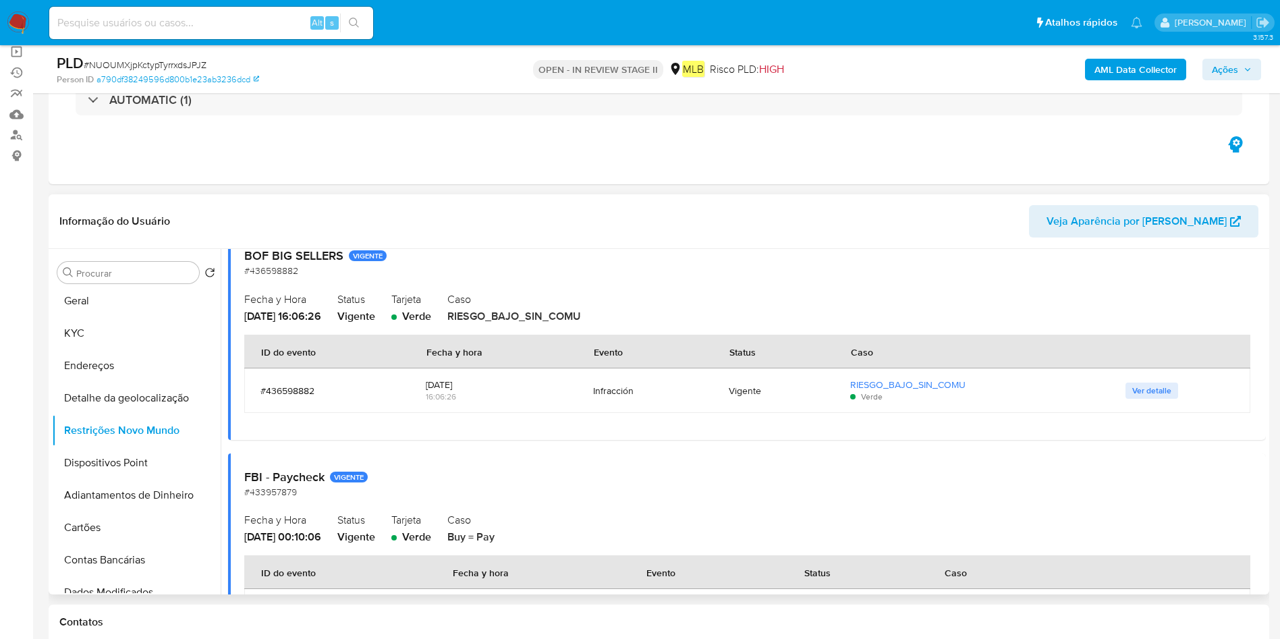
click at [431, 317] on span "Verde" at bounding box center [416, 316] width 29 height 16
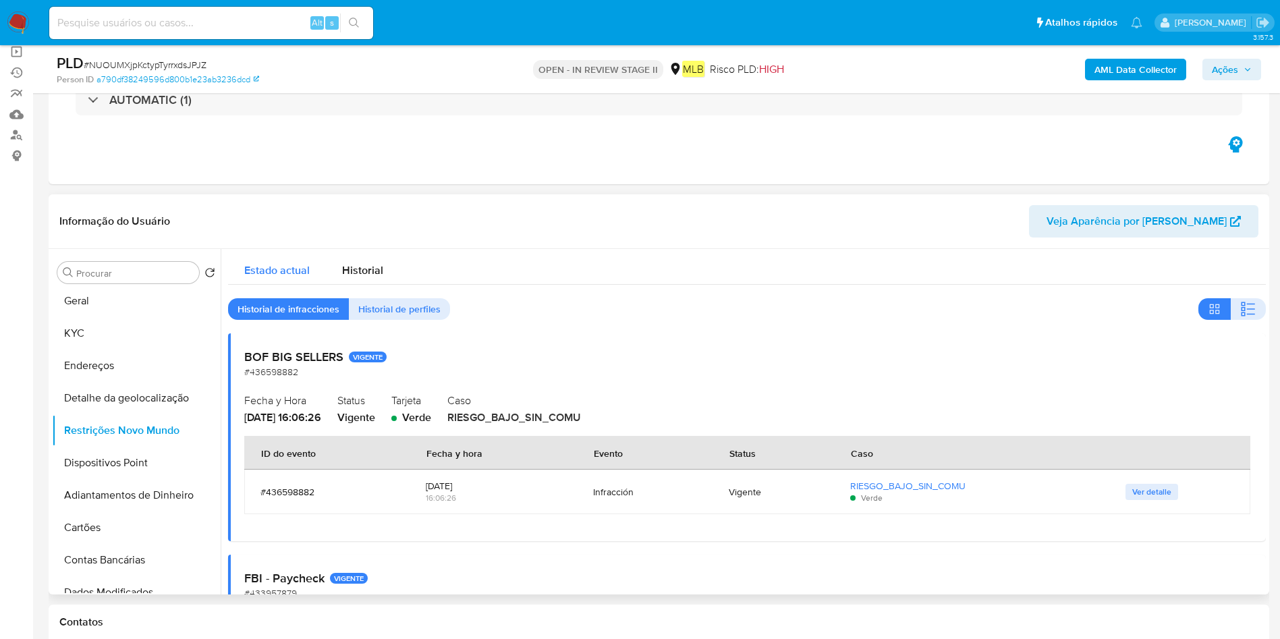
click at [282, 256] on div "Estado actual" at bounding box center [276, 267] width 65 height 36
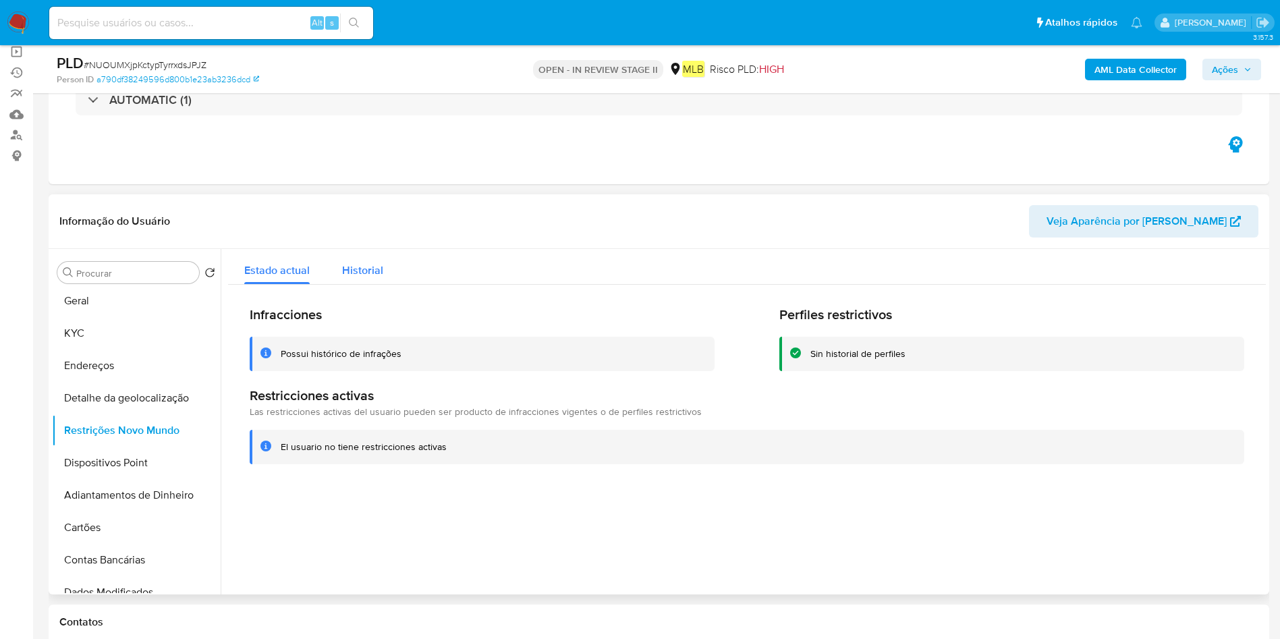
click at [388, 276] on button "Historial" at bounding box center [363, 267] width 74 height 36
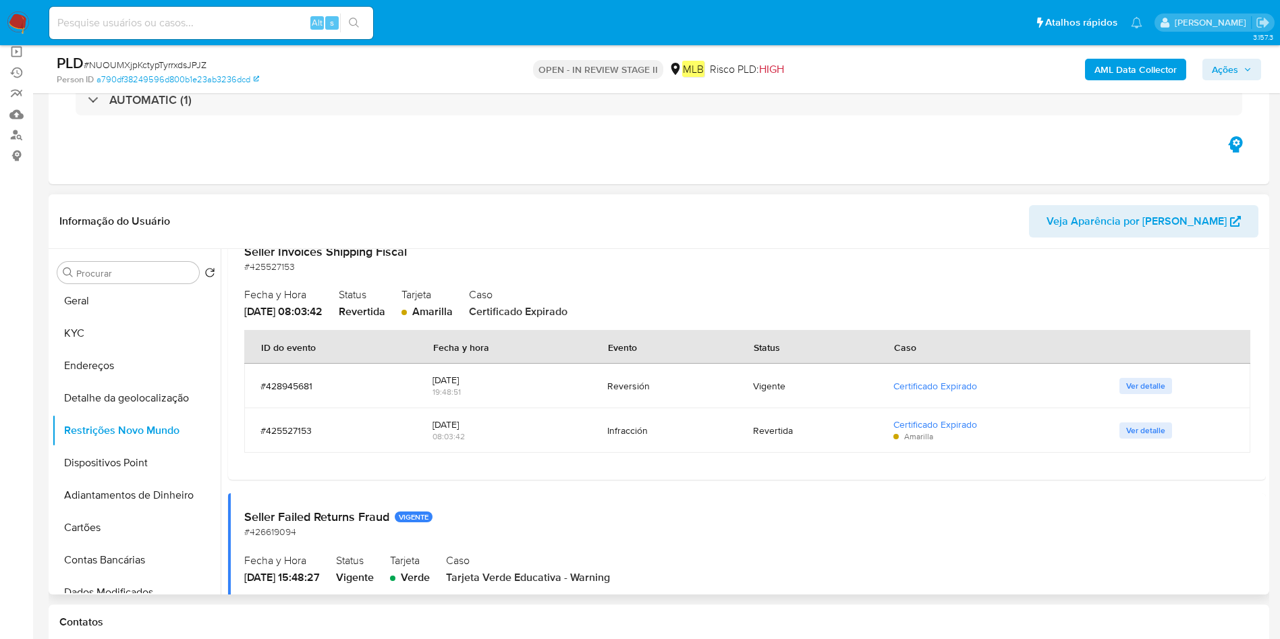
scroll to position [506, 0]
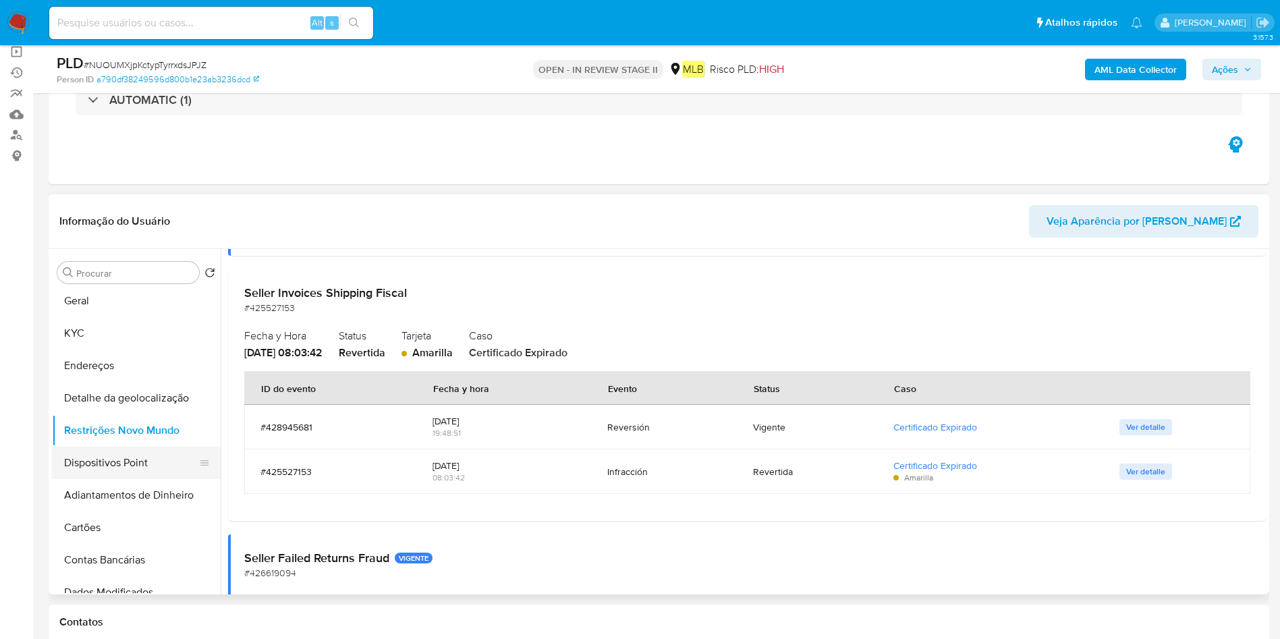
type button "1"
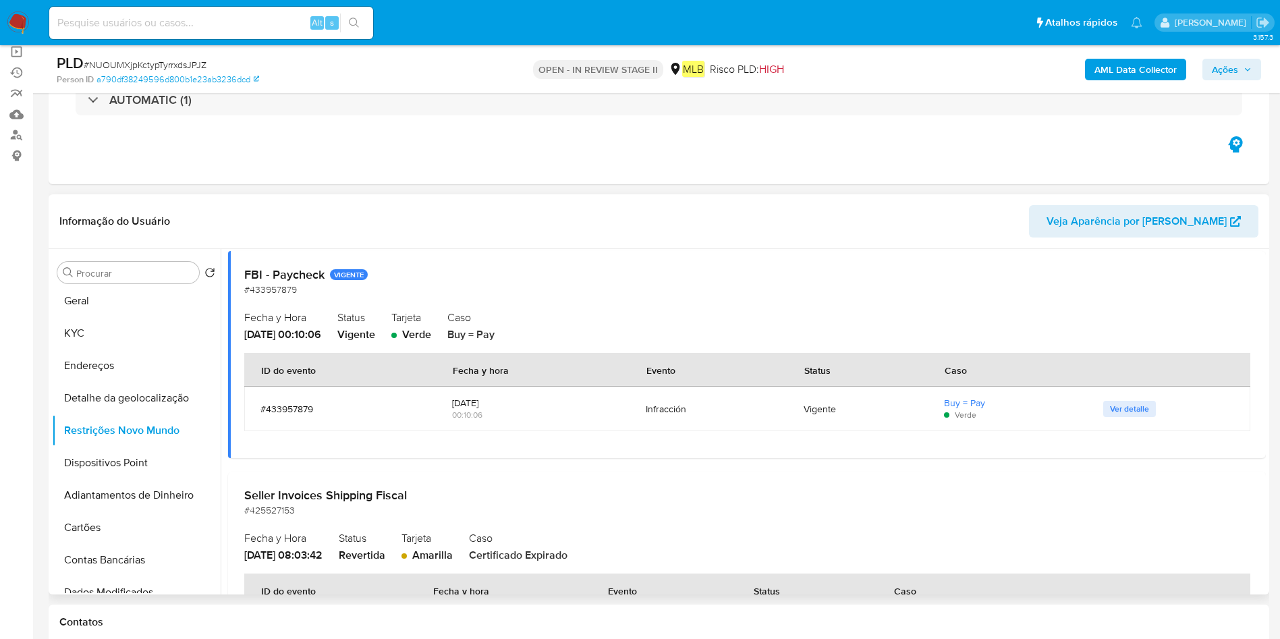
scroll to position [0, 0]
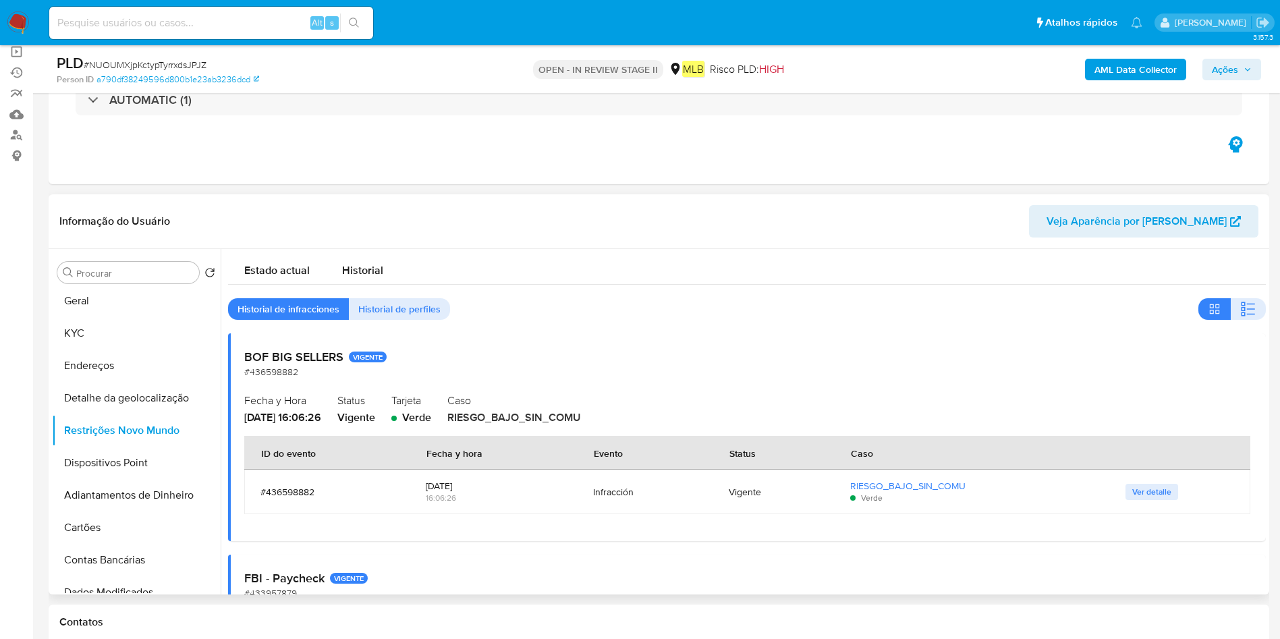
click at [566, 416] on span "RIESGO_BAJO_SIN_COMU" at bounding box center [514, 418] width 134 height 16
click at [431, 416] on span "Verde" at bounding box center [416, 418] width 29 height 16
click at [300, 358] on h2 "BOF BIG SELLERS VIGENTE" at bounding box center [747, 357] width 1006 height 15
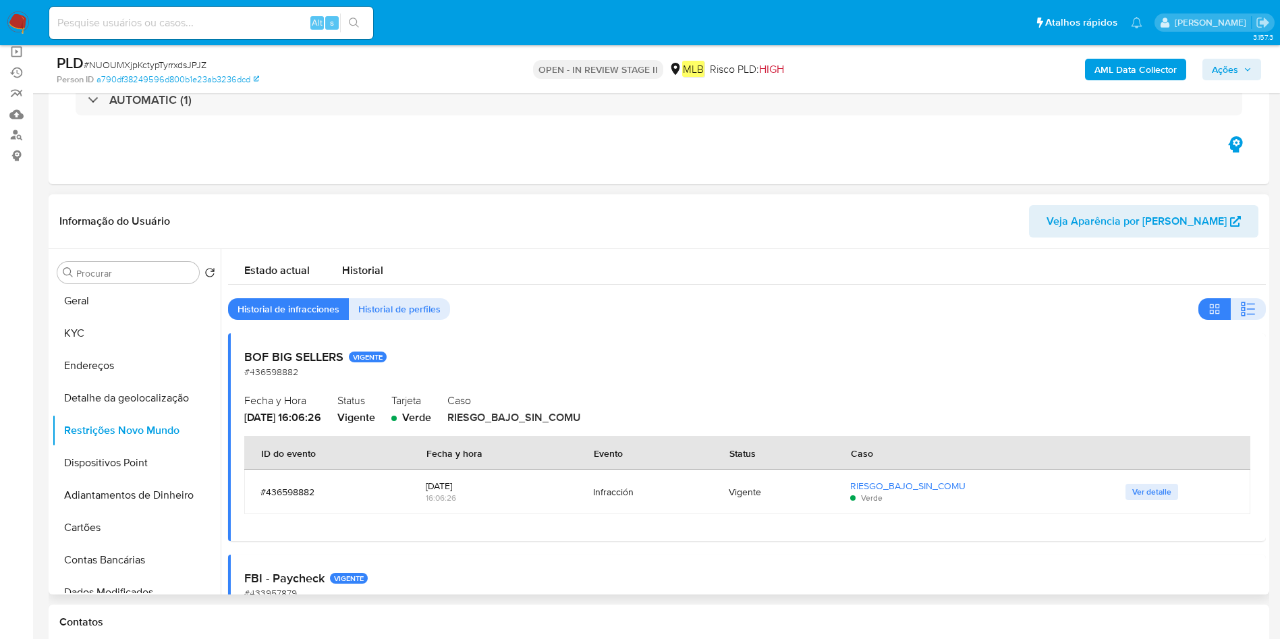
click at [300, 358] on h2 "BOF BIG SELLERS VIGENTE" at bounding box center [747, 357] width 1006 height 15
click at [1163, 491] on span "Ver detalle" at bounding box center [1152, 491] width 39 height 13
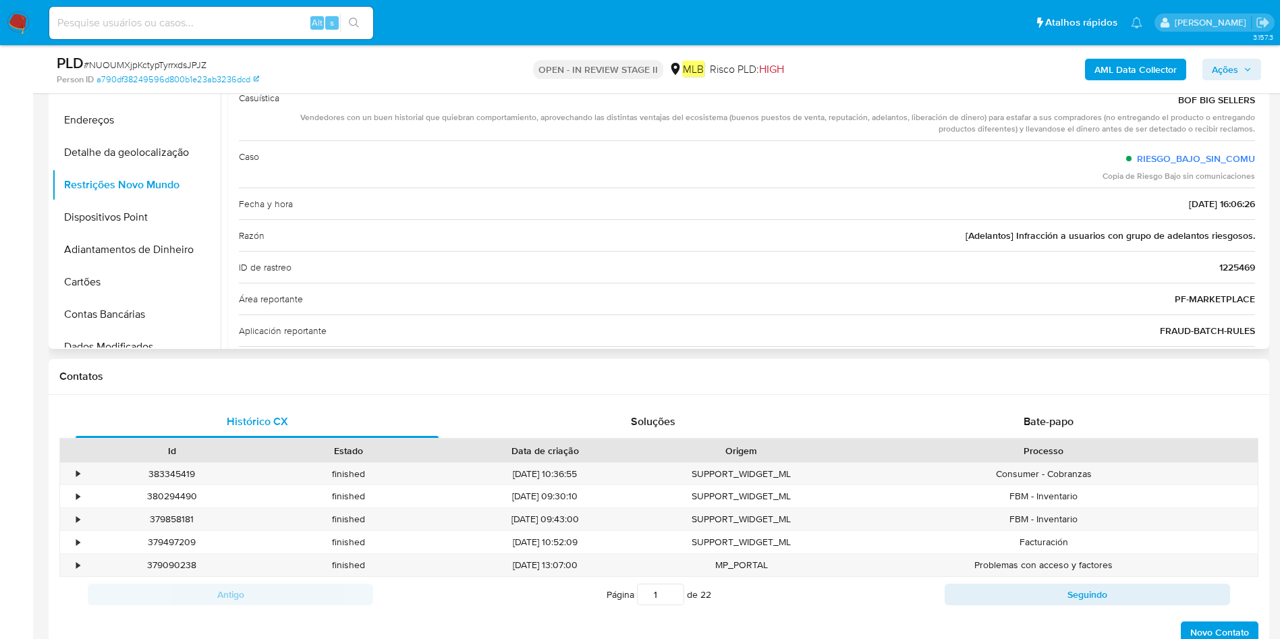
scroll to position [304, 0]
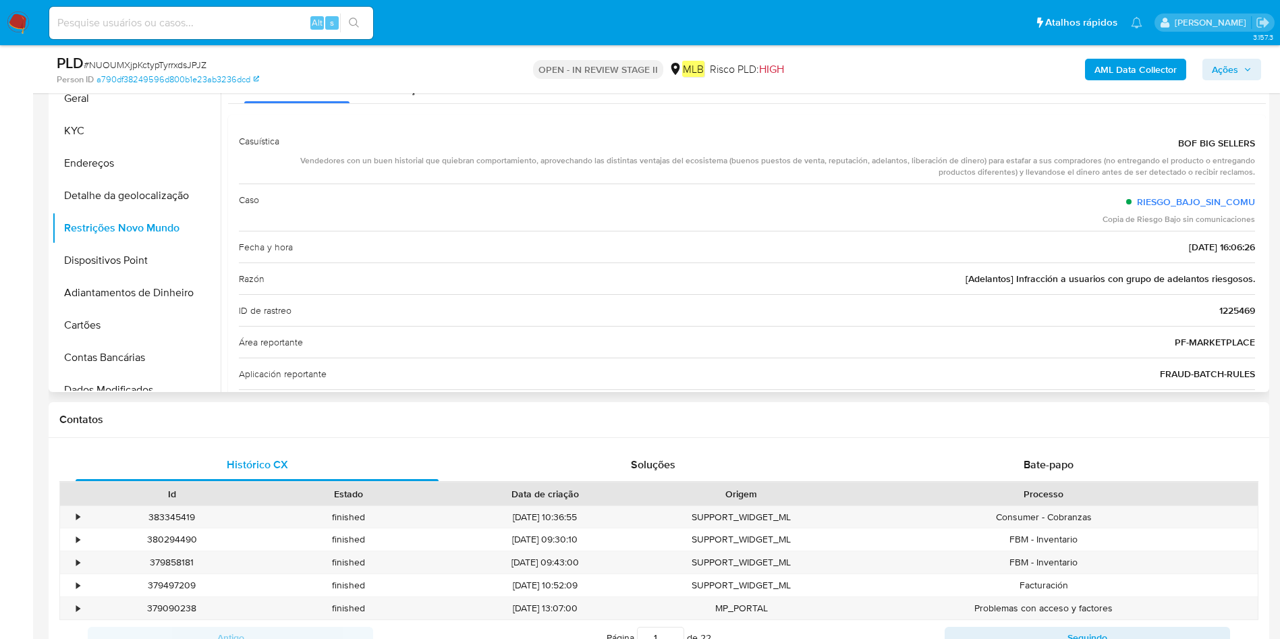
click at [1091, 166] on div "Vendedores con un buen historial que quiebran comportamiento, aprovechando las …" at bounding box center [772, 166] width 965 height 23
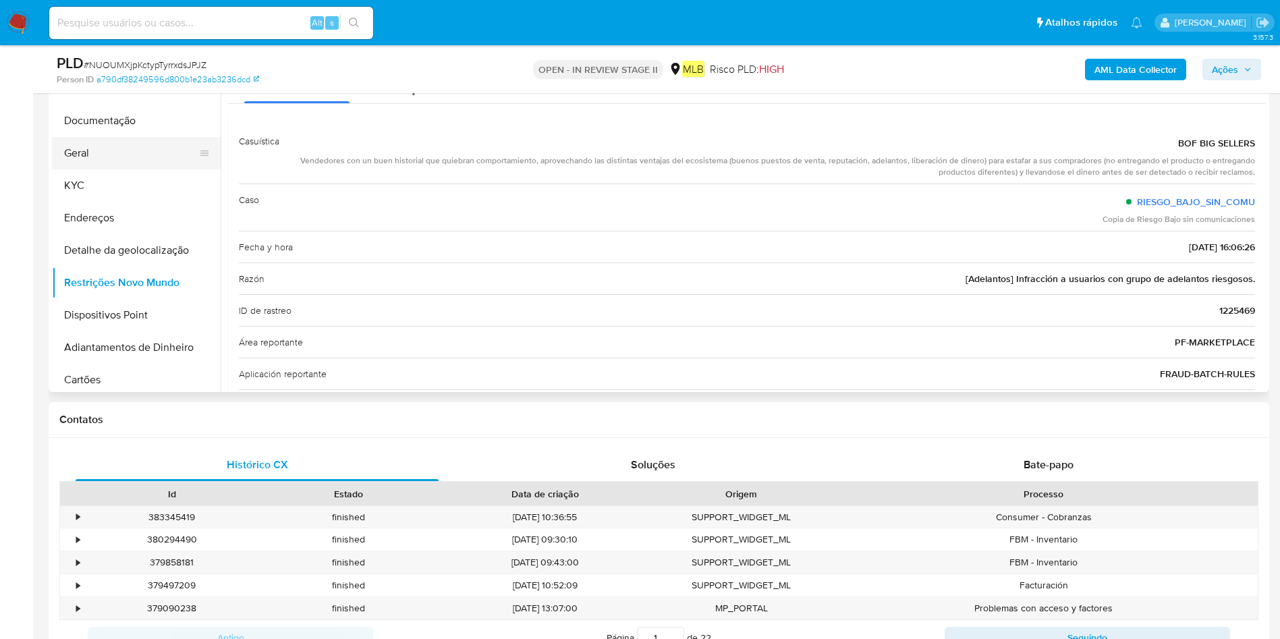
scroll to position [0, 0]
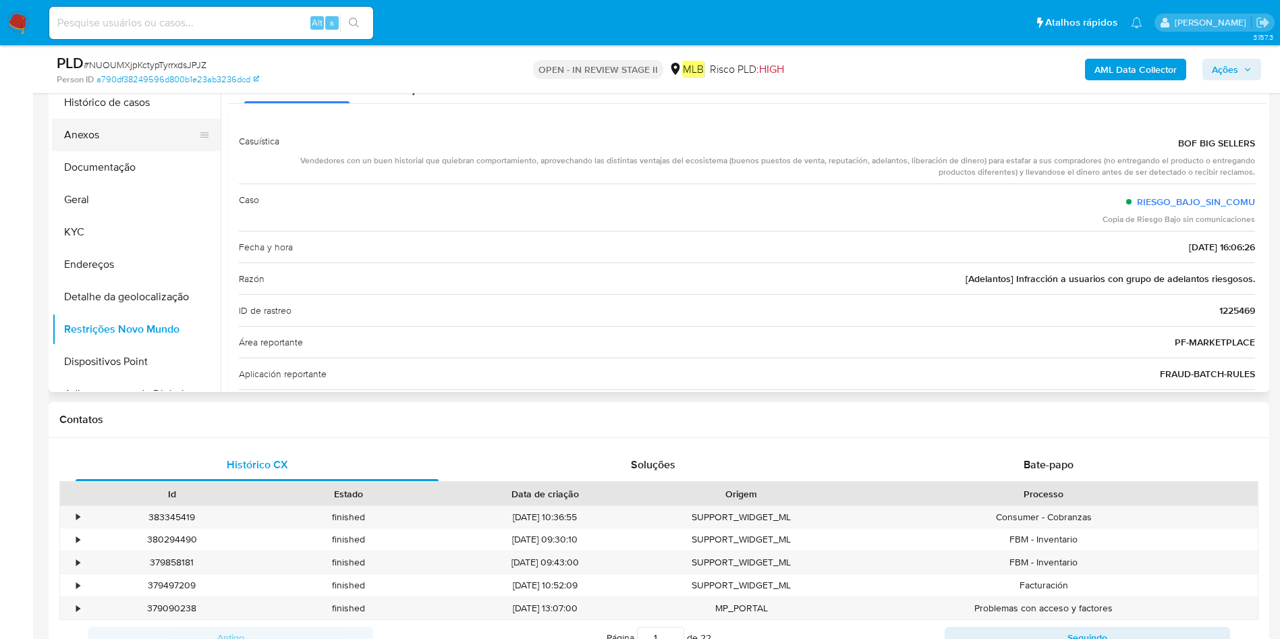
click at [148, 132] on button "Anexos" at bounding box center [131, 135] width 158 height 32
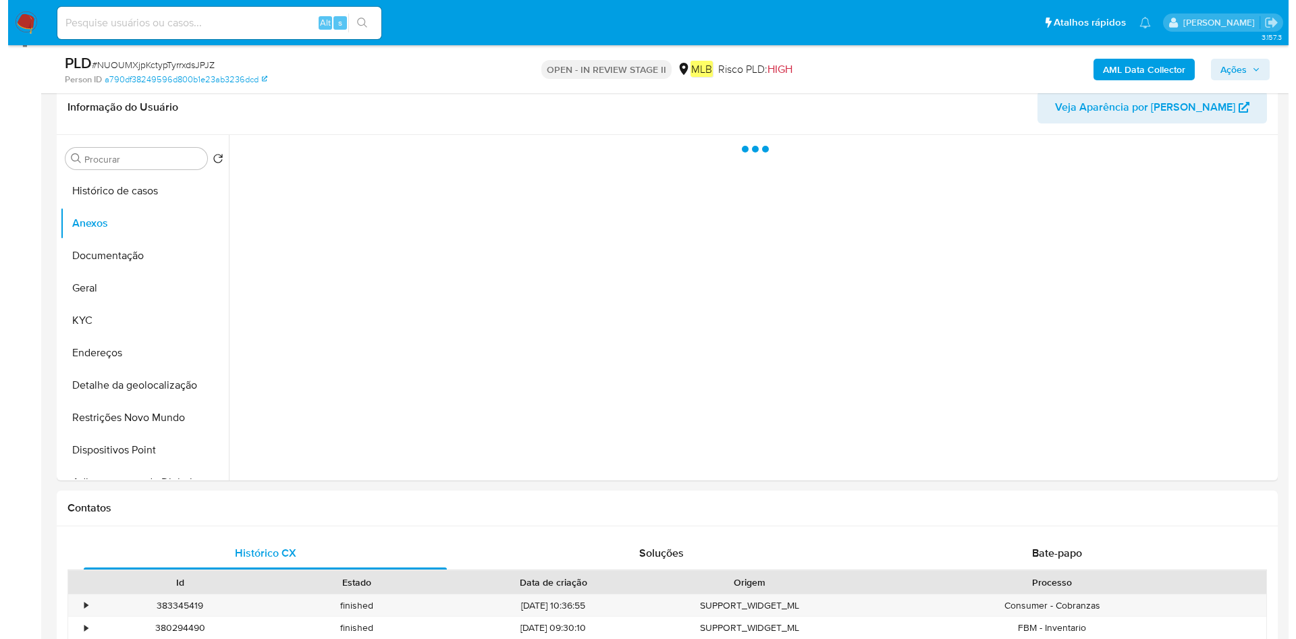
scroll to position [101, 0]
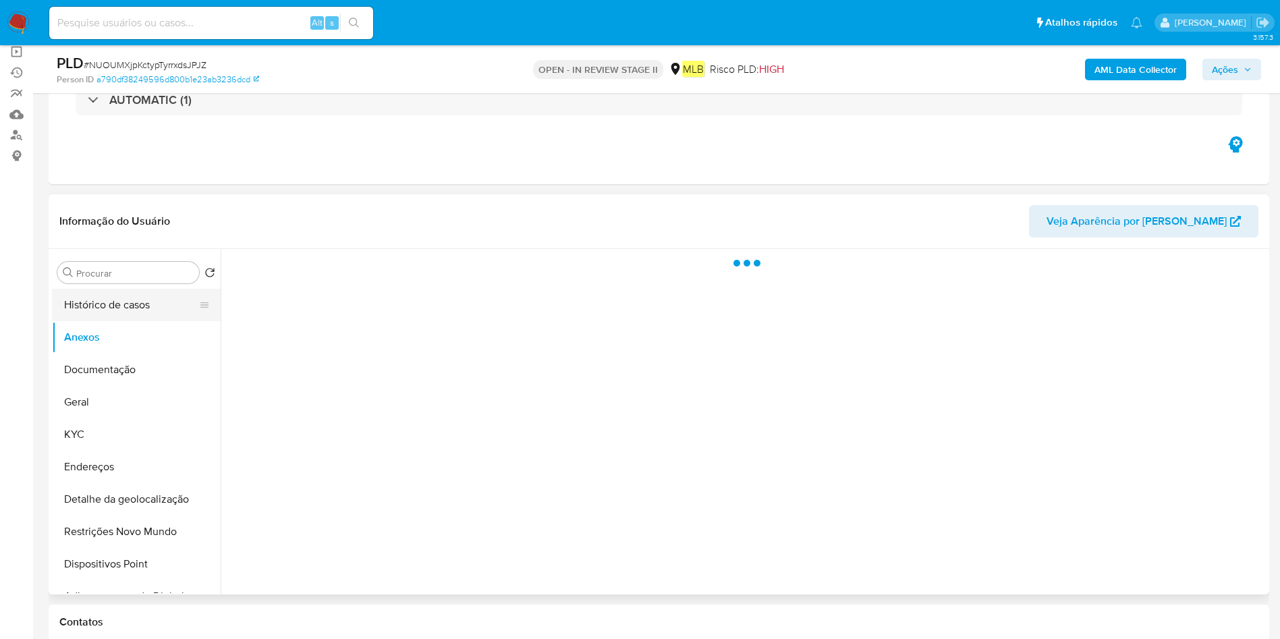
click at [106, 306] on button "Histórico de casos" at bounding box center [131, 305] width 158 height 32
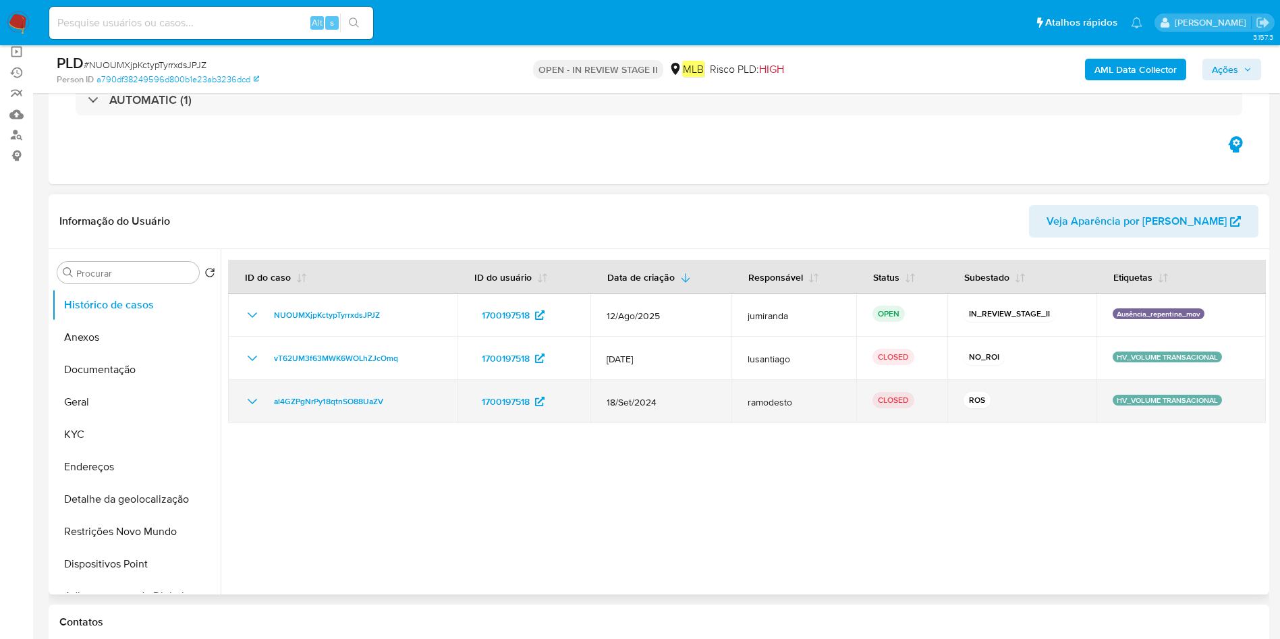
click at [1003, 398] on div "ROS" at bounding box center [1022, 401] width 116 height 19
click at [641, 403] on span "18/Set/2024" at bounding box center [661, 402] width 108 height 12
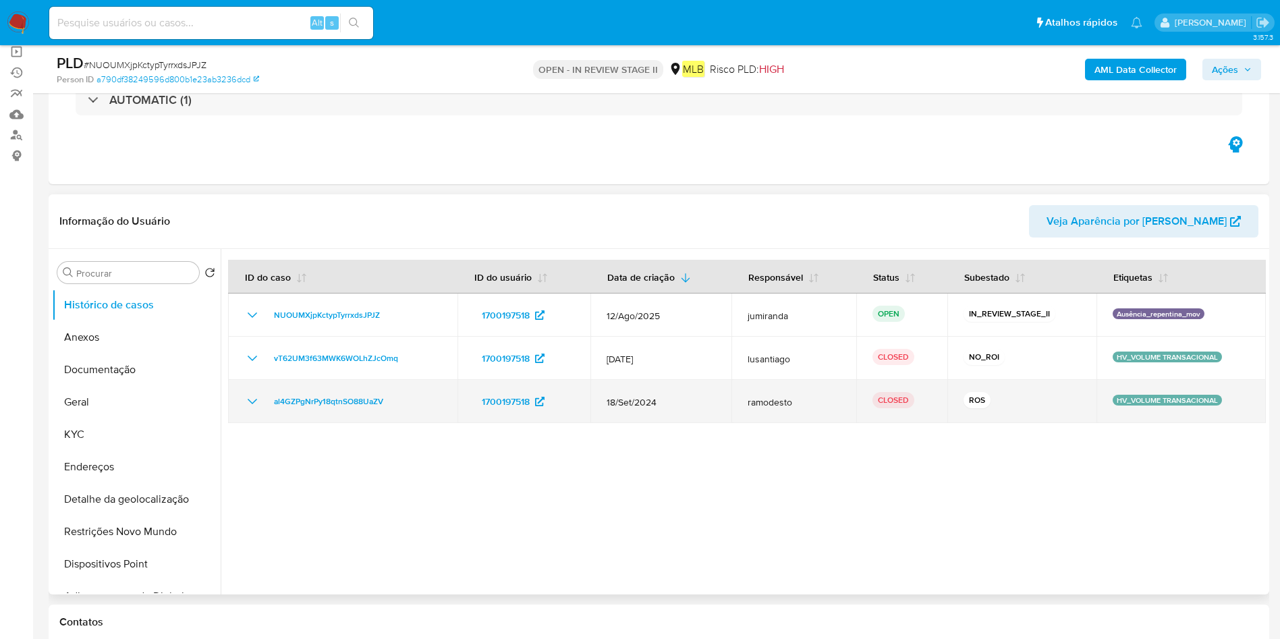
click at [641, 403] on span "18/Set/2024" at bounding box center [661, 402] width 108 height 12
click at [647, 406] on span "18/Set/2024" at bounding box center [661, 402] width 108 height 12
click at [366, 421] on td "al4GZPgNrPy18qtnSO88UaZV" at bounding box center [342, 401] width 229 height 43
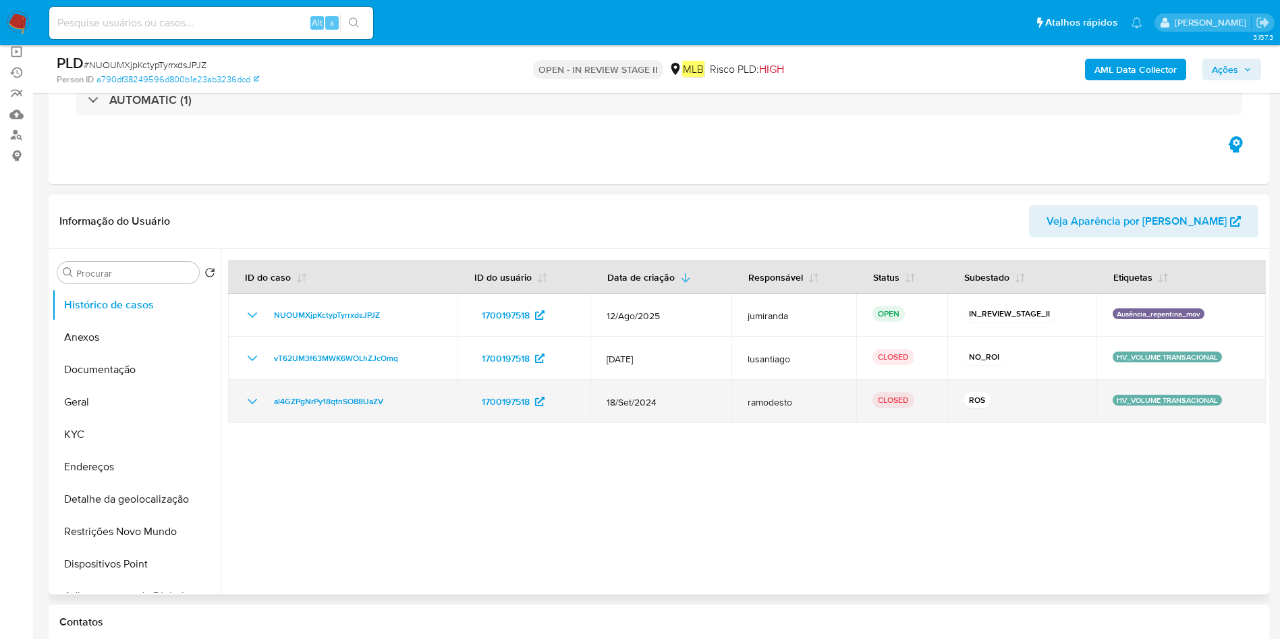
click at [366, 421] on td "al4GZPgNrPy18qtnSO88UaZV" at bounding box center [342, 401] width 229 height 43
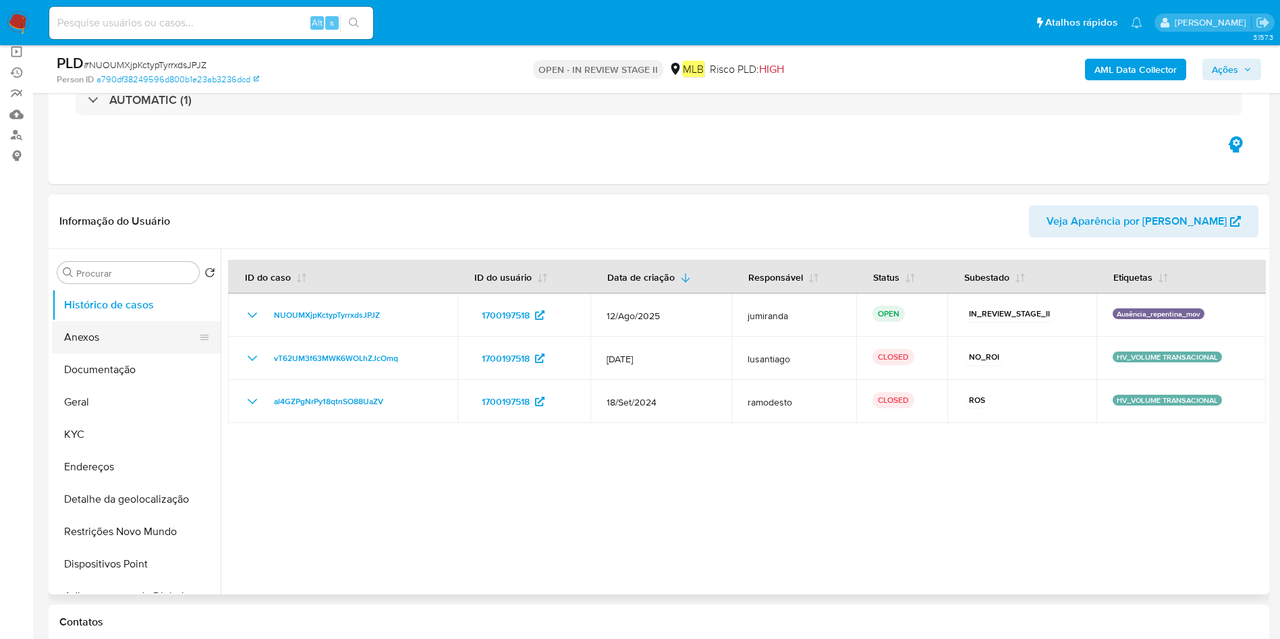
click at [131, 350] on button "Anexos" at bounding box center [131, 337] width 158 height 32
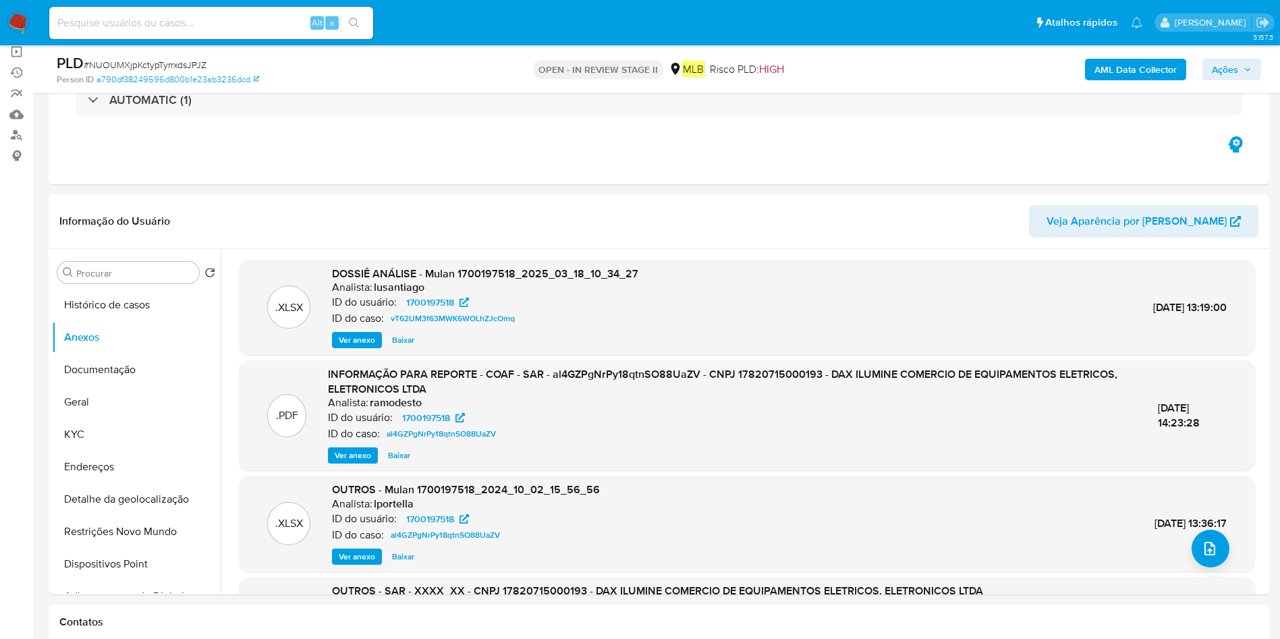
click at [1210, 66] on button "Ações" at bounding box center [1232, 70] width 59 height 22
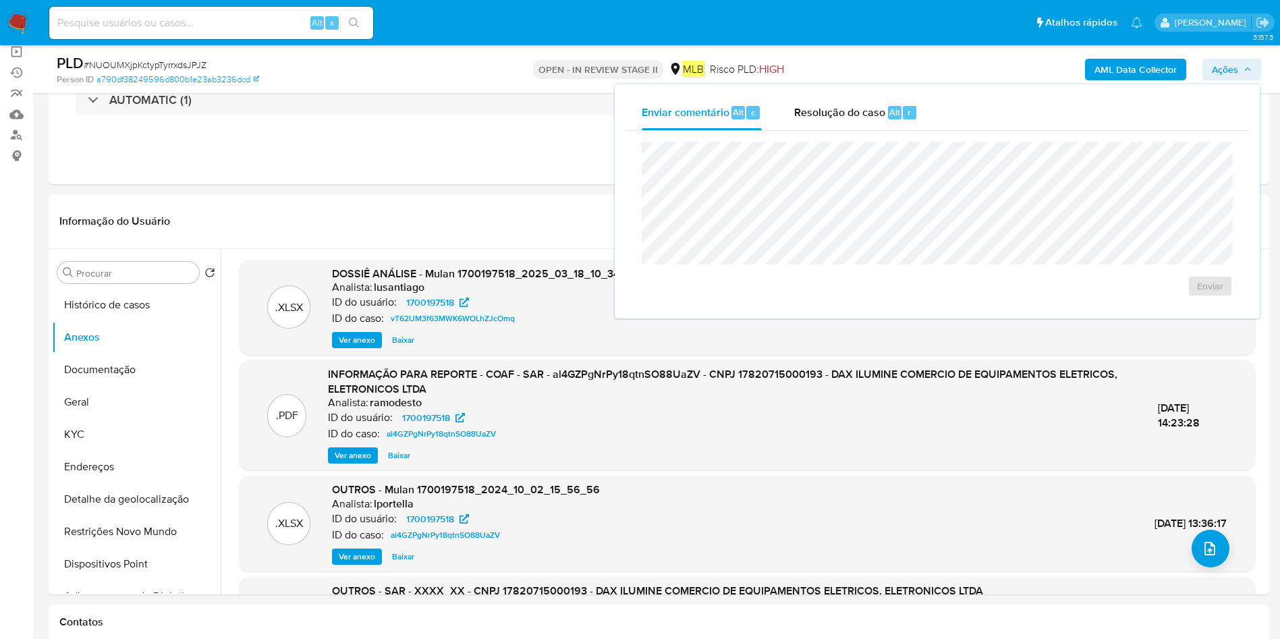
click at [1158, 64] on b "AML Data Collector" at bounding box center [1136, 70] width 82 height 22
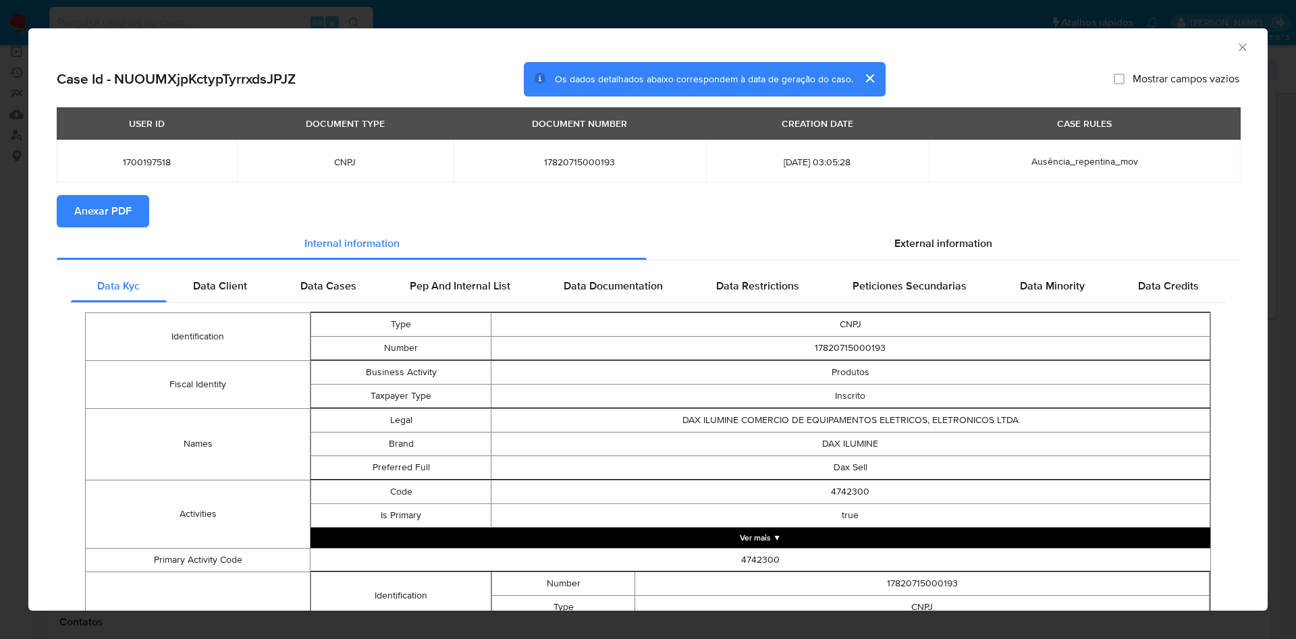
click at [139, 222] on button "Anexar PDF" at bounding box center [103, 211] width 92 height 32
click at [1236, 42] on icon "Fechar a janela" at bounding box center [1242, 46] width 13 height 13
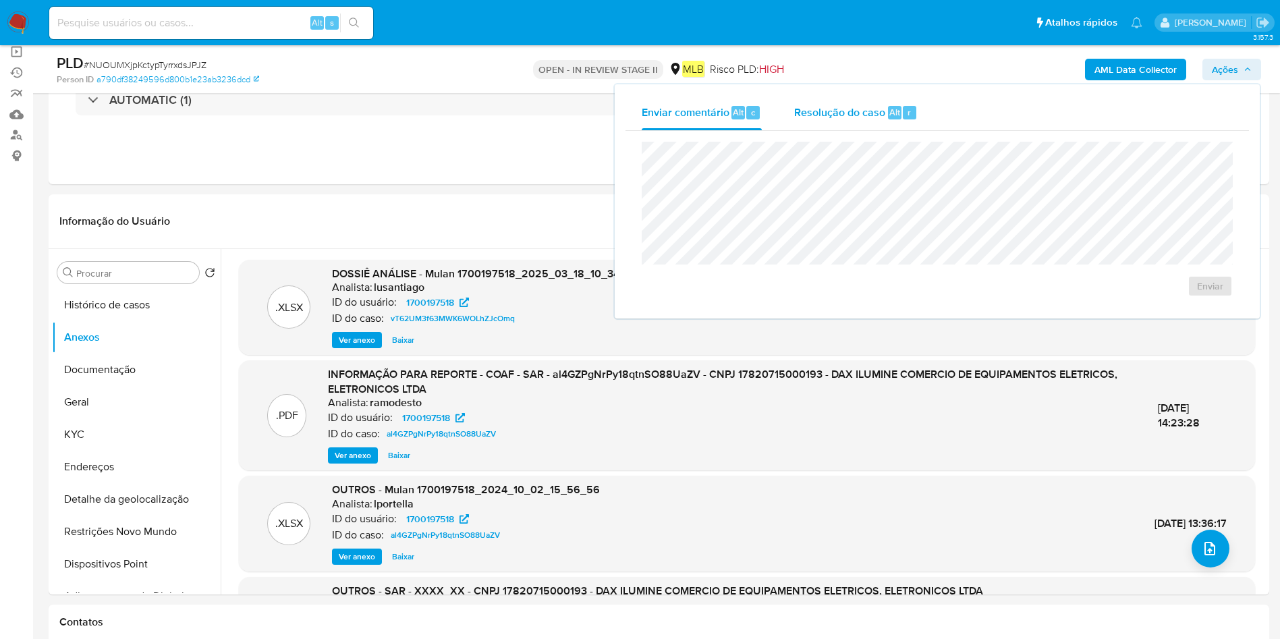
click at [844, 117] on span "Resolução do caso" at bounding box center [839, 112] width 91 height 16
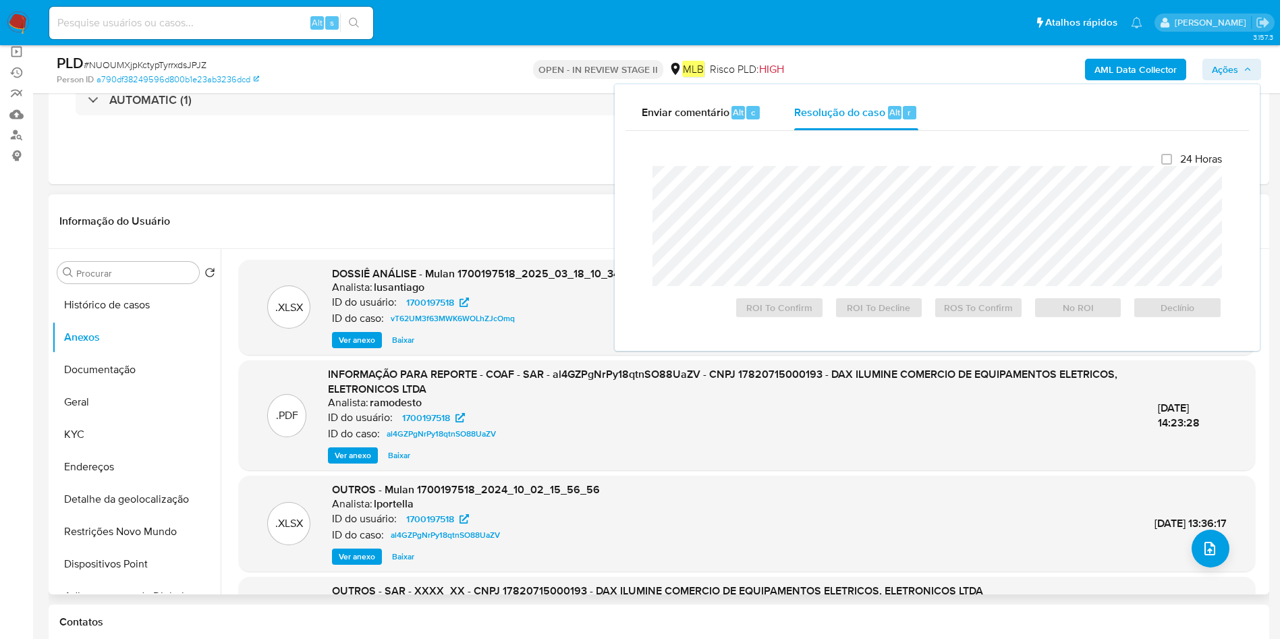
click at [596, 196] on div "Informação do Usuário Veja Aparência por Pessoa" at bounding box center [659, 221] width 1221 height 55
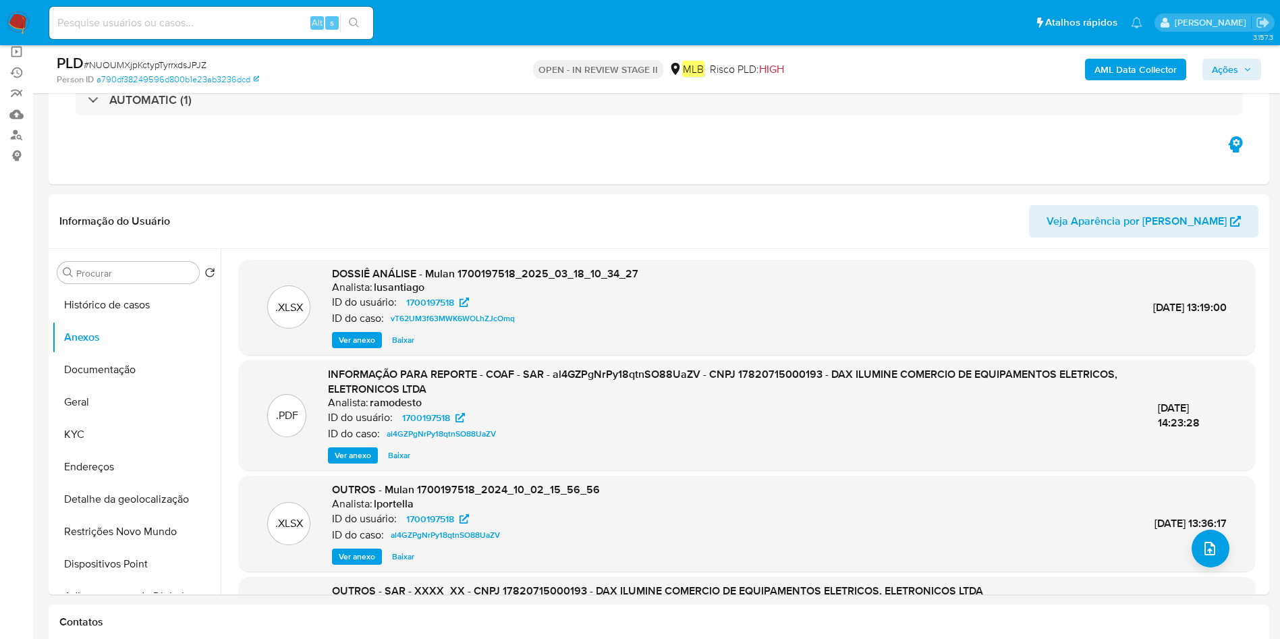
click at [1112, 68] on b "AML Data Collector" at bounding box center [1136, 70] width 82 height 22
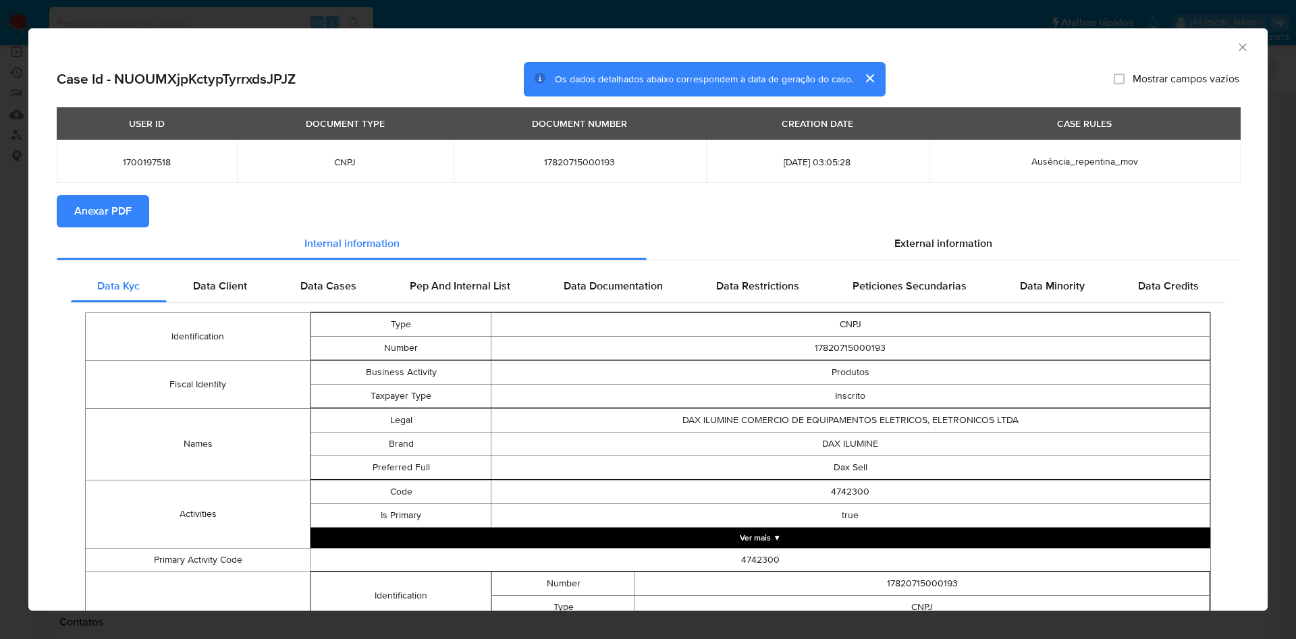
click at [126, 215] on span "Anexar PDF" at bounding box center [102, 211] width 57 height 30
click at [1236, 45] on icon "Fechar a janela" at bounding box center [1242, 46] width 13 height 13
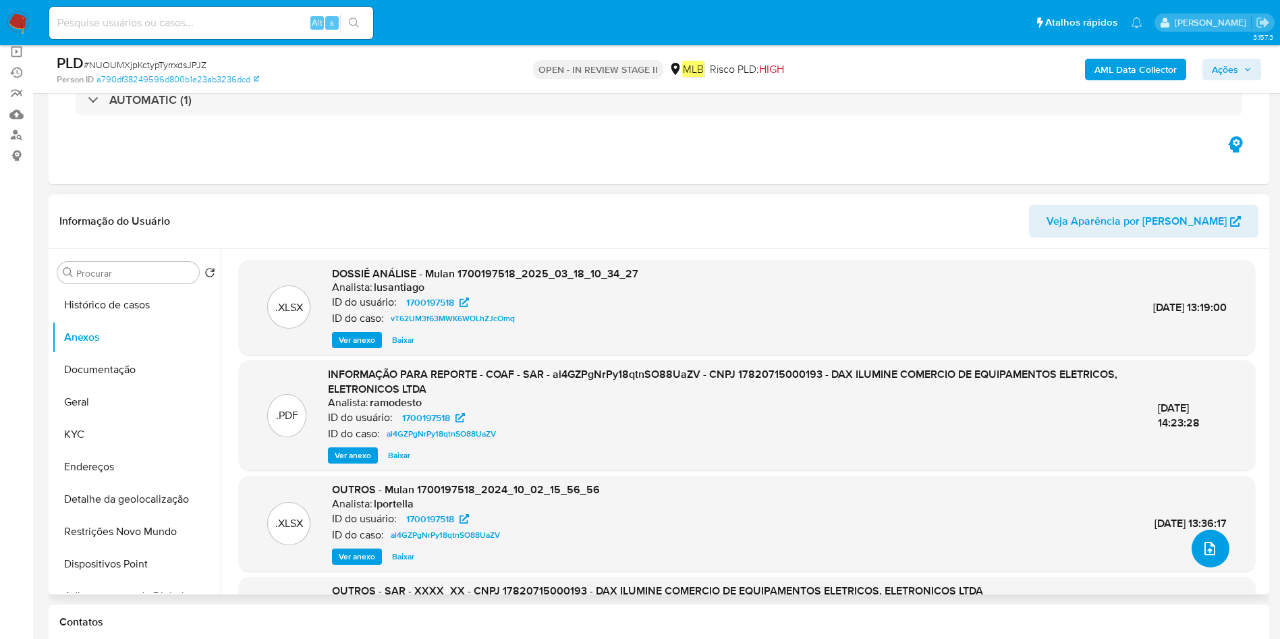
click at [1210, 552] on icon "upload-file" at bounding box center [1210, 549] width 16 height 16
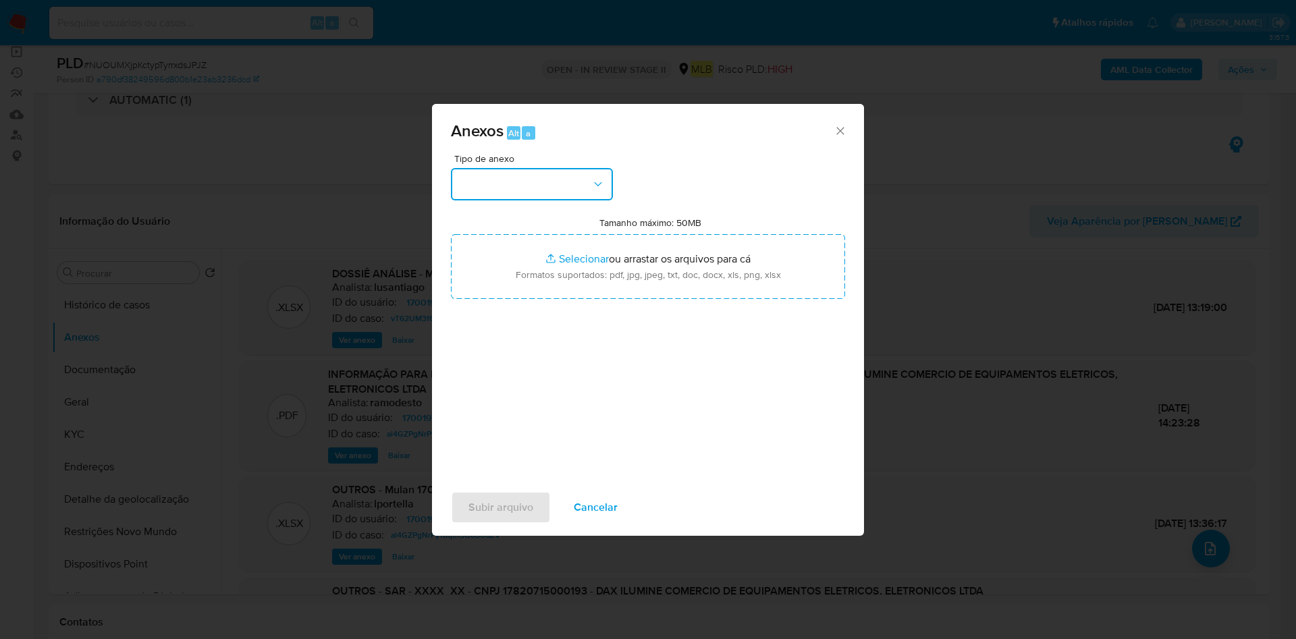
click at [535, 175] on button "button" at bounding box center [532, 184] width 162 height 32
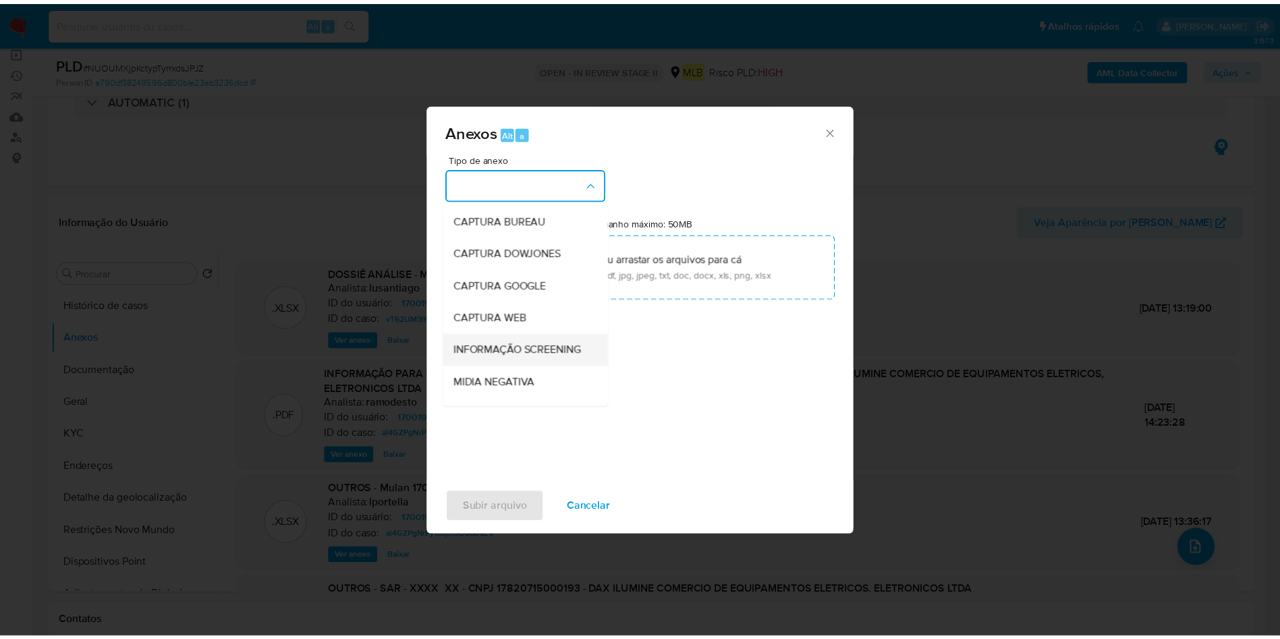
scroll to position [208, 0]
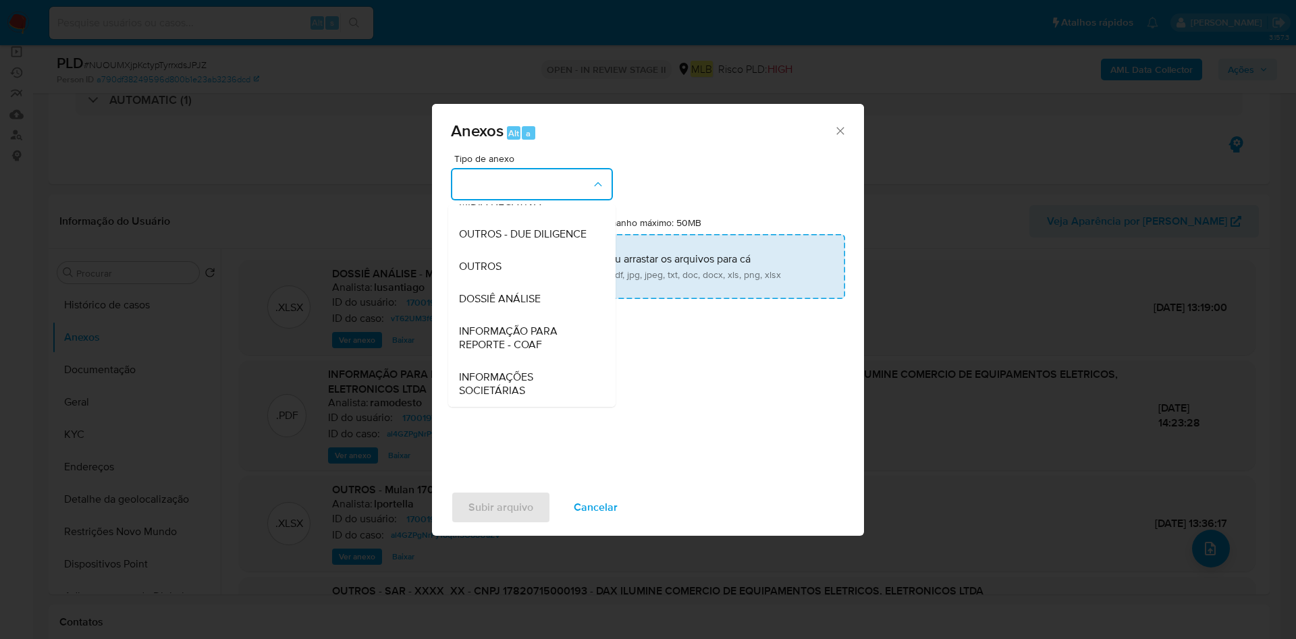
drag, startPoint x: 525, startPoint y: 265, endPoint x: 548, endPoint y: 252, distance: 26.3
click at [525, 264] on div "OUTROS" at bounding box center [528, 266] width 138 height 32
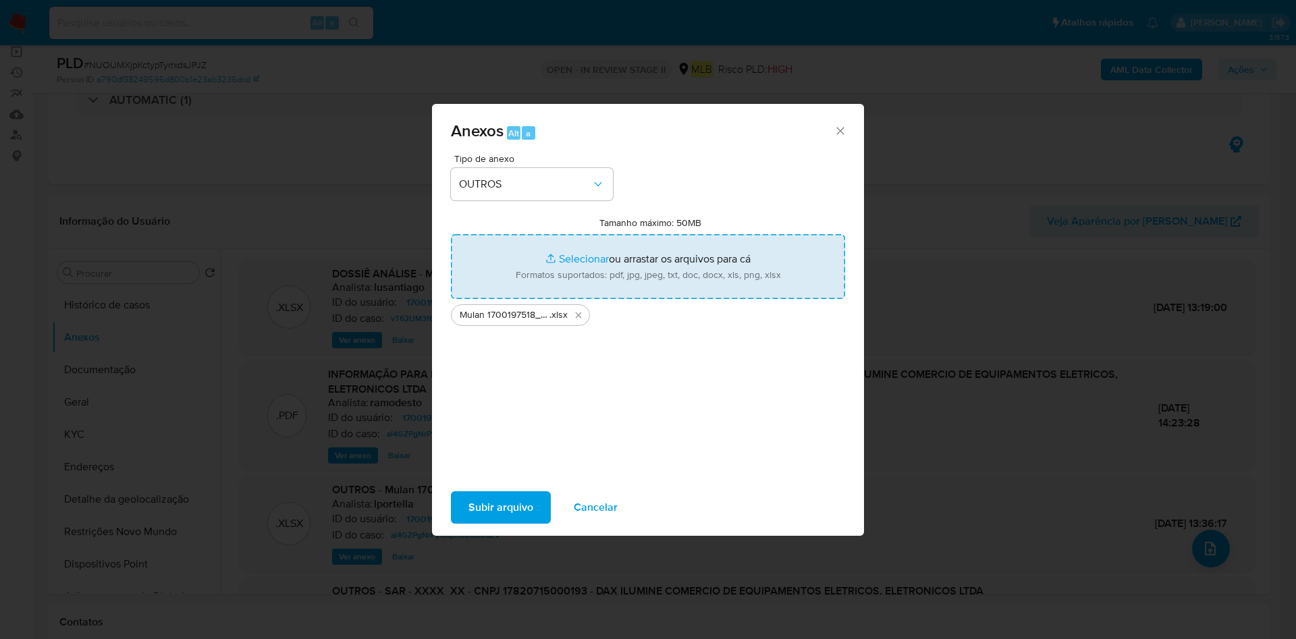
type input "C:\fakepath\2º SAR - XXX - CNPJ 17820715000193 - DAX ILUMINE COMERCIO DE EQUIPA…"
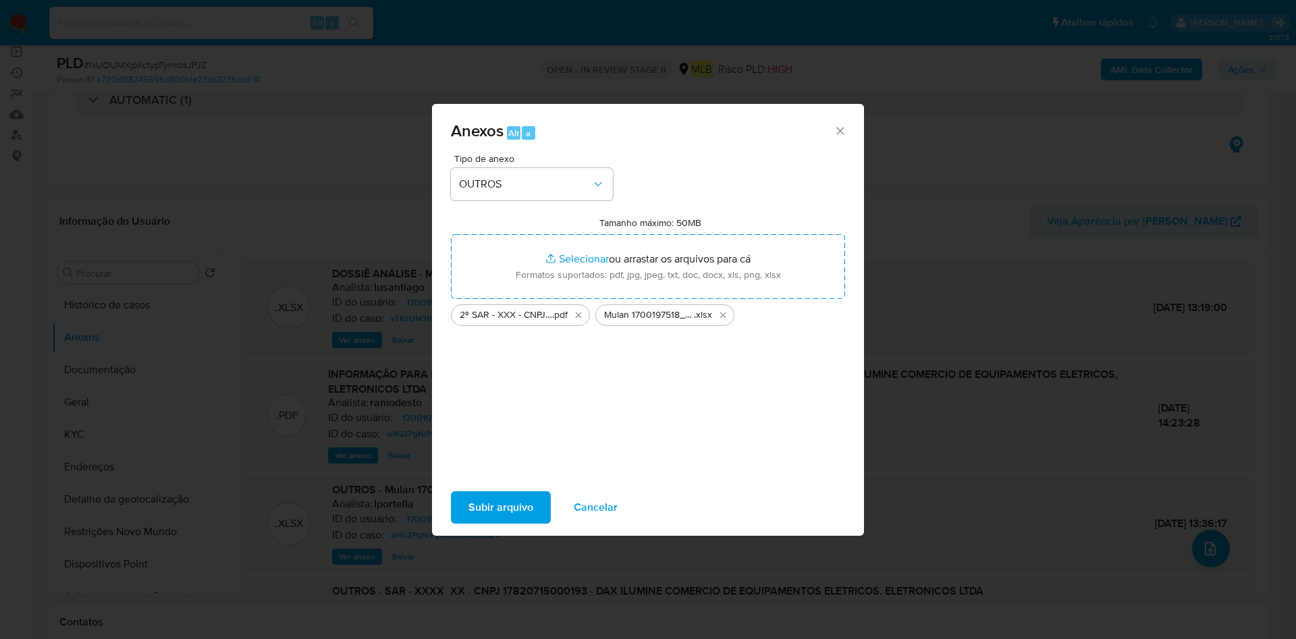
click at [483, 506] on span "Subir arquivo" at bounding box center [500, 508] width 65 height 30
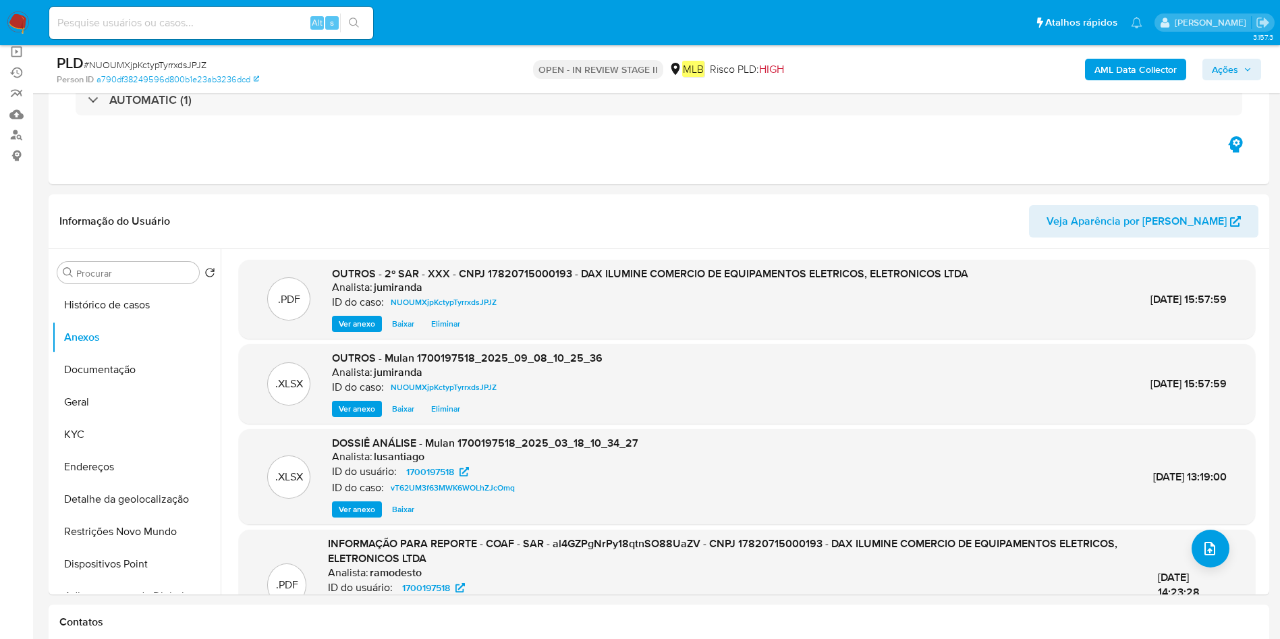
click at [1218, 63] on span "Ações" at bounding box center [1225, 70] width 26 height 22
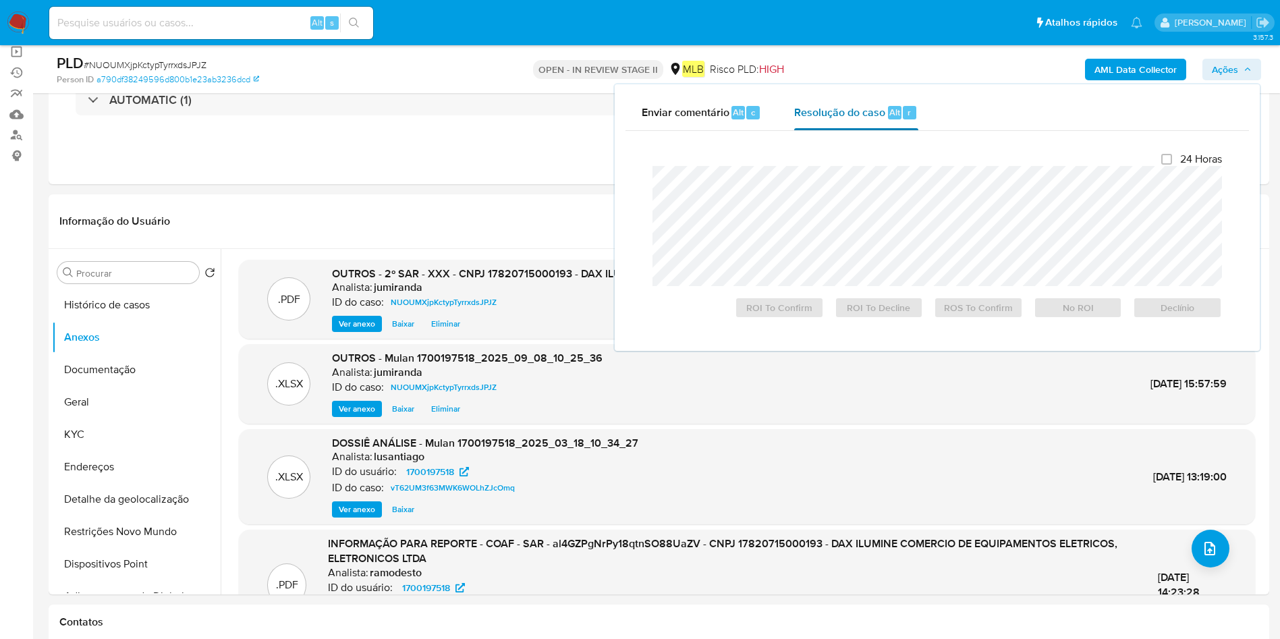
click at [856, 118] on span "Resolução do caso" at bounding box center [839, 112] width 91 height 16
click at [964, 312] on span "ROS To Confirm" at bounding box center [979, 307] width 70 height 19
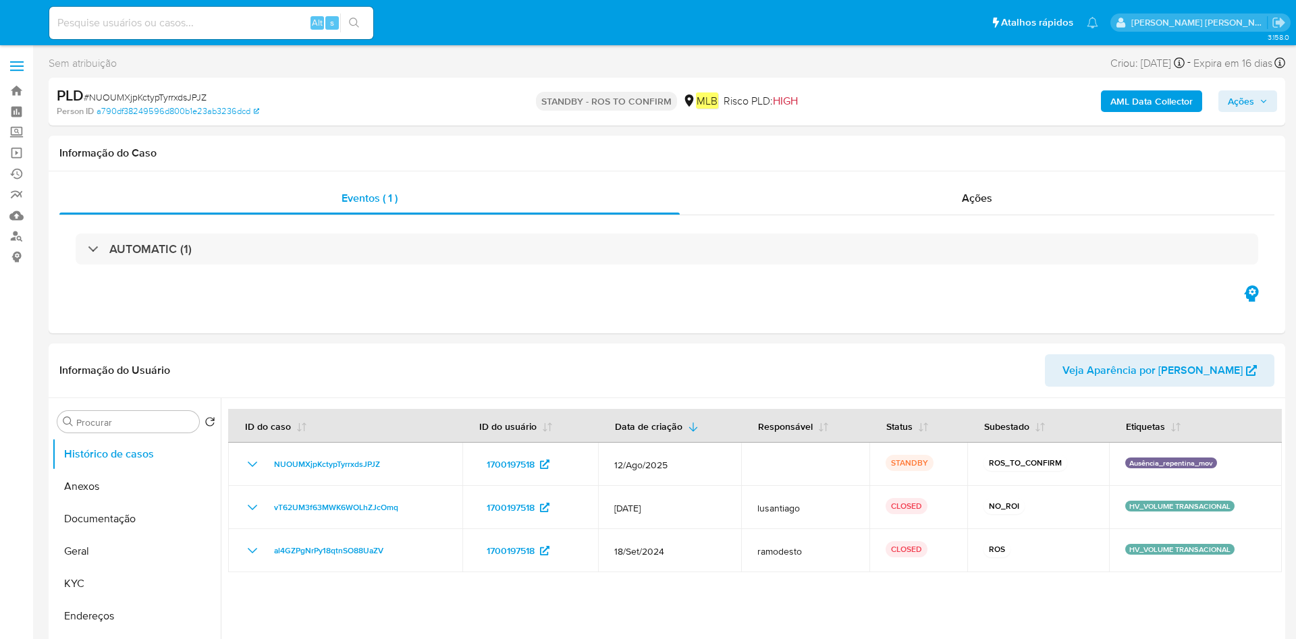
select select "10"
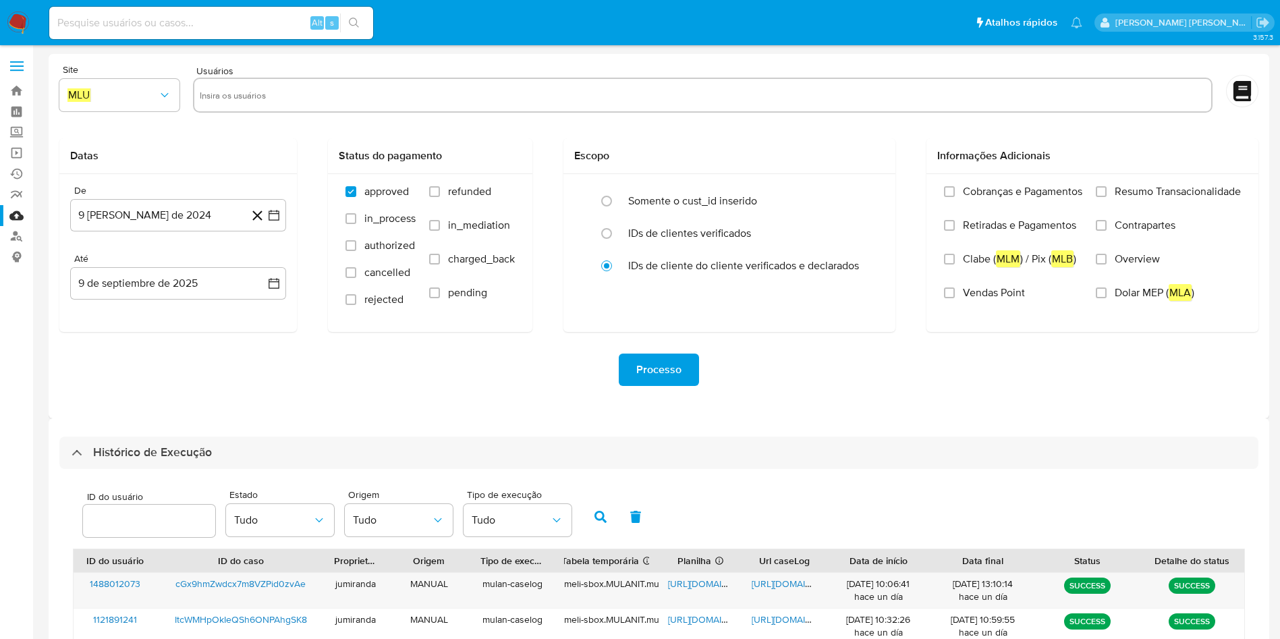
select select "10"
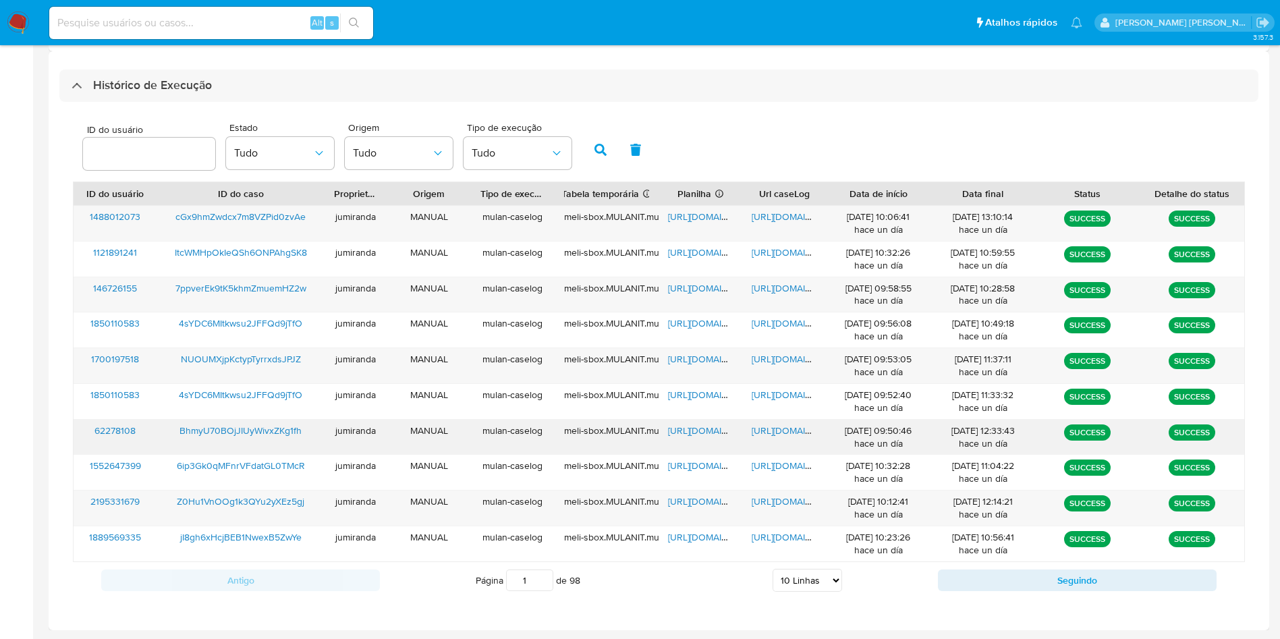
click at [699, 429] on span "[URL][DOMAIN_NAME]" at bounding box center [714, 430] width 93 height 13
click at [758, 424] on span "[URL][DOMAIN_NAME]" at bounding box center [798, 430] width 93 height 13
click at [246, 431] on span "BhmyU70BOjJIUyWivxZKg1fh" at bounding box center [241, 430] width 122 height 13
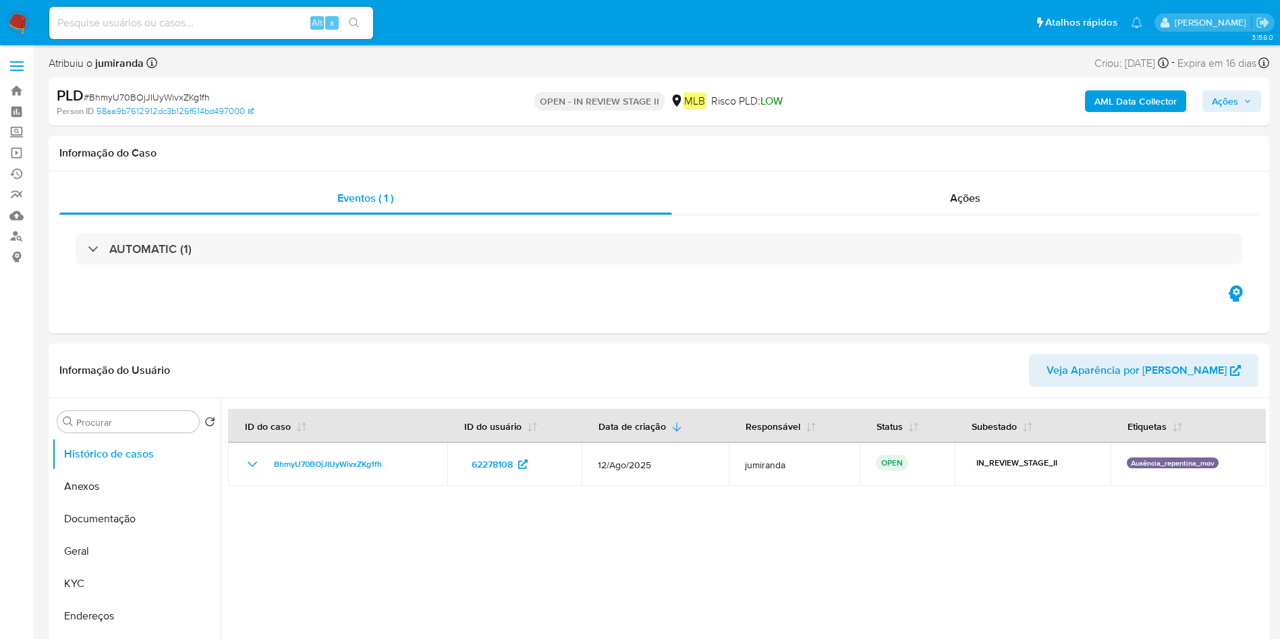
select select "10"
click at [117, 491] on button "Anexos" at bounding box center [131, 486] width 158 height 32
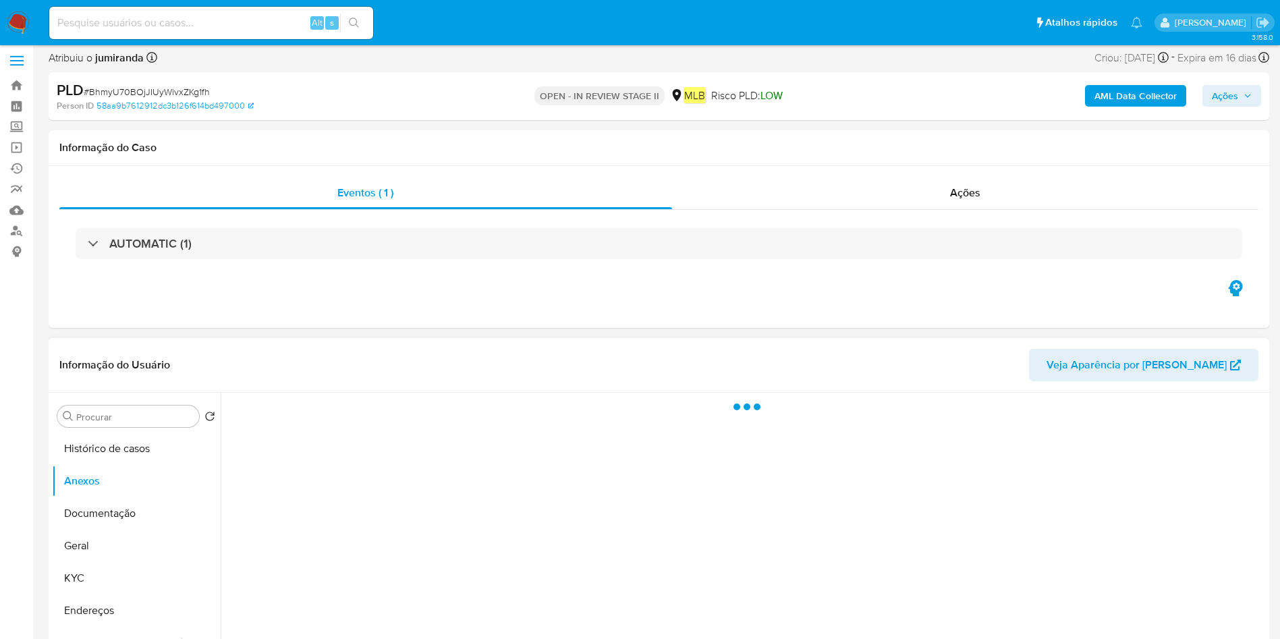
scroll to position [202, 0]
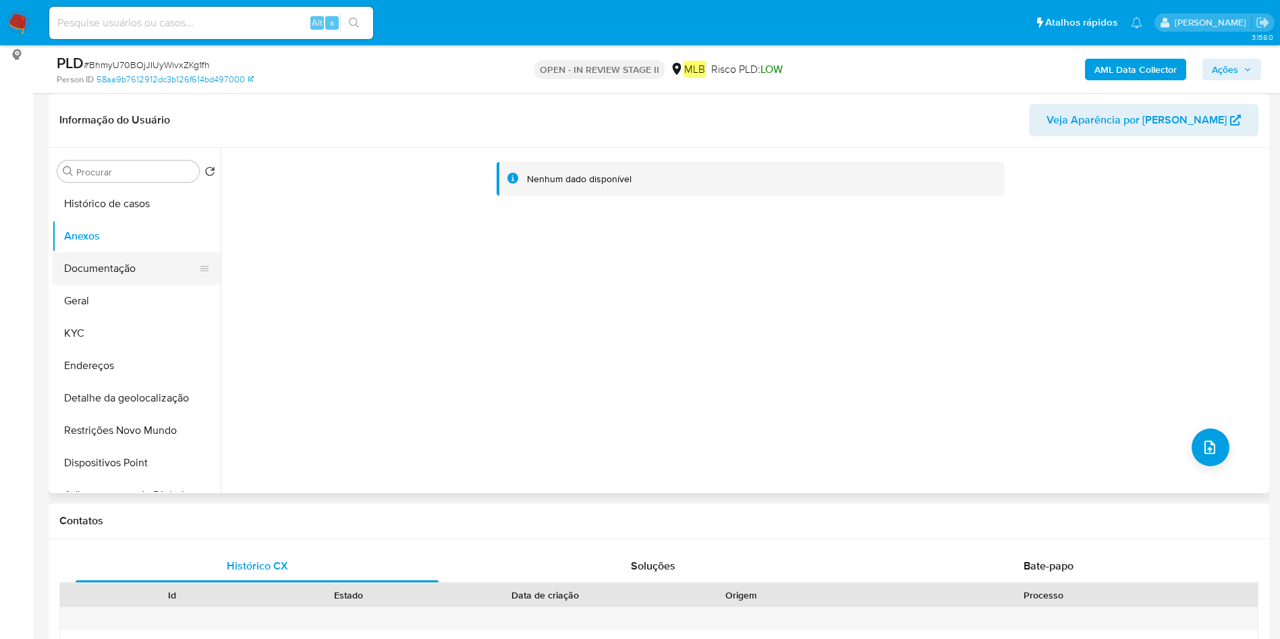
click at [110, 263] on button "Documentação" at bounding box center [131, 268] width 158 height 32
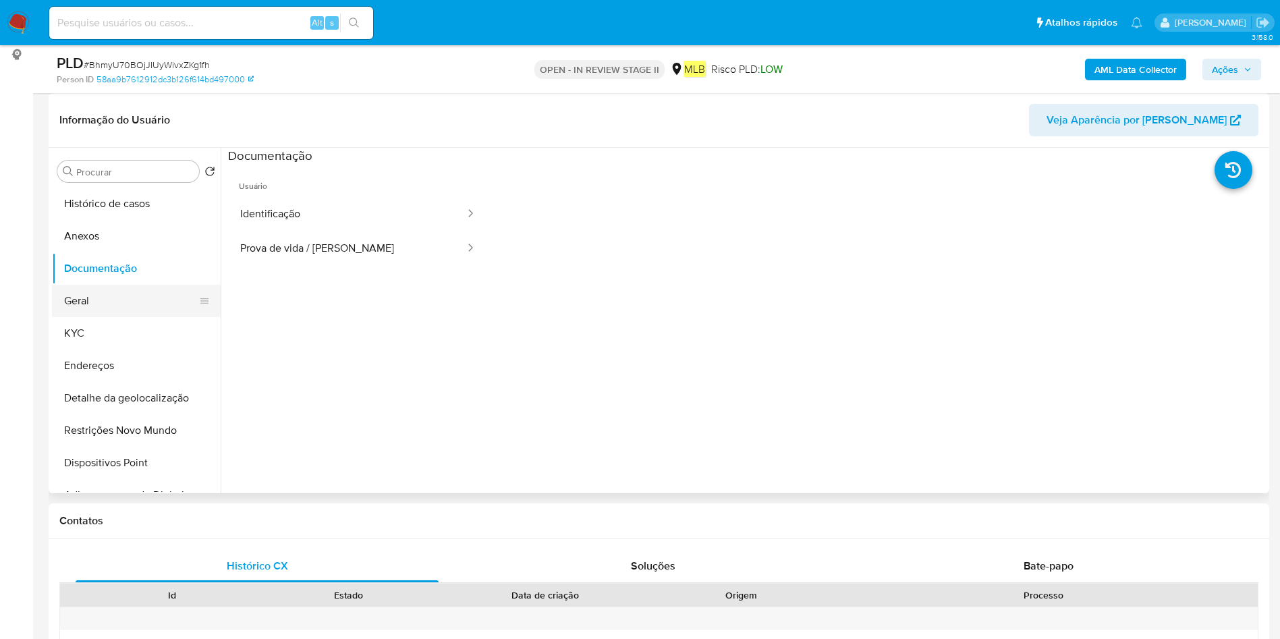
click at [118, 302] on button "Geral" at bounding box center [131, 301] width 158 height 32
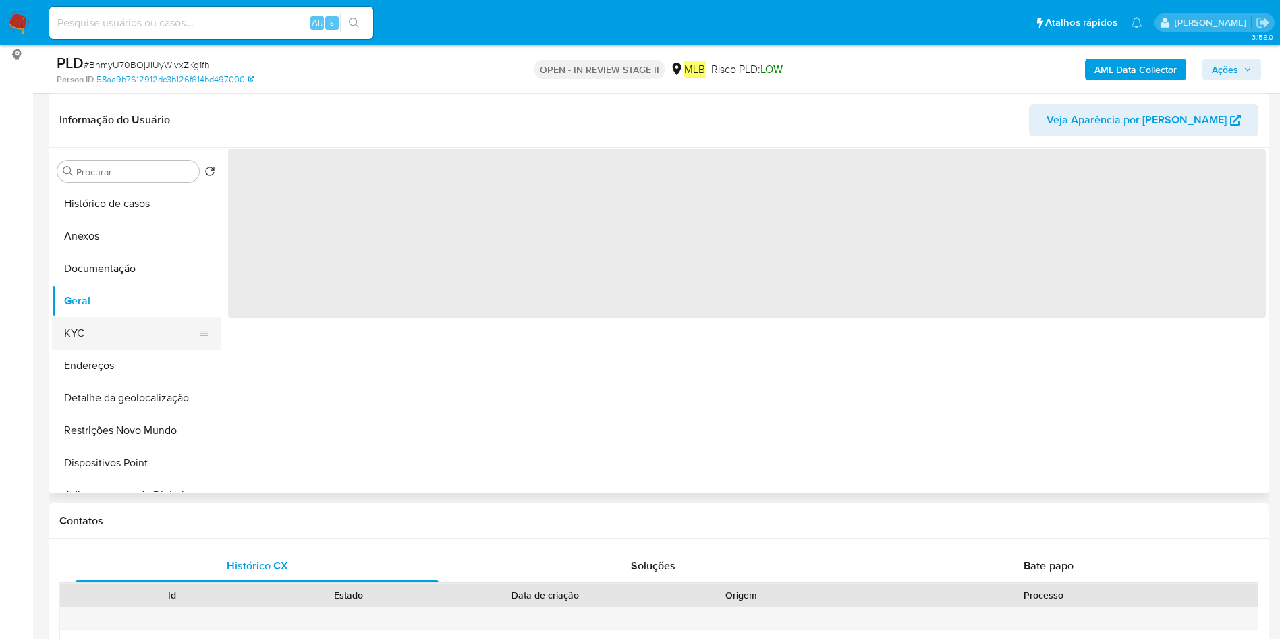
click at [140, 341] on button "KYC" at bounding box center [131, 333] width 158 height 32
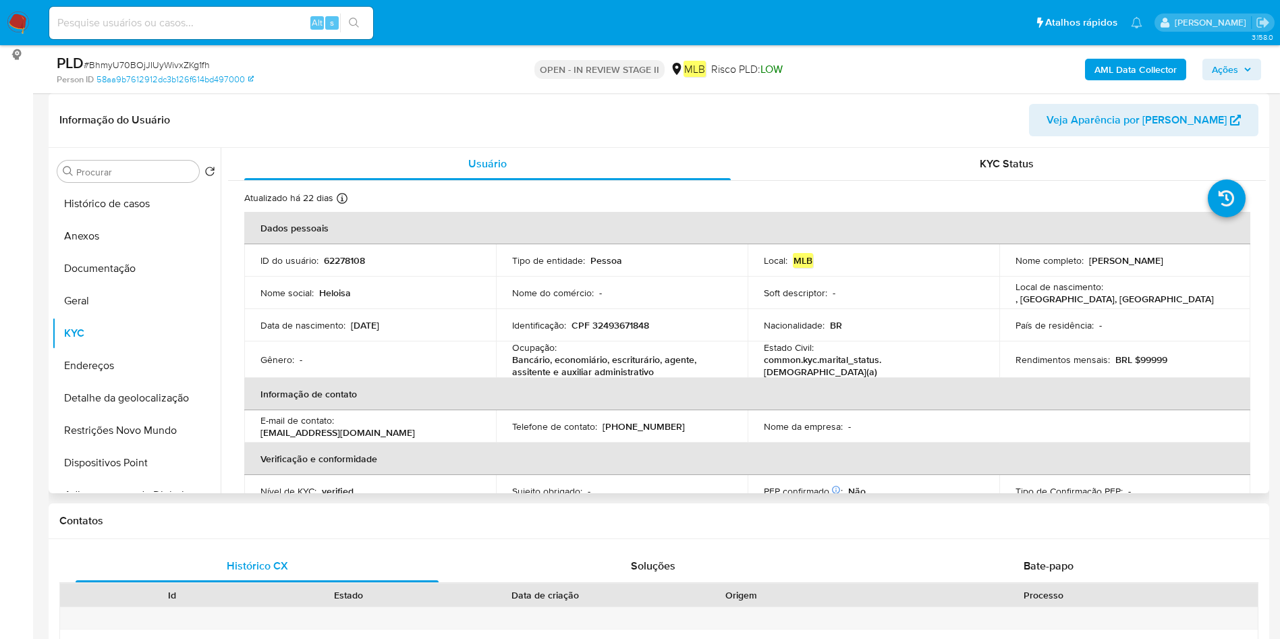
click at [567, 354] on p "Bancário, economiário, escriturário, agente, assitente e auxiliar administrativo" at bounding box center [619, 366] width 214 height 24
copy div "Ocupação : Bancário, economiário, escriturário, agente, assitente e auxiliar ad…"
